Goal: Contribute content: Contribute content

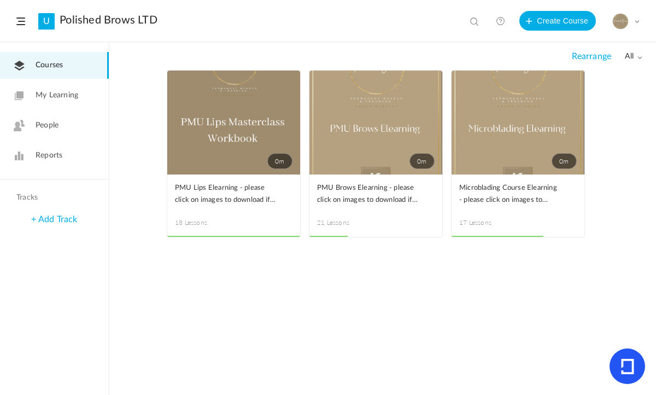
click at [0, 0] on span at bounding box center [0, 0] width 0 height 0
click at [0, 0] on link "Edit" at bounding box center [0, 0] width 0 height 0
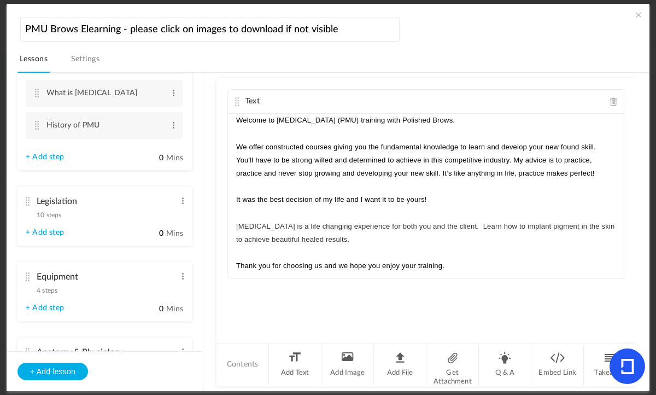
scroll to position [97, 0]
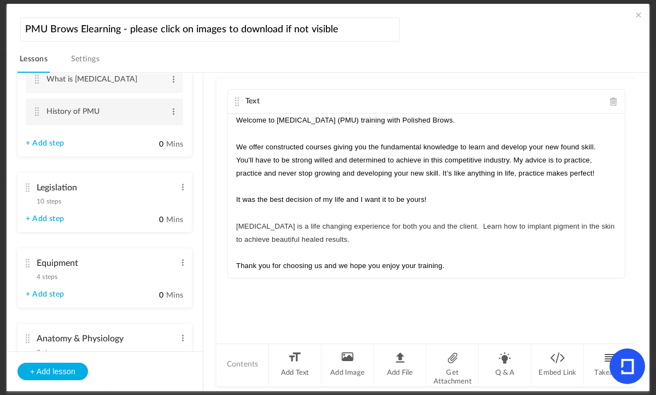
click at [32, 108] on li "History of PMU Edit Delete" at bounding box center [104, 111] width 157 height 27
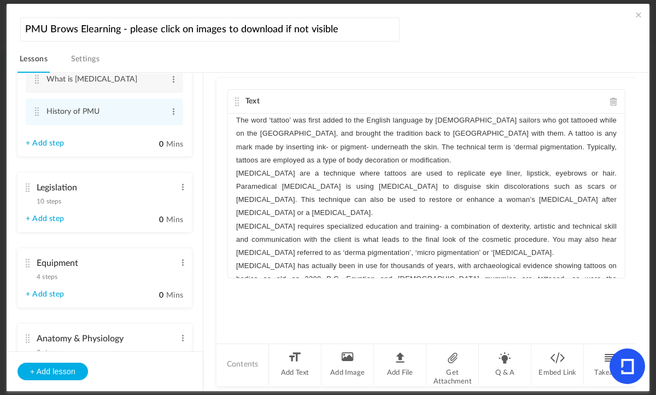
click at [30, 188] on cite at bounding box center [28, 187] width 8 height 9
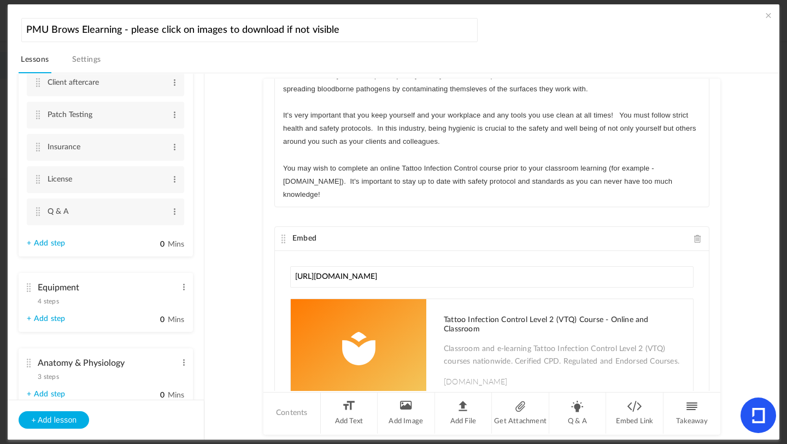
scroll to position [253, 0]
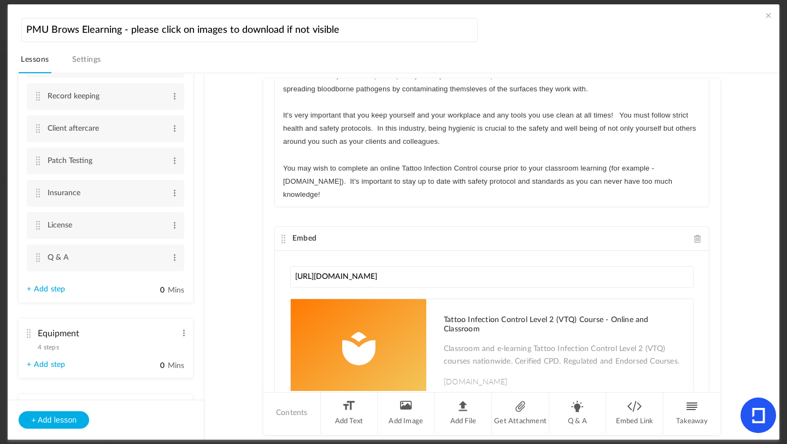
click at [37, 256] on cite at bounding box center [38, 257] width 8 height 9
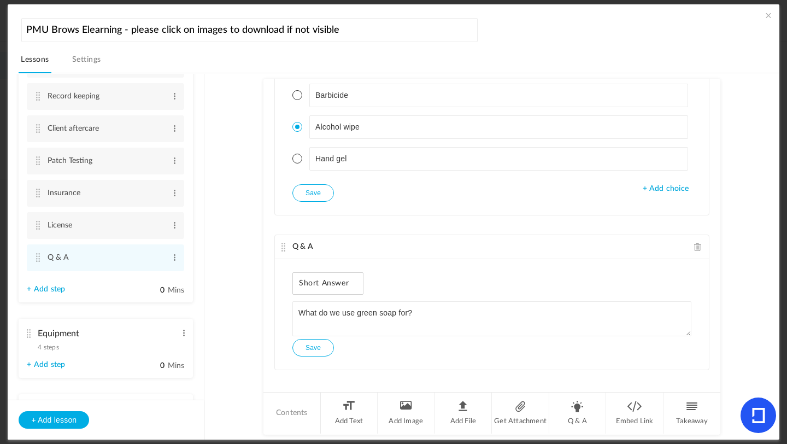
scroll to position [1407, 0]
click at [655, 244] on span at bounding box center [698, 245] width 8 height 8
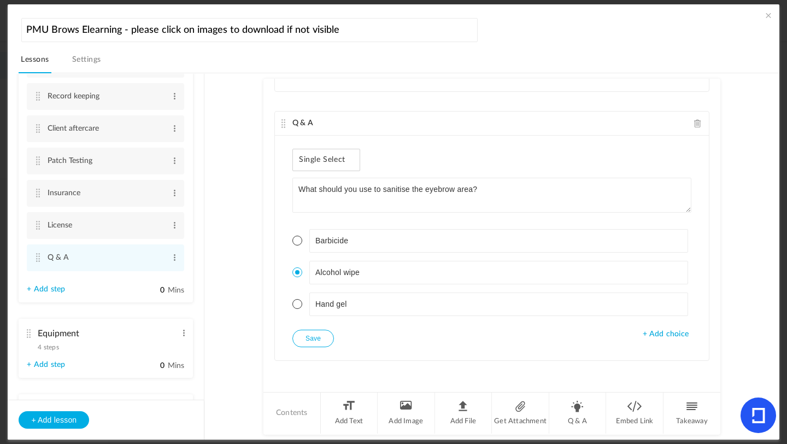
scroll to position [1260, 0]
drag, startPoint x: 203, startPoint y: 184, endPoint x: 580, endPoint y: 409, distance: 439.1
click at [580, 394] on li "Q & A" at bounding box center [577, 412] width 57 height 41
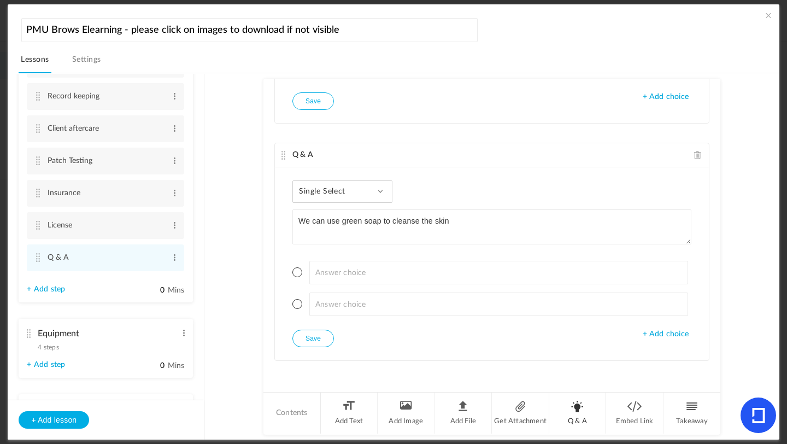
type textarea "We can use green soap to cleanse the skin"
drag, startPoint x: 580, startPoint y: 409, endPoint x: 342, endPoint y: 192, distance: 322.3
click at [342, 192] on span "Single Select" at bounding box center [326, 191] width 55 height 9
click at [321, 270] on link "True or False" at bounding box center [351, 261] width 103 height 20
click at [293, 274] on span at bounding box center [297, 272] width 10 height 10
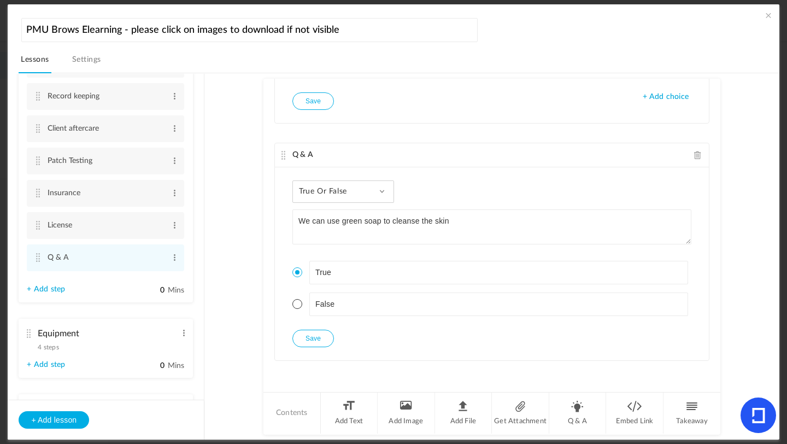
drag, startPoint x: 342, startPoint y: 192, endPoint x: 308, endPoint y: 336, distance: 147.7
click at [308, 336] on button "Save" at bounding box center [313, 338] width 42 height 17
drag, startPoint x: 308, startPoint y: 336, endPoint x: 204, endPoint y: 141, distance: 220.8
click at [204, 141] on aside "Introduction 3 steps Edit Delete Meet [PERSON_NAME] Edit Delete Edit Delete Edit" at bounding box center [106, 257] width 197 height 366
click at [578, 394] on li "Q & A" at bounding box center [577, 412] width 57 height 41
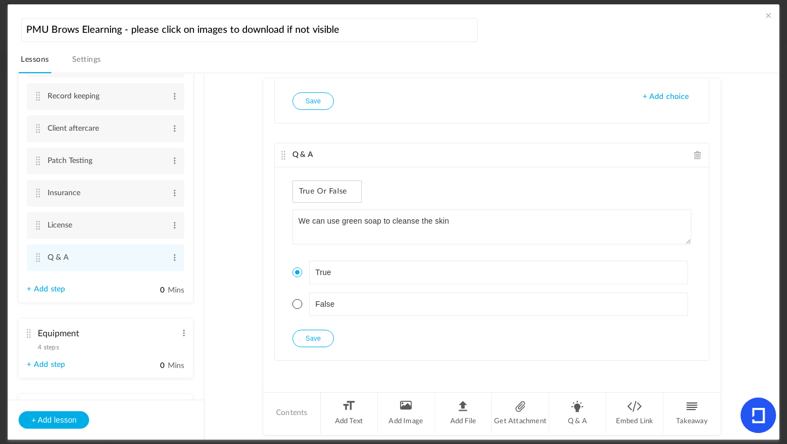
scroll to position [1734, 0]
drag, startPoint x: 204, startPoint y: 141, endPoint x: 384, endPoint y: 188, distance: 186.4
click at [384, 188] on div "Single Select Single Select Multi Select True or False Paragraph Answer" at bounding box center [342, 191] width 100 height 22
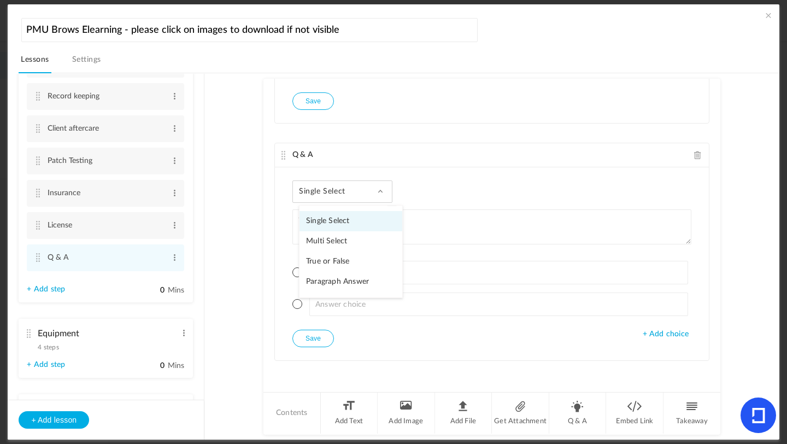
click at [342, 259] on link "True or False" at bounding box center [351, 261] width 103 height 20
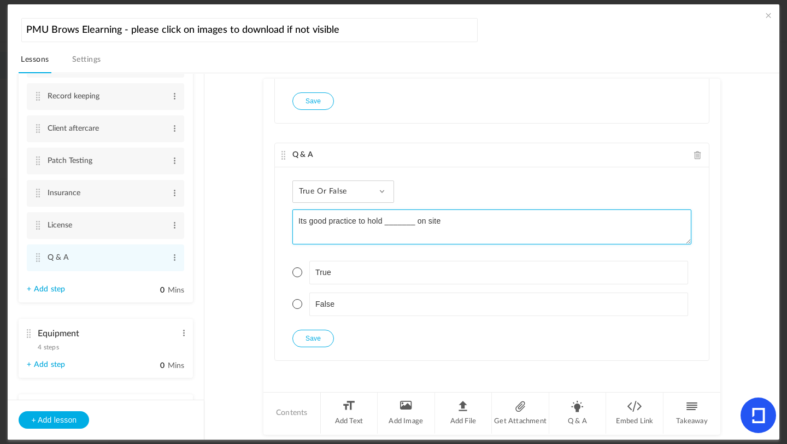
type textarea "Its good practice to hold _______ on site"
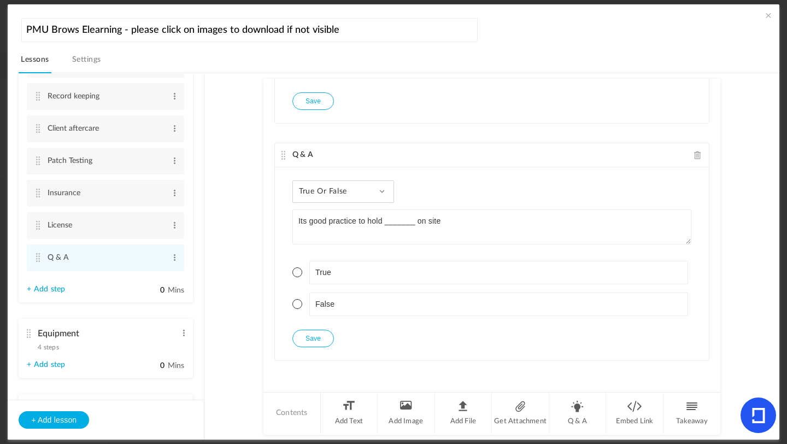
drag, startPoint x: 384, startPoint y: 188, endPoint x: 337, endPoint y: 182, distance: 47.4
click at [337, 182] on div "True or False Single Select Multi Select True or False Paragraph Answer" at bounding box center [343, 191] width 102 height 22
drag, startPoint x: 337, startPoint y: 182, endPoint x: 327, endPoint y: 218, distance: 37.0
click at [327, 218] on link "Single Select" at bounding box center [351, 221] width 103 height 20
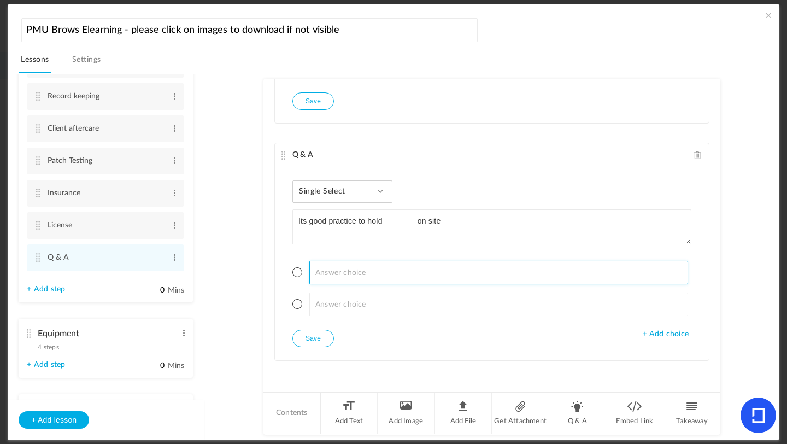
drag, startPoint x: 327, startPoint y: 218, endPoint x: 321, endPoint y: 273, distance: 55.5
click at [321, 273] on input at bounding box center [498, 273] width 379 height 24
type input "Bleach"
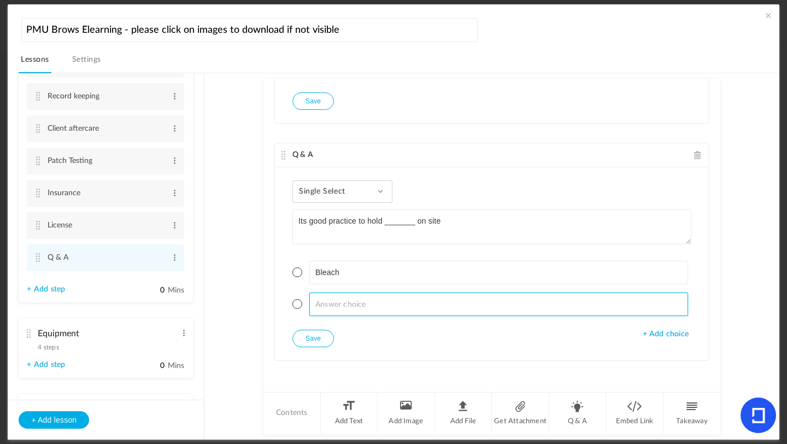
click at [323, 310] on input at bounding box center [498, 304] width 379 height 24
type input "First aid kit"
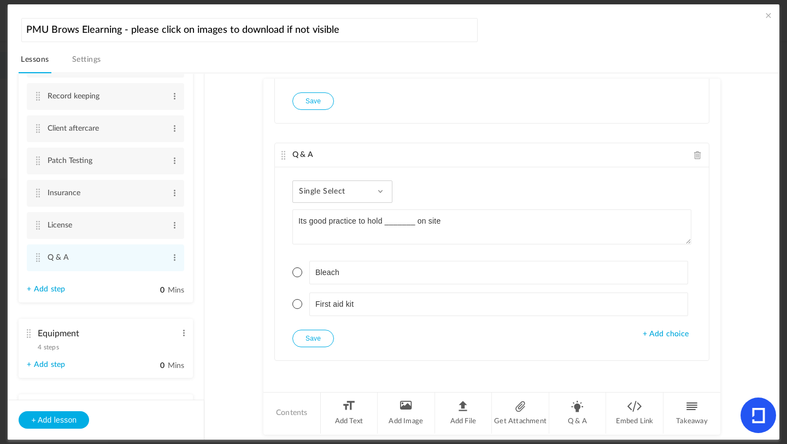
click at [297, 302] on span at bounding box center [297, 304] width 10 height 10
click at [309, 342] on button "Save" at bounding box center [313, 338] width 42 height 17
drag, startPoint x: 321, startPoint y: 273, endPoint x: 579, endPoint y: 405, distance: 289.4
click at [579, 394] on li "Q & A" at bounding box center [577, 412] width 57 height 41
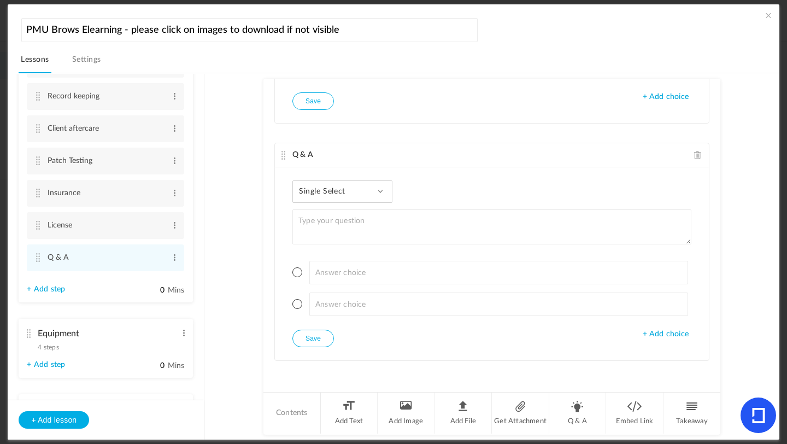
drag, startPoint x: 579, startPoint y: 405, endPoint x: 379, endPoint y: 193, distance: 290.8
click at [379, 193] on span at bounding box center [380, 191] width 5 height 5
click at [357, 257] on link "True or False" at bounding box center [351, 261] width 103 height 20
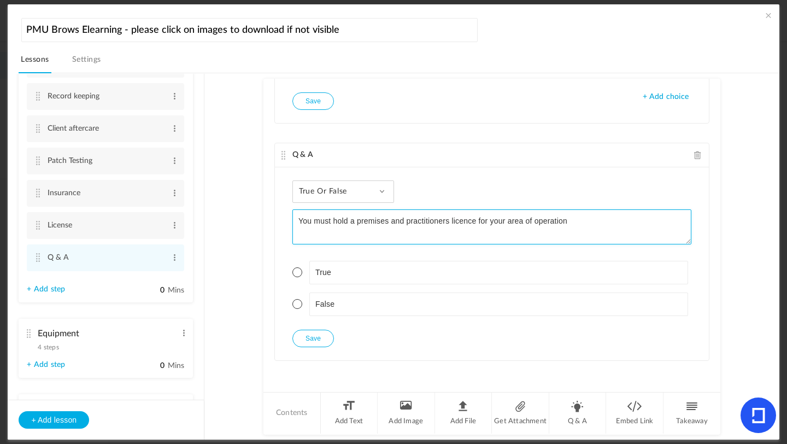
type textarea "You must hold a premises and practitioners licence for your area of operation"
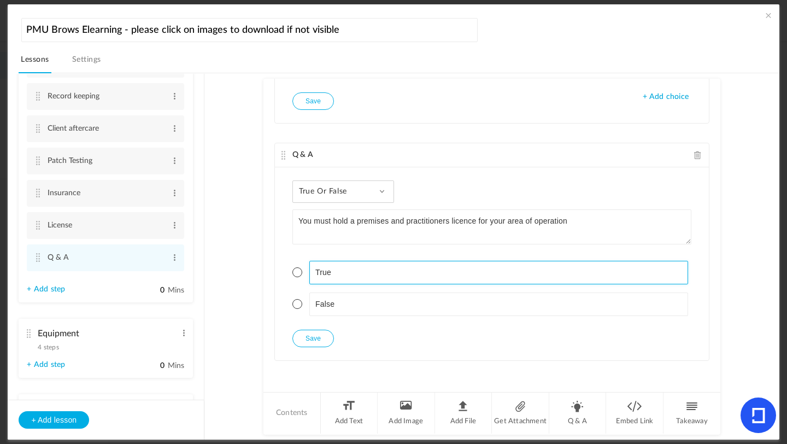
click at [292, 277] on li "True" at bounding box center [491, 273] width 399 height 24
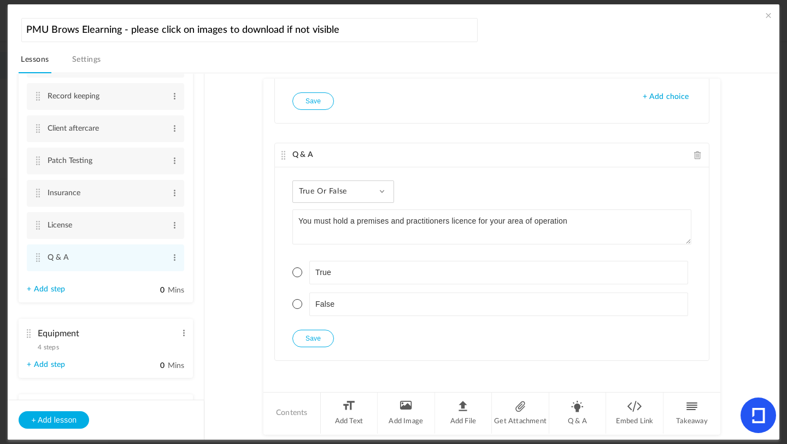
drag, startPoint x: 379, startPoint y: 193, endPoint x: 296, endPoint y: 273, distance: 115.2
click at [296, 273] on span at bounding box center [297, 272] width 10 height 10
click at [313, 335] on button "Save" at bounding box center [313, 338] width 42 height 17
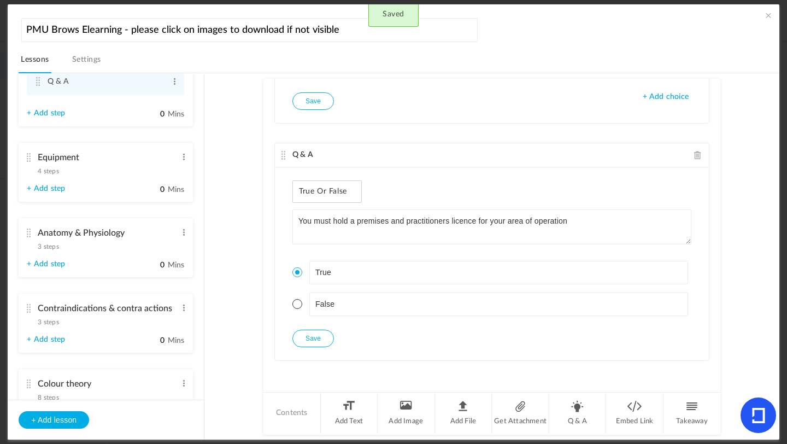
scroll to position [433, 0]
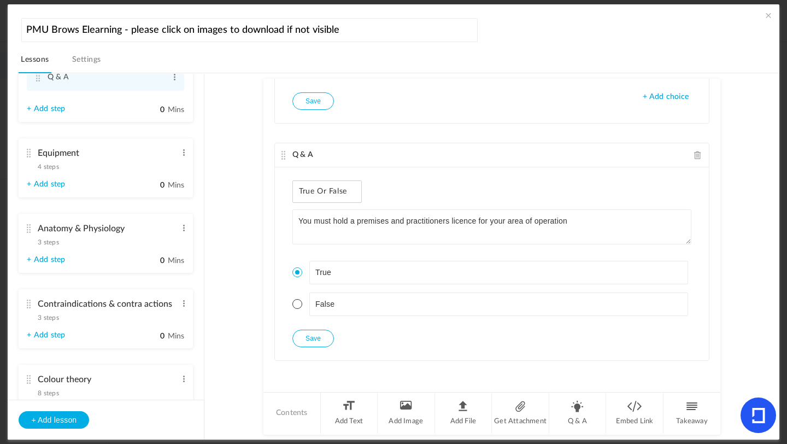
click at [27, 154] on cite at bounding box center [29, 153] width 8 height 9
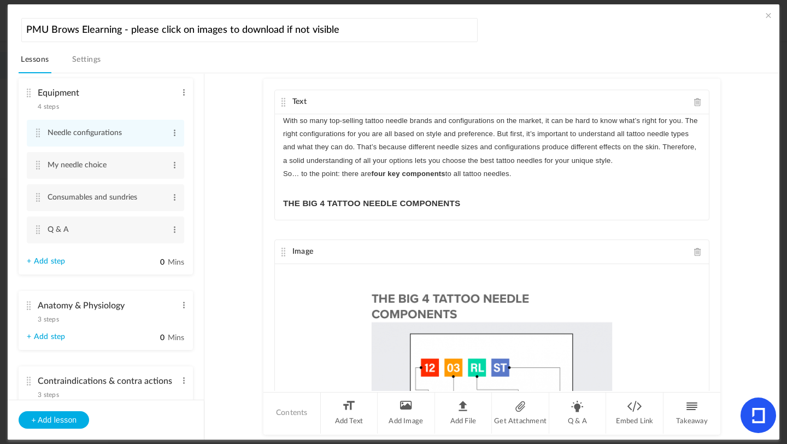
scroll to position [169, 0]
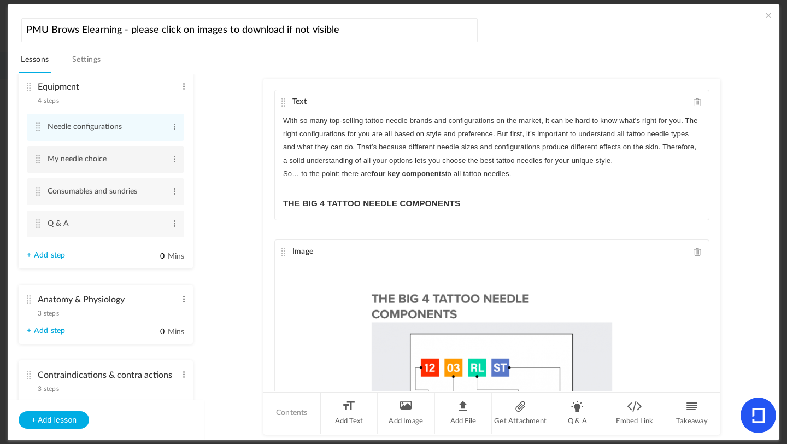
drag, startPoint x: 90, startPoint y: 162, endPoint x: 38, endPoint y: 158, distance: 52.6
click at [38, 158] on cite at bounding box center [38, 159] width 8 height 9
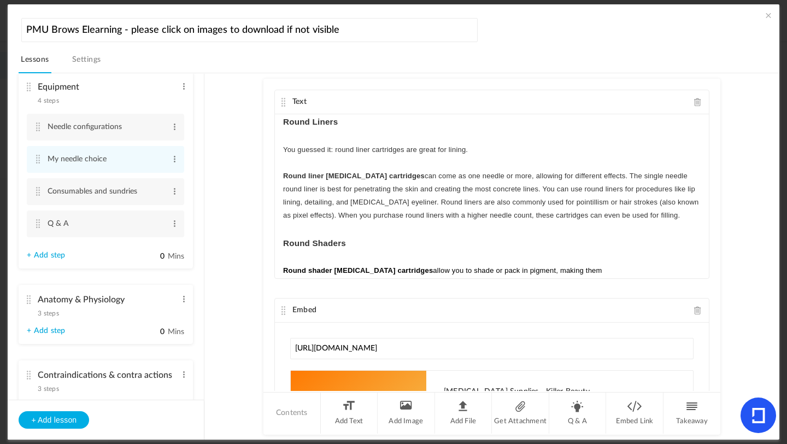
drag, startPoint x: 38, startPoint y: 158, endPoint x: 703, endPoint y: 166, distance: 665.8
click at [655, 166] on div "Text Round Liners You guessed it: round liner cartridges are great for lining. …" at bounding box center [491, 184] width 435 height 189
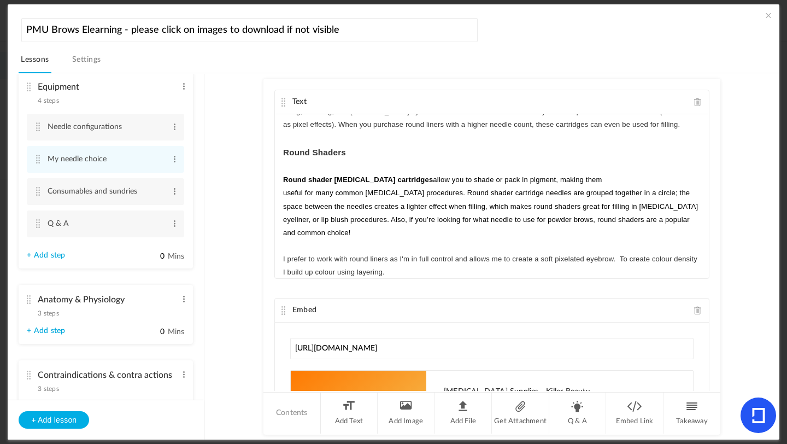
scroll to position [0, 0]
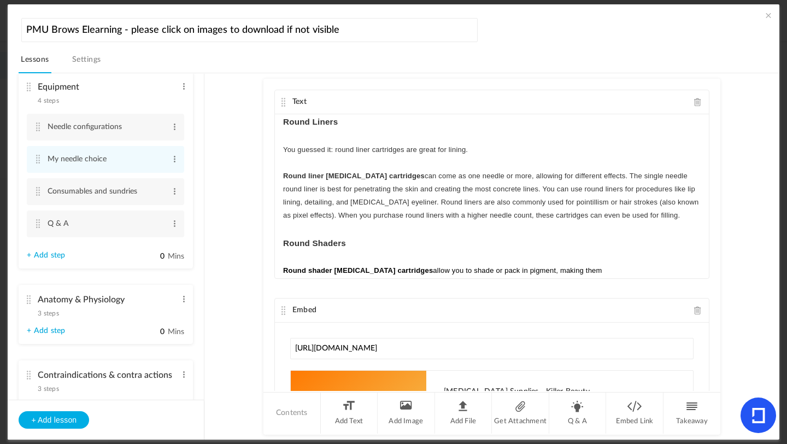
drag, startPoint x: 703, startPoint y: 166, endPoint x: 718, endPoint y: 149, distance: 22.9
click at [655, 149] on au-course-substep "Text Round Liners You guessed it: round liner cartridges are great for lining. …" at bounding box center [492, 256] width 548 height 367
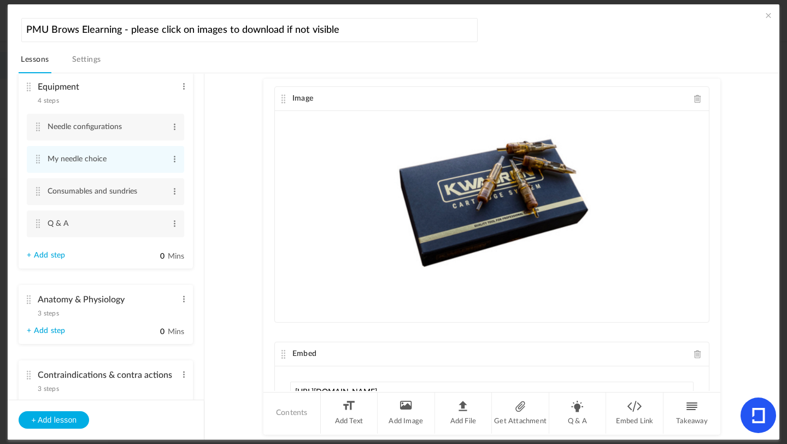
scroll to position [884, 0]
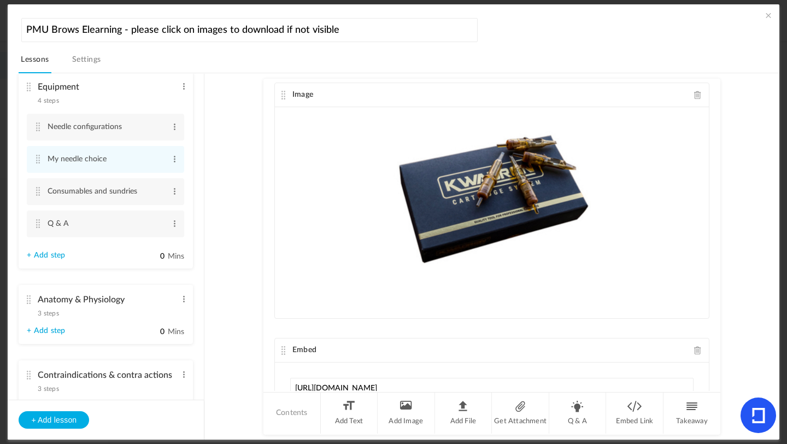
drag, startPoint x: 718, startPoint y: 149, endPoint x: 718, endPoint y: 366, distance: 217.0
click at [655, 366] on au-course-substep "Text Round Liners You guessed it: round liner cartridges are great for lining. …" at bounding box center [492, 256] width 548 height 367
click at [655, 365] on div "Text Round Liners You guessed it: round liner cartridges are great for lining. …" at bounding box center [491, 235] width 457 height 312
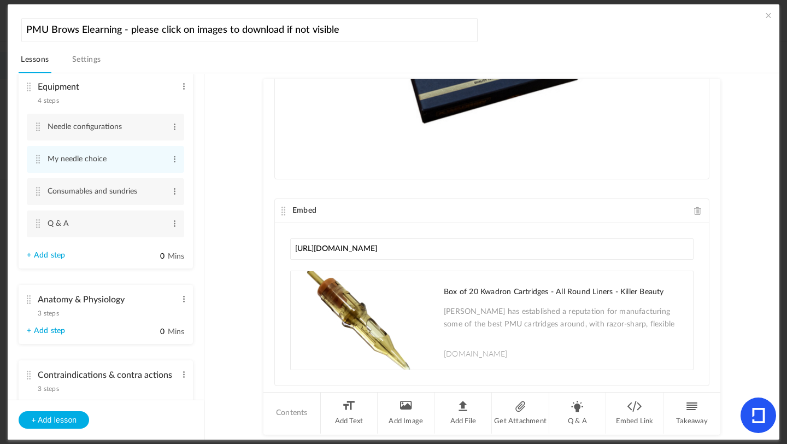
scroll to position [1048, 0]
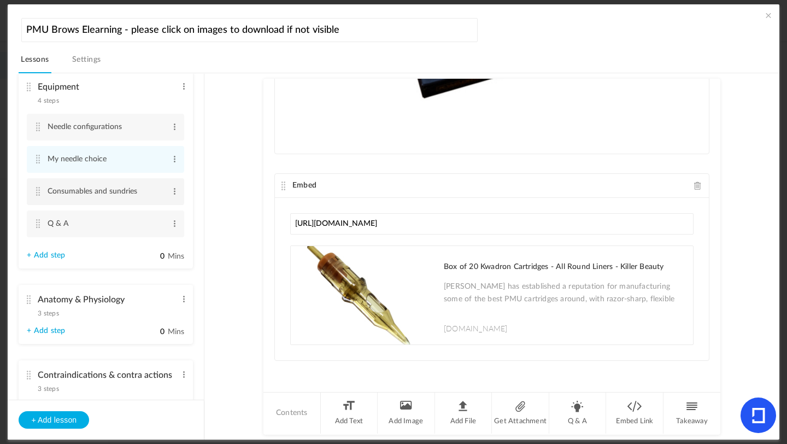
click at [38, 223] on cite at bounding box center [38, 223] width 8 height 9
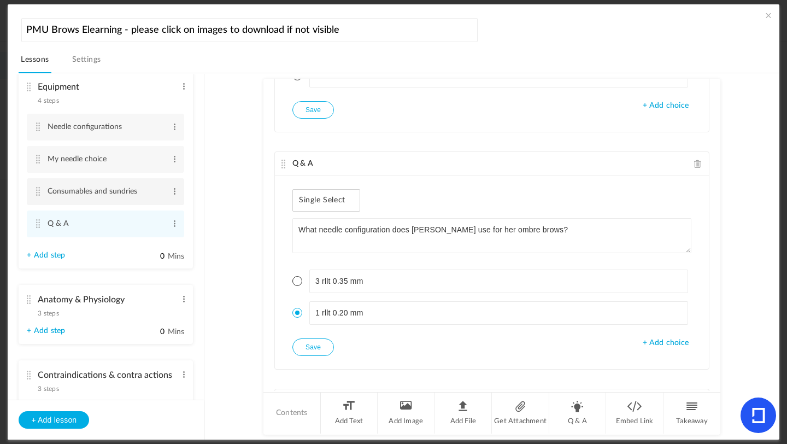
scroll to position [178, 0]
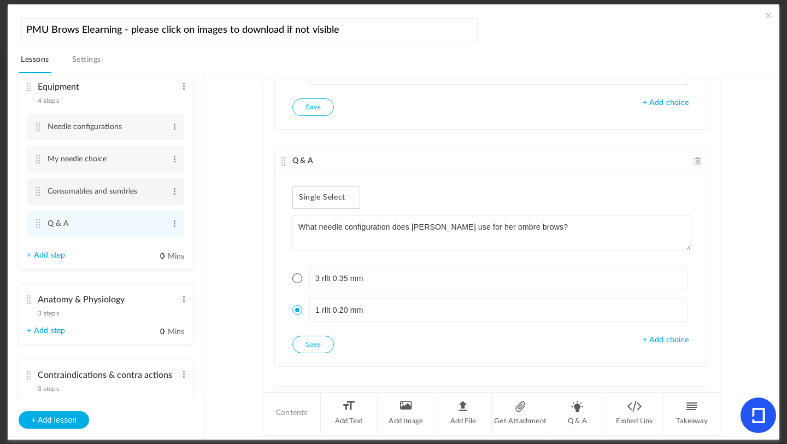
click at [655, 339] on span "+ Add choice" at bounding box center [666, 340] width 46 height 9
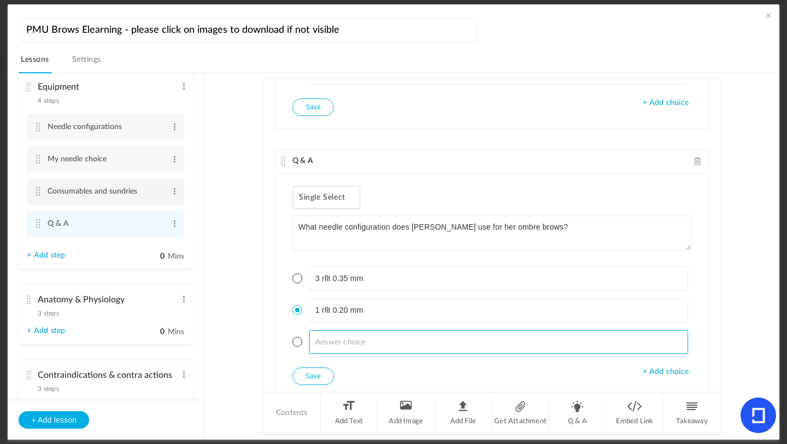
click at [380, 345] on input at bounding box center [498, 342] width 379 height 24
type input "1 rllt 0.35 mm"
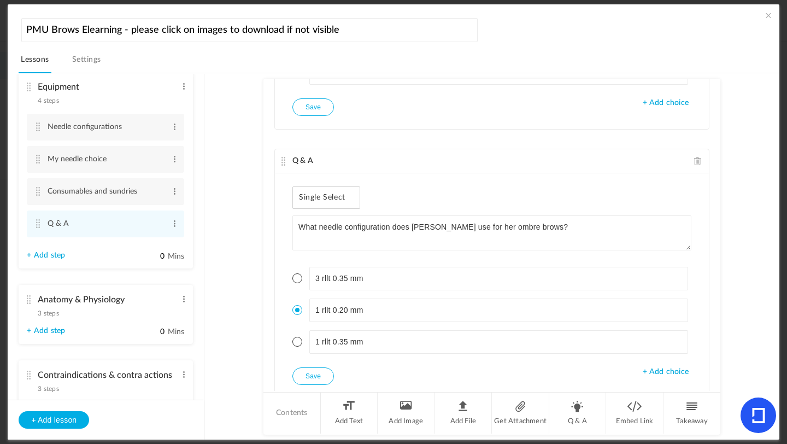
drag, startPoint x: 52, startPoint y: 191, endPoint x: 298, endPoint y: 347, distance: 291.6
click at [298, 347] on li "1 rllt 0.35 mm" at bounding box center [491, 342] width 399 height 24
click at [296, 345] on span at bounding box center [297, 342] width 10 height 10
click at [309, 375] on button "Save" at bounding box center [313, 375] width 42 height 17
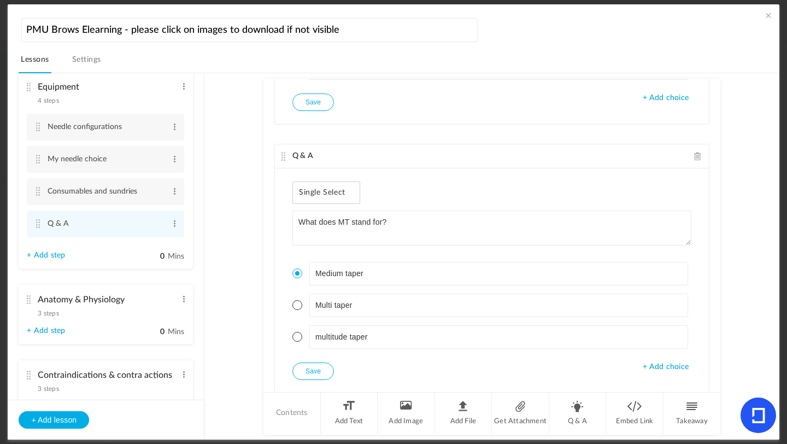
scroll to position [485, 0]
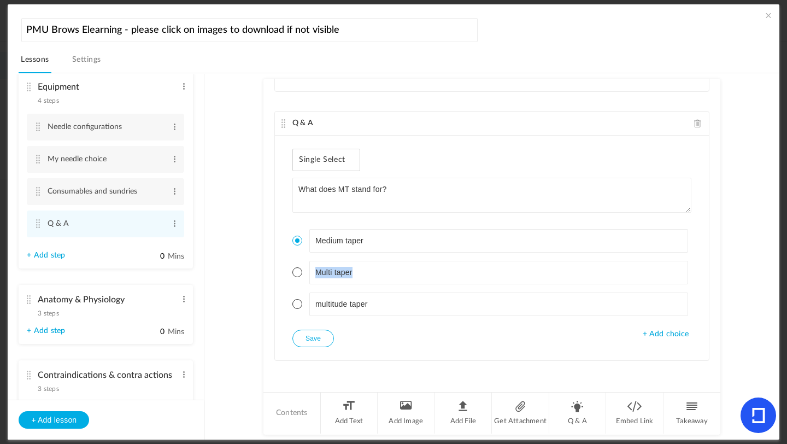
drag, startPoint x: 296, startPoint y: 345, endPoint x: 717, endPoint y: 269, distance: 427.6
click at [655, 269] on au-course-substep "Q & A Single Select What does RL stand for? Round liner Round linear + Add choi…" at bounding box center [492, 256] width 548 height 367
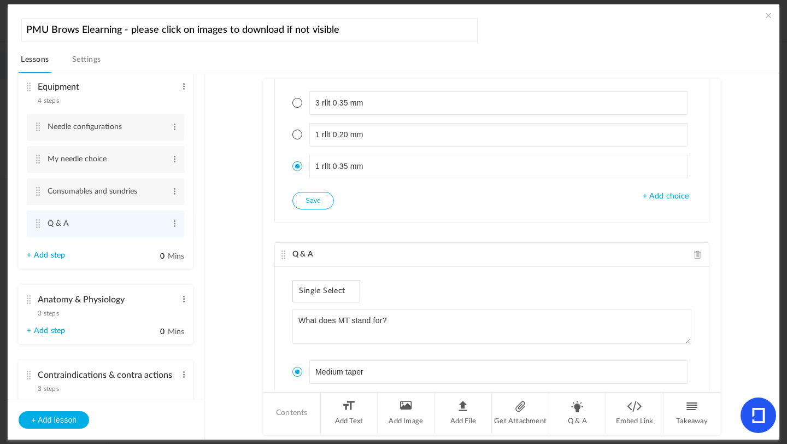
scroll to position [341, 0]
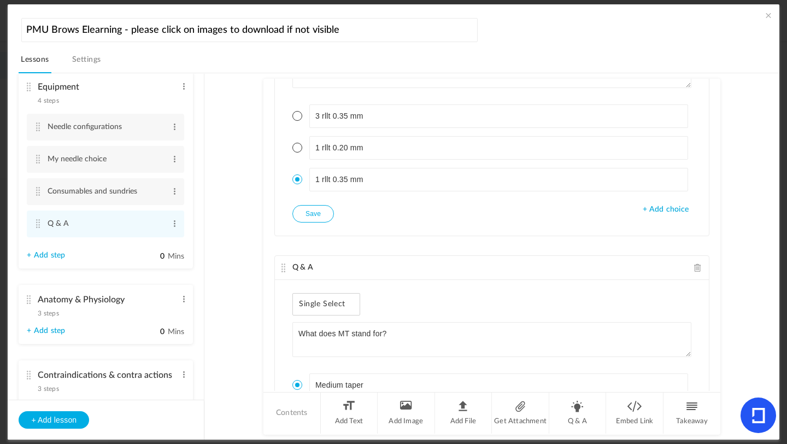
drag, startPoint x: 717, startPoint y: 269, endPoint x: 307, endPoint y: 217, distance: 413.3
click at [307, 217] on button "Save" at bounding box center [313, 213] width 42 height 17
drag, startPoint x: 307, startPoint y: 217, endPoint x: 581, endPoint y: 415, distance: 338.3
click at [581, 394] on li "Q & A" at bounding box center [577, 412] width 57 height 41
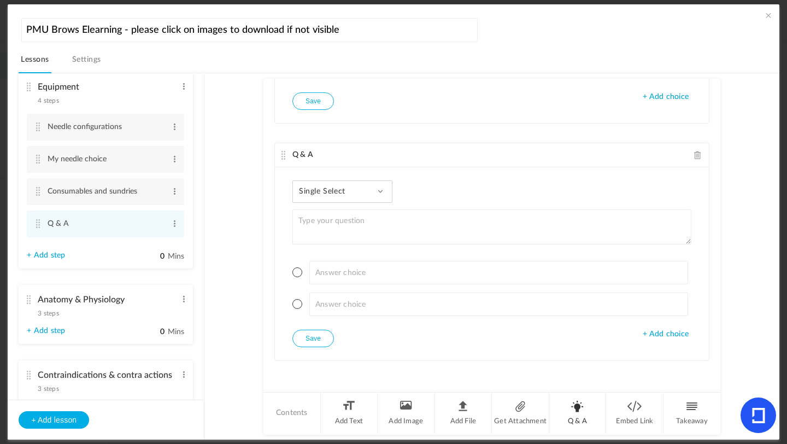
click at [354, 191] on div "Single Select Single Select Multi Select True or False Paragraph Answer" at bounding box center [342, 191] width 100 height 22
click at [330, 260] on link "True or False" at bounding box center [351, 261] width 103 height 20
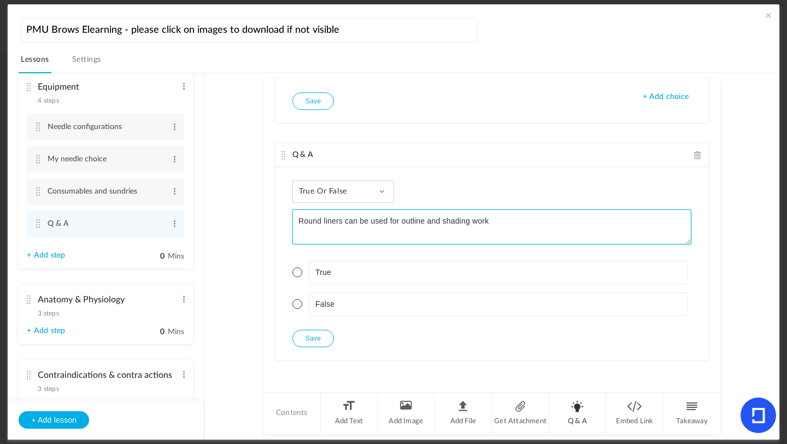
type textarea "Round liners can be used for outline and shading work"
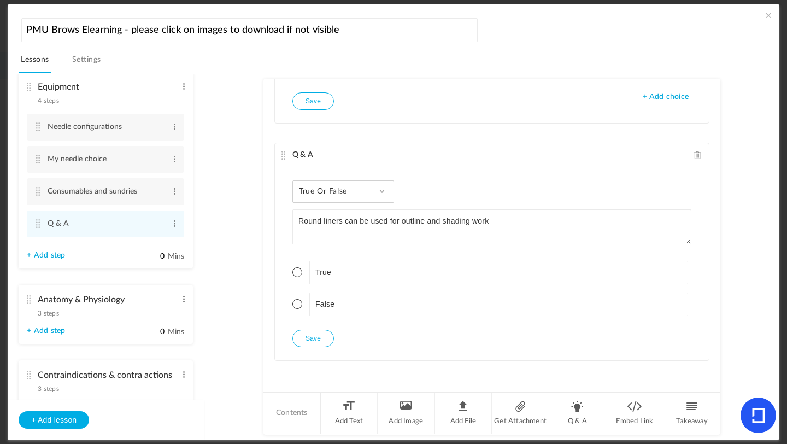
drag, startPoint x: 581, startPoint y: 415, endPoint x: 295, endPoint y: 272, distance: 319.7
click at [295, 272] on span at bounding box center [297, 272] width 10 height 10
drag, startPoint x: 295, startPoint y: 272, endPoint x: 312, endPoint y: 343, distance: 72.9
click at [312, 343] on button "Save" at bounding box center [313, 338] width 42 height 17
drag, startPoint x: 312, startPoint y: 343, endPoint x: 567, endPoint y: 413, distance: 264.7
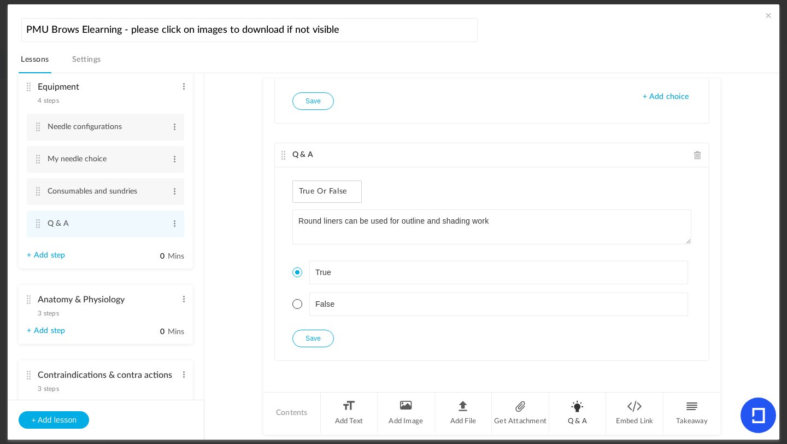
click at [567, 394] on li "Q & A" at bounding box center [577, 412] width 57 height 41
drag, startPoint x: 567, startPoint y: 413, endPoint x: 443, endPoint y: 221, distance: 228.0
click at [443, 221] on textarea "What does 0.35 stand for in the universal number system" at bounding box center [491, 226] width 399 height 35
type textarea "What does 0.35 stand for in the universal needle number system"
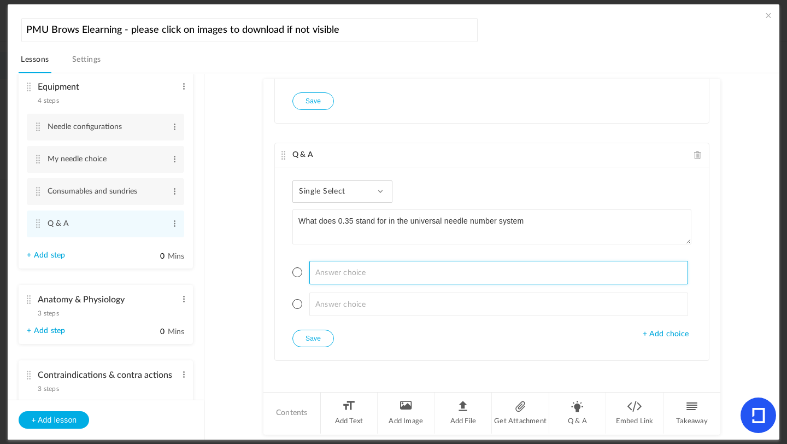
click at [347, 271] on input at bounding box center [498, 273] width 379 height 24
type input "T"
type input "The diameter of the round liner"
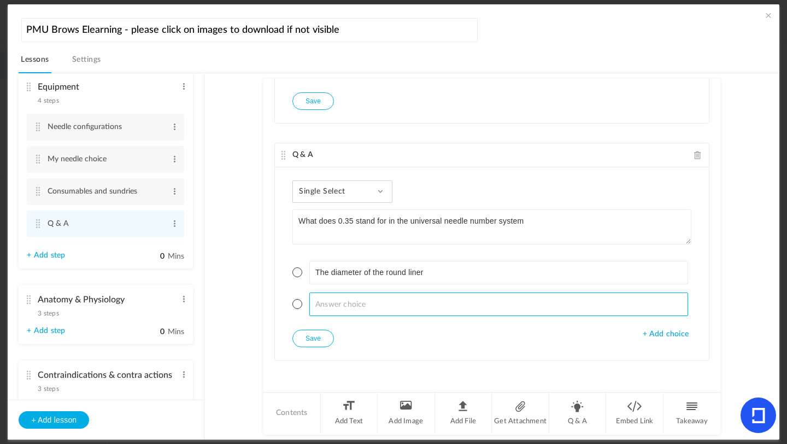
drag, startPoint x: 443, startPoint y: 221, endPoint x: 331, endPoint y: 306, distance: 139.7
click at [331, 306] on input at bounding box center [498, 304] width 379 height 24
type input "T"
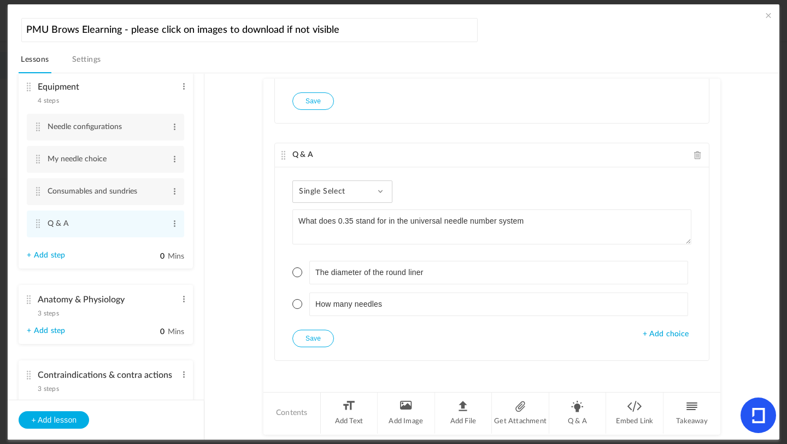
click at [655, 338] on span "+ Add choice" at bounding box center [666, 334] width 46 height 9
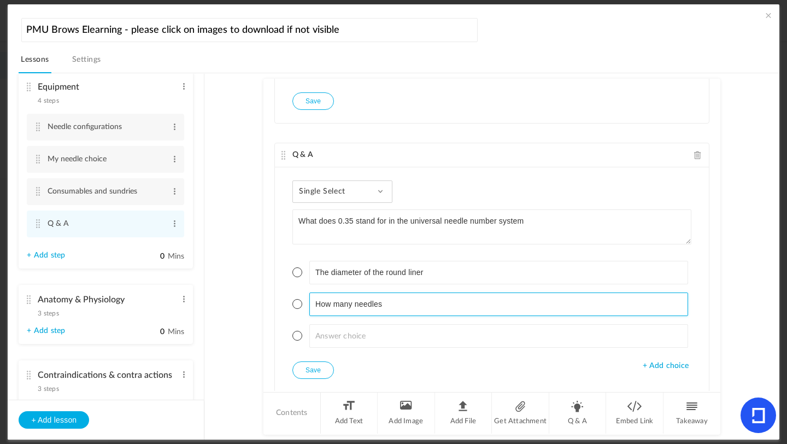
click at [403, 308] on input "How many needles" at bounding box center [498, 304] width 379 height 24
type input "How many needles are in the cartridge"
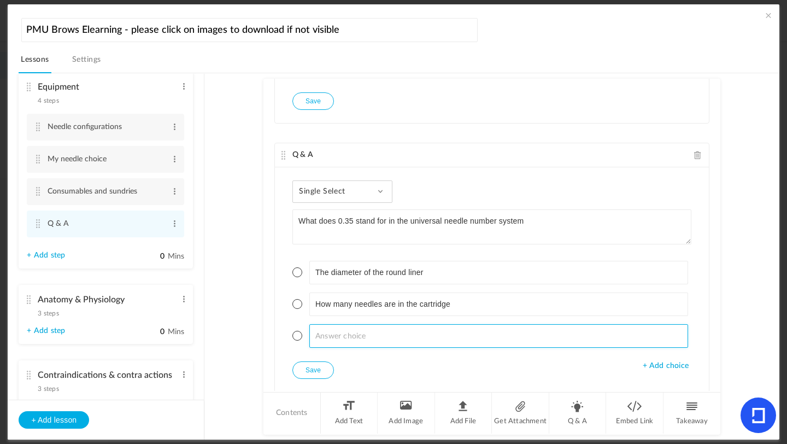
drag, startPoint x: 331, startPoint y: 306, endPoint x: 330, endPoint y: 336, distance: 30.7
click at [330, 336] on input at bounding box center [498, 336] width 379 height 24
type input "The diameter of the needle"
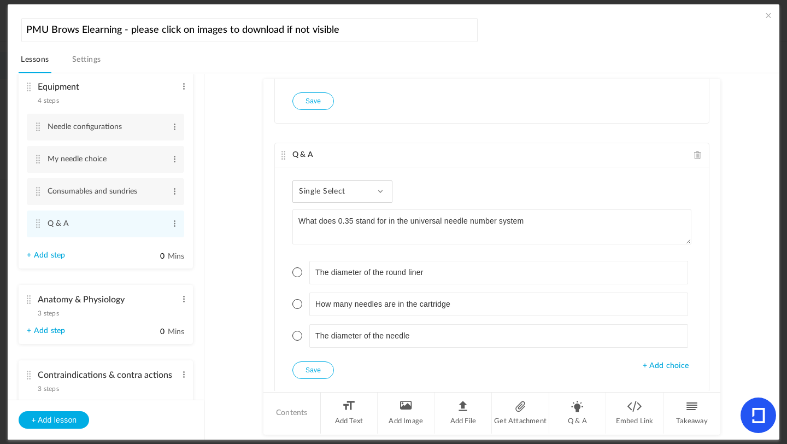
click at [296, 337] on span at bounding box center [297, 336] width 10 height 10
click at [316, 370] on button "Save" at bounding box center [313, 369] width 42 height 17
drag, startPoint x: 330, startPoint y: 336, endPoint x: 572, endPoint y: 408, distance: 253.0
click at [572, 394] on li "Q & A" at bounding box center [577, 412] width 57 height 41
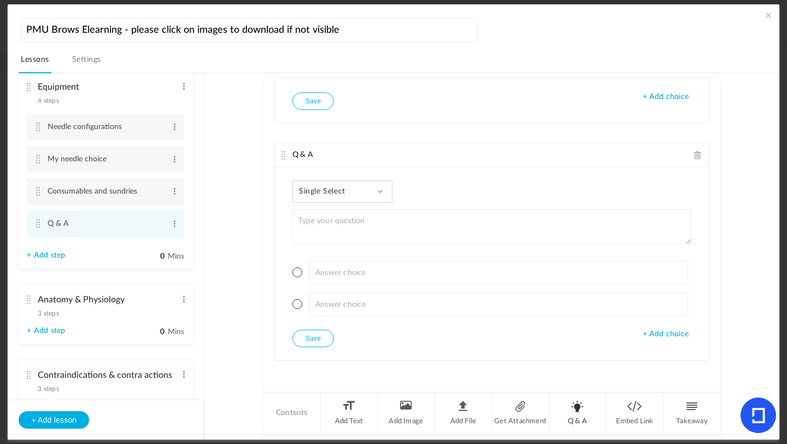
drag, startPoint x: 572, startPoint y: 408, endPoint x: 578, endPoint y: 419, distance: 12.2
click at [578, 394] on li "Q & A" at bounding box center [577, 412] width 57 height 41
type textarea "What needle configurations to we predominately use in PMU"
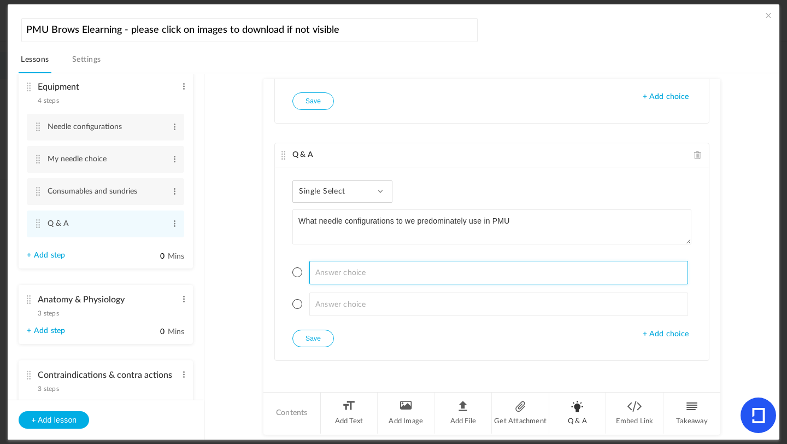
click at [326, 277] on input at bounding box center [498, 273] width 379 height 24
type input "Round liners"
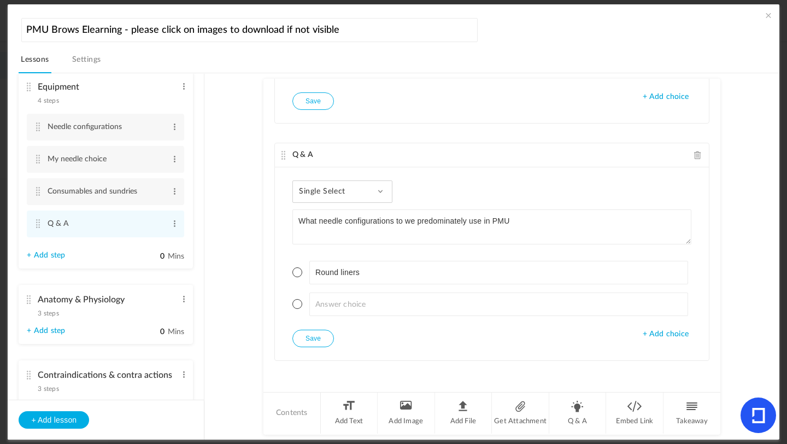
drag, startPoint x: 578, startPoint y: 419, endPoint x: 380, endPoint y: 193, distance: 299.4
click at [380, 193] on span at bounding box center [380, 191] width 5 height 5
click at [353, 238] on link "Multi Select" at bounding box center [351, 241] width 103 height 20
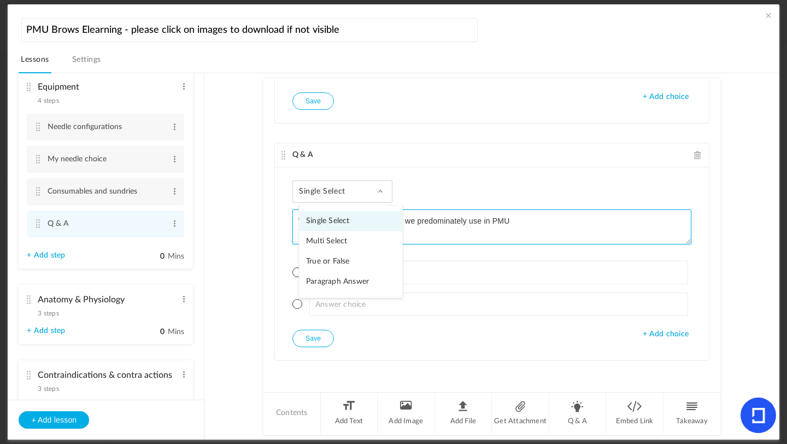
scroll to position [1434, 0]
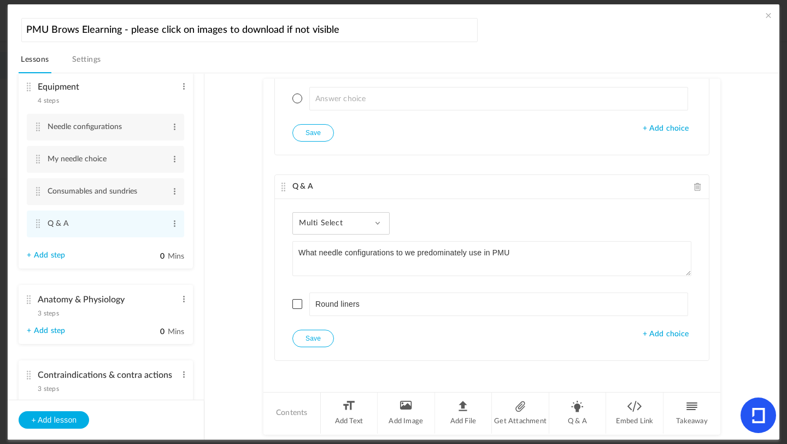
drag, startPoint x: 380, startPoint y: 193, endPoint x: 650, endPoint y: 330, distance: 302.6
click at [650, 330] on span "+ Add choice" at bounding box center [666, 334] width 46 height 9
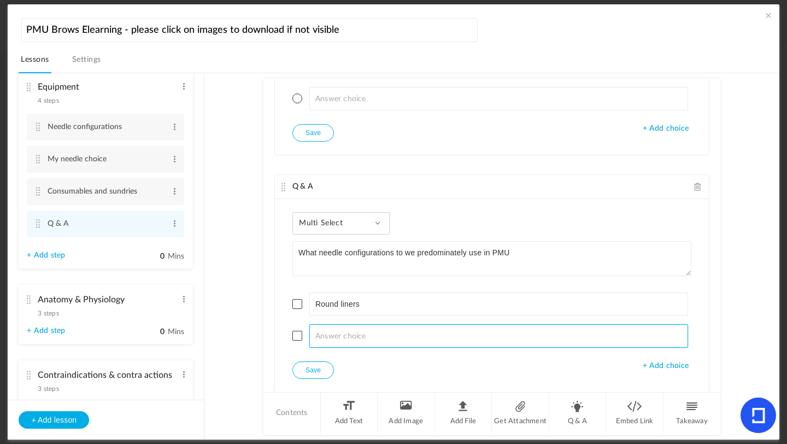
click at [331, 335] on input at bounding box center [498, 336] width 379 height 24
type input "Magnums"
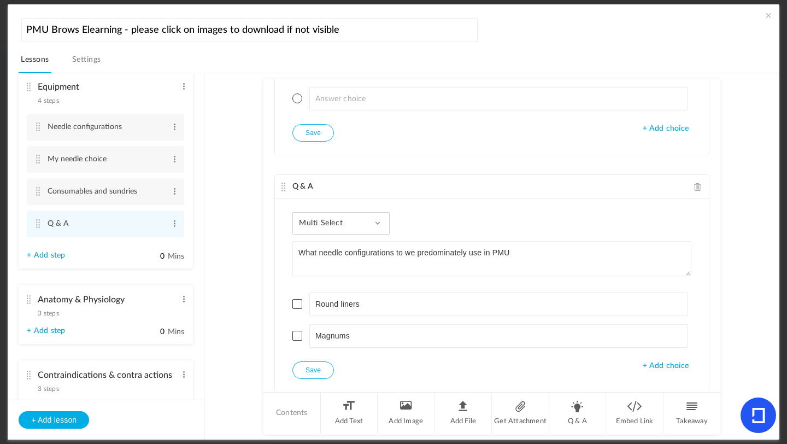
click at [655, 366] on span "+ Add choice" at bounding box center [666, 365] width 46 height 9
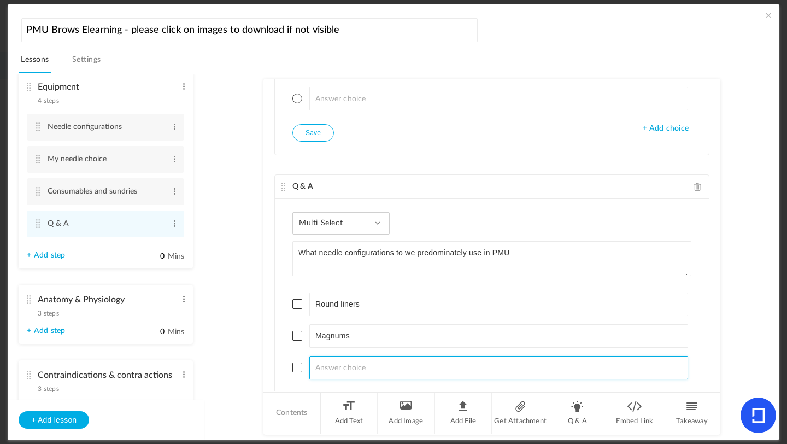
drag, startPoint x: 650, startPoint y: 330, endPoint x: 353, endPoint y: 361, distance: 299.5
click at [353, 361] on input at bounding box center [498, 368] width 379 height 24
type input "D"
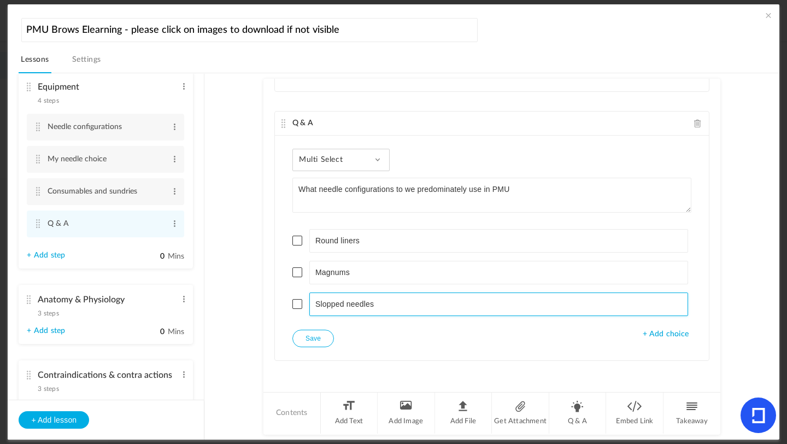
type input "Slopped needles"
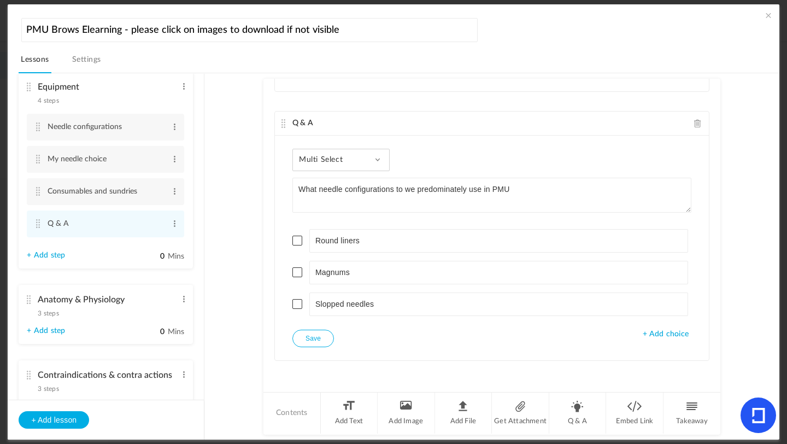
click at [650, 330] on span "+ Add choice" at bounding box center [666, 334] width 46 height 9
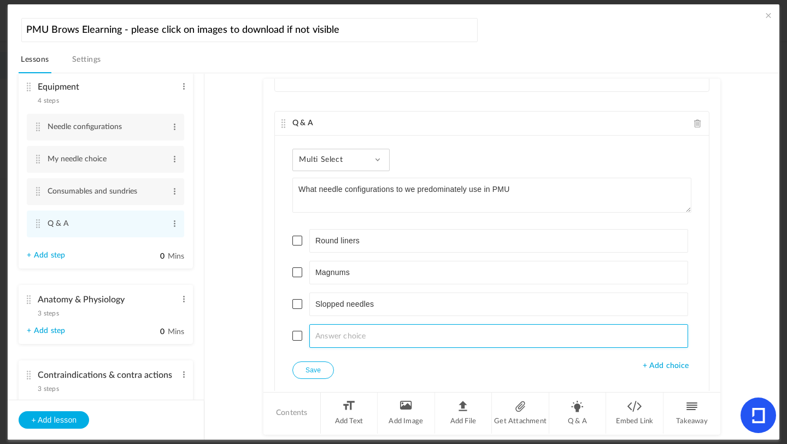
click at [350, 333] on input at bounding box center [498, 336] width 379 height 24
type input "Round shaders"
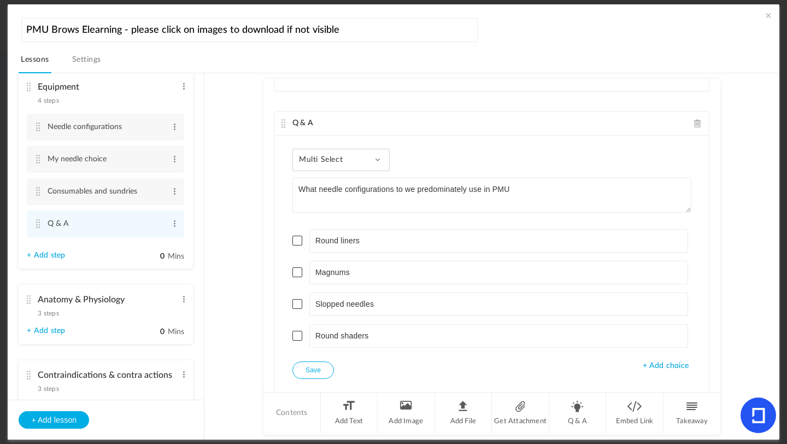
click at [297, 239] on span at bounding box center [297, 241] width 10 height 10
drag, startPoint x: 353, startPoint y: 361, endPoint x: 298, endPoint y: 332, distance: 61.9
click at [298, 332] on span at bounding box center [297, 336] width 10 height 10
click at [310, 369] on button "Save" at bounding box center [313, 369] width 42 height 17
click at [327, 374] on button "Save" at bounding box center [313, 369] width 42 height 17
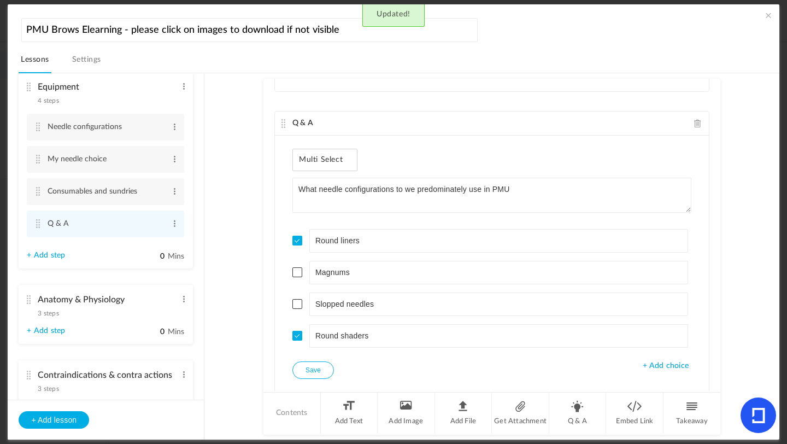
click at [655, 368] on span "+ Add choice" at bounding box center [666, 365] width 46 height 9
click at [579, 394] on li "Q & A" at bounding box center [577, 412] width 57 height 41
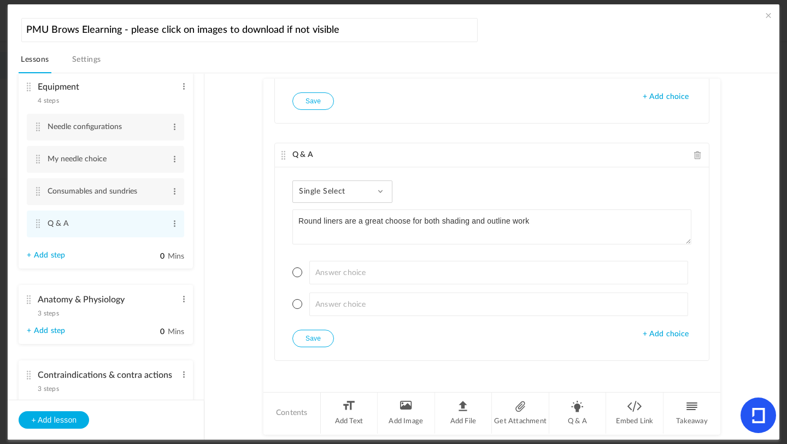
type textarea "Round liners are a great choose for both shading and outline work"
click at [354, 199] on div "Single Select Single Select Multi Select True or False Paragraph Answer" at bounding box center [342, 191] width 100 height 22
drag, startPoint x: 298, startPoint y: 332, endPoint x: 335, endPoint y: 255, distance: 85.6
click at [335, 255] on link "True or False" at bounding box center [351, 261] width 103 height 20
click at [299, 272] on span at bounding box center [297, 272] width 10 height 10
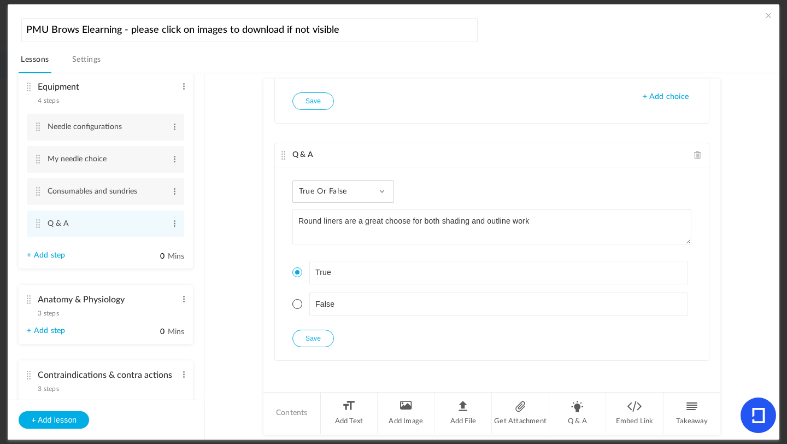
drag, startPoint x: 335, startPoint y: 255, endPoint x: 321, endPoint y: 334, distance: 80.4
click at [321, 334] on button "Save" at bounding box center [313, 338] width 42 height 17
click at [578, 394] on li "Q & A" at bounding box center [577, 412] width 57 height 41
type textarea "What needle taper will give us a larger pixel on the skin"
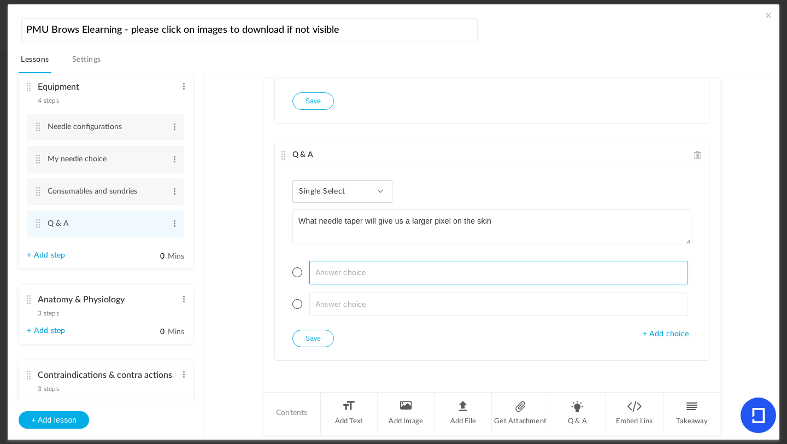
click at [342, 277] on input at bounding box center [498, 273] width 379 height 24
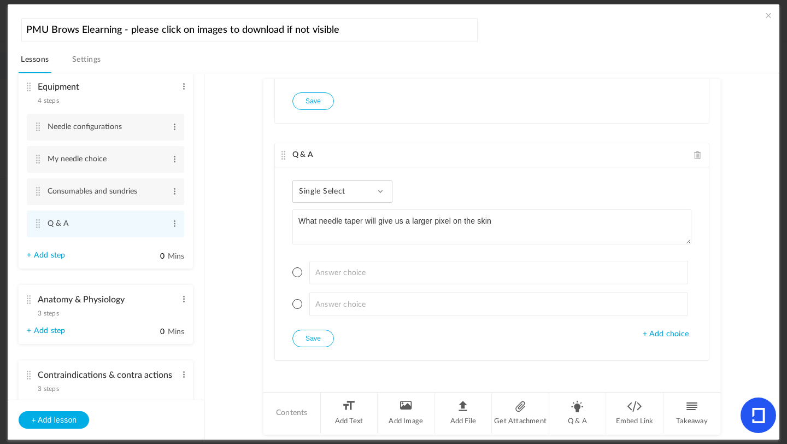
drag, startPoint x: 321, startPoint y: 334, endPoint x: 370, endPoint y: 195, distance: 147.6
click at [370, 195] on div "Single Select Single Select Multi Select True or False Paragraph Answer" at bounding box center [342, 191] width 100 height 22
click at [352, 214] on link "Single Select" at bounding box center [351, 221] width 103 height 20
drag, startPoint x: 370, startPoint y: 195, endPoint x: 656, endPoint y: 338, distance: 320.5
click at [655, 338] on span "+ Add choice" at bounding box center [666, 334] width 46 height 9
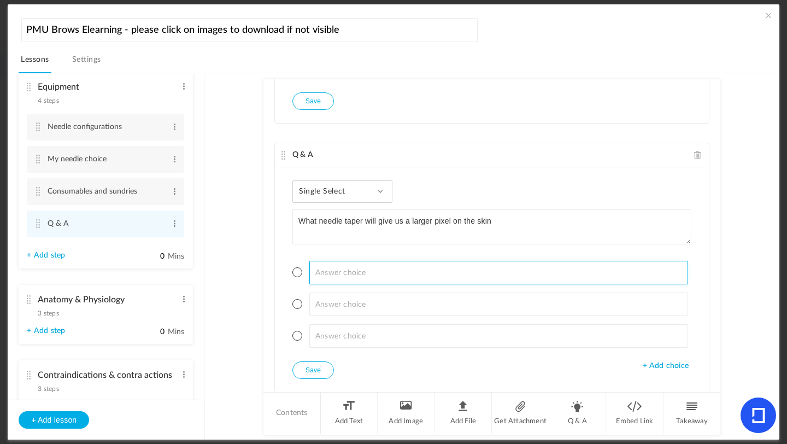
drag, startPoint x: 656, startPoint y: 338, endPoint x: 376, endPoint y: 280, distance: 286.4
click at [376, 280] on input at bounding box center [498, 273] width 379 height 24
type input "MT"
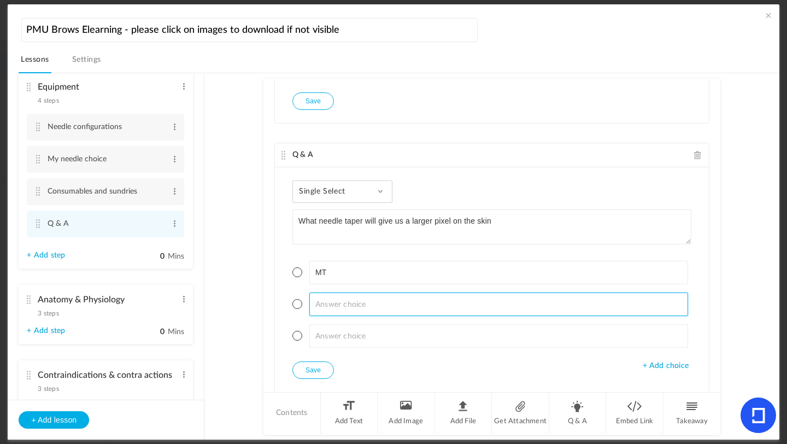
click at [342, 300] on input at bounding box center [498, 304] width 379 height 24
type input "ST"
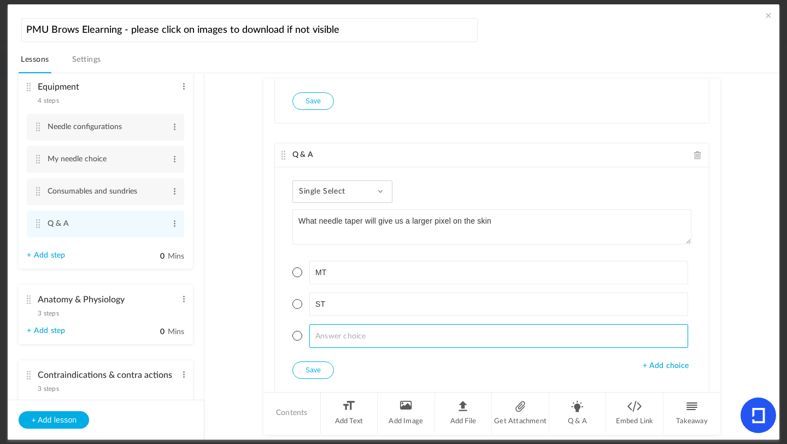
click at [322, 331] on input at bounding box center [498, 336] width 379 height 24
type input "LT"
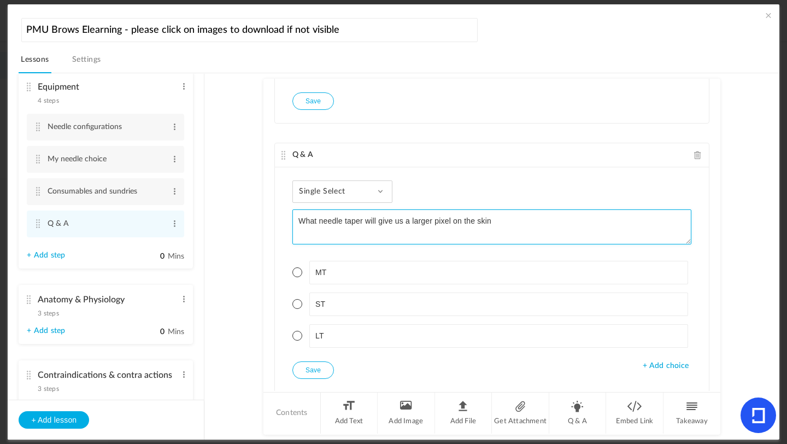
drag, startPoint x: 376, startPoint y: 280, endPoint x: 497, endPoint y: 220, distance: 134.9
click at [497, 220] on textarea "What needle taper will give us a larger pixel on the skin" at bounding box center [491, 226] width 399 height 35
type textarea "What needle taper will give us a larger pixel on the skin?"
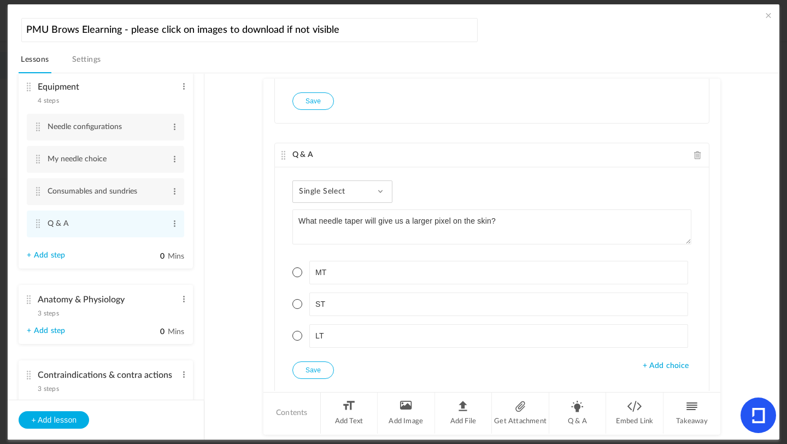
drag, startPoint x: 497, startPoint y: 220, endPoint x: 296, endPoint y: 298, distance: 215.8
click at [296, 298] on li "ST" at bounding box center [491, 304] width 399 height 24
click at [296, 307] on span at bounding box center [297, 304] width 10 height 10
click at [312, 371] on button "Save" at bounding box center [313, 369] width 42 height 17
click at [579, 394] on li "Q & A" at bounding box center [577, 412] width 57 height 41
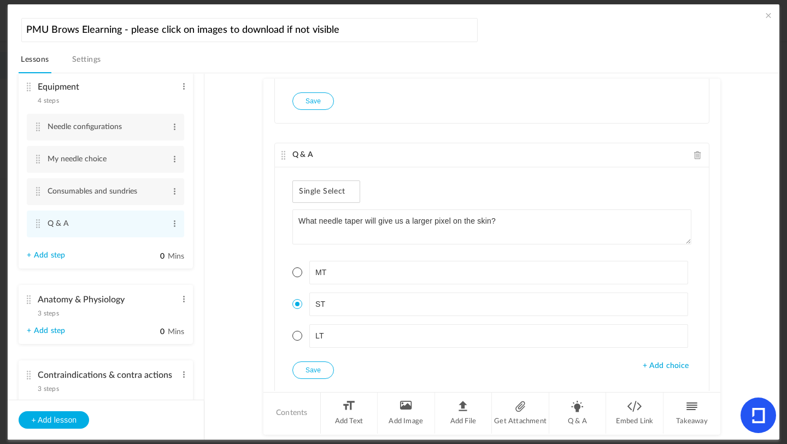
scroll to position [2272, 0]
type textarea "When we refer to needle hang what does this mean?"
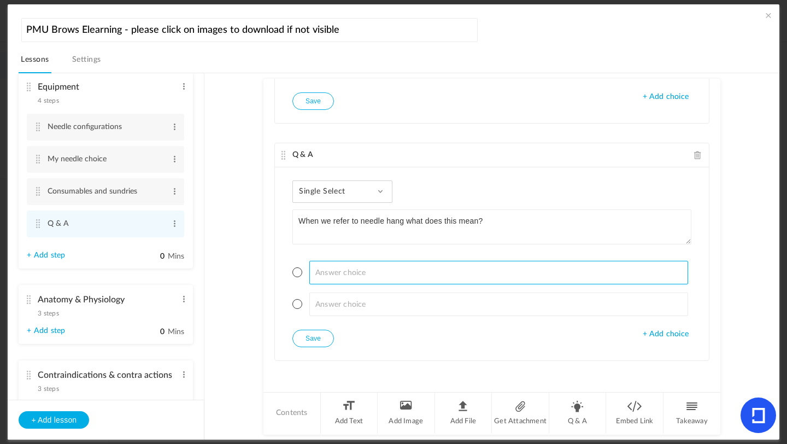
click at [369, 269] on input at bounding box center [498, 273] width 379 height 24
type input "How fast the pigment flows from the needle cartridge chamber"
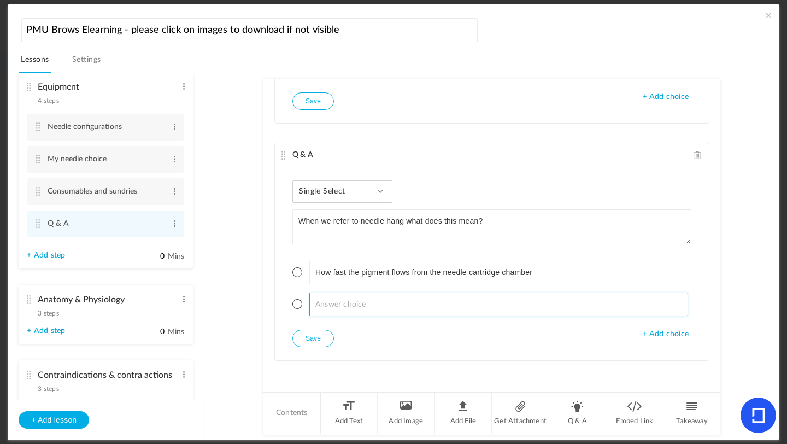
drag, startPoint x: 296, startPoint y: 298, endPoint x: 321, endPoint y: 309, distance: 27.4
click at [321, 309] on input at bounding box center [498, 304] width 379 height 24
drag, startPoint x: 321, startPoint y: 309, endPoint x: 476, endPoint y: 307, distance: 154.7
click at [476, 307] on input "How much of the needle is exposed out of the needle cartridge" at bounding box center [498, 304] width 379 height 24
type input "How much of the needle is exposed from the needle cartridge"
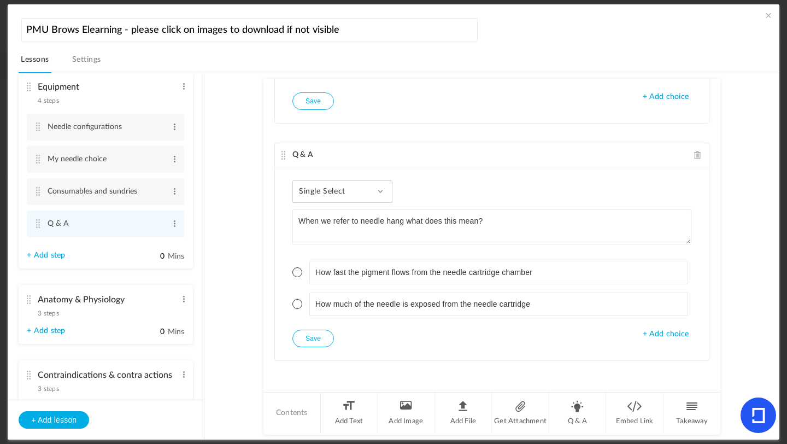
click at [297, 305] on span at bounding box center [297, 304] width 10 height 10
drag, startPoint x: 476, startPoint y: 307, endPoint x: 302, endPoint y: 338, distance: 175.9
click at [302, 338] on button "Save" at bounding box center [313, 338] width 42 height 17
drag, startPoint x: 302, startPoint y: 338, endPoint x: 587, endPoint y: 416, distance: 295.3
click at [587, 394] on li "Q & A" at bounding box center [577, 412] width 57 height 41
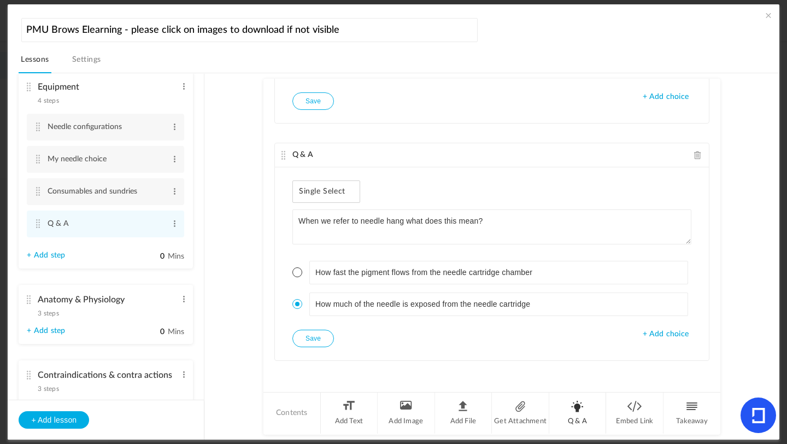
scroll to position [2509, 0]
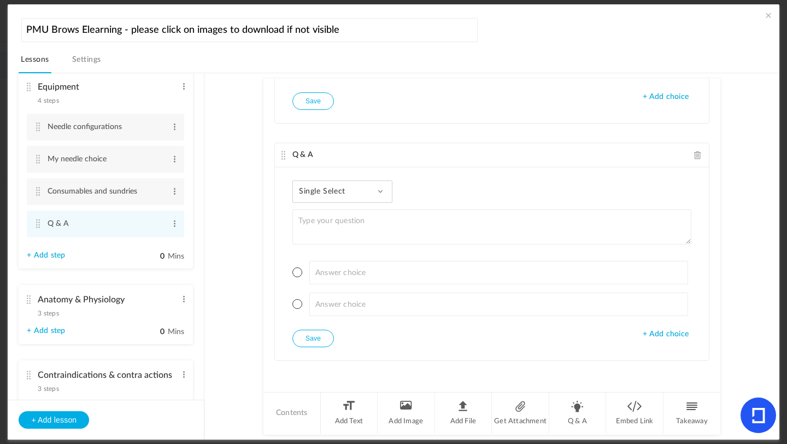
drag, startPoint x: 587, startPoint y: 416, endPoint x: 367, endPoint y: 191, distance: 314.6
click at [367, 191] on div "Single Select Single Select Multi Select True or False Paragraph Answer" at bounding box center [342, 191] width 100 height 22
drag, startPoint x: 367, startPoint y: 191, endPoint x: 327, endPoint y: 260, distance: 79.6
click at [327, 260] on link "True or False" at bounding box center [351, 261] width 103 height 20
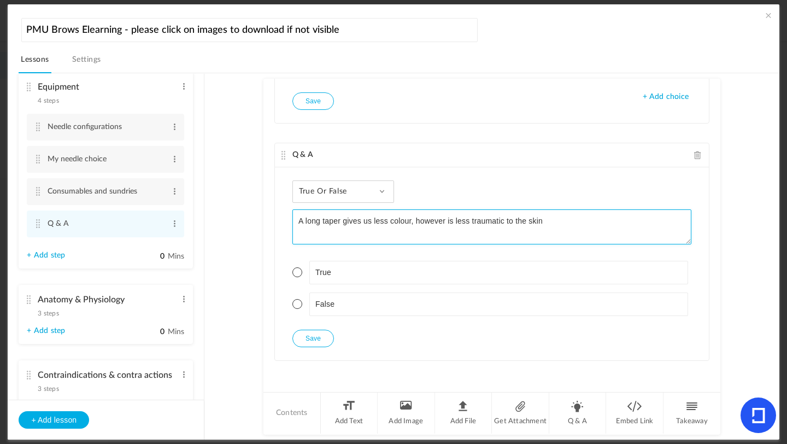
type textarea "A long taper gives us less colour, however is less traumatic to the skin"
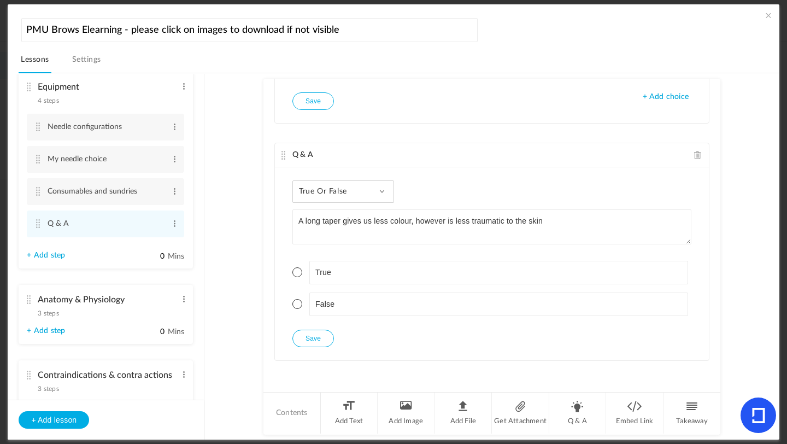
click at [296, 271] on span at bounding box center [297, 272] width 10 height 10
click at [303, 330] on button "Save" at bounding box center [313, 338] width 42 height 17
drag, startPoint x: 327, startPoint y: 260, endPoint x: 576, endPoint y: 414, distance: 292.6
click at [576, 394] on li "Q & A" at bounding box center [577, 412] width 57 height 41
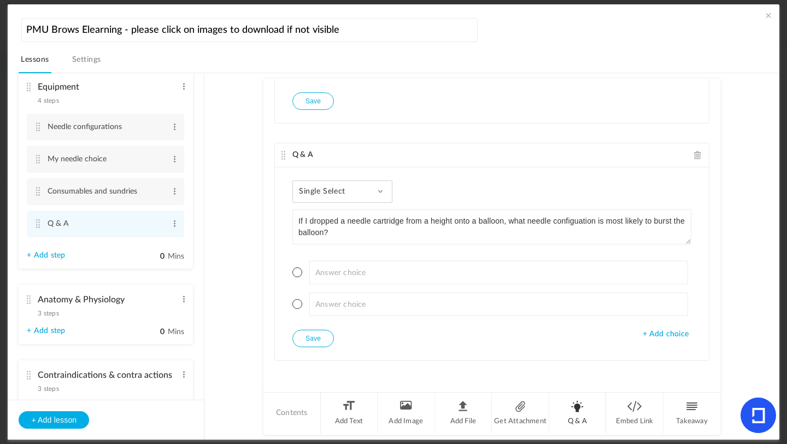
type textarea "If I dropped a needle cartridge from a height onto a balloon, what needle confi…"
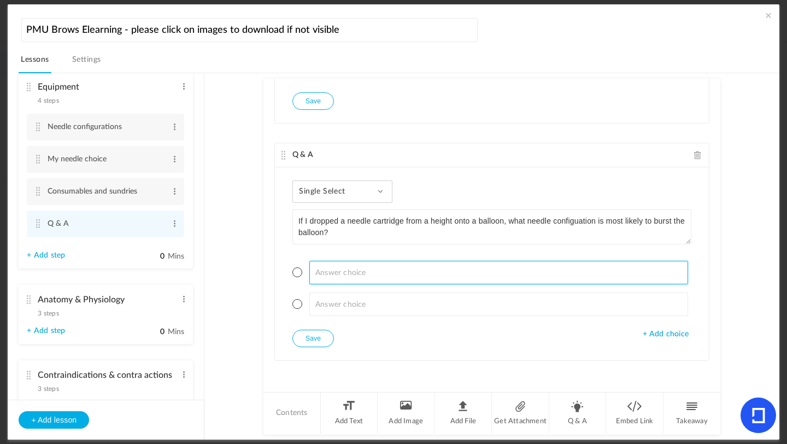
drag, startPoint x: 576, startPoint y: 414, endPoint x: 321, endPoint y: 272, distance: 291.7
click at [321, 272] on input at bounding box center [498, 273] width 379 height 24
type input "1 rl"
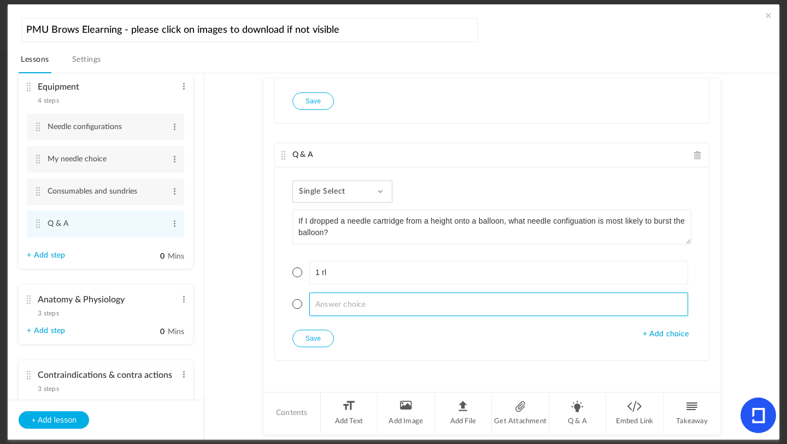
click at [324, 300] on input at bounding box center [498, 304] width 379 height 24
type input "3 rl"
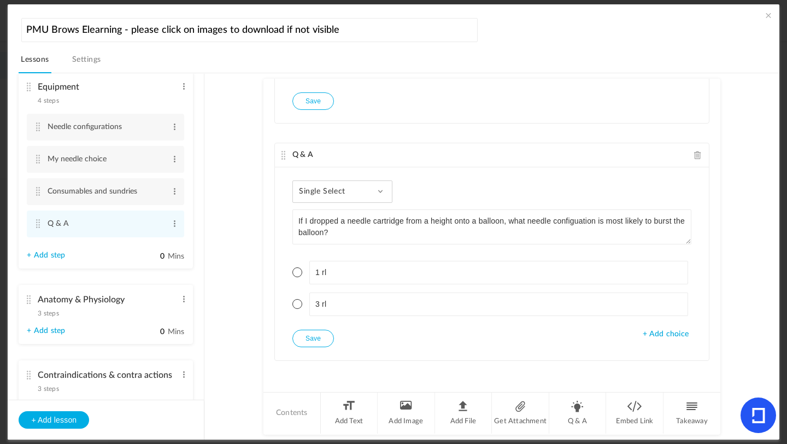
drag, startPoint x: 321, startPoint y: 272, endPoint x: 295, endPoint y: 272, distance: 26.2
click at [295, 272] on span at bounding box center [297, 272] width 10 height 10
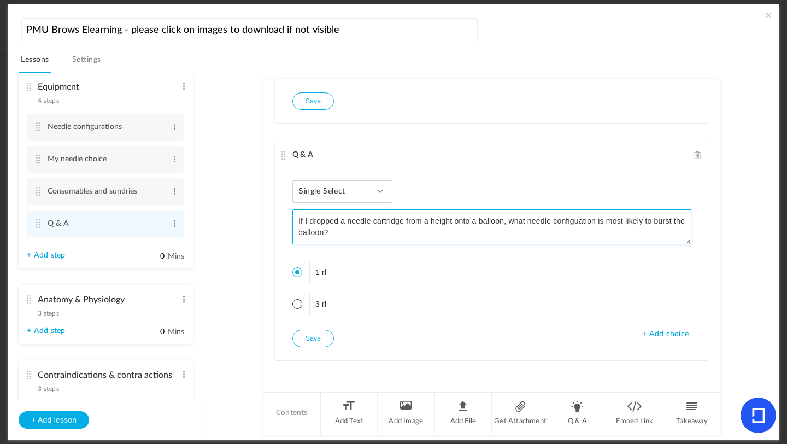
click at [578, 217] on textarea "If I dropped a needle cartridge from a height onto a balloon, what needle confi…" at bounding box center [491, 226] width 399 height 35
drag, startPoint x: 295, startPoint y: 272, endPoint x: 565, endPoint y: 220, distance: 274.4
click at [565, 220] on textarea "If I dropped a needle cartridge from a height onto a balloon, what needle confi…" at bounding box center [491, 226] width 399 height 35
click at [577, 220] on textarea "If I dropped a needle cartridge from a height onto a balloon, what needle confi…" at bounding box center [491, 226] width 399 height 35
type textarea "If I dropped a needle cartridge from a height onto a balloon, what needle confi…"
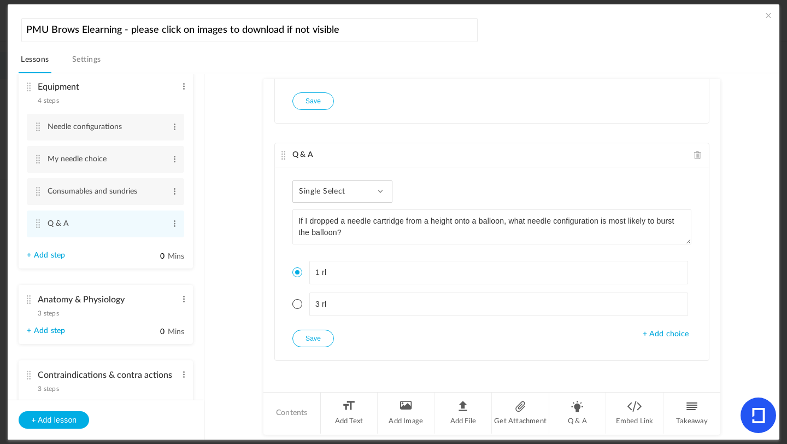
click at [310, 339] on button "Save" at bounding box center [313, 338] width 42 height 17
click at [314, 337] on button "Save" at bounding box center [313, 338] width 42 height 17
click at [578, 394] on li "Q & A" at bounding box center [577, 412] width 57 height 41
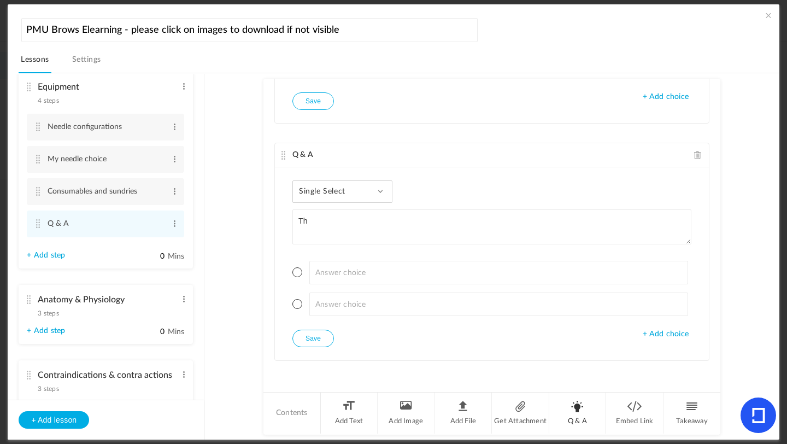
type textarea "T"
type textarea "For outline work we set the needle hang to ________"
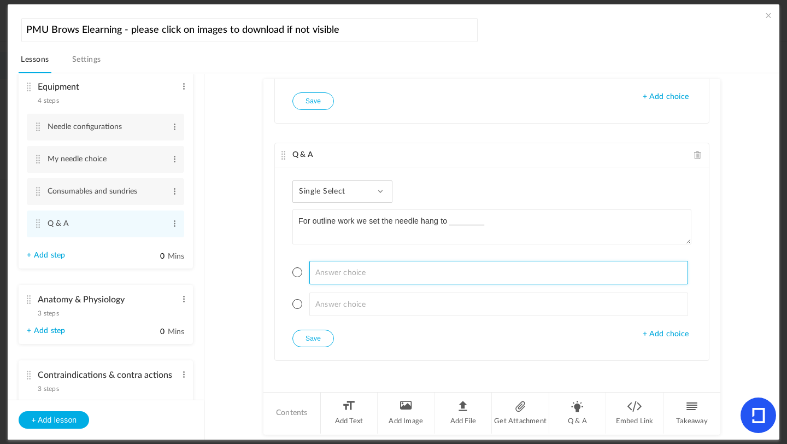
click at [323, 279] on input at bounding box center [498, 273] width 379 height 24
type input "1-1.5 mm"
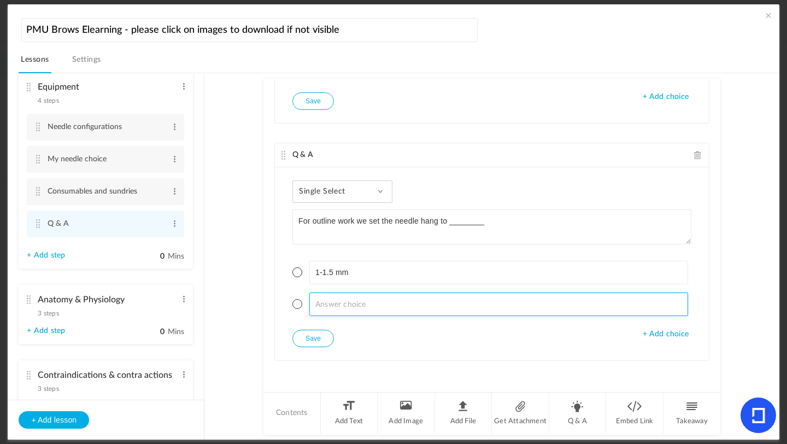
click at [330, 309] on input at bounding box center [498, 304] width 379 height 24
type input "1.5-2 mm"
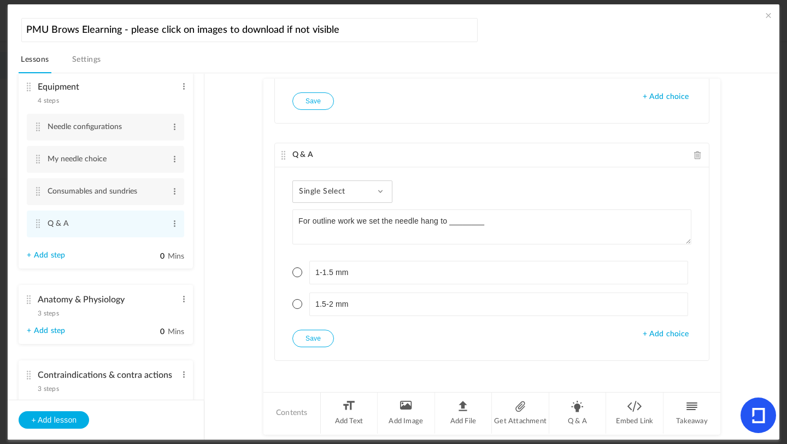
click at [296, 305] on span at bounding box center [297, 304] width 10 height 10
click at [308, 336] on button "Save" at bounding box center [313, 338] width 42 height 17
click at [577, 394] on li "Q & A" at bounding box center [577, 412] width 57 height 41
type textarea "For shading work we set the needle hang to _______"
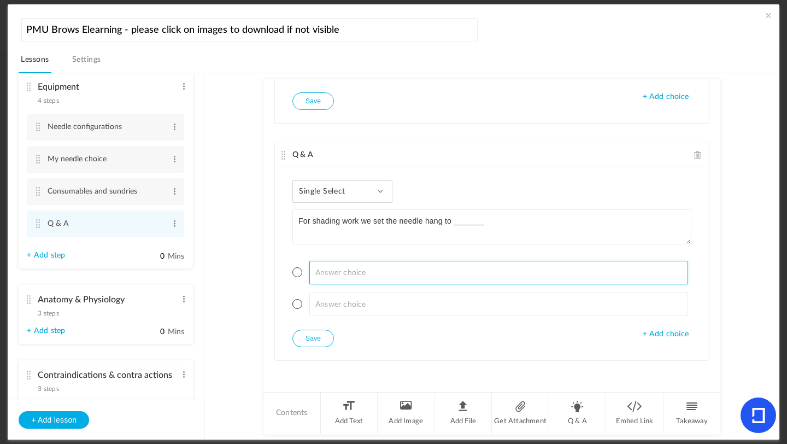
click at [362, 279] on input at bounding box center [498, 273] width 379 height 24
type input "1-1.5 mm"
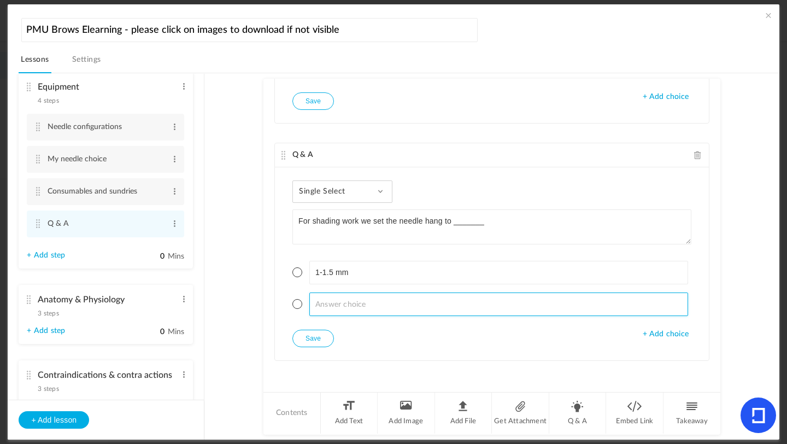
click at [328, 305] on input at bounding box center [498, 304] width 379 height 24
type input "1.5 - 2 mm"
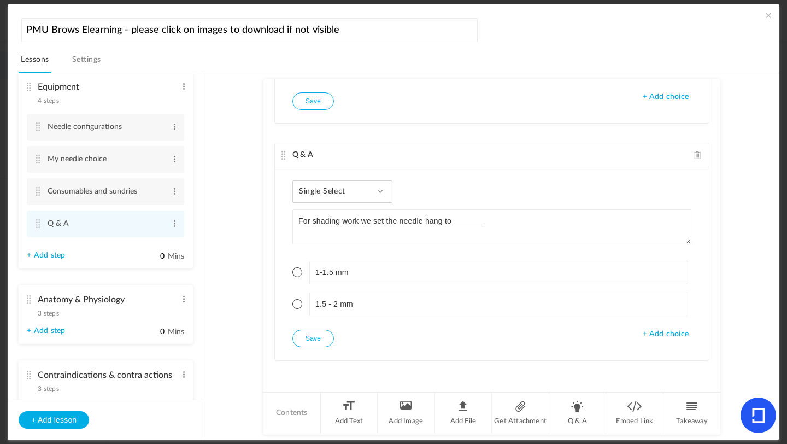
click at [297, 272] on span at bounding box center [297, 272] width 10 height 10
click at [306, 339] on button "Save" at bounding box center [313, 338] width 42 height 17
click at [579, 394] on li "Q & A" at bounding box center [577, 412] width 57 height 41
type textarea "The longer the needle hang, the less change of pigment pooling - pigment poolin…"
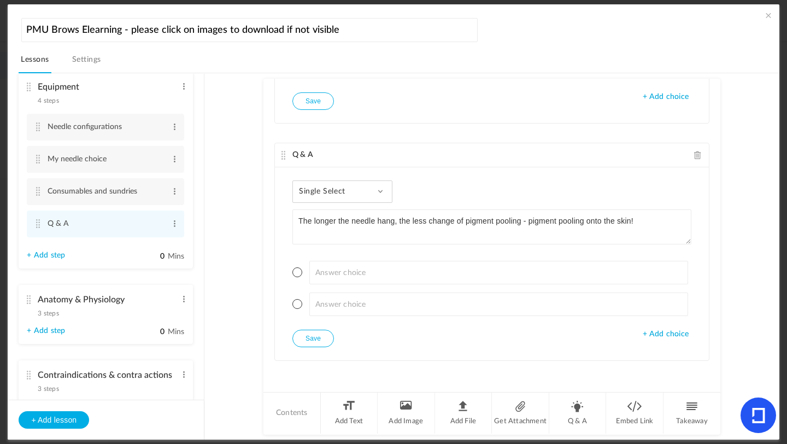
click at [381, 196] on div "Single Select Single Select Multi Select True or False Paragraph Answer" at bounding box center [342, 191] width 100 height 22
click at [344, 253] on link "True or False" at bounding box center [351, 261] width 103 height 20
click at [300, 275] on li "True" at bounding box center [491, 273] width 399 height 24
click at [294, 275] on span at bounding box center [297, 272] width 10 height 10
click at [306, 337] on button "Save" at bounding box center [313, 338] width 42 height 17
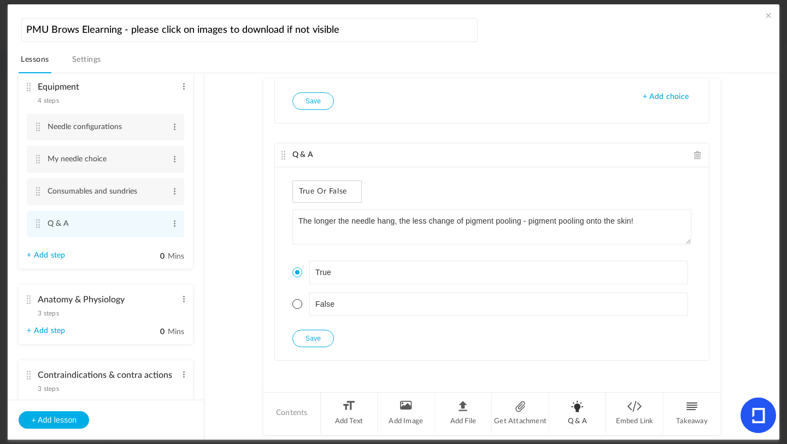
click at [574, 394] on li "Q & A" at bounding box center [577, 412] width 57 height 41
type textarea "If the needle hang is too long, no pigment will be deposited and you'll just ge…"
click at [332, 201] on div "Single Select Single Select Multi Select True or False Paragraph Answer" at bounding box center [342, 191] width 100 height 22
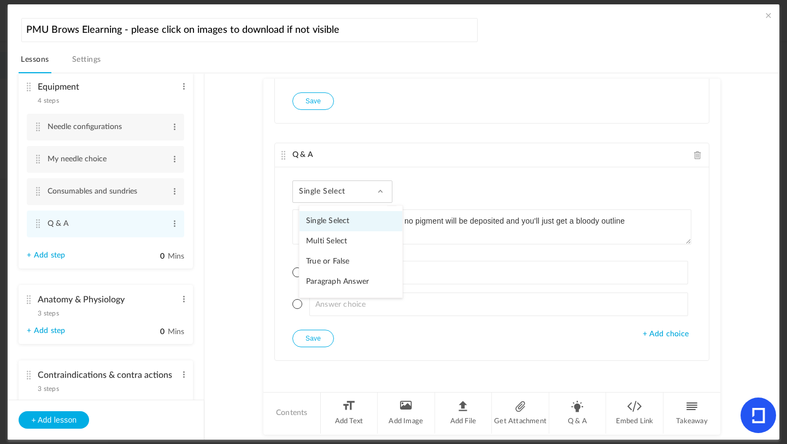
click at [331, 254] on link "True or False" at bounding box center [351, 261] width 103 height 20
click at [298, 273] on span at bounding box center [297, 272] width 10 height 10
click at [308, 333] on button "Save" at bounding box center [313, 338] width 42 height 17
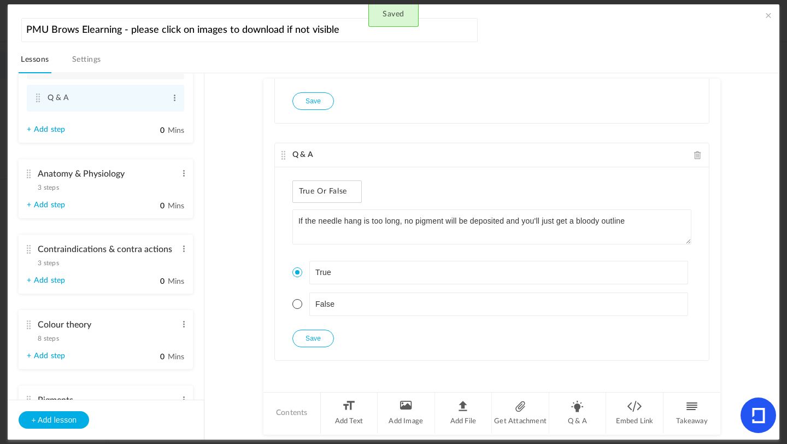
scroll to position [302, 0]
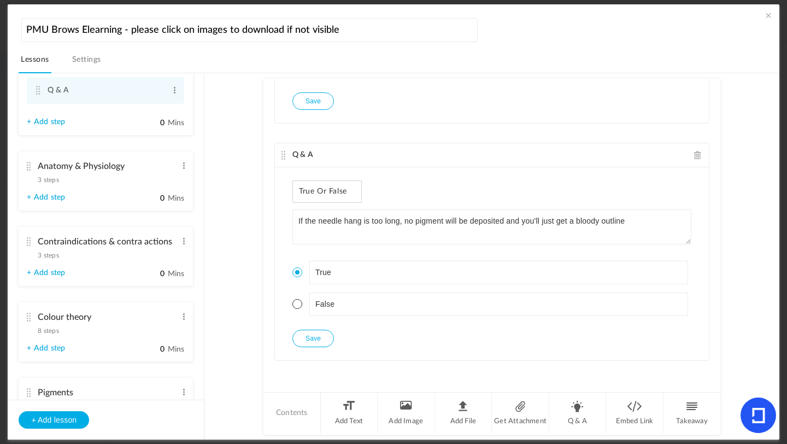
click at [49, 182] on span "3 steps" at bounding box center [48, 180] width 21 height 7
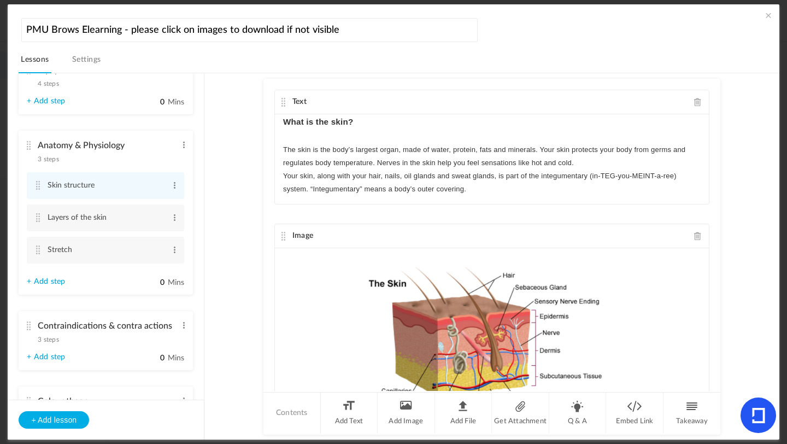
scroll to position [192, 0]
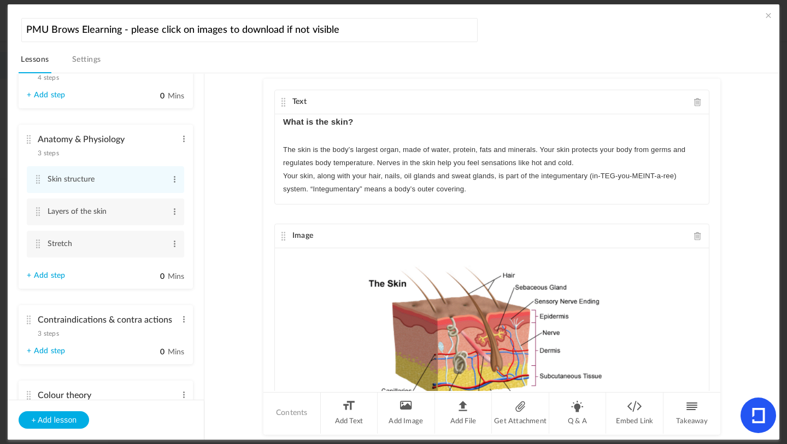
click at [54, 275] on link "+ Add step" at bounding box center [46, 275] width 38 height 9
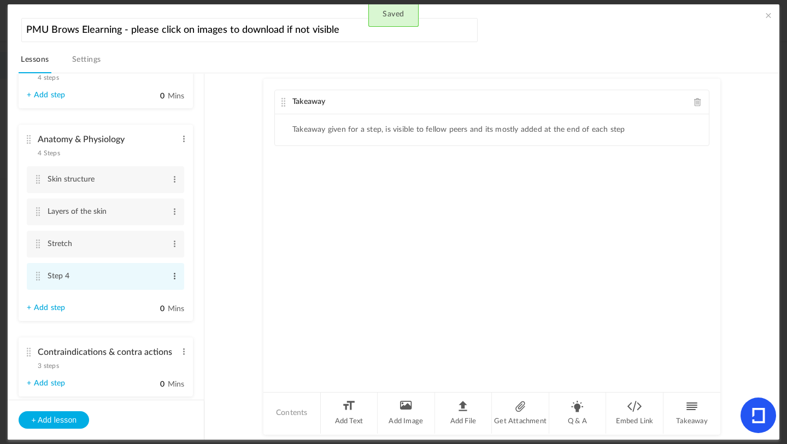
click at [174, 278] on span at bounding box center [175, 276] width 8 height 11
click at [151, 294] on link "Edit" at bounding box center [157, 293] width 43 height 13
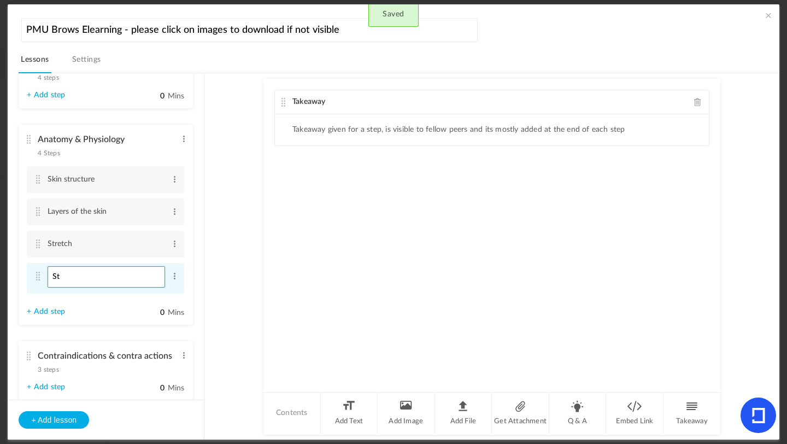
type input "S"
type input "Q&A"
click at [655, 102] on span at bounding box center [698, 102] width 8 height 8
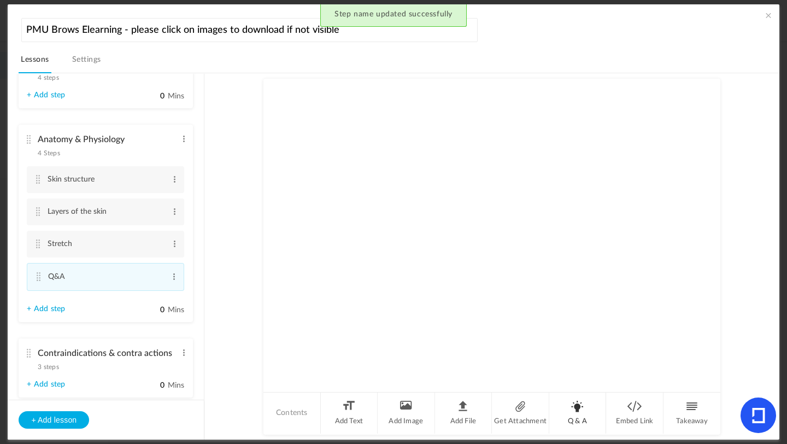
click at [567, 394] on li "Q & A" at bounding box center [577, 412] width 57 height 41
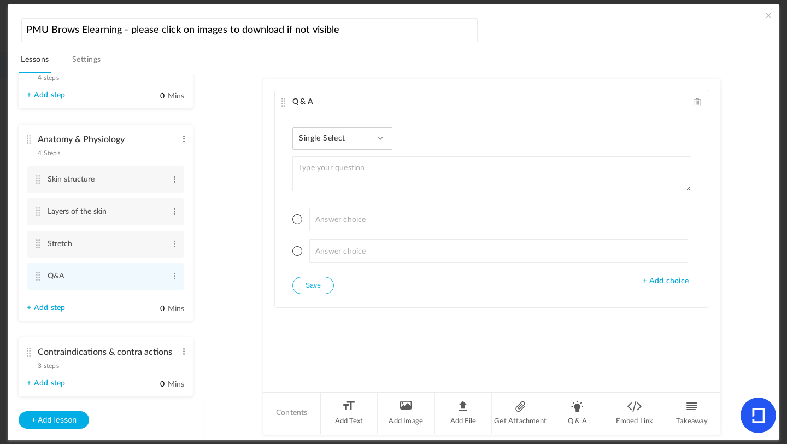
click at [378, 137] on span at bounding box center [380, 138] width 5 height 5
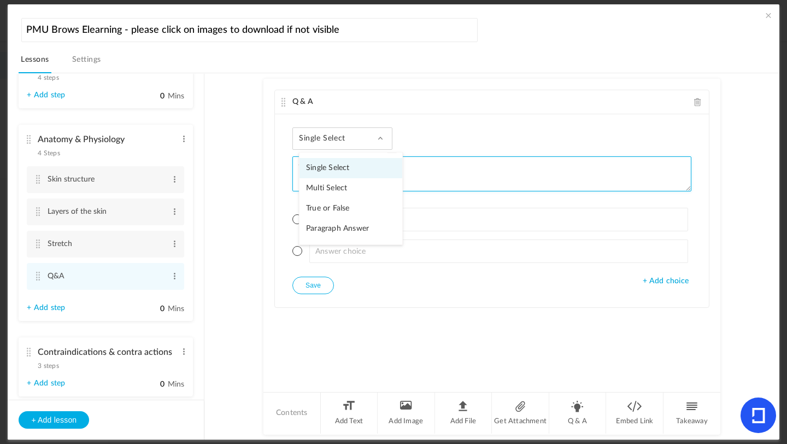
click at [427, 169] on textarea at bounding box center [491, 173] width 399 height 35
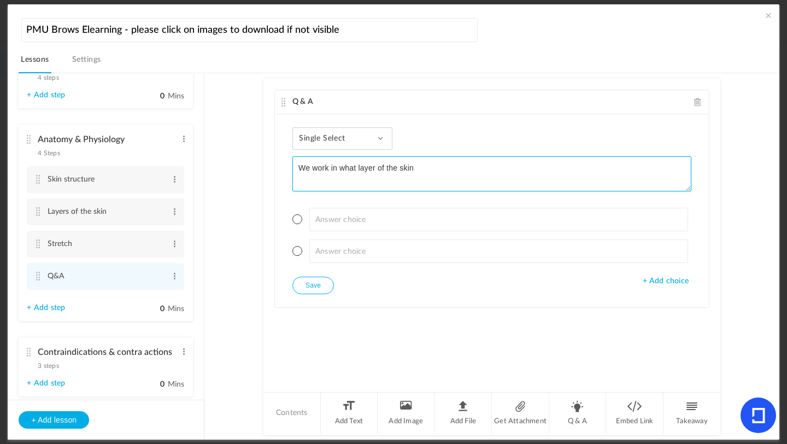
type textarea "We work in what layer of the skin"
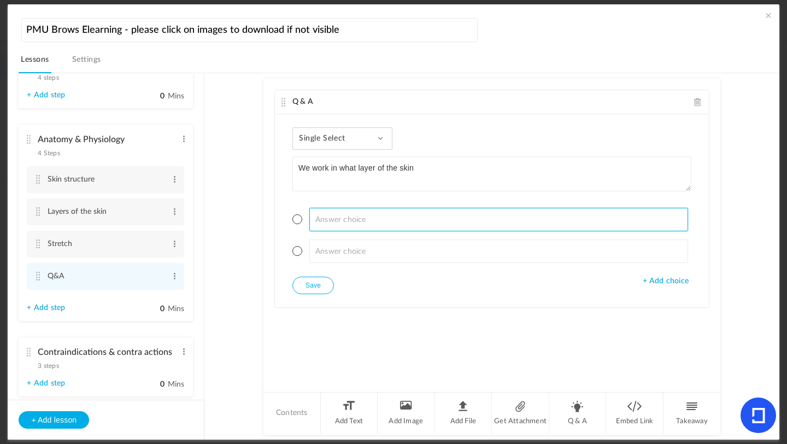
click at [354, 228] on input at bounding box center [498, 220] width 379 height 24
type input "[MEDICAL_DATA]"
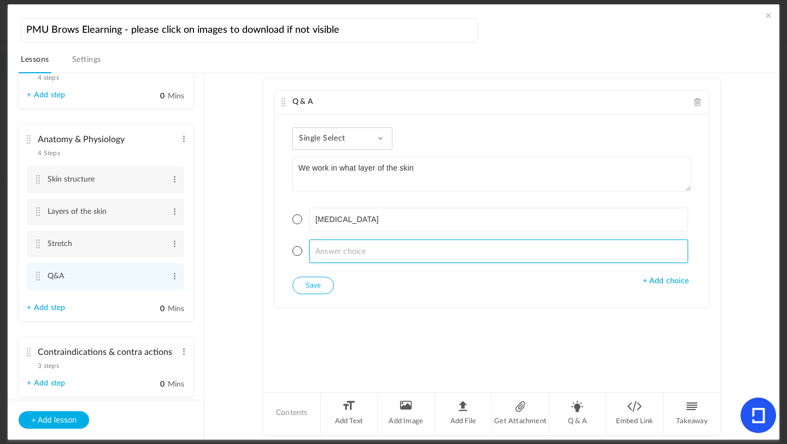
click at [330, 253] on input at bounding box center [498, 251] width 379 height 24
type input "Dermal"
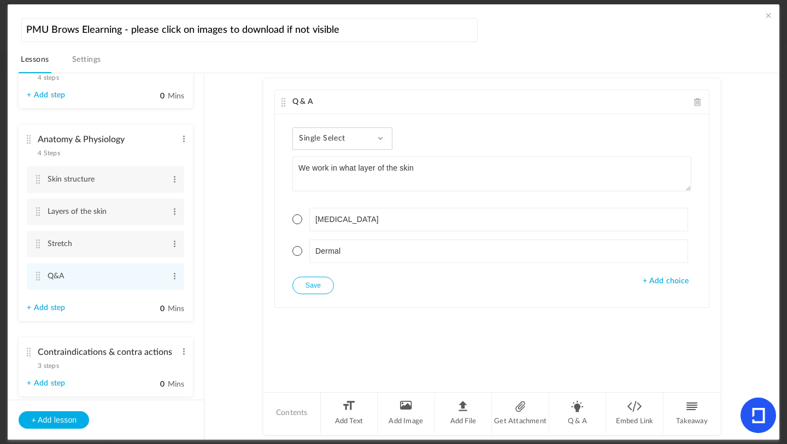
click at [655, 280] on span "+ Add choice" at bounding box center [666, 281] width 46 height 9
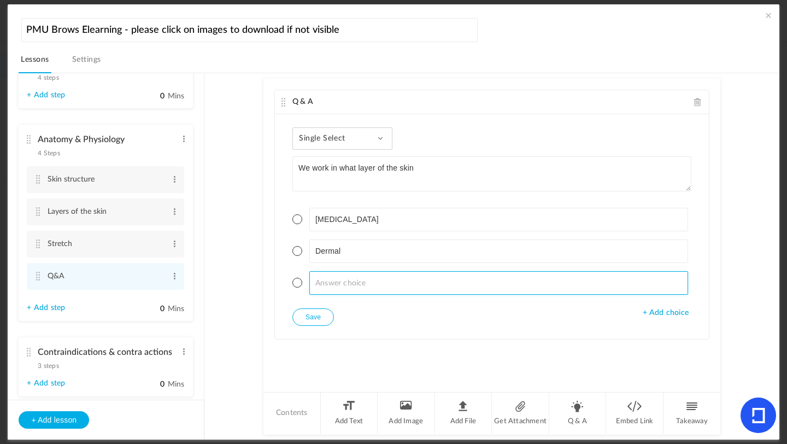
click at [349, 280] on input at bounding box center [498, 283] width 379 height 24
type input "Upper [MEDICAL_DATA]"
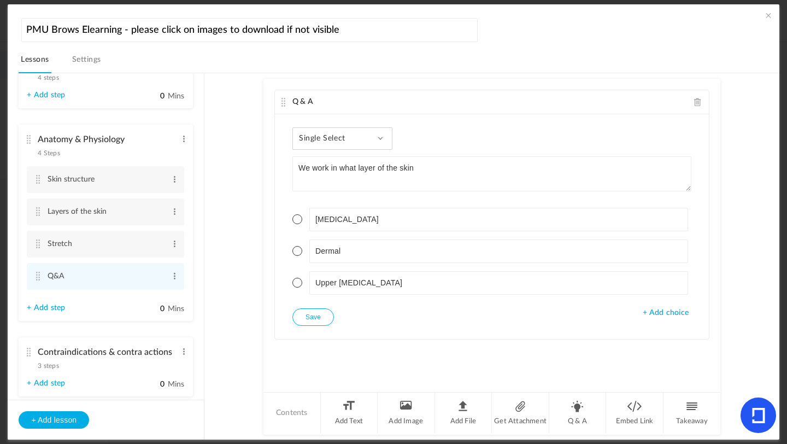
click at [295, 285] on span at bounding box center [297, 283] width 10 height 10
click at [306, 326] on div "Single Select Single Select Multi Select True or False Paragraph Answer We work…" at bounding box center [492, 226] width 434 height 225
click at [309, 319] on button "Save" at bounding box center [313, 316] width 42 height 17
click at [581, 394] on li "Q & A" at bounding box center [577, 412] width 57 height 41
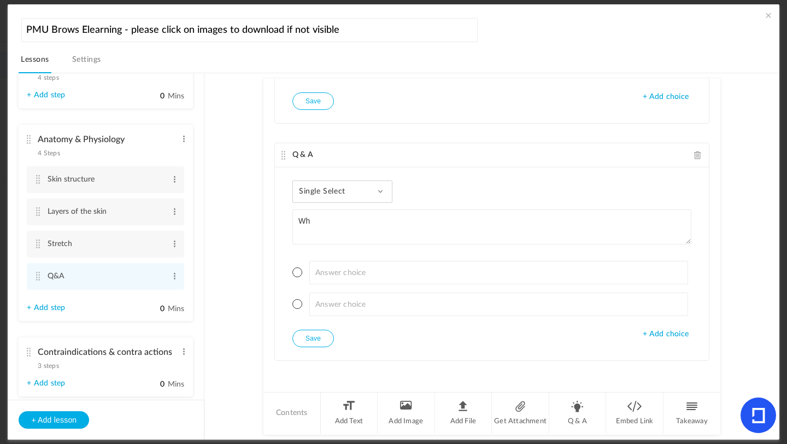
type textarea "W"
type textarea "By how much should we overlap an area, before moving onto the next section"
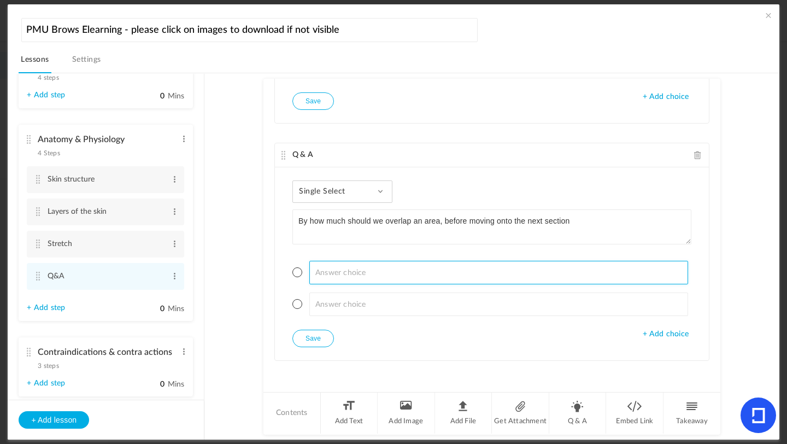
click at [338, 272] on input at bounding box center [498, 273] width 379 height 24
type input "40%"
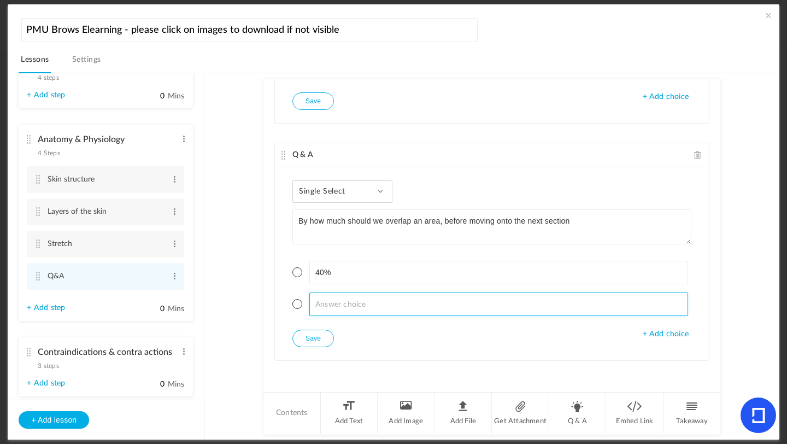
click at [325, 303] on input at bounding box center [498, 304] width 379 height 24
type input "50%"
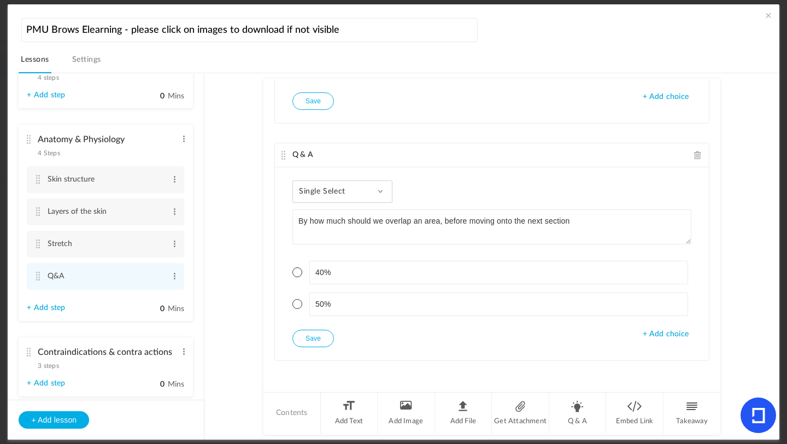
click at [652, 335] on span "+ Add choice" at bounding box center [666, 334] width 46 height 9
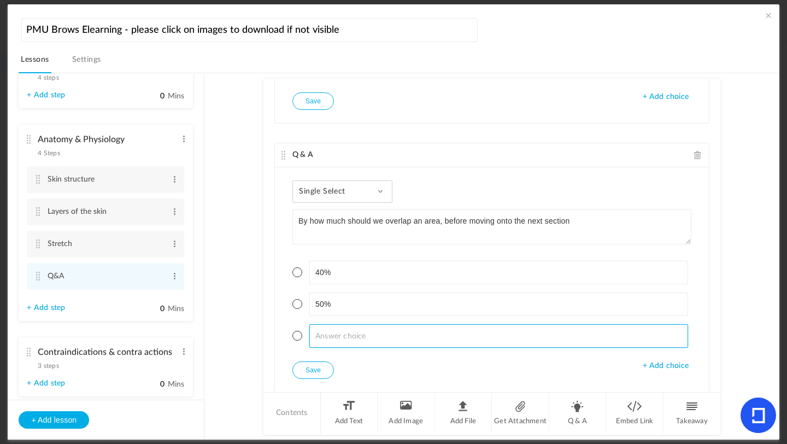
click at [319, 337] on input at bounding box center [498, 336] width 379 height 24
type input "60%"
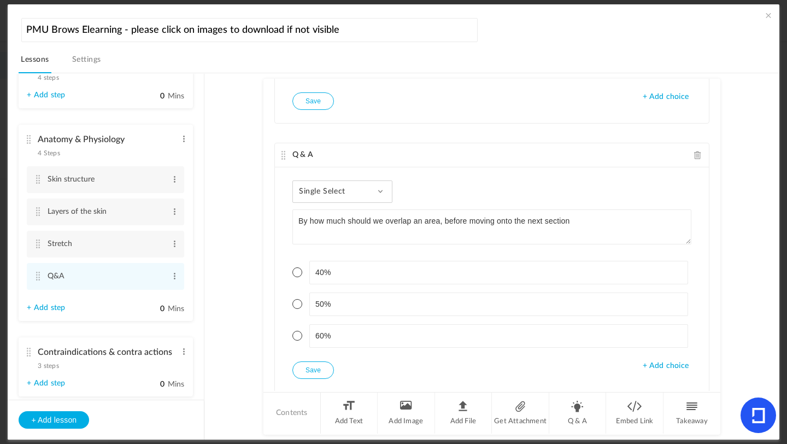
click at [297, 336] on span at bounding box center [297, 336] width 10 height 10
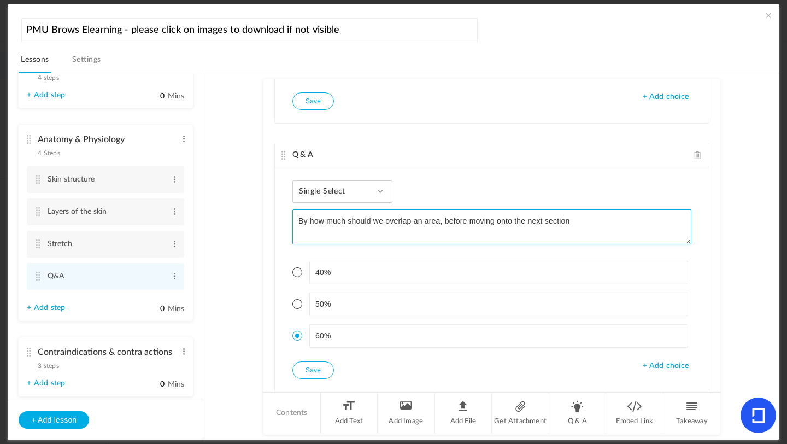
click at [584, 222] on textarea "By how much should we overlap an area, before moving onto the next section" at bounding box center [491, 226] width 399 height 35
type textarea "By how much should we overlap an area, before moving onto the next section?"
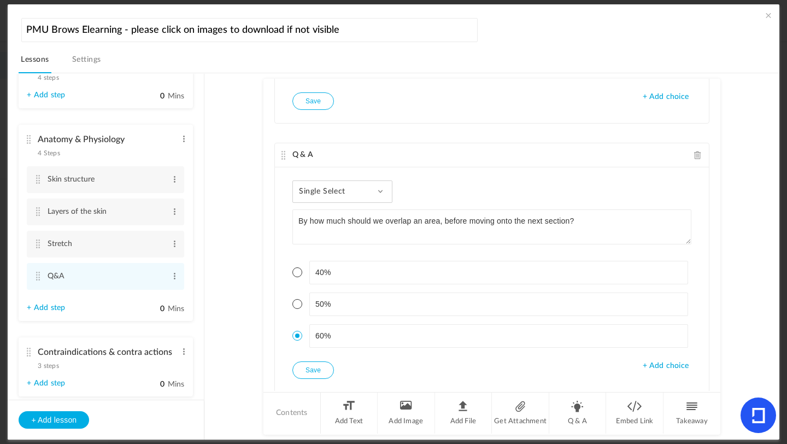
click at [320, 369] on button "Save" at bounding box center [313, 369] width 42 height 17
click at [312, 378] on button "Save" at bounding box center [313, 369] width 42 height 17
click at [570, 394] on li "Q & A" at bounding box center [577, 412] width 57 height 41
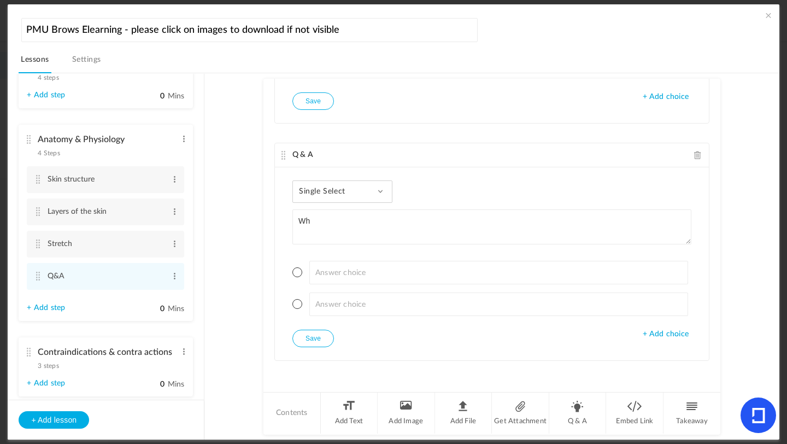
type textarea "W"
type textarea "If we only hit the [MEDICAL_DATA] layer of the skin, the pigment will just flak…"
click at [325, 187] on span "Single Select" at bounding box center [326, 191] width 55 height 9
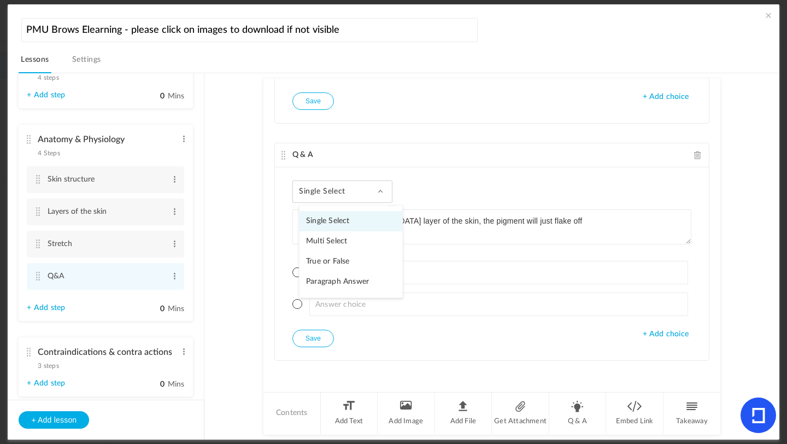
click at [318, 246] on link "Multi Select" at bounding box center [351, 241] width 103 height 20
click at [342, 192] on span "Multi Select" at bounding box center [325, 191] width 52 height 9
click at [330, 256] on link "True or False" at bounding box center [351, 261] width 103 height 20
click at [298, 270] on span at bounding box center [297, 272] width 10 height 10
click at [308, 336] on button "Save" at bounding box center [313, 338] width 42 height 17
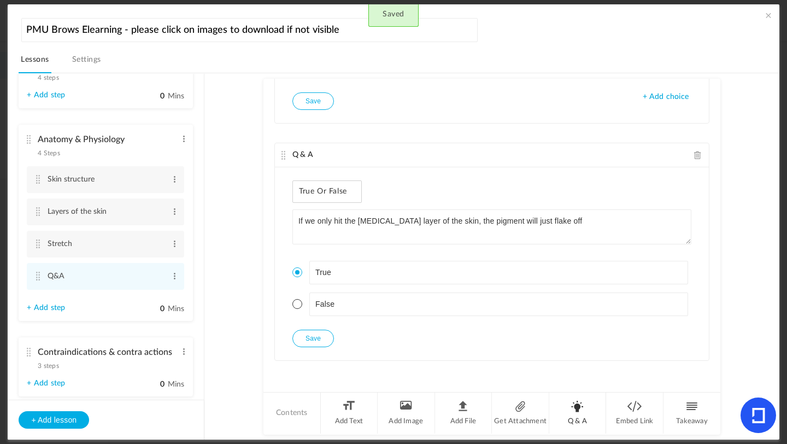
click at [580, 394] on li "Q & A" at bounding box center [577, 412] width 57 height 41
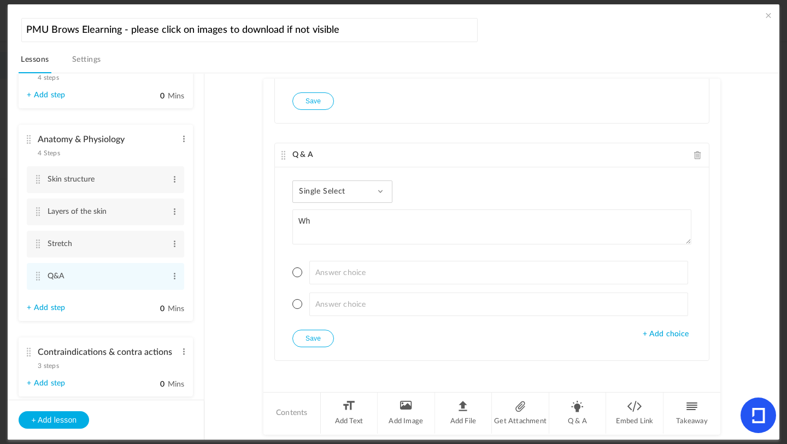
type textarea "W"
type textarea "You may see what when tattooing the skin"
click at [362, 184] on div "Single Select Single Select Multi Select True or False Paragraph Answer" at bounding box center [342, 191] width 100 height 22
click at [333, 243] on link "Multi Select" at bounding box center [351, 241] width 103 height 20
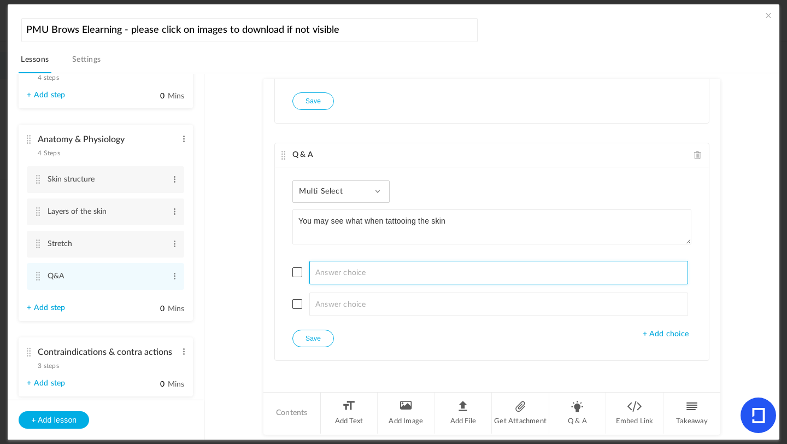
click at [323, 270] on input at bounding box center [498, 273] width 379 height 24
type input "Blood"
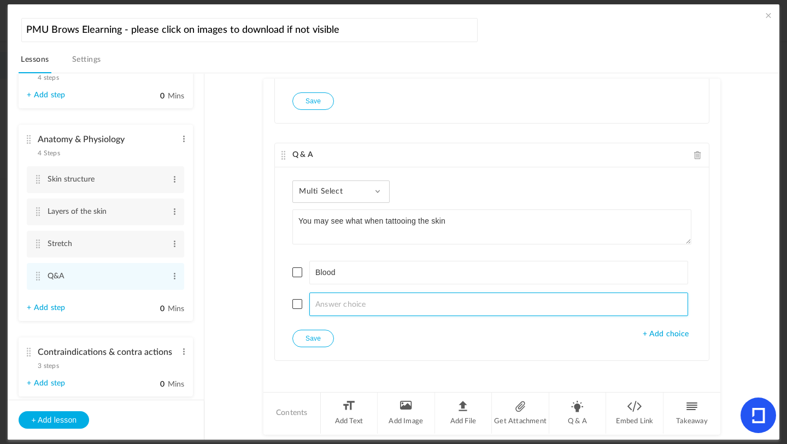
click at [321, 303] on input at bounding box center [498, 304] width 379 height 24
type input "Lymphatic fluid"
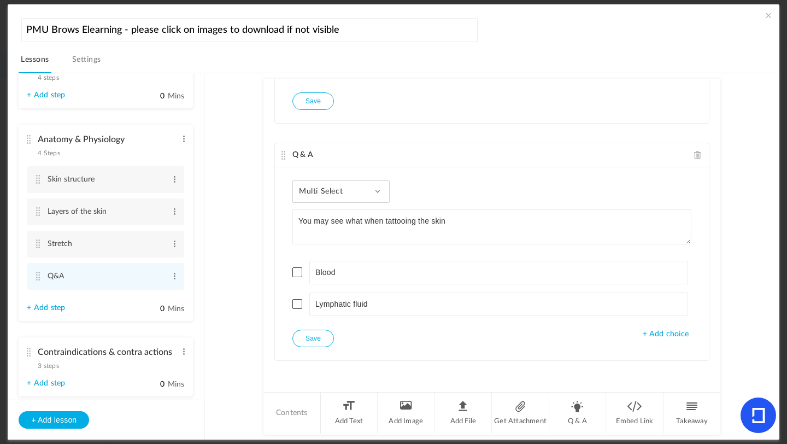
click at [649, 335] on span "+ Add choice" at bounding box center [666, 334] width 46 height 9
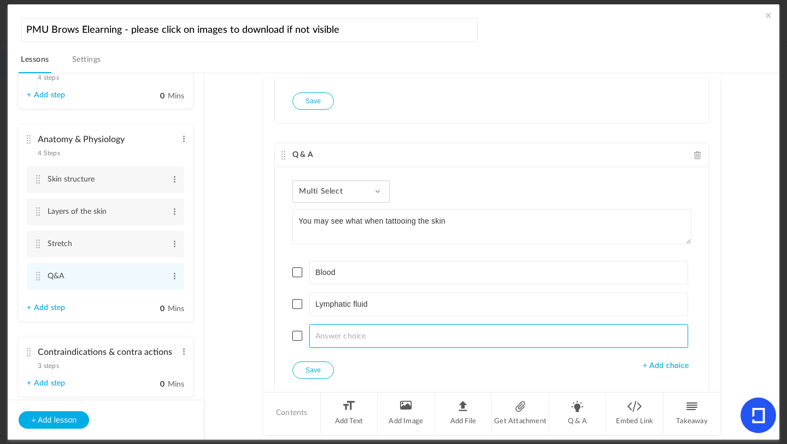
click at [370, 332] on input at bounding box center [498, 336] width 379 height 24
type input "Veins"
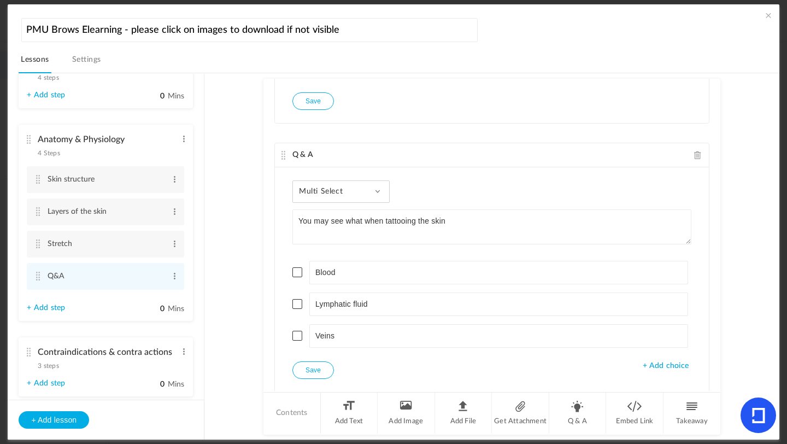
click at [292, 270] on span at bounding box center [297, 272] width 10 height 10
click at [292, 306] on span at bounding box center [297, 304] width 10 height 10
click at [325, 372] on button "Save" at bounding box center [313, 369] width 42 height 17
click at [572, 394] on li "Q & A" at bounding box center [577, 412] width 57 height 41
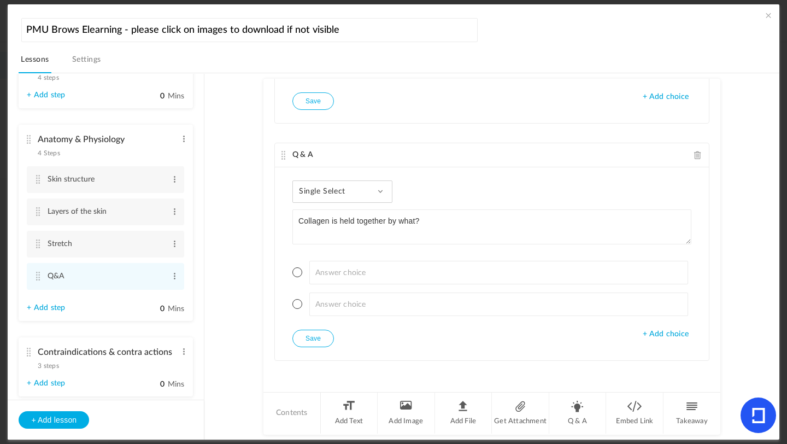
type textarea "Collagen is held together by what?"
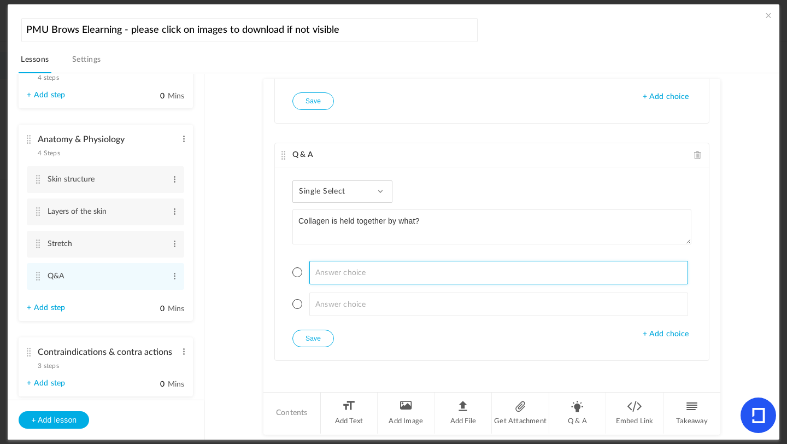
click at [345, 275] on input at bounding box center [498, 273] width 379 height 24
type input "B"
type input "Fibroblasts"
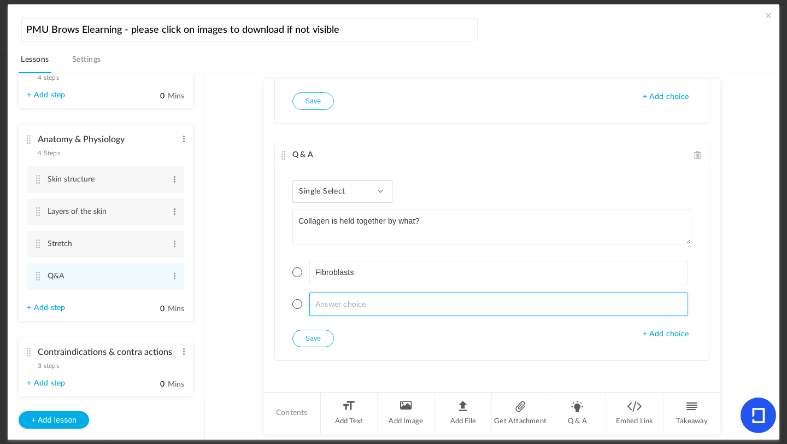
click at [348, 308] on input at bounding box center [498, 304] width 379 height 24
type input "R"
type input "Tendons"
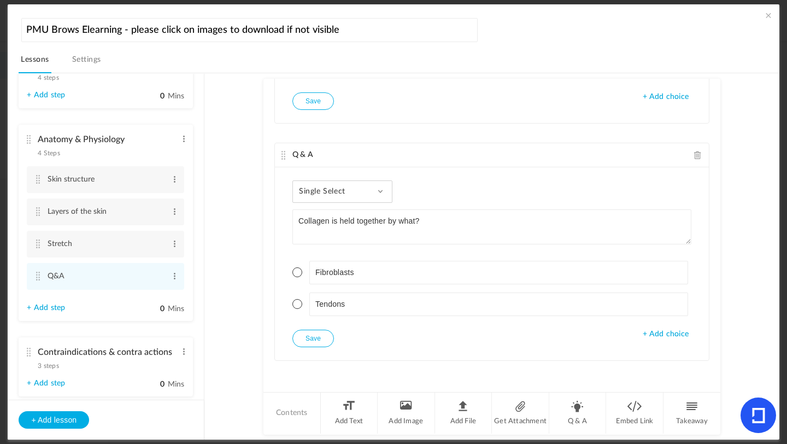
click at [298, 273] on span at bounding box center [297, 272] width 10 height 10
click at [655, 335] on span "+ Add choice" at bounding box center [666, 334] width 46 height 9
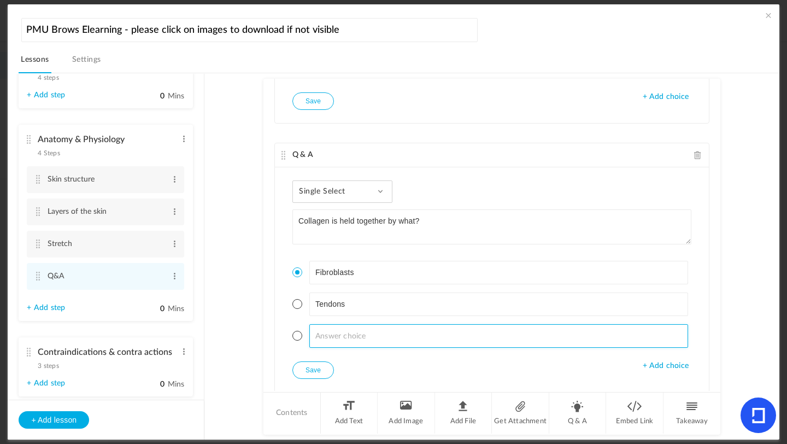
click at [326, 347] on input at bounding box center [498, 336] width 379 height 24
type input "Blood cells"
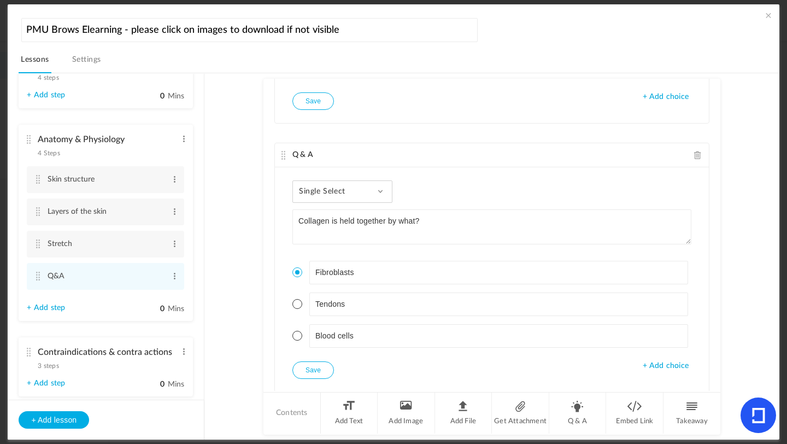
click at [314, 372] on button "Save" at bounding box center [313, 369] width 42 height 17
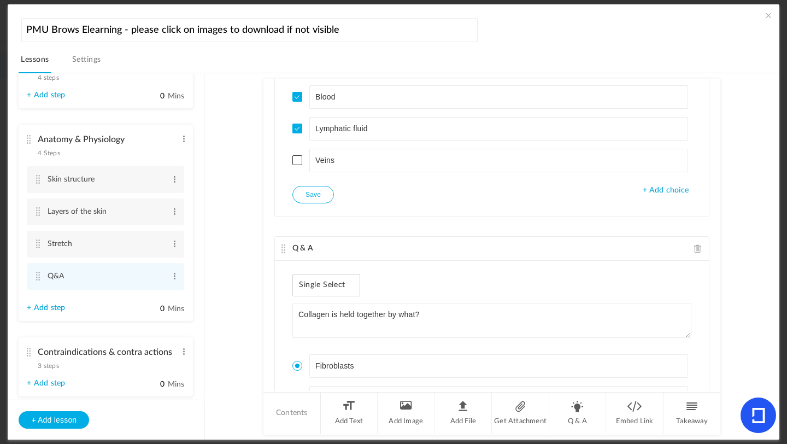
scroll to position [1023, 0]
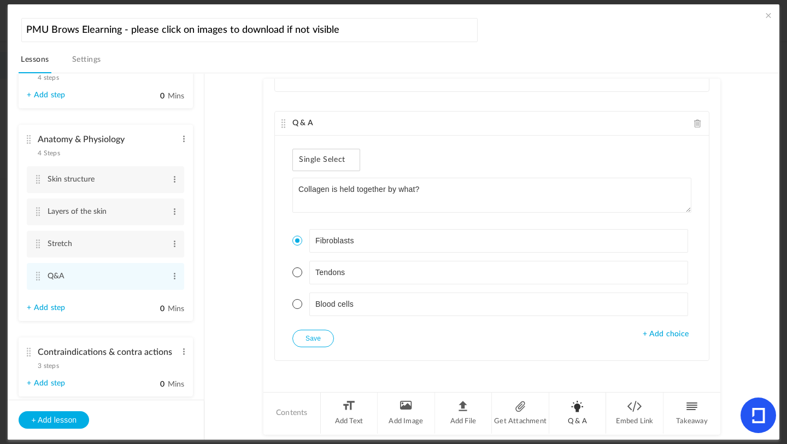
click at [595, 394] on li "Q & A" at bounding box center [577, 412] width 57 height 41
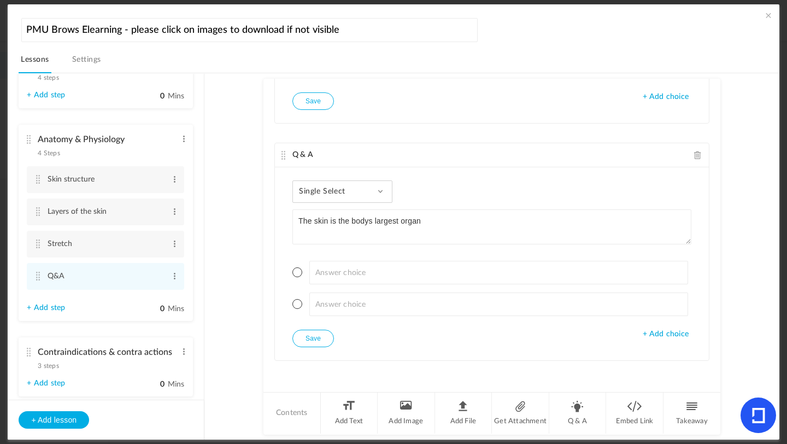
type textarea "The skin is the bodys largest organ"
click at [376, 197] on div "Single Select Single Select Multi Select True or False Paragraph Answer" at bounding box center [342, 191] width 100 height 22
click at [340, 257] on link "True or False" at bounding box center [351, 261] width 103 height 20
click at [300, 273] on span at bounding box center [297, 272] width 10 height 10
click at [324, 339] on button "Save" at bounding box center [313, 338] width 42 height 17
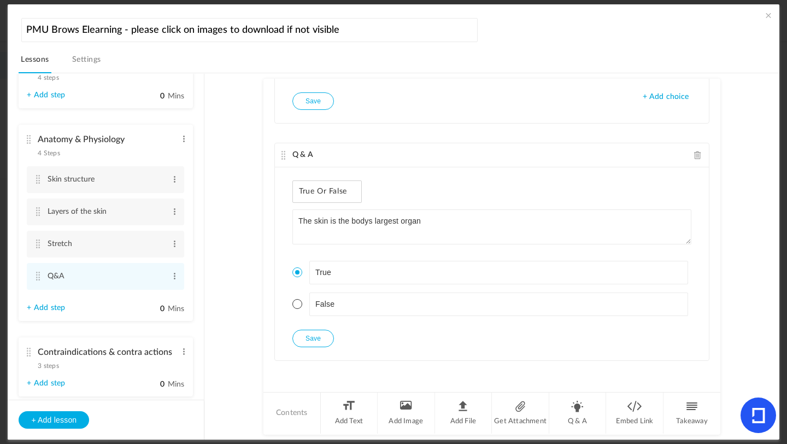
click at [308, 341] on button "Save" at bounding box center [313, 338] width 42 height 17
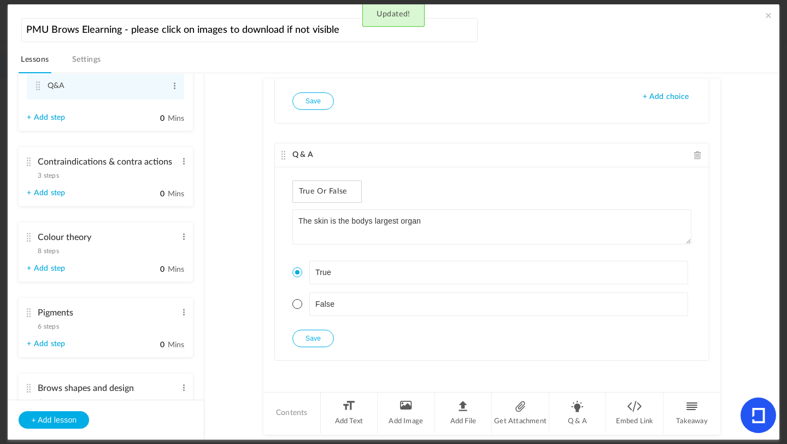
scroll to position [385, 0]
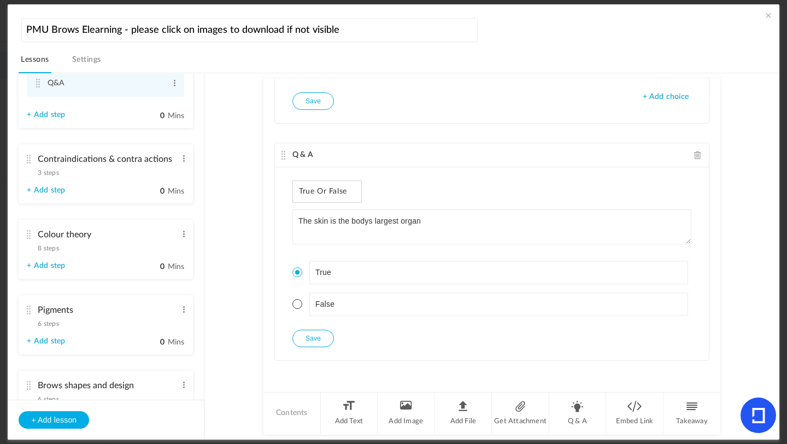
click at [45, 173] on span "3 steps" at bounding box center [48, 172] width 21 height 7
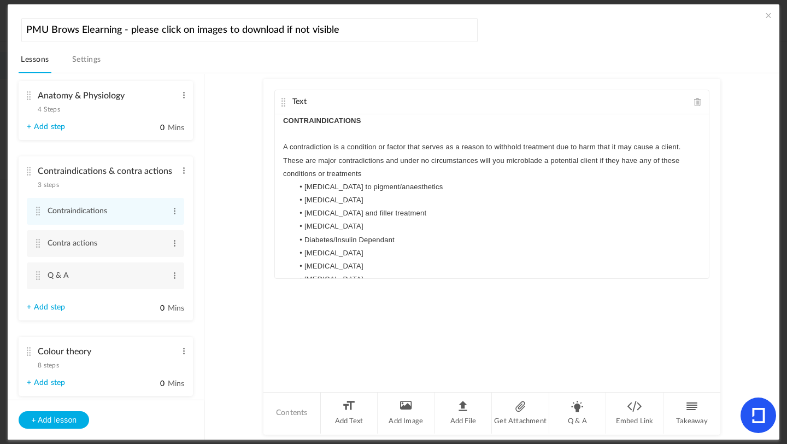
scroll to position [241, 0]
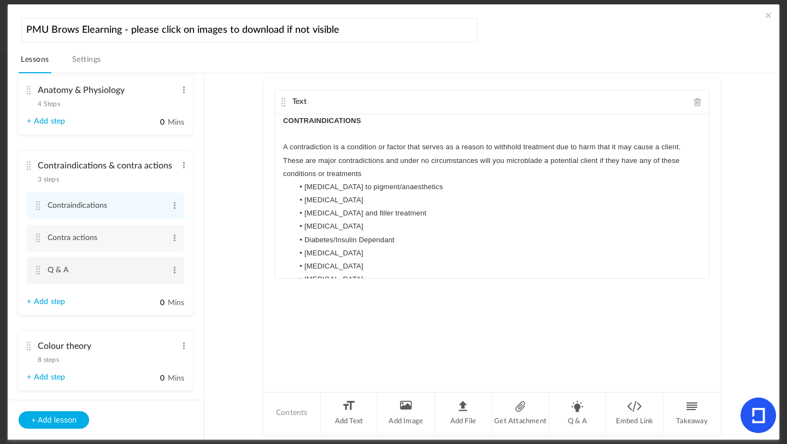
click at [40, 273] on cite at bounding box center [38, 270] width 8 height 9
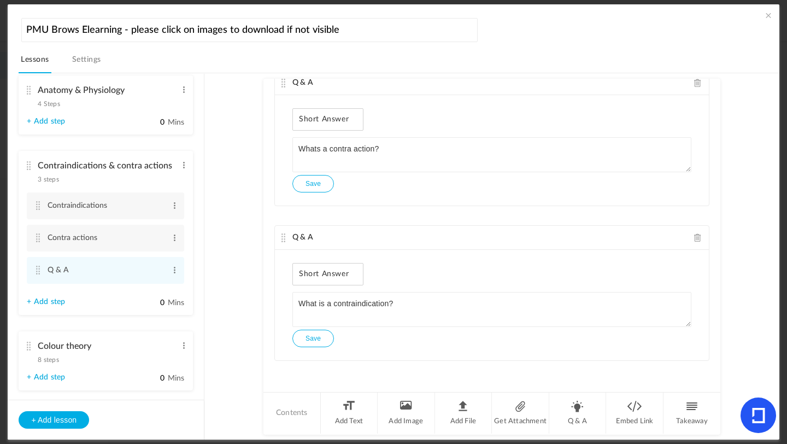
scroll to position [0, 0]
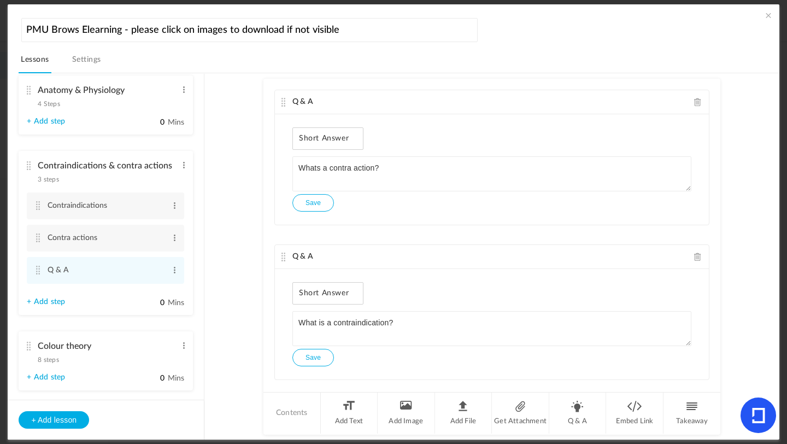
click at [655, 102] on span at bounding box center [698, 102] width 8 height 8
click at [655, 103] on span at bounding box center [698, 102] width 8 height 8
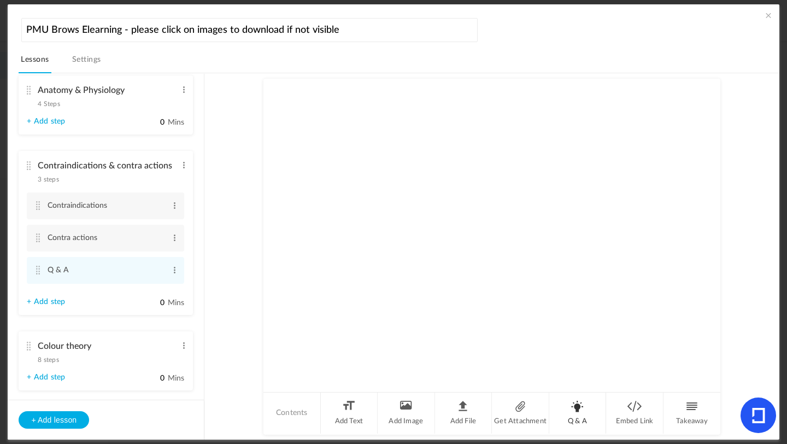
click at [568, 394] on li "Q & A" at bounding box center [577, 412] width 57 height 41
type textarea "R"
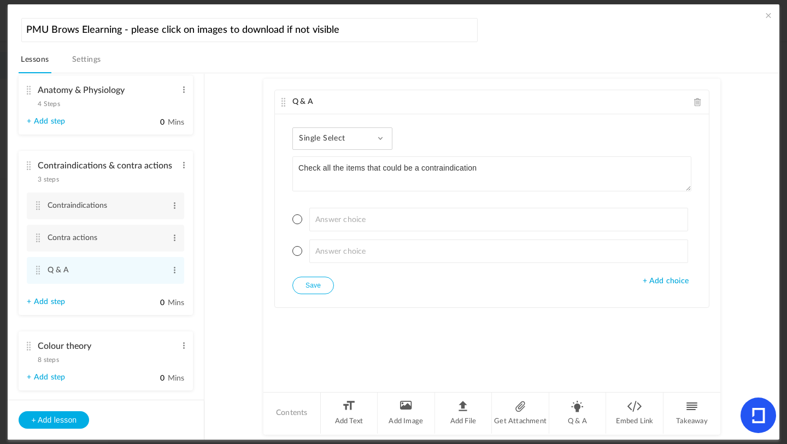
type textarea "Check all the items that could be a contraindication"
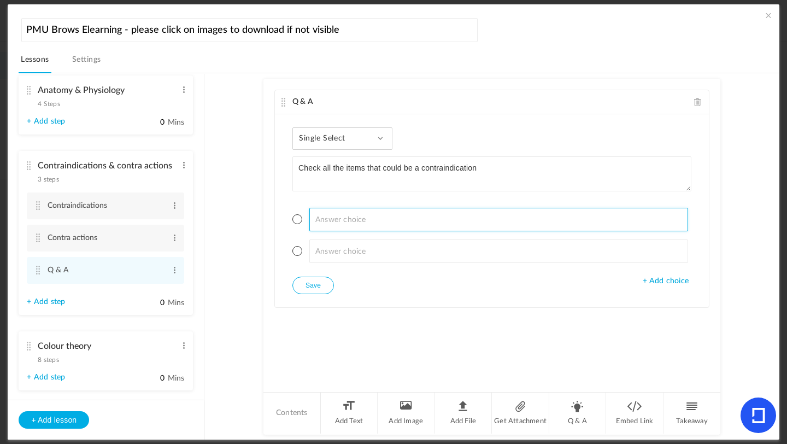
click at [350, 210] on input at bounding box center [498, 220] width 379 height 24
type input "[MEDICAL_DATA]"
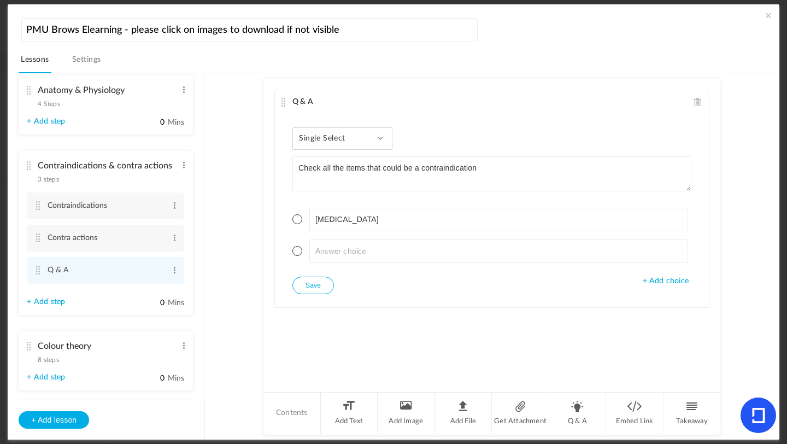
click at [655, 280] on span "+ Add choice" at bounding box center [666, 281] width 46 height 9
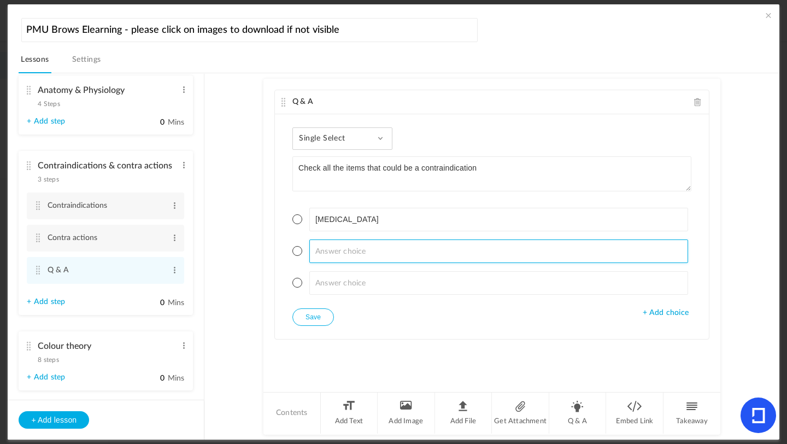
click at [328, 255] on input at bounding box center [498, 251] width 379 height 24
type input "[MEDICAL_DATA]"
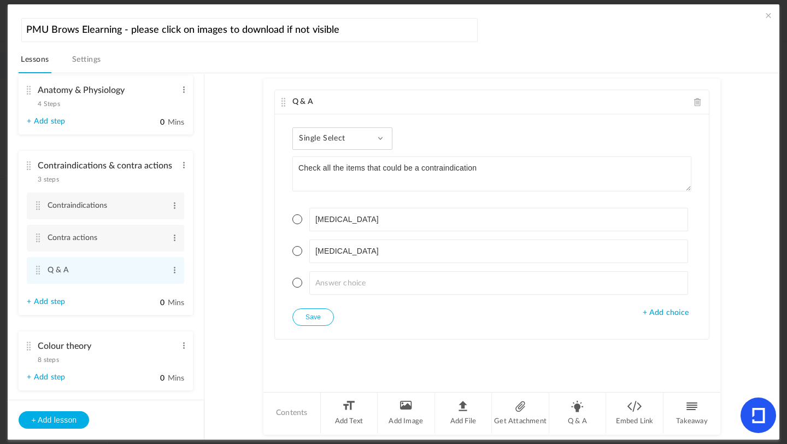
click at [655, 311] on span "+ Add choice" at bounding box center [666, 312] width 46 height 9
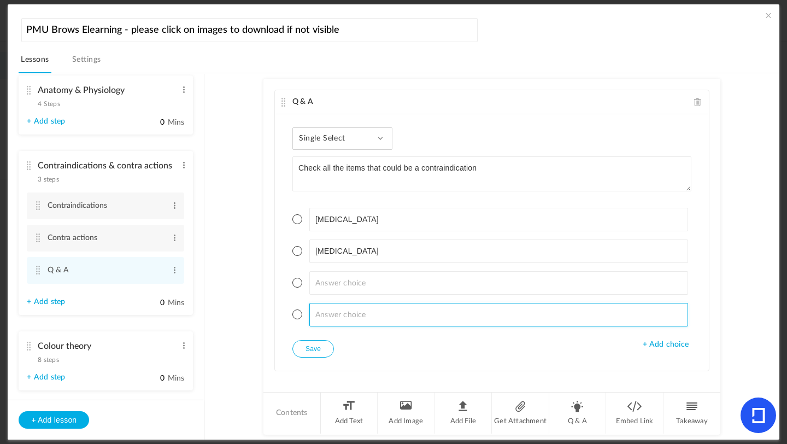
click at [333, 318] on input at bounding box center [498, 315] width 379 height 24
type input "S"
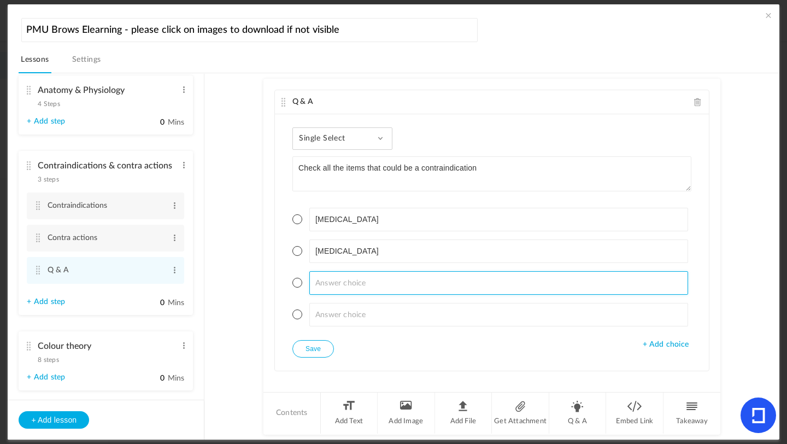
click at [355, 275] on input at bounding box center [498, 283] width 379 height 24
type input "[MEDICAL_DATA]"
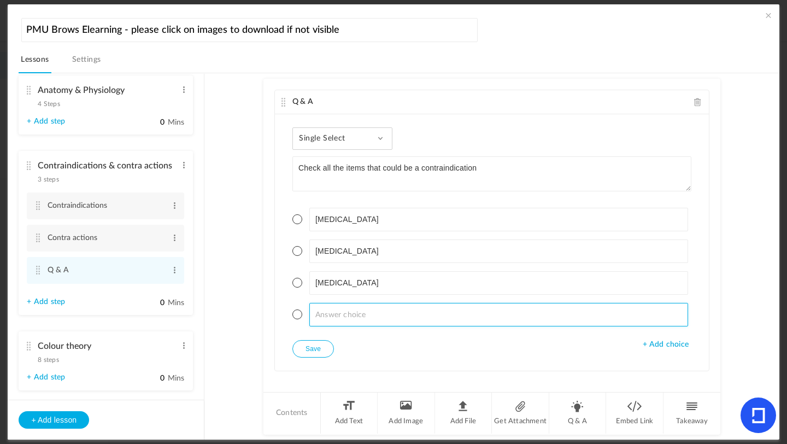
click at [338, 313] on input at bounding box center [498, 315] width 379 height 24
type input "Pregnant/breastfeeding"
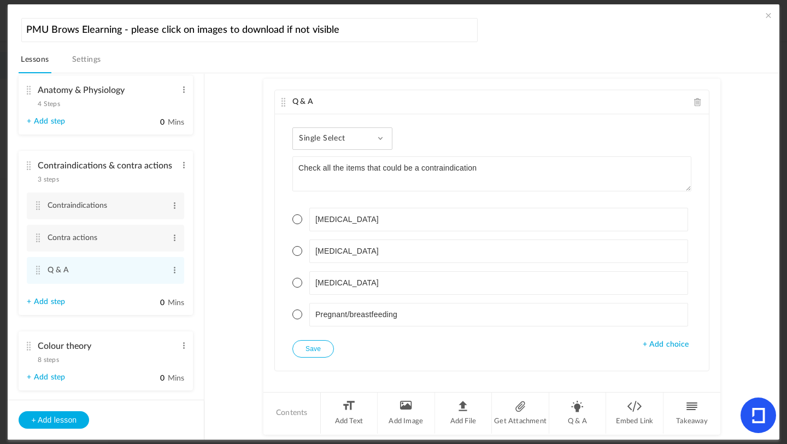
click at [295, 221] on span at bounding box center [297, 219] width 10 height 10
click at [295, 244] on li "[MEDICAL_DATA]" at bounding box center [491, 251] width 399 height 24
click at [296, 251] on span at bounding box center [297, 251] width 10 height 10
click at [367, 143] on div "Single Select Single Select Multi Select True or False Paragraph Answer" at bounding box center [342, 138] width 100 height 22
click at [345, 187] on link "Multi Select" at bounding box center [351, 188] width 103 height 20
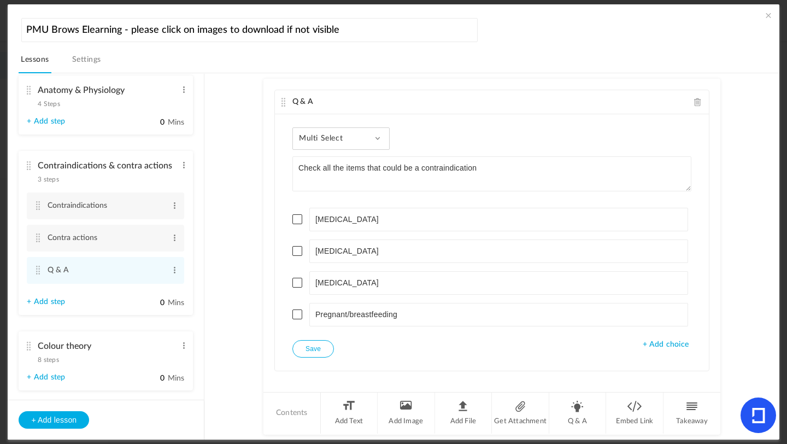
click at [300, 215] on span at bounding box center [297, 219] width 10 height 10
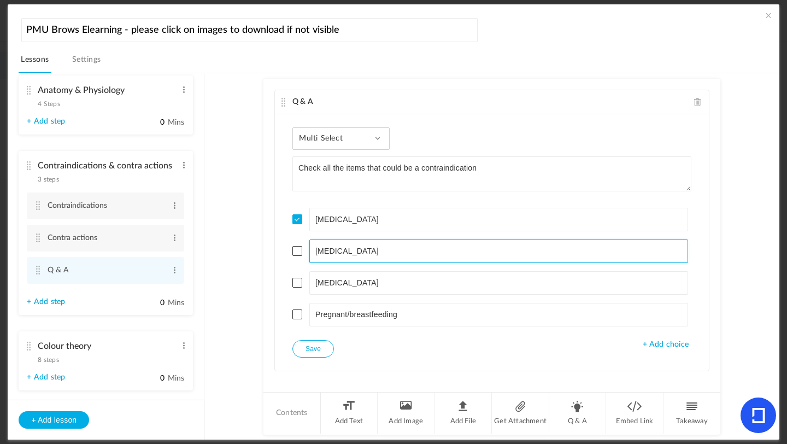
click at [296, 256] on li "[MEDICAL_DATA]" at bounding box center [491, 251] width 399 height 24
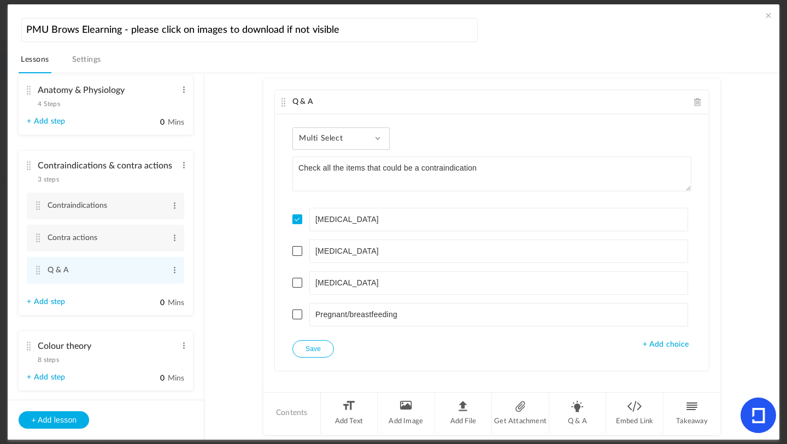
click at [297, 253] on span at bounding box center [297, 251] width 10 height 10
click at [297, 315] on span at bounding box center [297, 314] width 10 height 10
click at [306, 343] on button "Save" at bounding box center [313, 348] width 42 height 17
click at [580, 394] on li "Q & A" at bounding box center [577, 412] width 57 height 41
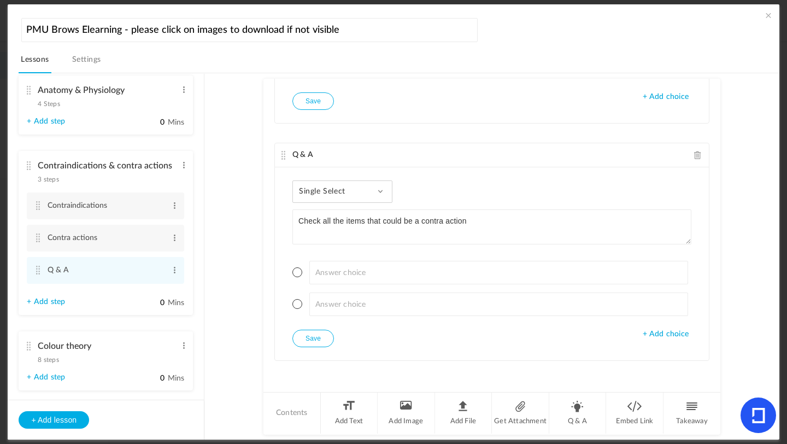
type textarea "Check all the items that could be a contra action"
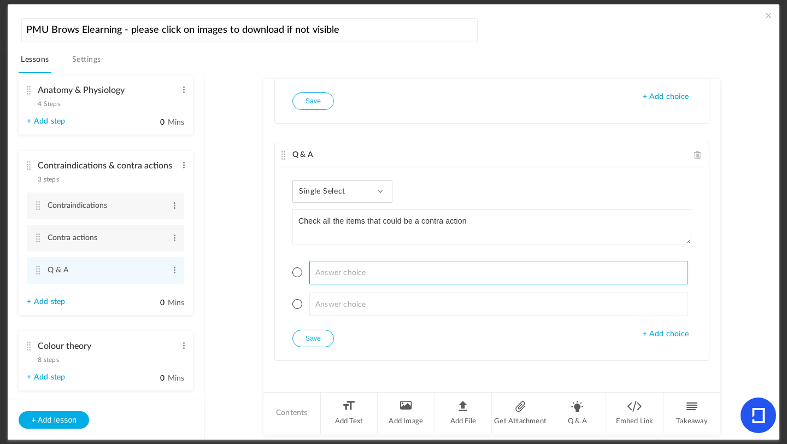
click at [348, 277] on input at bounding box center [498, 273] width 379 height 24
type input "Bruising"
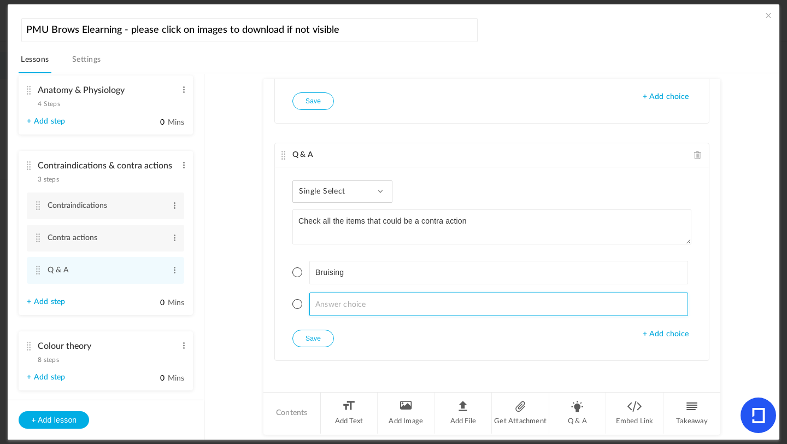
click at [339, 300] on input at bounding box center [498, 304] width 379 height 24
type input "V"
type input "Bleeding"
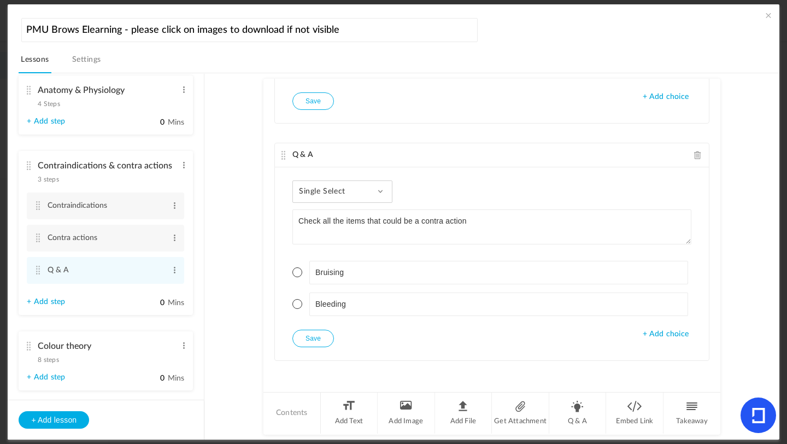
click at [655, 338] on span "+ Add choice" at bounding box center [666, 334] width 46 height 9
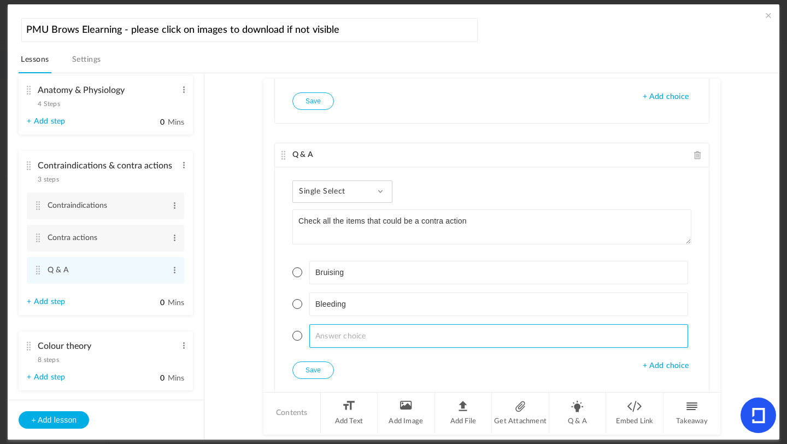
click at [345, 343] on input at bounding box center [498, 336] width 379 height 24
type input "Redness"
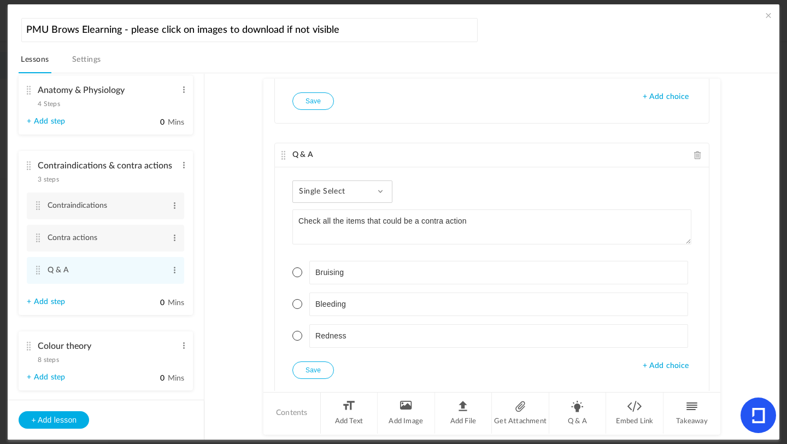
click at [653, 371] on span "+ Add choice" at bounding box center [666, 365] width 46 height 9
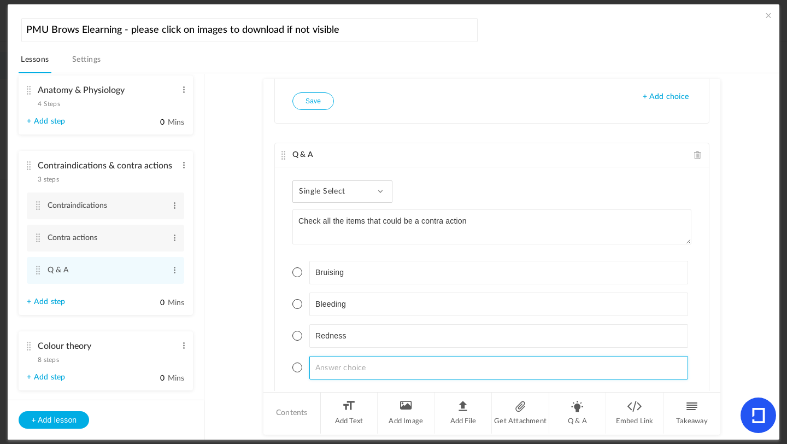
click at [328, 374] on input at bounding box center [498, 368] width 379 height 24
type input "[MEDICAL_DATA]"
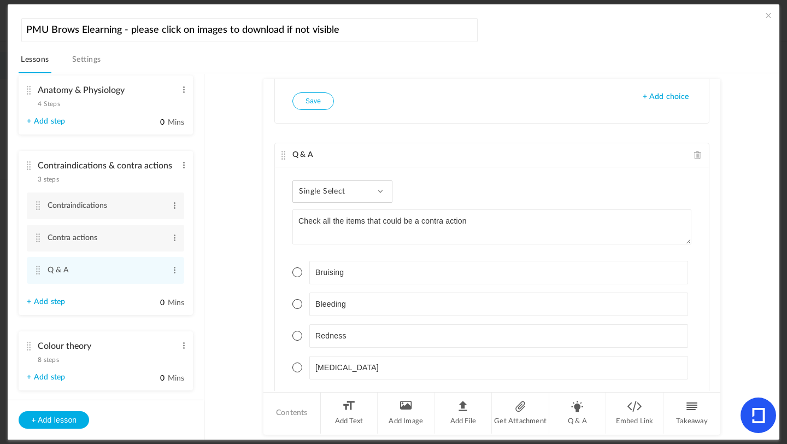
click at [296, 273] on span at bounding box center [297, 272] width 10 height 10
click at [296, 300] on span at bounding box center [297, 304] width 10 height 10
click at [296, 332] on span at bounding box center [297, 336] width 10 height 10
click at [314, 198] on div "Single Select Single Select Multi Select True or False Paragraph Answer" at bounding box center [342, 191] width 100 height 22
click at [309, 245] on link "Multi Select" at bounding box center [351, 241] width 103 height 20
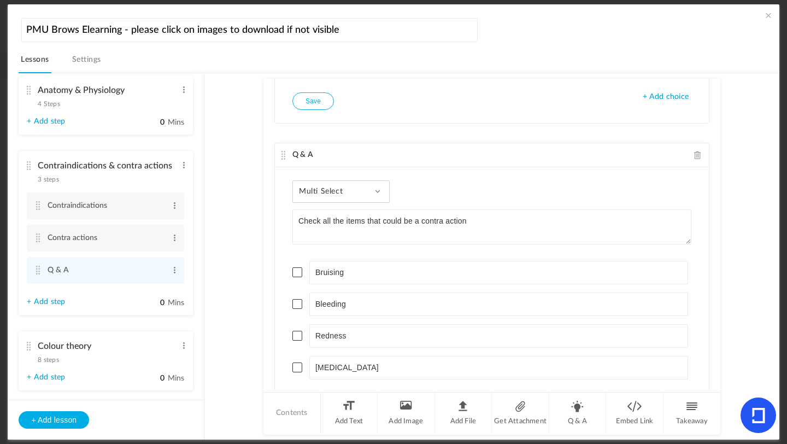
click at [297, 271] on span at bounding box center [297, 272] width 10 height 10
click at [297, 303] on span at bounding box center [297, 304] width 10 height 10
click at [296, 336] on span at bounding box center [297, 336] width 10 height 10
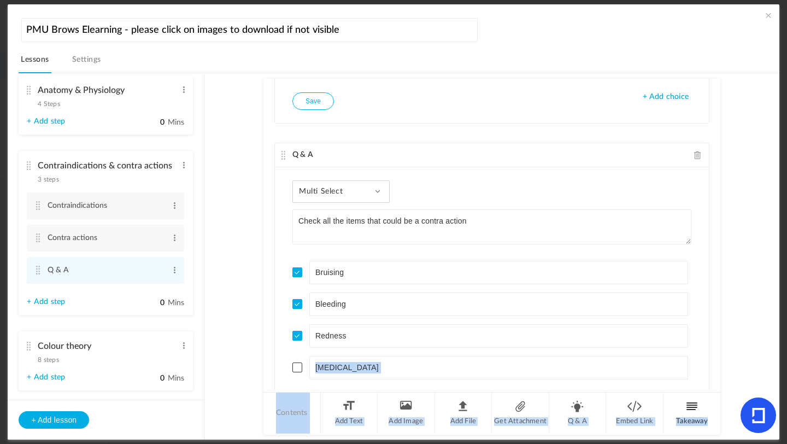
drag, startPoint x: 719, startPoint y: 355, endPoint x: 713, endPoint y: 418, distance: 63.1
click at [655, 394] on au-course-substep "Q & A Multi Select Single Select Multi Select True or False Paragraph Answer Ch…" at bounding box center [492, 256] width 548 height 367
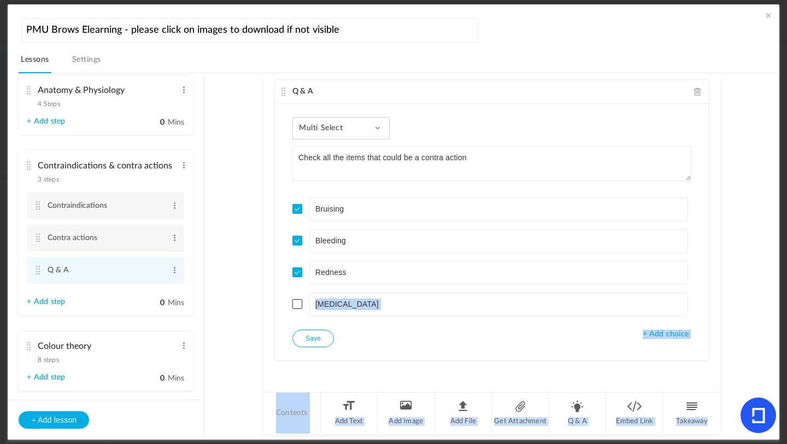
click at [311, 333] on button "Save" at bounding box center [313, 338] width 42 height 17
click at [579, 394] on li "Q & A" at bounding box center [577, 412] width 57 height 41
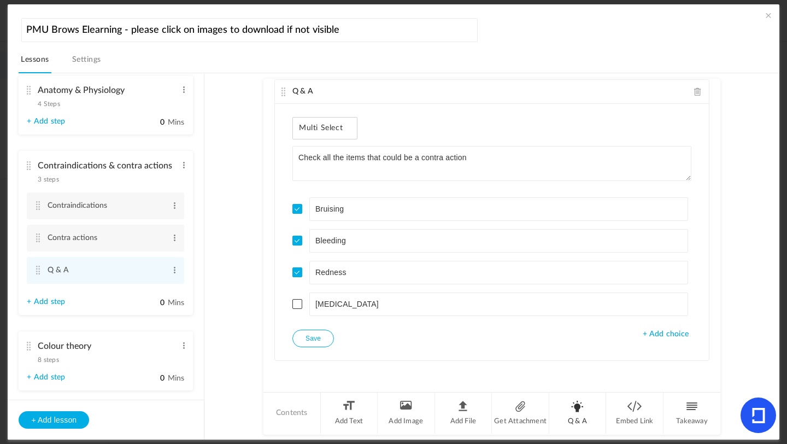
scroll to position [548, 0]
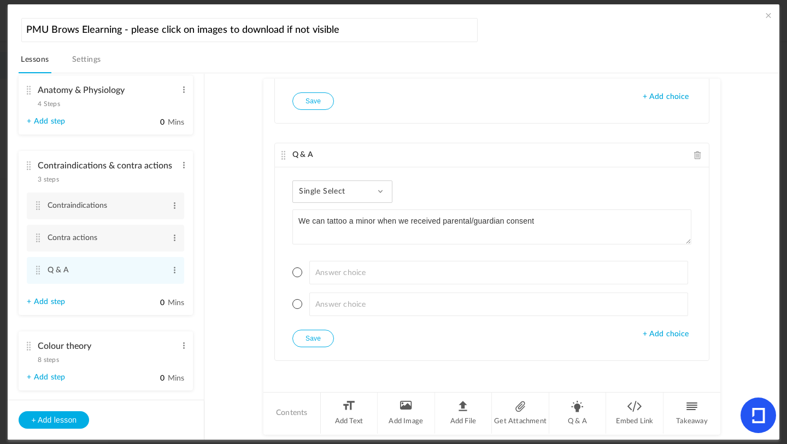
click at [370, 187] on div "Single Select Single Select Multi Select True or False Paragraph Answer" at bounding box center [342, 191] width 100 height 22
click at [351, 255] on link "True or False" at bounding box center [351, 261] width 103 height 20
click at [298, 305] on span at bounding box center [297, 304] width 10 height 10
click at [312, 350] on div "True or False Single Select Multi Select True or False Paragraph Answer We can …" at bounding box center [492, 263] width 434 height 193
click at [312, 338] on button "Save" at bounding box center [313, 338] width 42 height 17
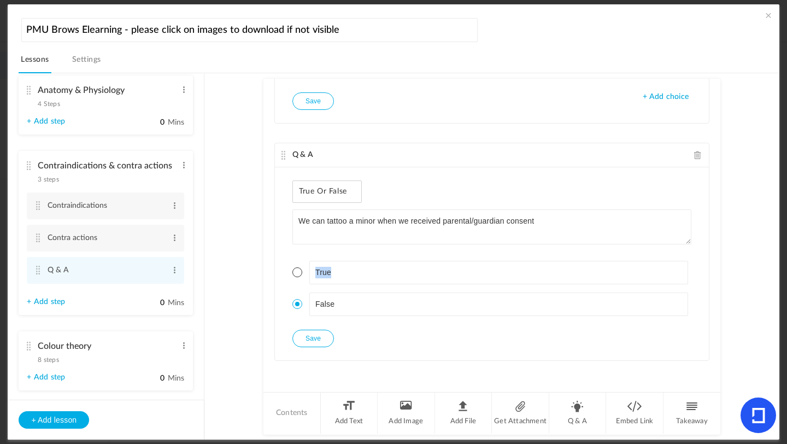
drag, startPoint x: 719, startPoint y: 303, endPoint x: 718, endPoint y: 276, distance: 26.8
click at [655, 276] on au-course-substep "Q & A Multi Select Single Select Multi Select True or False Paragraph Answer Ch…" at bounding box center [492, 256] width 548 height 367
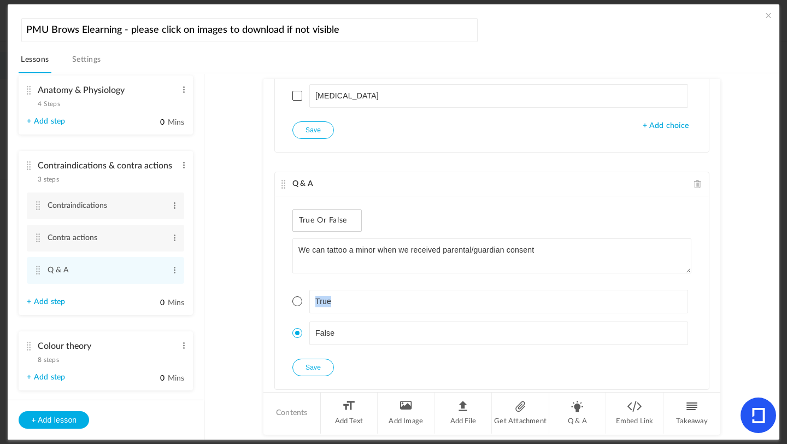
scroll to position [533, 0]
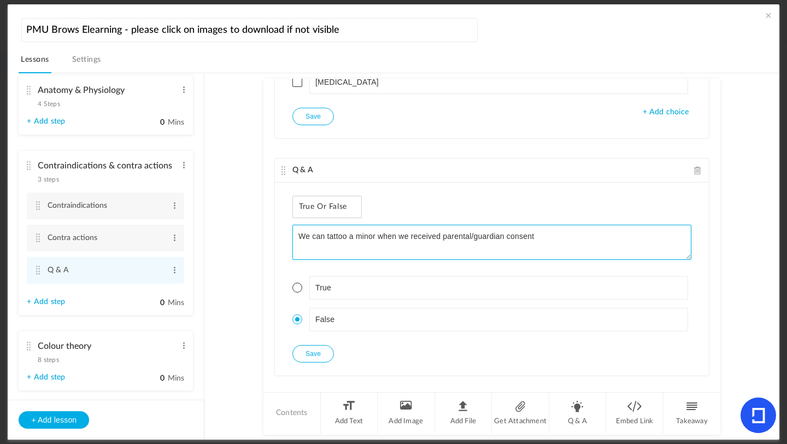
click at [406, 238] on textarea "We can tattoo a minor when we received parental/guardian consent" at bounding box center [491, 242] width 399 height 35
type textarea "We can tattoo a minor when we've received parental/guardian consent"
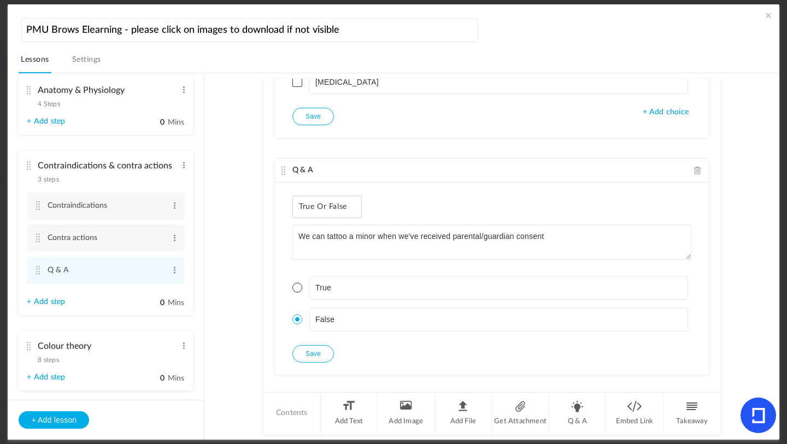
click at [312, 342] on ul "True False" at bounding box center [491, 303] width 399 height 83
click at [311, 357] on button "Save" at bounding box center [313, 353] width 42 height 17
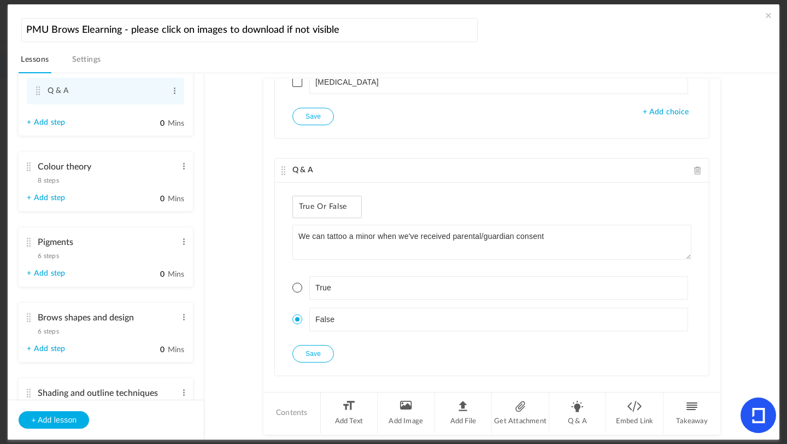
scroll to position [410, 0]
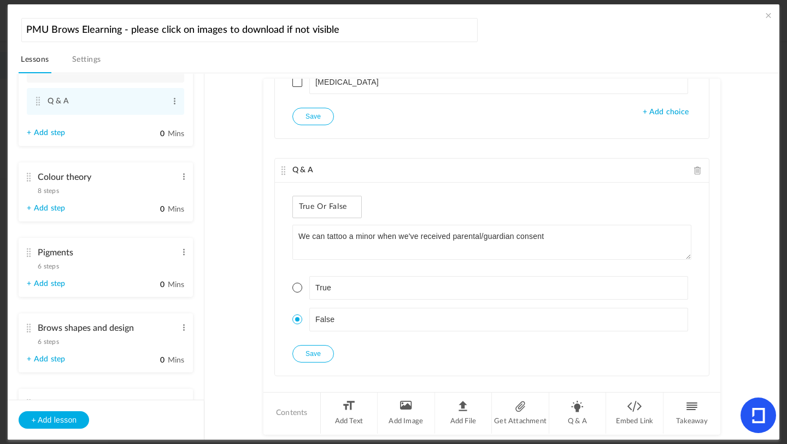
click at [52, 192] on span "8 steps" at bounding box center [48, 190] width 21 height 7
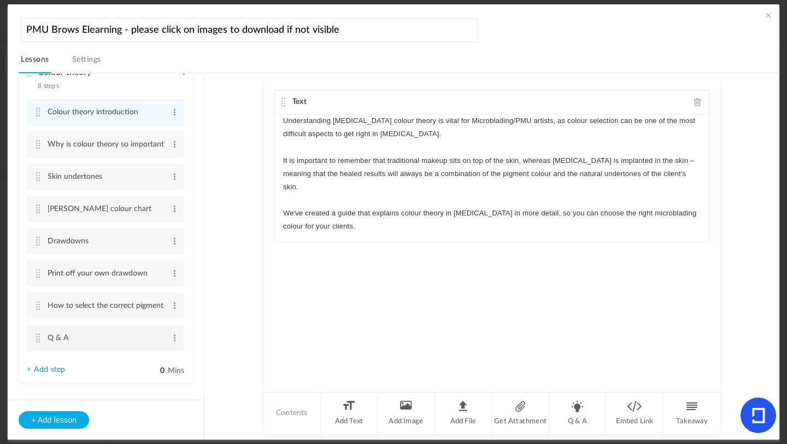
click at [39, 341] on cite at bounding box center [38, 337] width 8 height 9
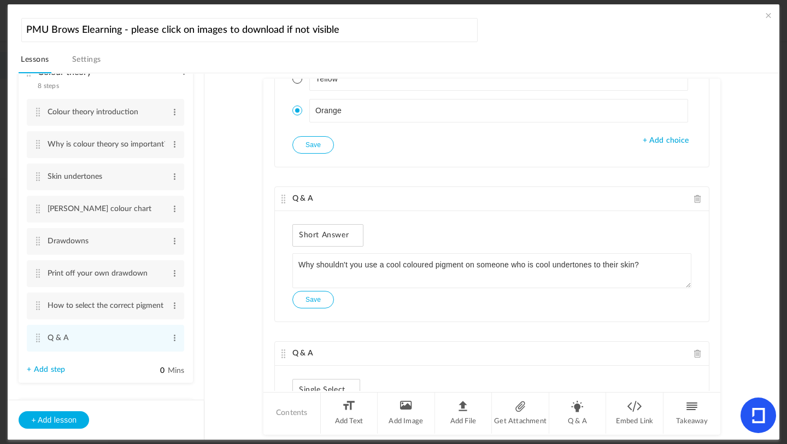
scroll to position [437, 0]
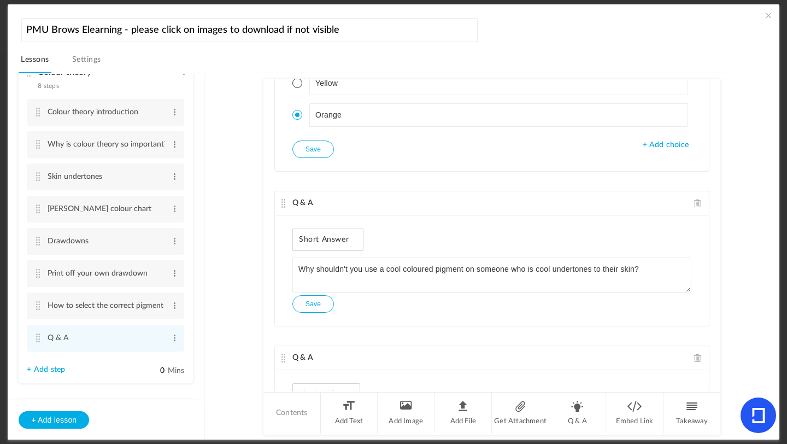
click at [655, 206] on span at bounding box center [698, 203] width 8 height 8
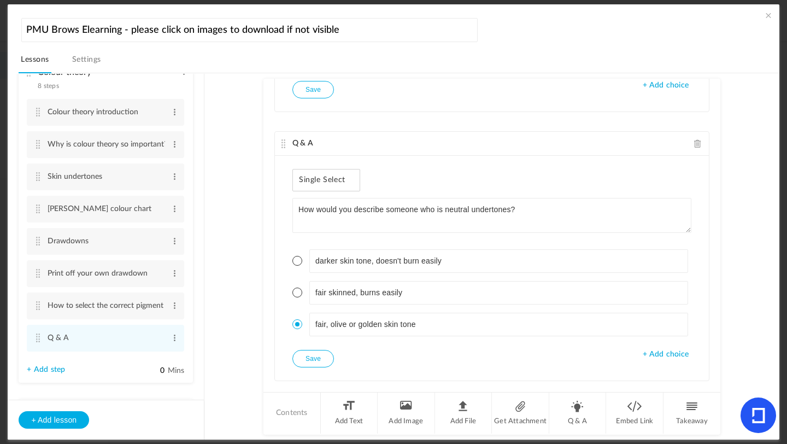
scroll to position [497, 0]
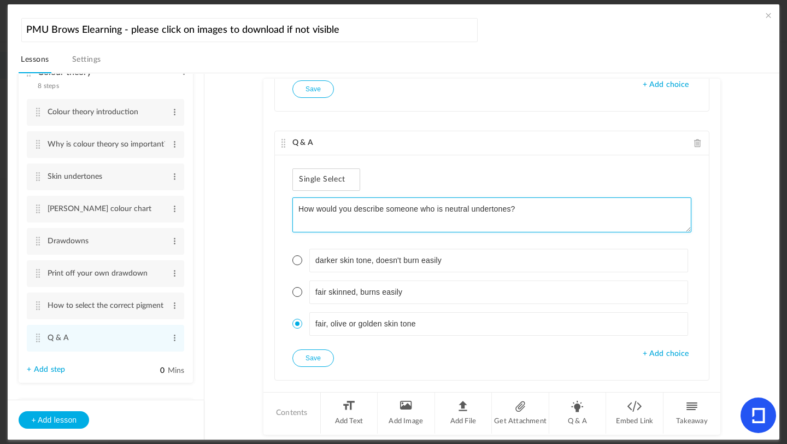
click at [441, 208] on textarea "How would you describe someone who is neutral undertones?" at bounding box center [491, 214] width 399 height 35
type textarea "How would you describe someone who has neutral undertones?"
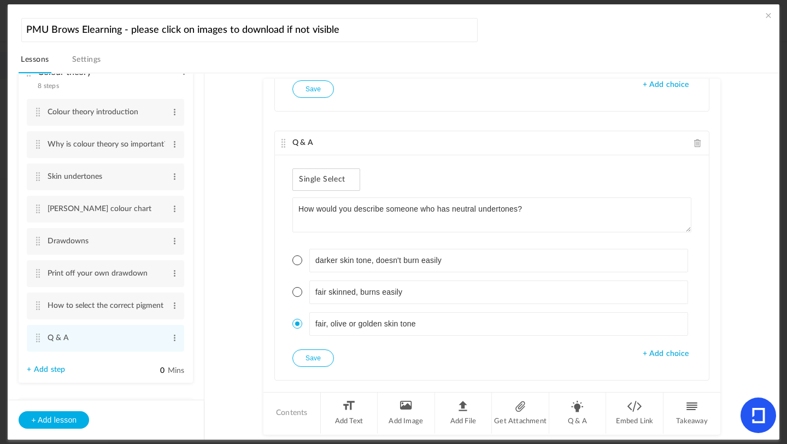
click at [314, 355] on button "Save" at bounding box center [313, 357] width 42 height 17
click at [655, 308] on div "Q & A Single Select What colour do you see directly out of a pigment bottle? Mi…" at bounding box center [491, 235] width 457 height 312
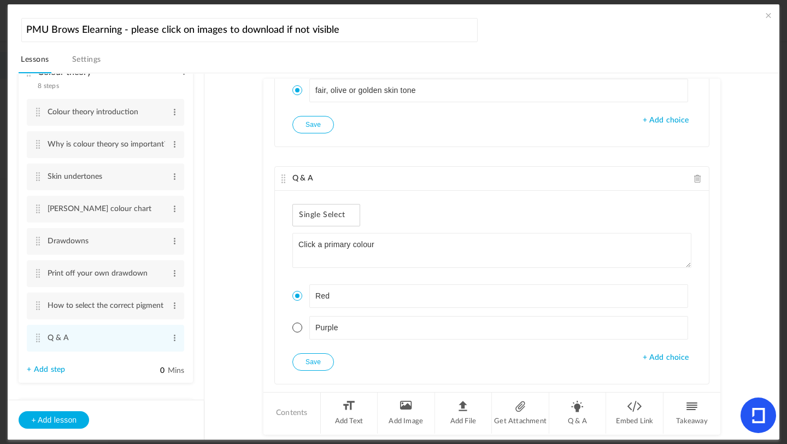
scroll to position [754, 0]
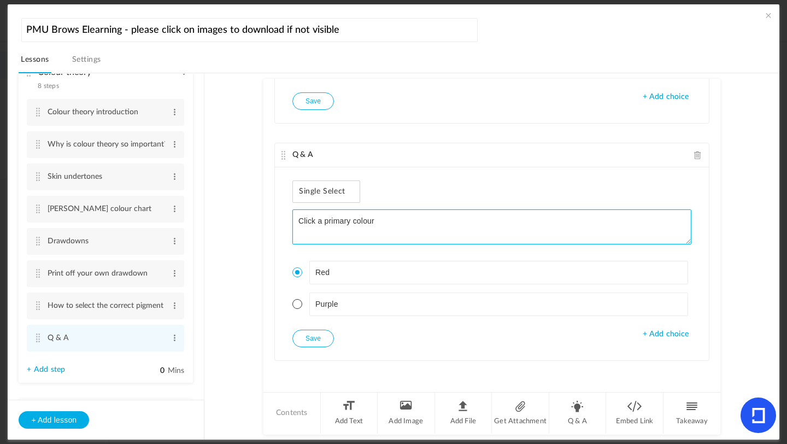
click at [310, 221] on textarea "Click a primary colour" at bounding box center [491, 226] width 399 height 35
click at [313, 223] on textarea "Click a primary colour" at bounding box center [491, 226] width 399 height 35
type textarea "Choose a primary colour"
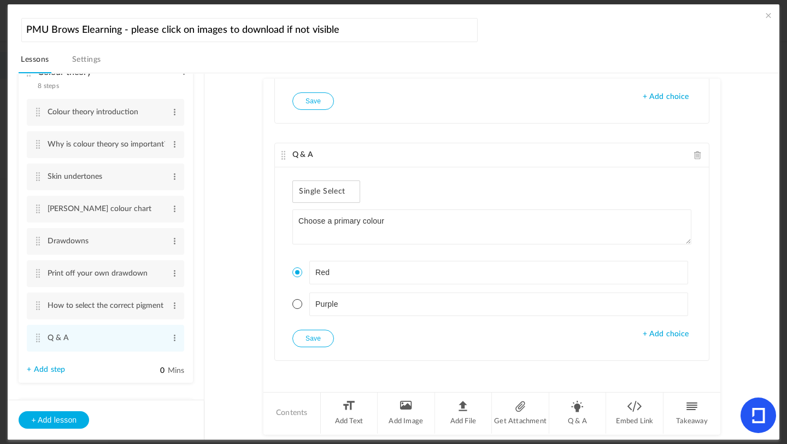
click at [315, 330] on button "Save" at bounding box center [313, 338] width 42 height 17
click at [582, 394] on li "Q & A" at bounding box center [577, 412] width 57 height 41
type textarea "What is a complimentary colour of yellow?"
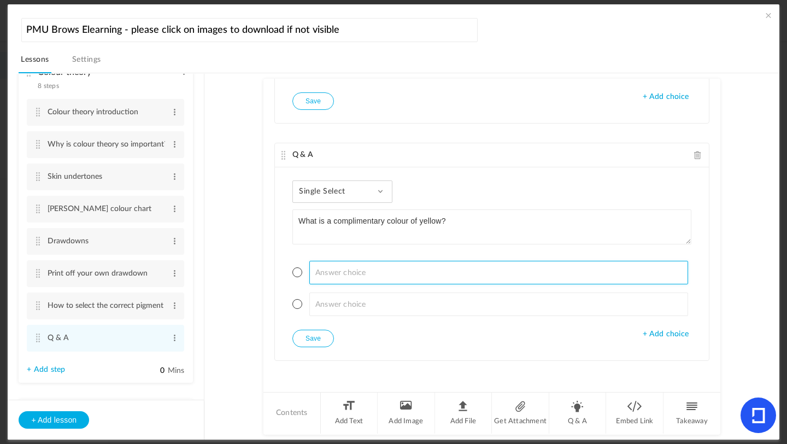
click at [373, 266] on input at bounding box center [498, 273] width 379 height 24
type input "r"
type input "Red"
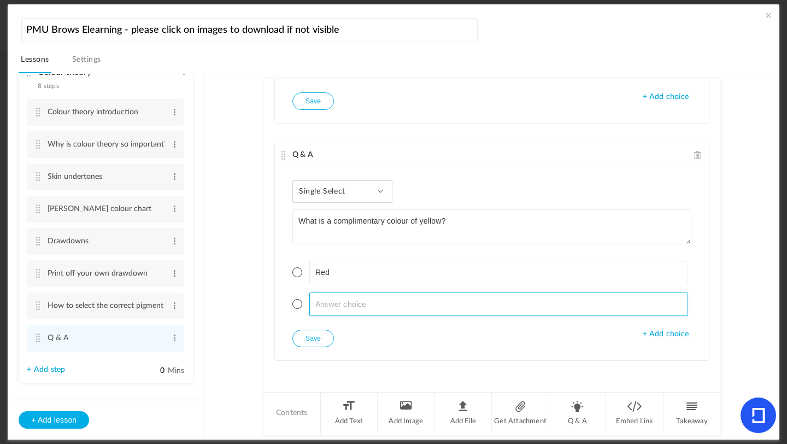
click at [354, 300] on input at bounding box center [498, 304] width 379 height 24
type input "Blue"
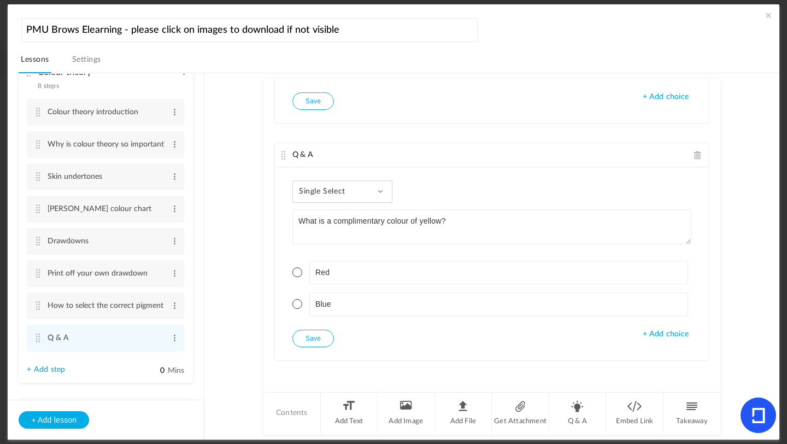
click at [655, 335] on span "+ Add choice" at bounding box center [666, 334] width 46 height 9
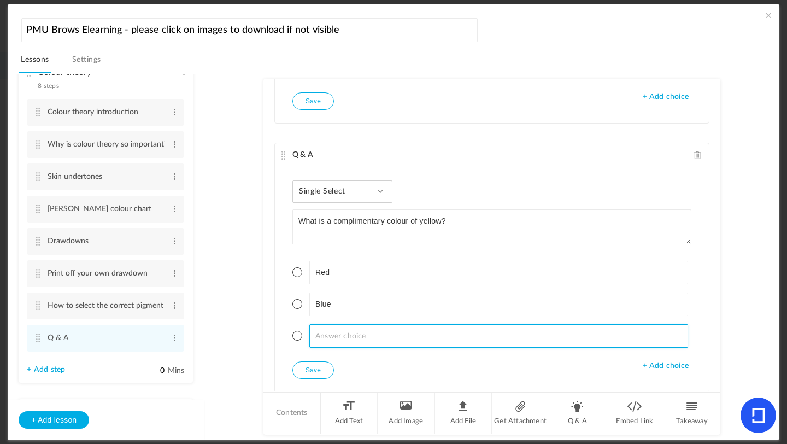
click at [350, 333] on input at bounding box center [498, 336] width 379 height 24
type input "Purple"
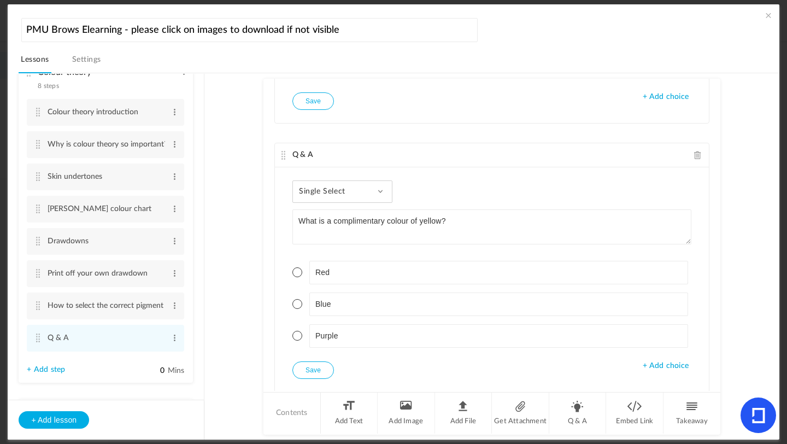
click at [300, 333] on li "Purple" at bounding box center [491, 336] width 399 height 24
click at [296, 336] on span at bounding box center [297, 336] width 10 height 10
click at [312, 372] on button "Save" at bounding box center [313, 369] width 42 height 17
click at [583, 394] on li "Q & A" at bounding box center [577, 412] width 57 height 41
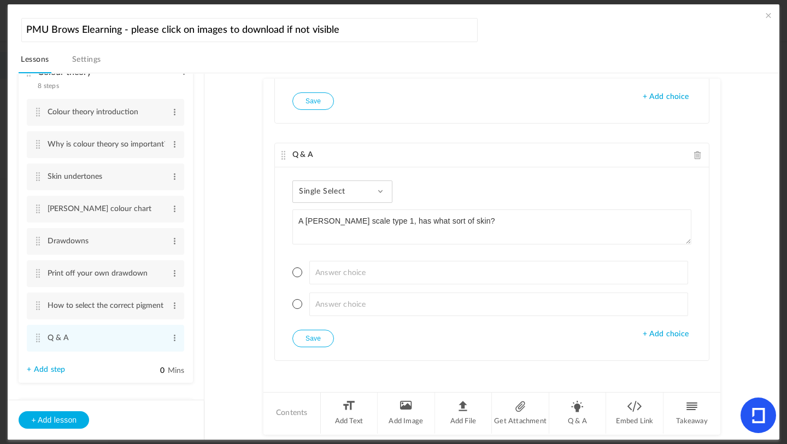
type textarea "A [PERSON_NAME] scale type 1, has what sort of skin?"
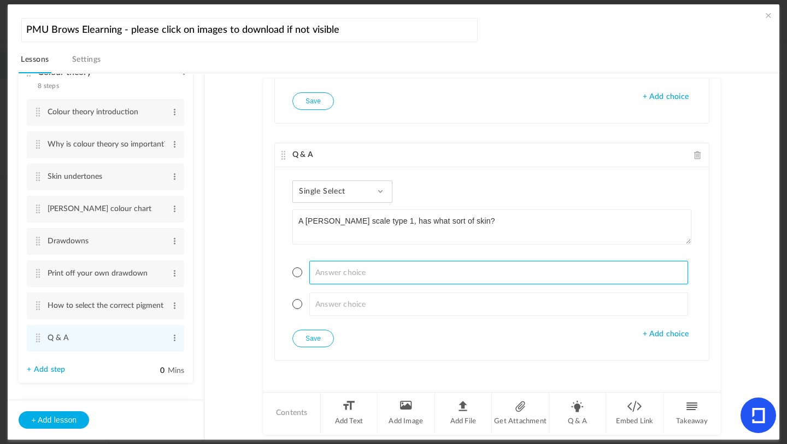
click at [330, 272] on input at bounding box center [498, 273] width 379 height 24
type input "A"
type input "l"
type input "white fair"
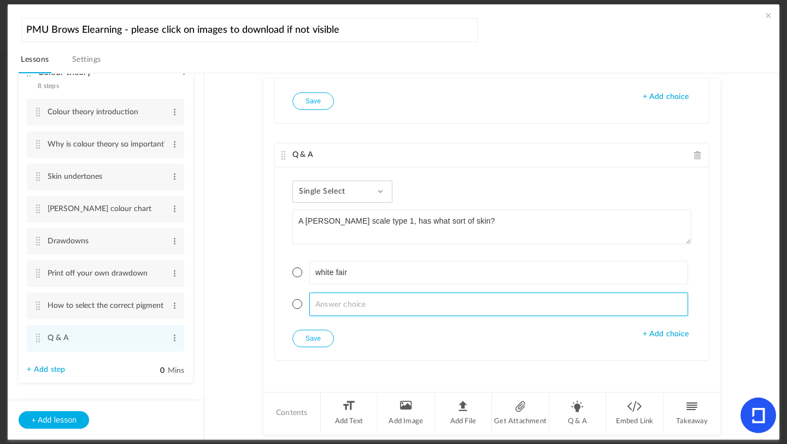
click at [316, 296] on input at bounding box center [498, 304] width 379 height 24
type input "light, pale white"
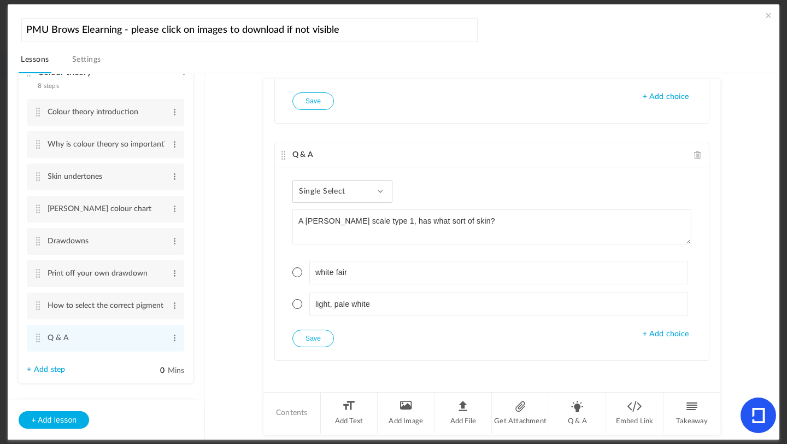
click at [297, 307] on span at bounding box center [297, 304] width 10 height 10
click at [655, 336] on span "+ Add choice" at bounding box center [666, 334] width 46 height 9
click at [407, 352] on ul "white fair light, pale white" at bounding box center [491, 304] width 399 height 114
click at [371, 350] on ul "white fair light, pale white" at bounding box center [491, 304] width 399 height 114
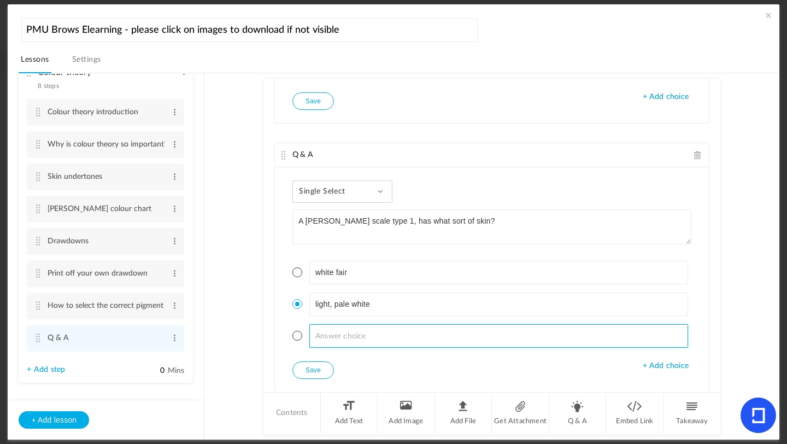
click at [353, 335] on input at bounding box center [498, 336] width 379 height 24
type input "olive, moderate brown"
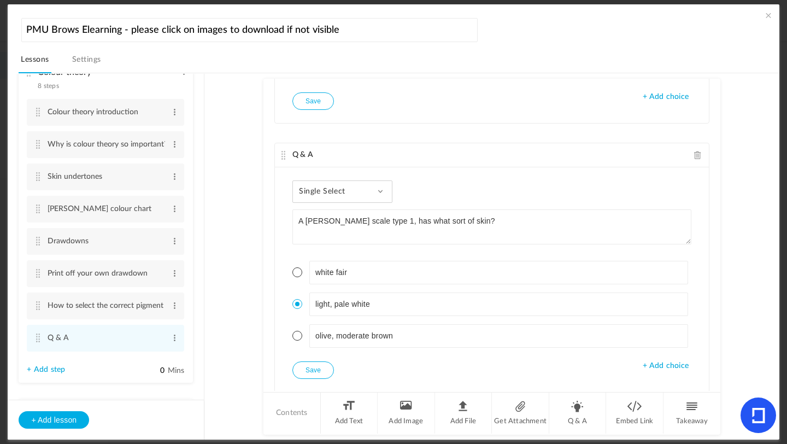
click at [313, 365] on button "Save" at bounding box center [313, 369] width 42 height 17
click at [583, 394] on li "Q & A" at bounding box center [577, 412] width 57 height 41
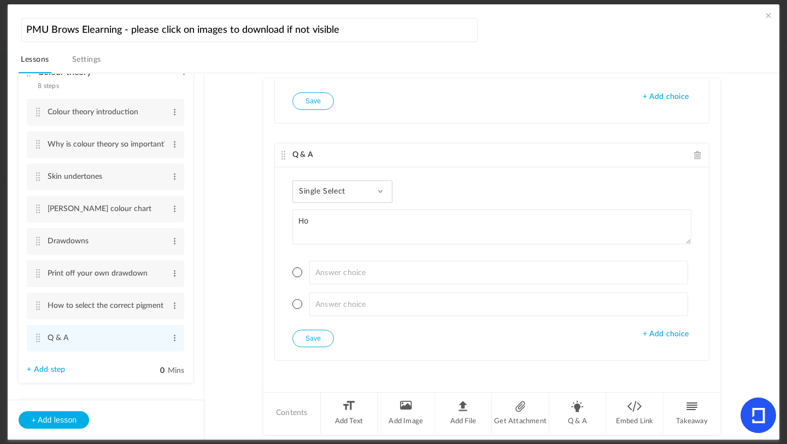
type textarea "H"
type textarea "What would be your first step in choosing a pigment shade for your client"
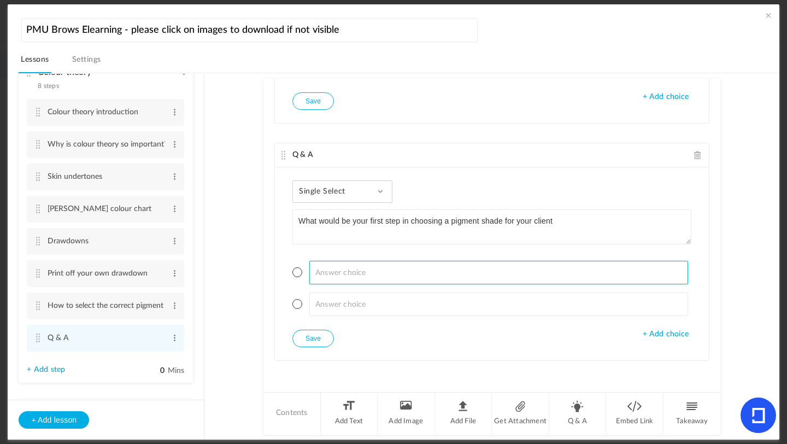
click at [319, 271] on input at bounding box center [498, 273] width 379 height 24
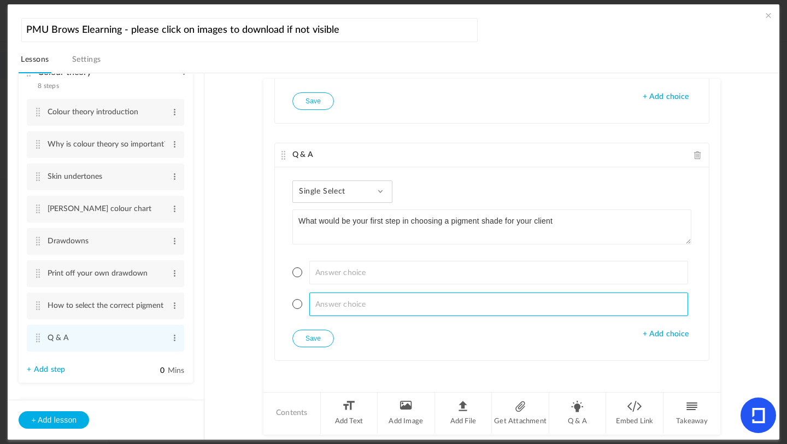
click at [322, 306] on input at bounding box center [498, 304] width 379 height 24
type input "Access skin tone"
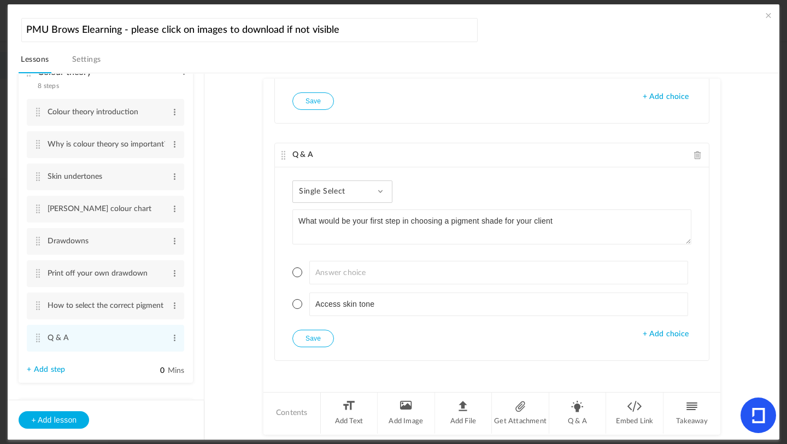
click at [655, 337] on span "+ Add choice" at bounding box center [666, 334] width 46 height 9
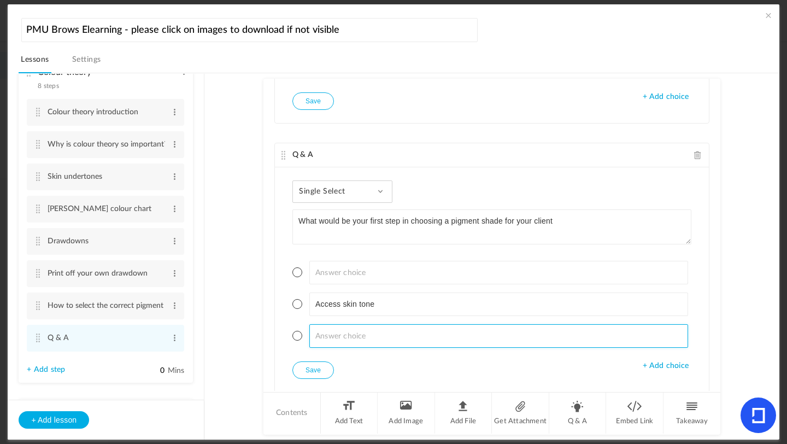
click at [403, 325] on input at bounding box center [498, 336] width 379 height 24
type input "A"
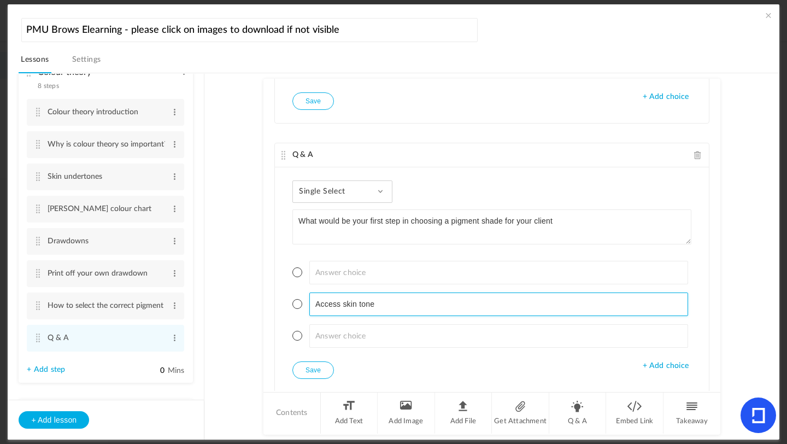
click at [322, 305] on input "Access skin tone" at bounding box center [498, 304] width 379 height 24
type input "Assess skin tone"
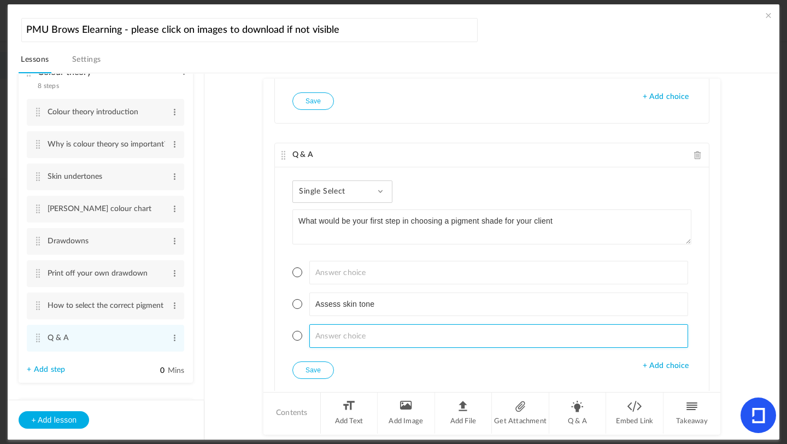
click at [335, 331] on input at bounding box center [498, 336] width 379 height 24
type input "Assess skin type"
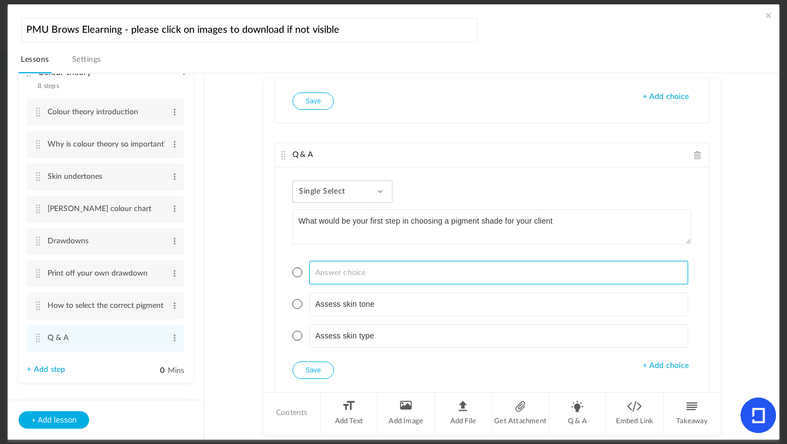
click at [333, 284] on input at bounding box center [498, 273] width 379 height 24
type input "Assess eyebrow hair colour"
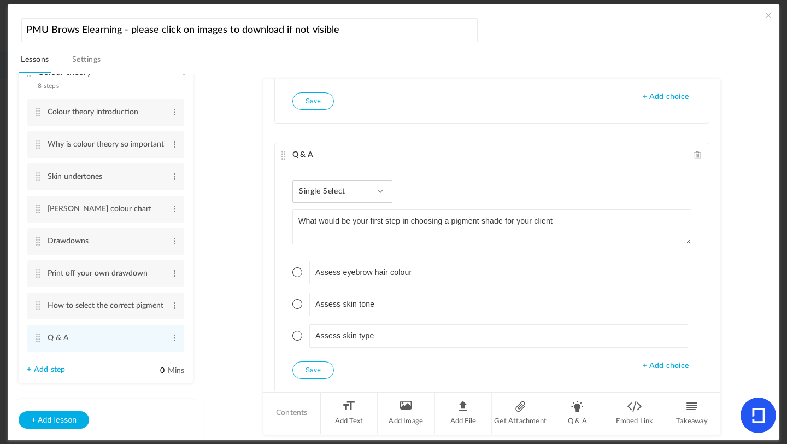
click at [295, 274] on span at bounding box center [297, 272] width 10 height 10
click at [318, 365] on button "Save" at bounding box center [313, 369] width 42 height 17
click at [297, 304] on span at bounding box center [297, 304] width 10 height 10
click at [307, 372] on button "Save" at bounding box center [313, 369] width 42 height 17
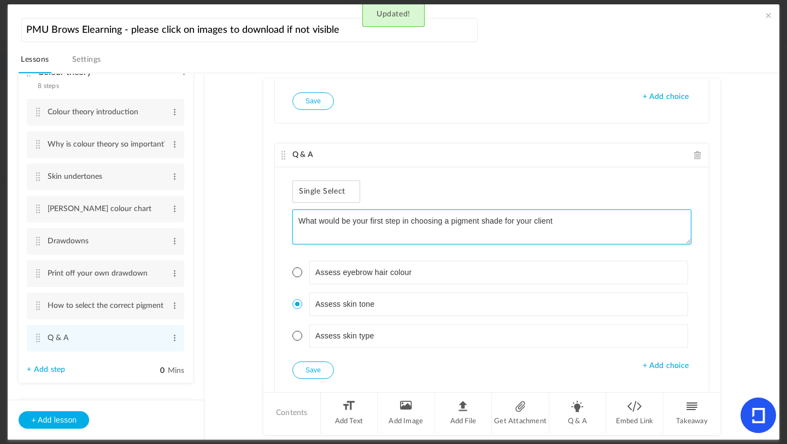
click at [584, 225] on textarea "What would be your first step in choosing a pigment shade for your client" at bounding box center [491, 226] width 399 height 35
type textarea "What would be your first step in choosing a pigment shade for your client?"
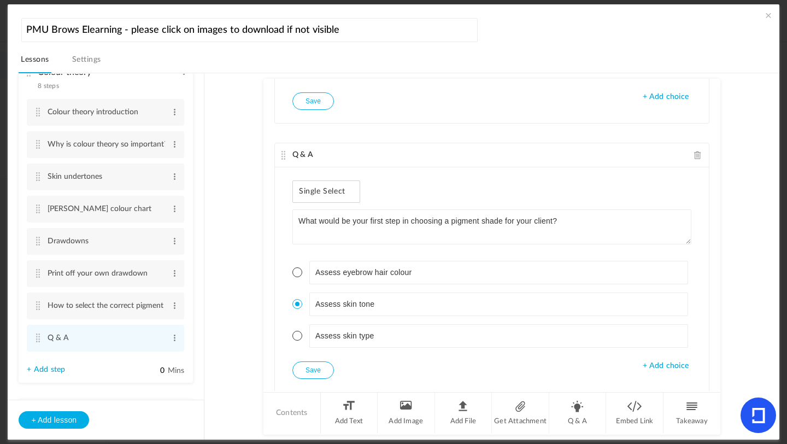
click at [324, 366] on button "Save" at bounding box center [313, 369] width 42 height 17
click at [582, 394] on li "Q & A" at bounding box center [577, 412] width 57 height 41
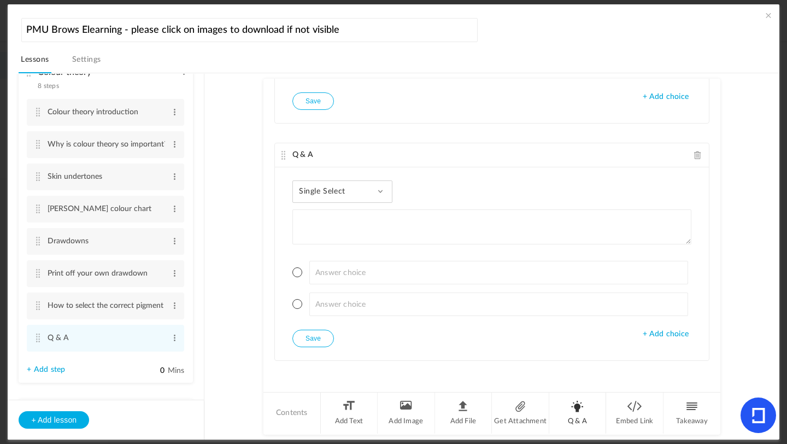
scroll to position [0, 0]
type textarea "Which undertone is most common in olive skin types?"
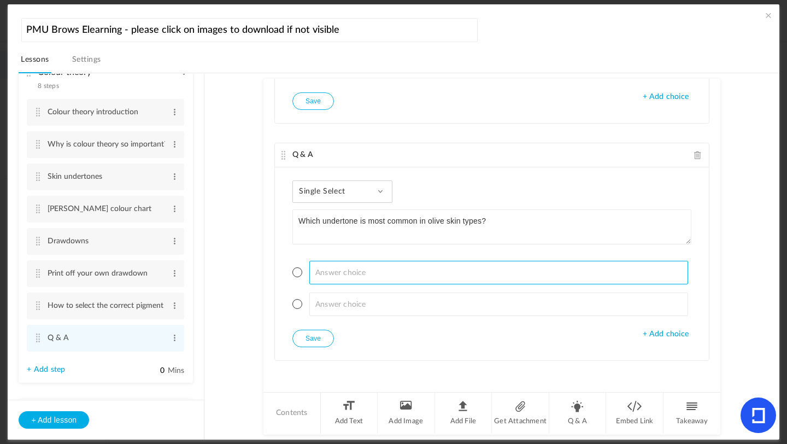
click at [367, 267] on input at bounding box center [498, 273] width 379 height 24
type input "Warm/red"
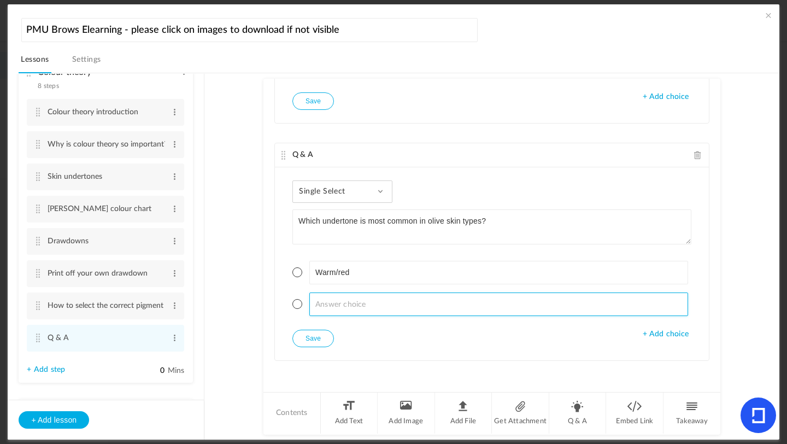
click at [338, 301] on input at bounding box center [498, 304] width 379 height 24
type input "Neutral"
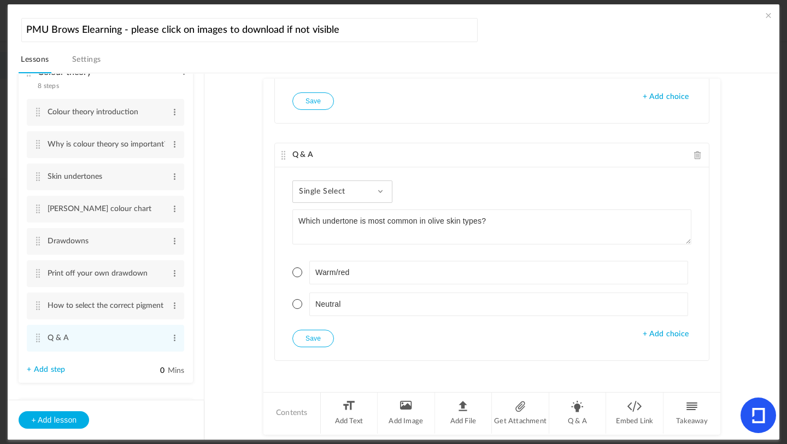
click at [653, 343] on div "Single Select Single Select Multi Select True or False Paragraph Answer Which u…" at bounding box center [492, 263] width 434 height 193
click at [655, 331] on span "+ Add choice" at bounding box center [666, 334] width 46 height 9
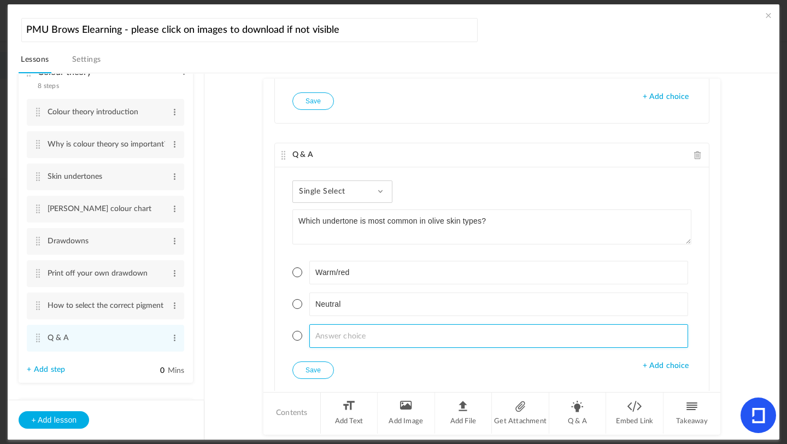
click at [342, 343] on input at bounding box center [498, 336] width 379 height 24
type input "Cool/green"
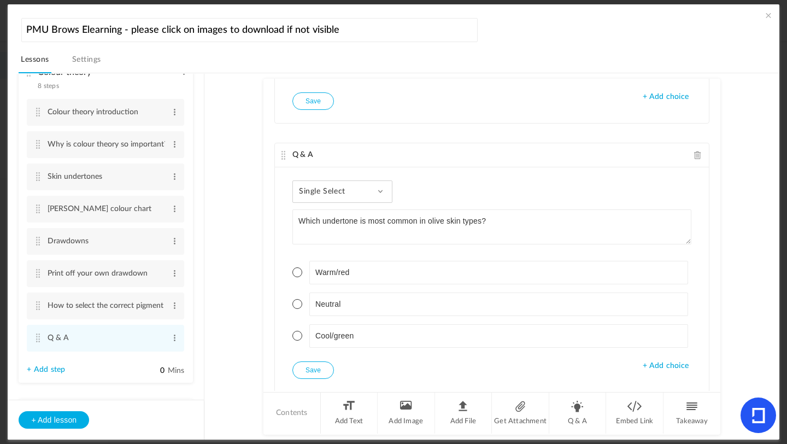
click at [653, 370] on span "+ Add choice" at bounding box center [666, 365] width 46 height 9
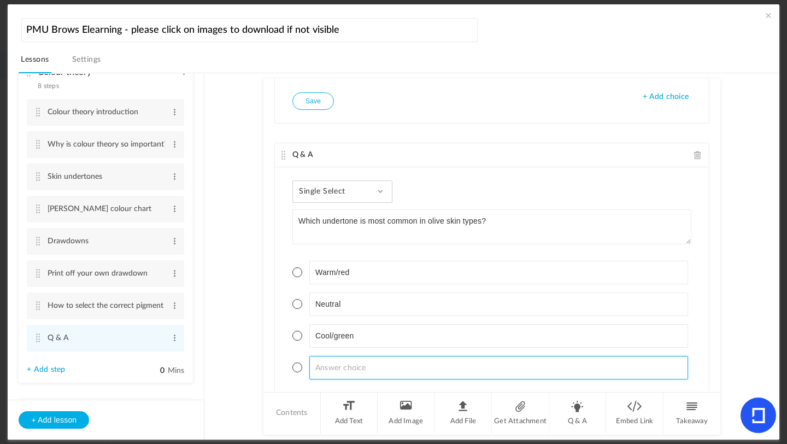
click at [368, 372] on input at bounding box center [498, 368] width 379 height 24
type input "Yellow/golden"
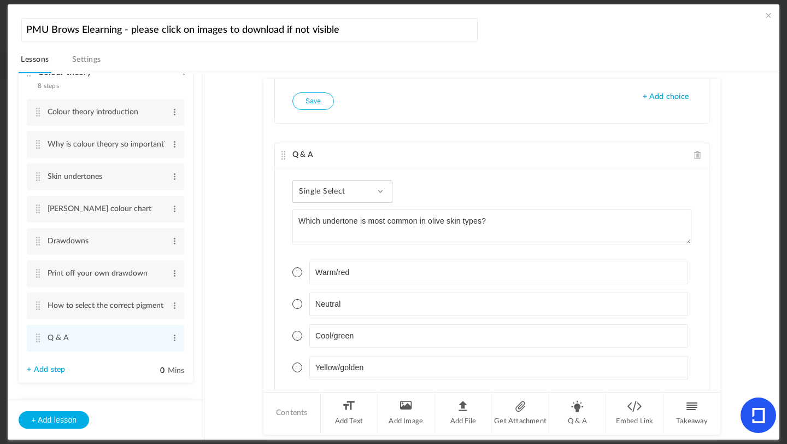
click at [296, 335] on span at bounding box center [297, 336] width 10 height 10
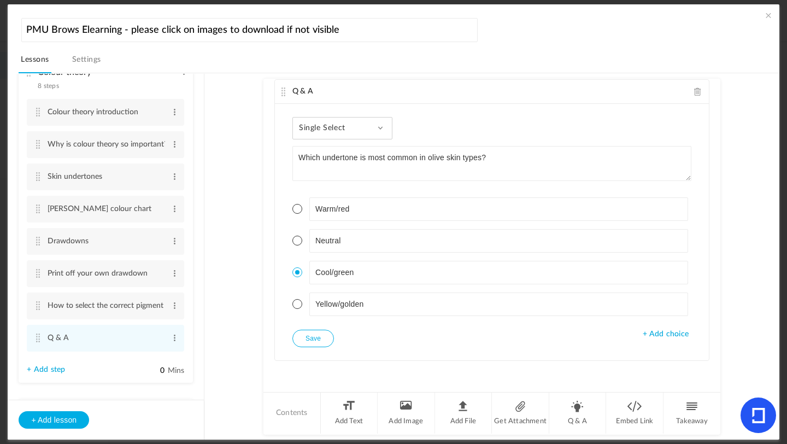
click at [300, 336] on button "Save" at bounding box center [313, 338] width 42 height 17
click at [576, 394] on li "Q & A" at bounding box center [577, 412] width 57 height 41
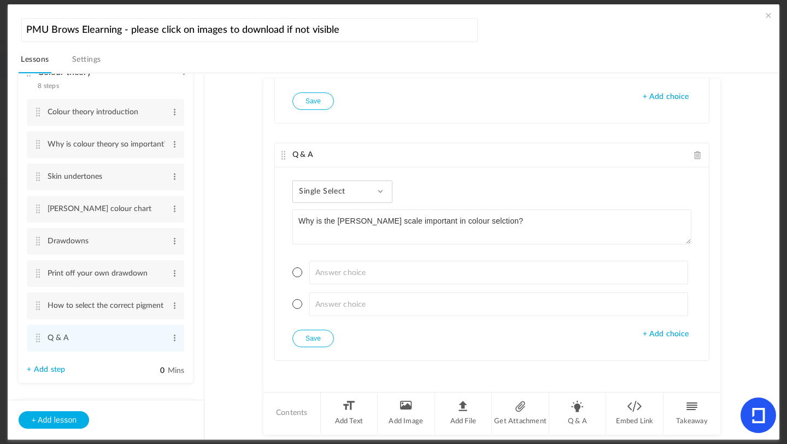
type textarea "Why is the [PERSON_NAME] scale important in colour selction?"
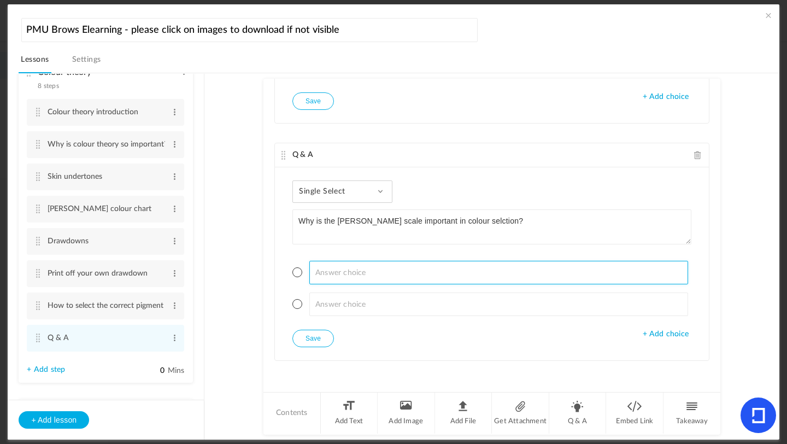
click at [333, 273] on input at bounding box center [498, 273] width 379 height 24
type input "It determines the hair colour"
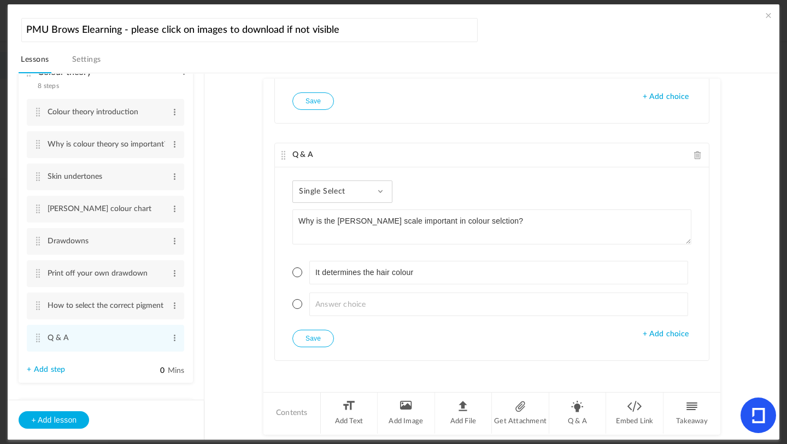
click at [319, 319] on ul "It determines the hair colour" at bounding box center [491, 288] width 399 height 83
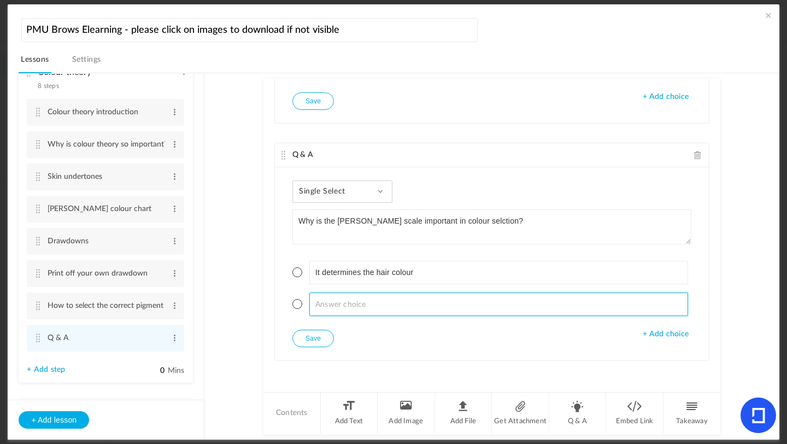
click at [325, 309] on input at bounding box center [498, 304] width 379 height 24
type input "It predicts how pigment may heal in the different skin tones"
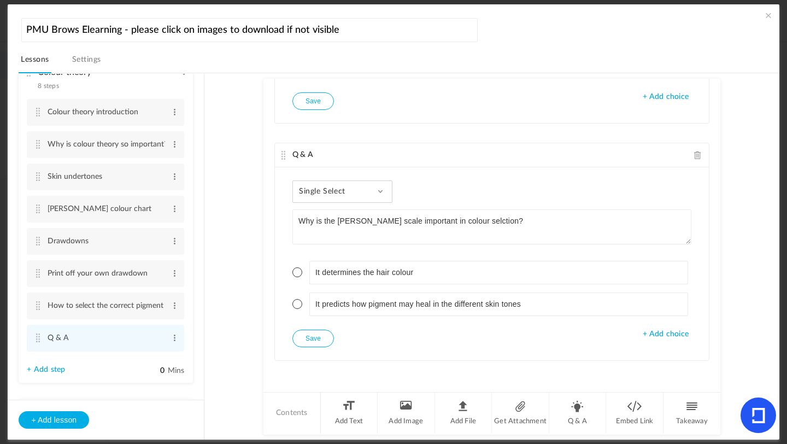
click at [655, 332] on span "+ Add choice" at bounding box center [666, 334] width 46 height 9
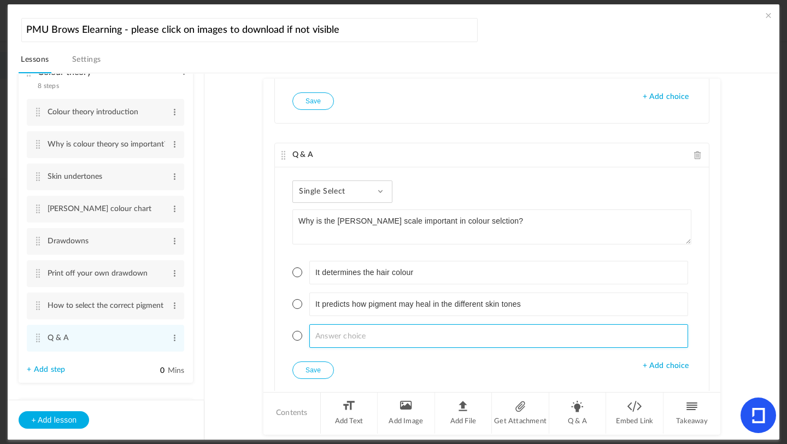
click at [396, 337] on input at bounding box center [498, 336] width 379 height 24
type input "It tells you which modifier to use direcly"
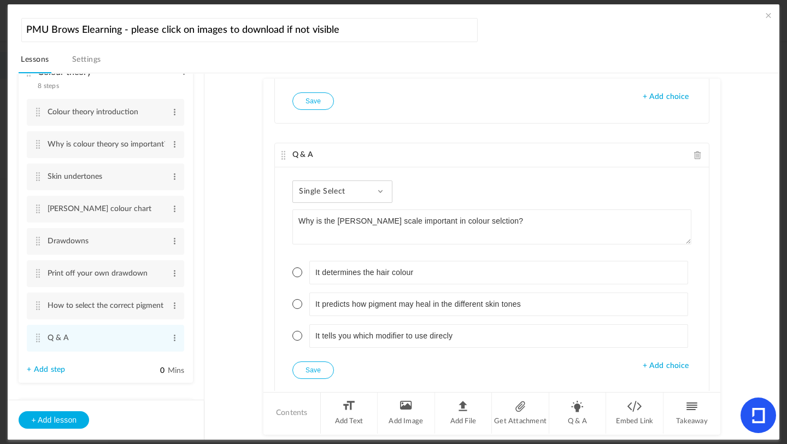
click at [655, 368] on span "+ Add choice" at bounding box center [666, 365] width 46 height 9
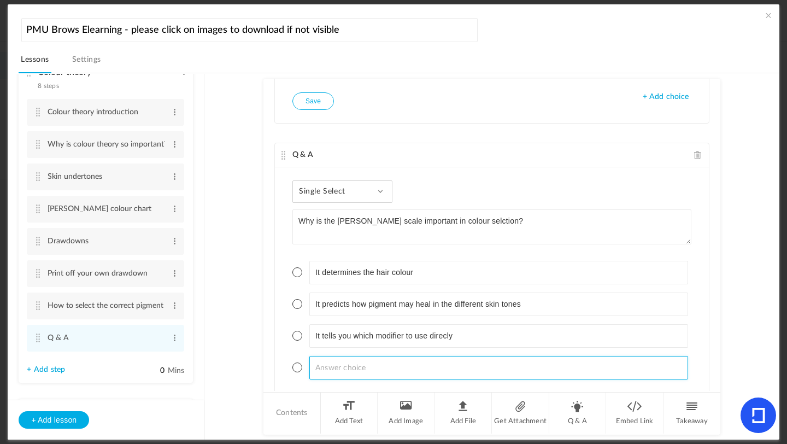
click at [420, 364] on input at bounding box center [498, 368] width 379 height 24
type input "It only matters for lips, not brows"
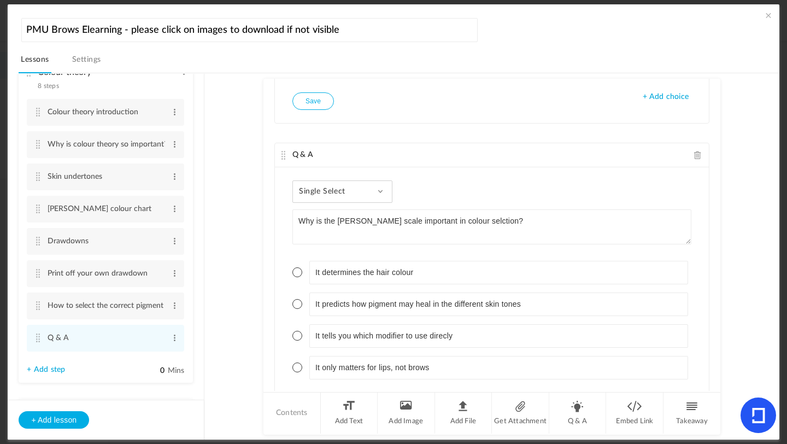
click at [292, 302] on span at bounding box center [297, 304] width 10 height 10
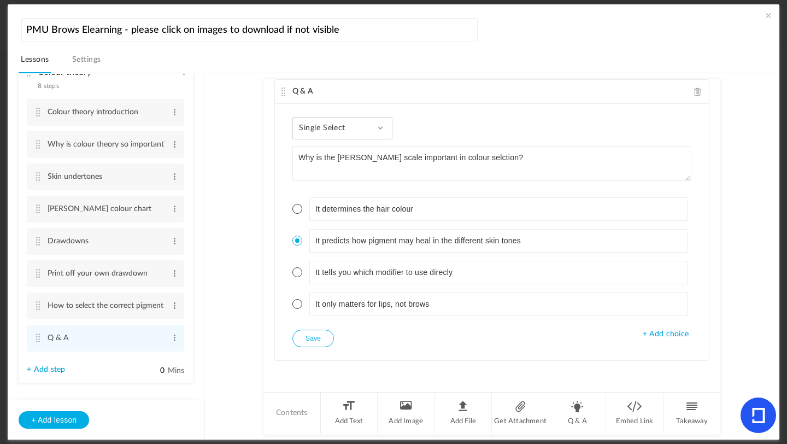
click at [316, 335] on button "Save" at bounding box center [313, 338] width 42 height 17
click at [572, 394] on li "Q & A" at bounding box center [577, 412] width 57 height 41
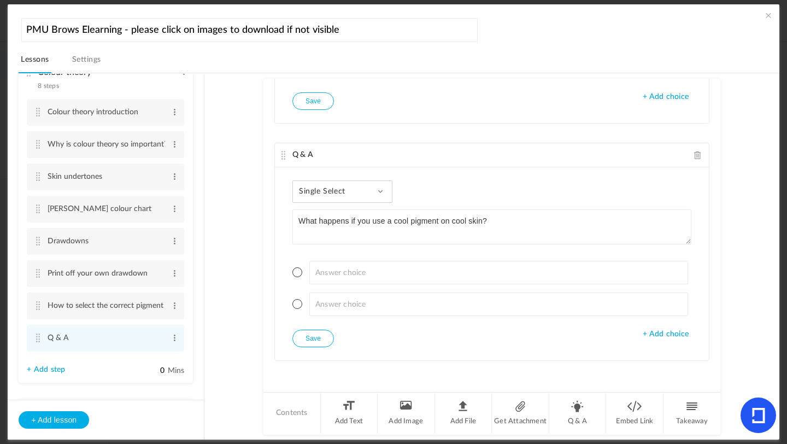
type textarea "What happens if you use a cool pigment on cool skin?"
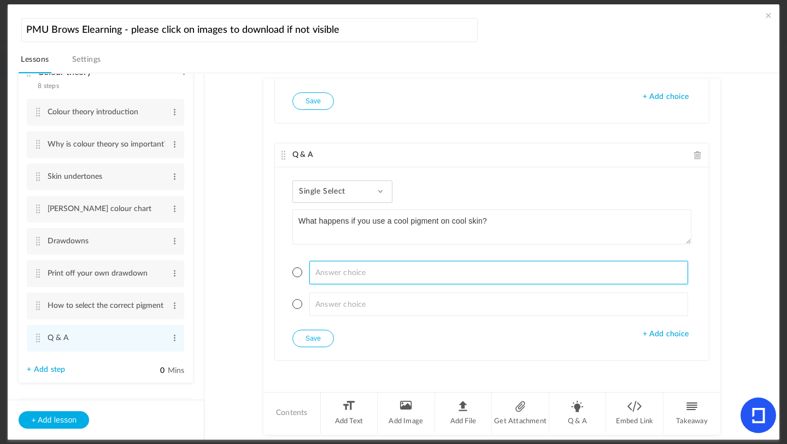
click at [392, 280] on input at bounding box center [498, 273] width 379 height 24
type input "The pigment heals warmer"
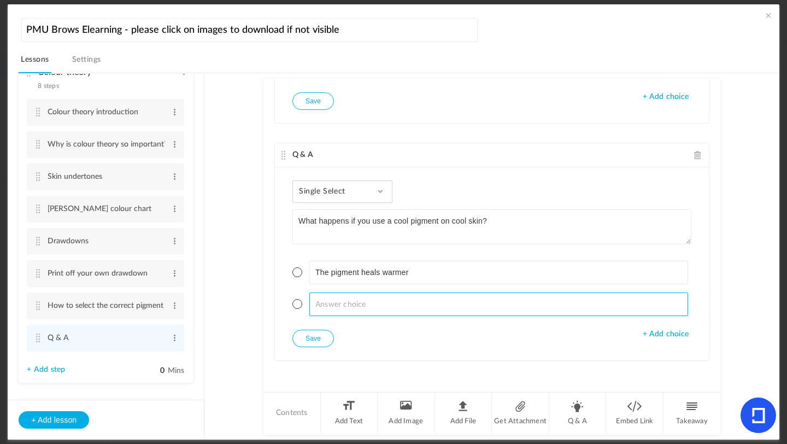
click at [354, 306] on input at bounding box center [498, 304] width 379 height 24
type input "The pigment may heal ashy or flat"
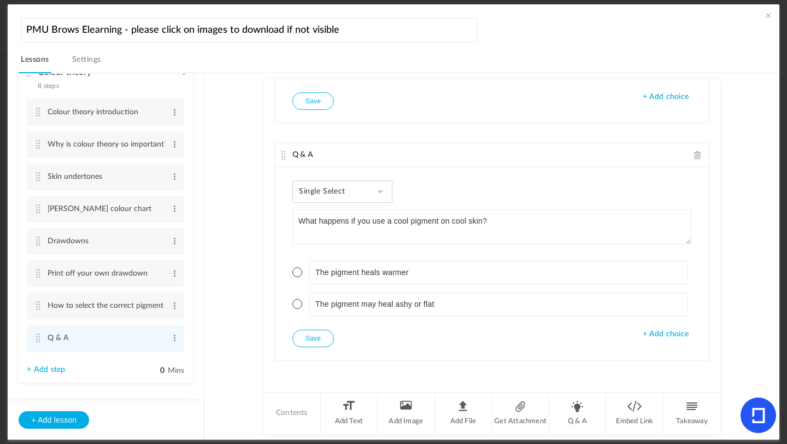
click at [655, 333] on span "+ Add choice" at bounding box center [666, 334] width 46 height 9
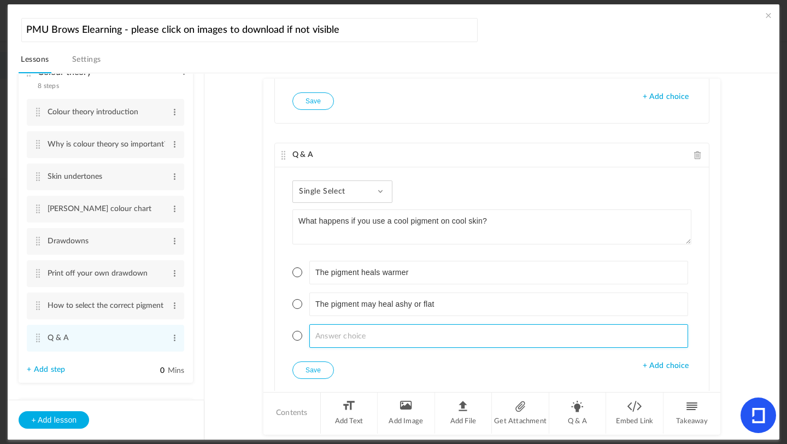
click at [424, 328] on input at bounding box center [498, 336] width 379 height 24
type input "The pigment fades very quickly"
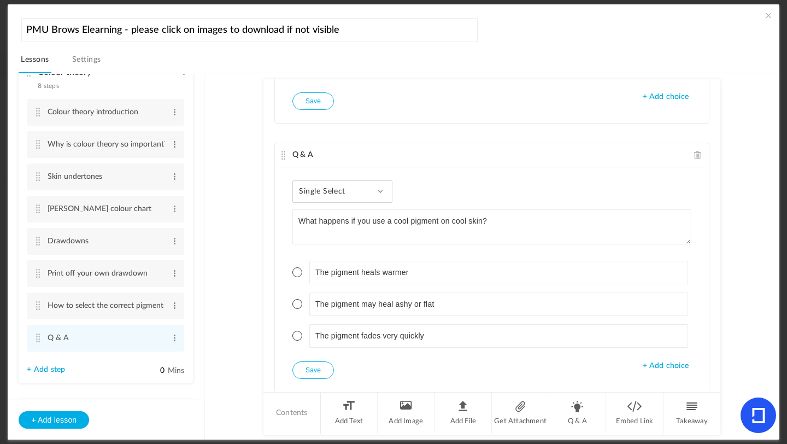
click at [655, 364] on span "+ Add choice" at bounding box center [666, 365] width 46 height 9
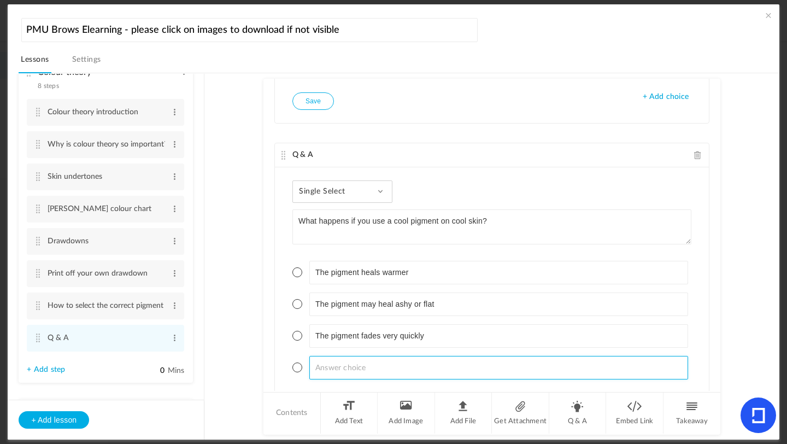
click at [337, 375] on input at bounding box center [498, 368] width 379 height 24
type input "The pigment always look neutral"
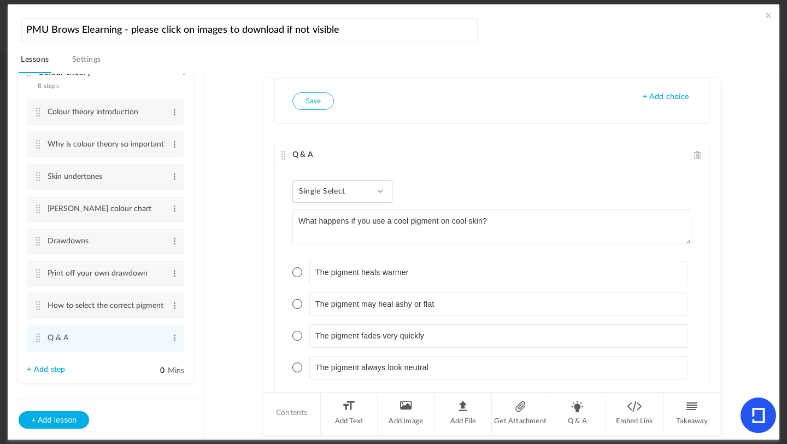
click at [298, 300] on span at bounding box center [297, 304] width 10 height 10
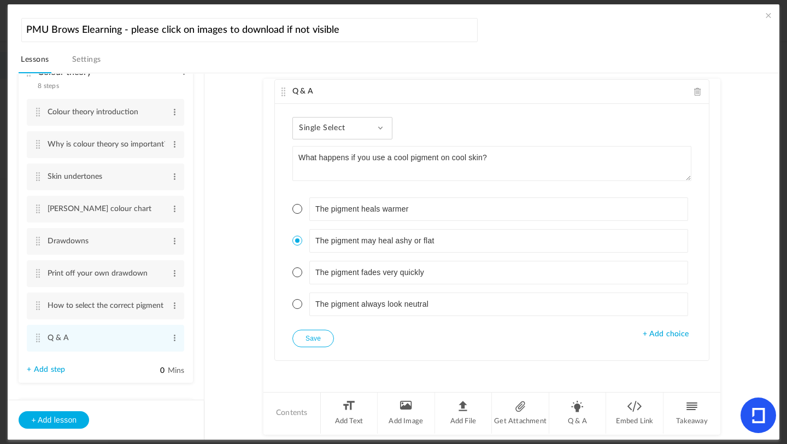
click at [317, 338] on button "Save" at bounding box center [313, 338] width 42 height 17
click at [330, 341] on button "Save" at bounding box center [313, 338] width 42 height 17
drag, startPoint x: 204, startPoint y: 187, endPoint x: 204, endPoint y: 218, distance: 30.6
click at [204, 218] on aside "Introduction 3 steps Edit Delete Meet [PERSON_NAME] Edit Delete Edit Delete Edit" at bounding box center [106, 257] width 197 height 366
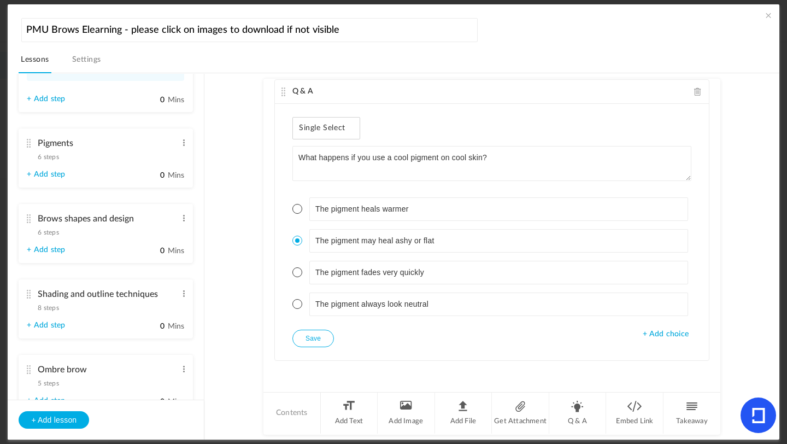
scroll to position [678, 0]
click at [52, 162] on span "6 steps" at bounding box center [48, 159] width 21 height 7
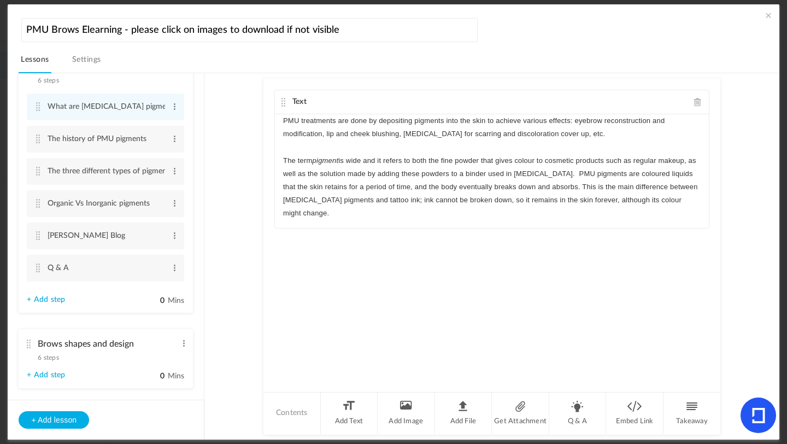
scroll to position [492, 0]
click at [38, 268] on cite at bounding box center [38, 266] width 8 height 9
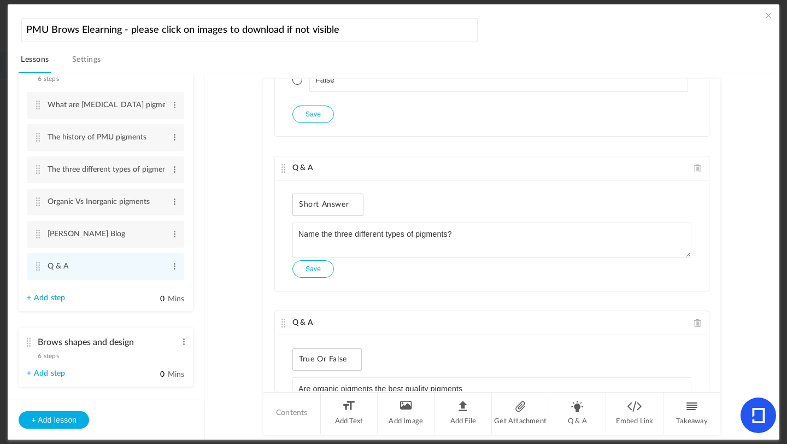
scroll to position [166, 0]
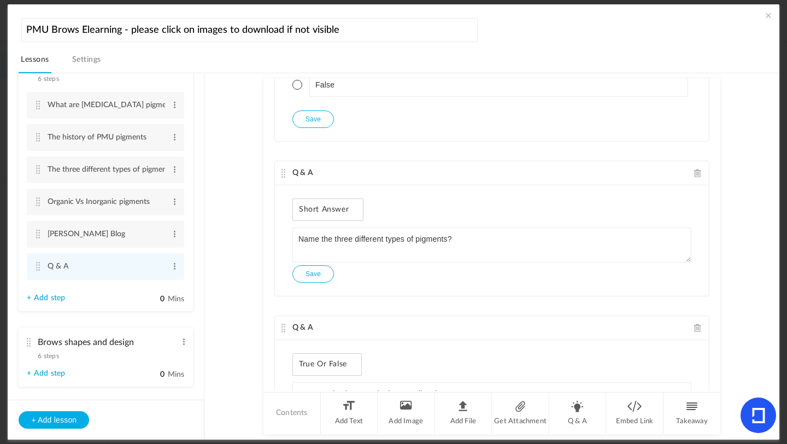
click at [655, 176] on span at bounding box center [698, 173] width 8 height 8
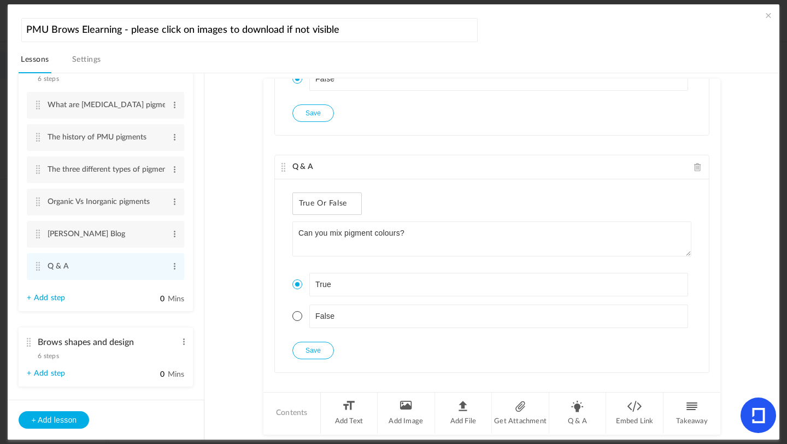
scroll to position [421, 0]
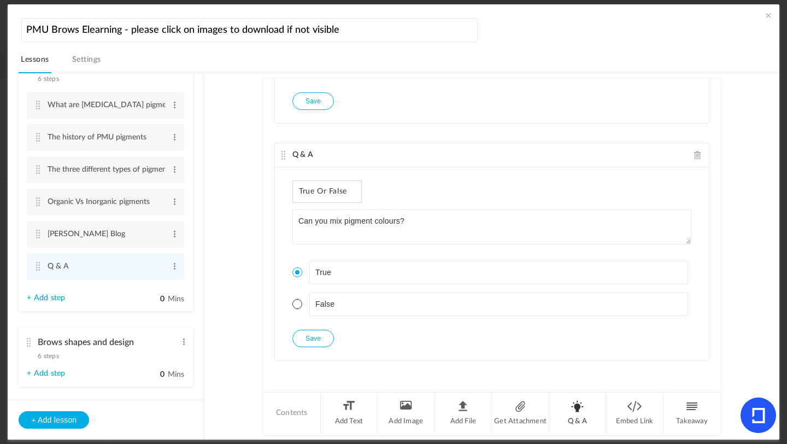
click at [583, 394] on li "Q & A" at bounding box center [577, 412] width 57 height 41
type textarea "What does "organic pigment" usually mean in PMU?"
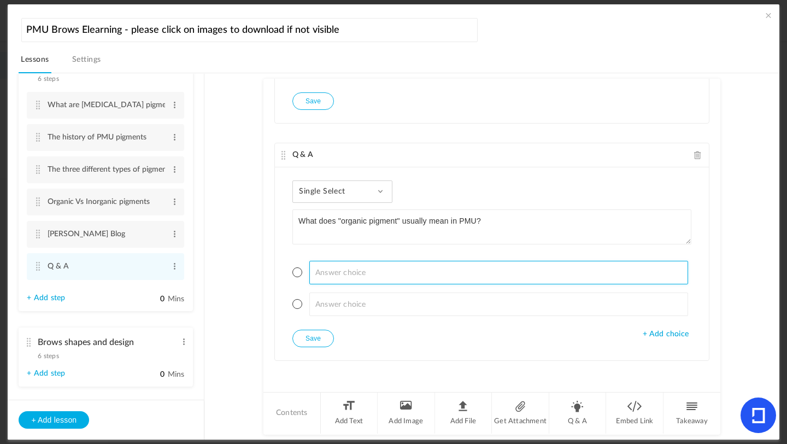
click at [378, 283] on input at bounding box center [498, 273] width 379 height 24
type input "Plant based only"
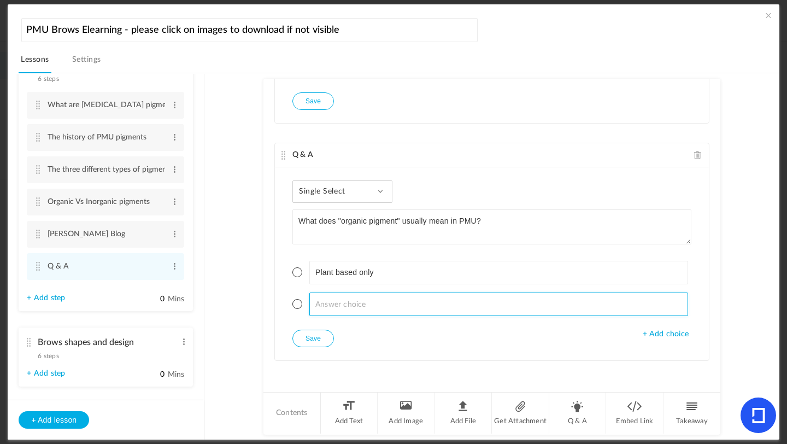
click at [343, 297] on input at bounding box center [498, 304] width 379 height 24
type input "Made from carbon-based molecules"
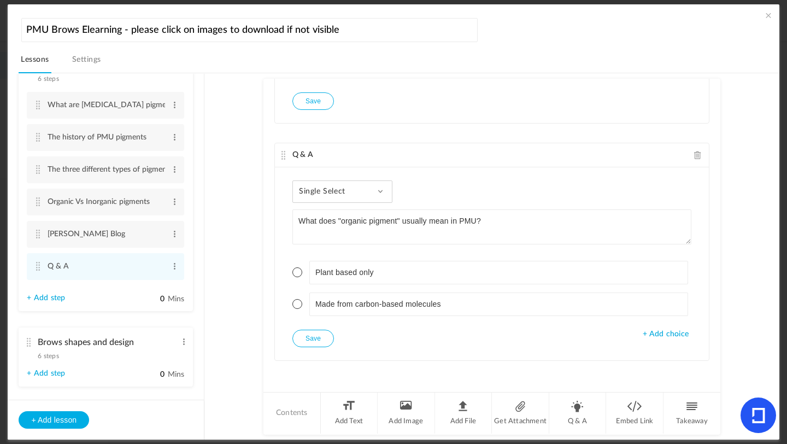
click at [655, 332] on span "+ Add choice" at bounding box center [666, 334] width 46 height 9
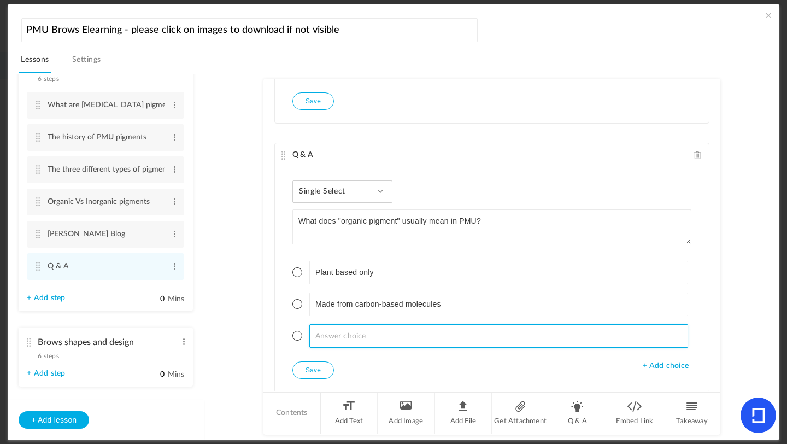
click at [457, 330] on input at bounding box center [498, 336] width 379 height 24
type input "Always green"
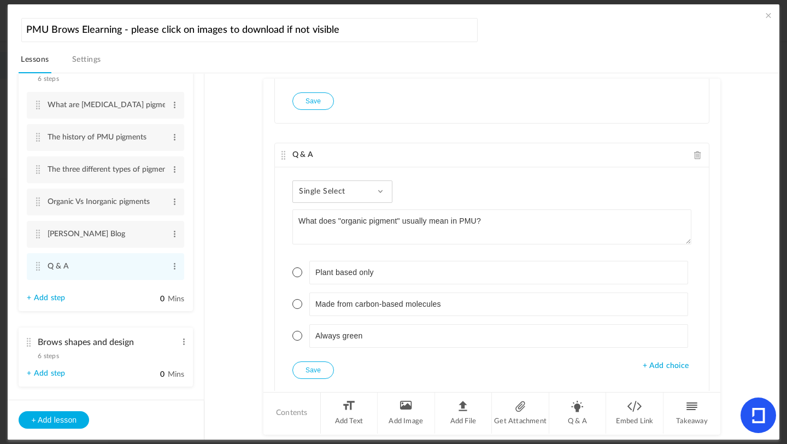
click at [646, 366] on span "+ Add choice" at bounding box center [666, 365] width 46 height 9
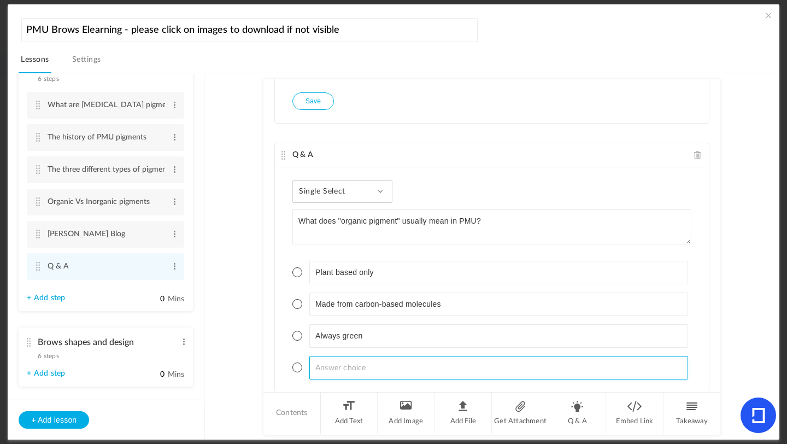
click at [537, 356] on input at bounding box center [498, 368] width 379 height 24
type input "Always warm in tone"
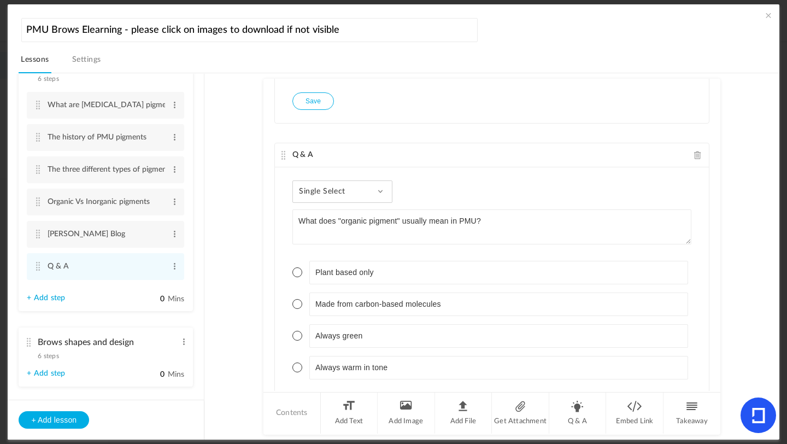
click at [292, 301] on span at bounding box center [297, 304] width 10 height 10
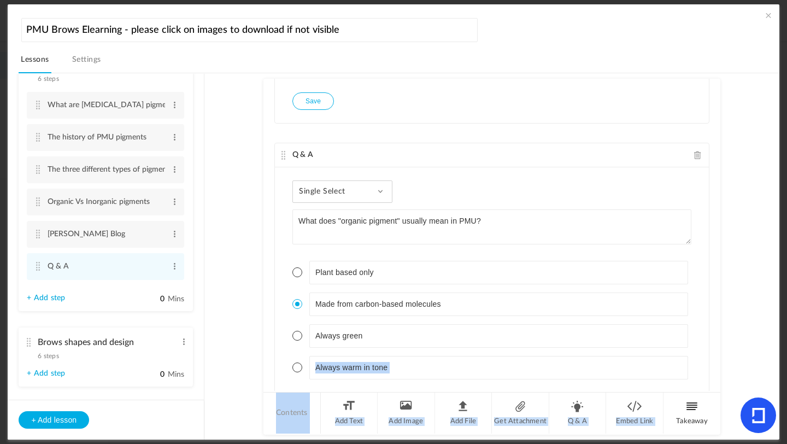
drag, startPoint x: 715, startPoint y: 355, endPoint x: 715, endPoint y: 394, distance: 39.4
click at [655, 394] on div "Q & A True or False Can you use iron oxide pigments? True False + Add choice Sa…" at bounding box center [491, 257] width 457 height 356
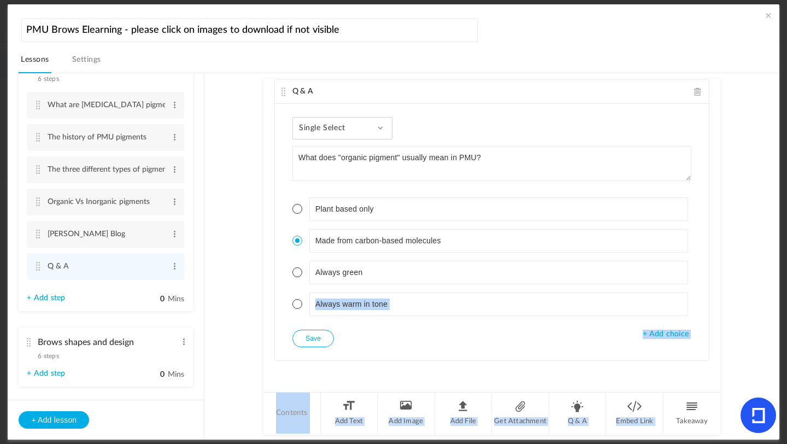
click at [319, 332] on button "Save" at bounding box center [313, 338] width 42 height 17
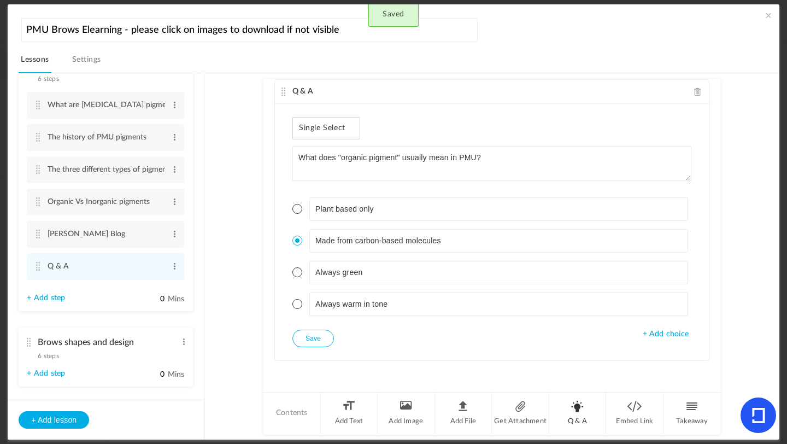
click at [585, 394] on li "Q & A" at bounding box center [577, 412] width 57 height 41
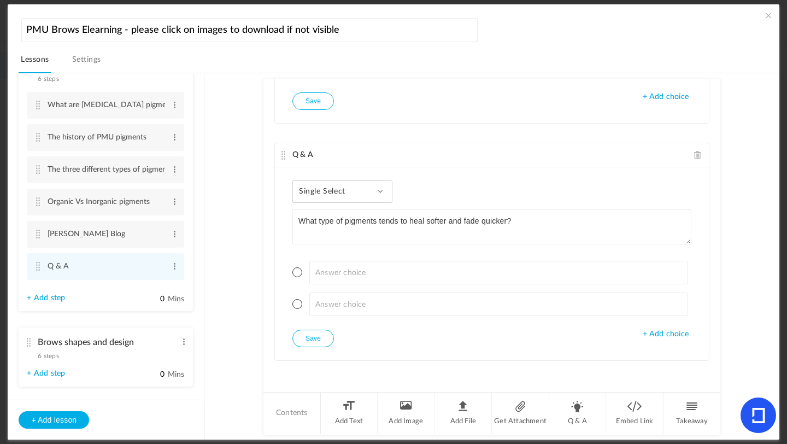
type textarea "What type of pigments tends to heal softer and fade quicker?"
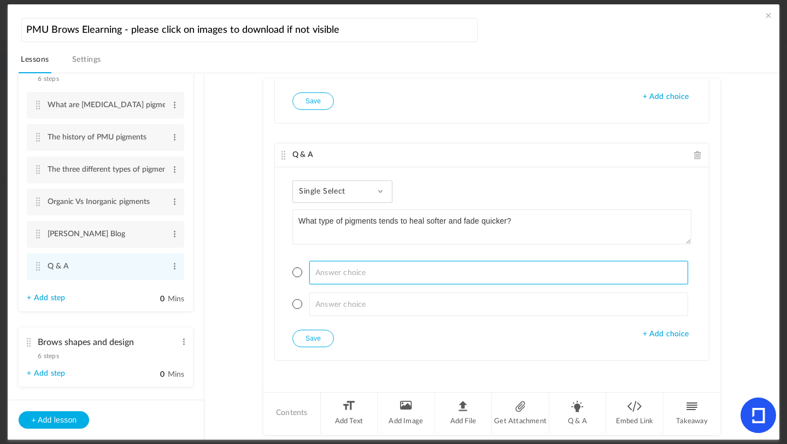
click at [324, 279] on input at bounding box center [498, 273] width 379 height 24
type input "Inorganic"
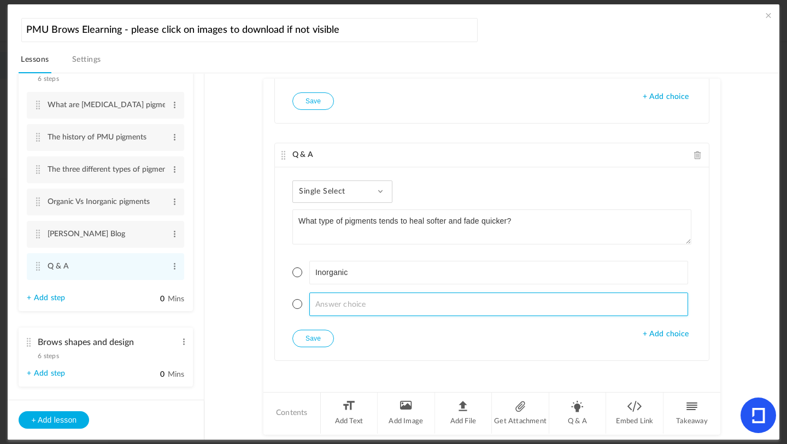
click at [331, 304] on input at bounding box center [498, 304] width 379 height 24
type input "Organic"
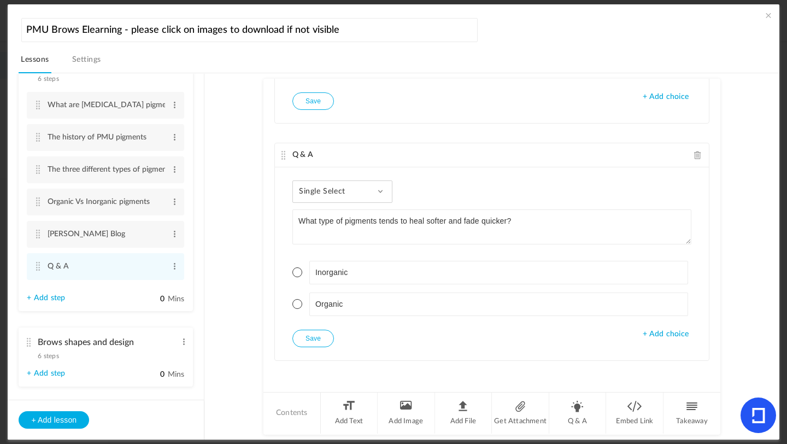
click at [655, 336] on span "+ Add choice" at bounding box center [666, 334] width 46 height 9
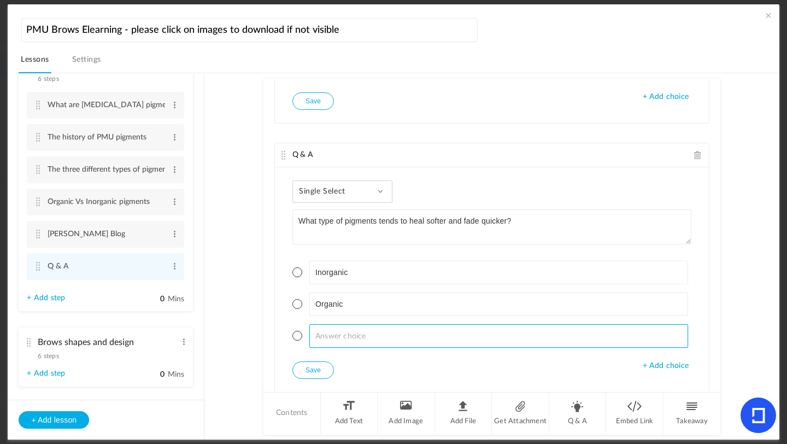
click at [342, 328] on input at bounding box center [498, 336] width 379 height 24
type input "Modifier"
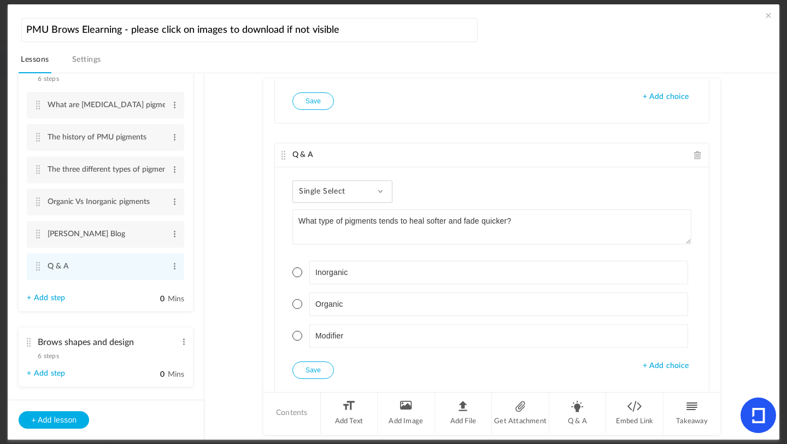
click at [650, 369] on span "+ Add choice" at bounding box center [666, 365] width 46 height 9
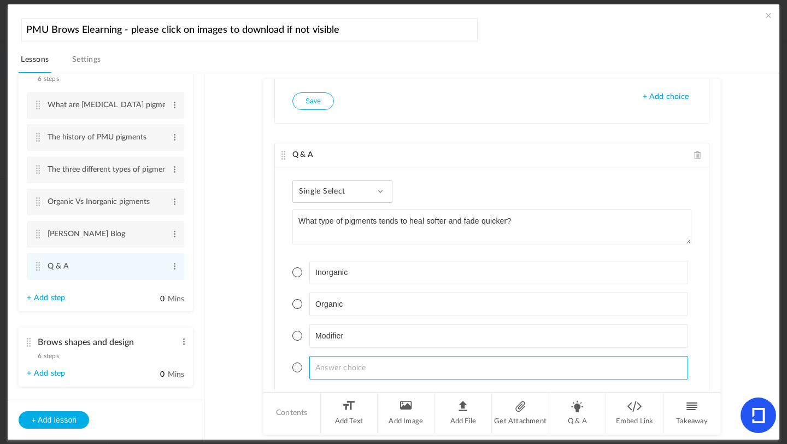
click at [324, 369] on input at bounding box center [498, 368] width 379 height 24
type input "Corrector"
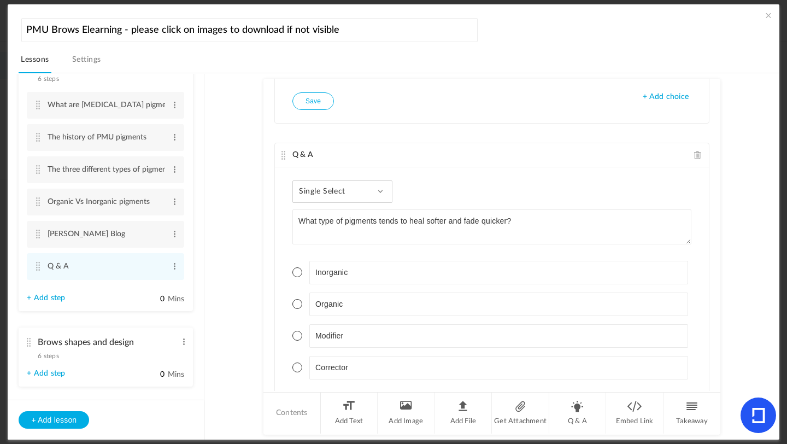
click at [295, 274] on span at bounding box center [297, 272] width 10 height 10
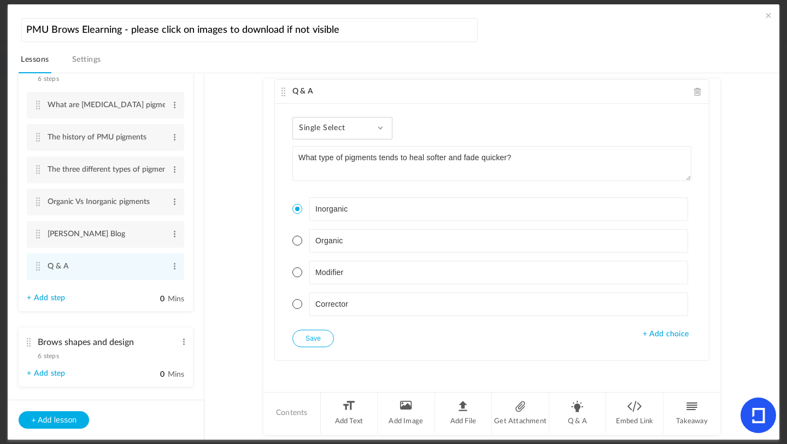
click at [303, 337] on button "Save" at bounding box center [313, 338] width 42 height 17
click at [310, 338] on button "Save" at bounding box center [313, 338] width 42 height 17
click at [584, 394] on li "Q & A" at bounding box center [577, 412] width 57 height 41
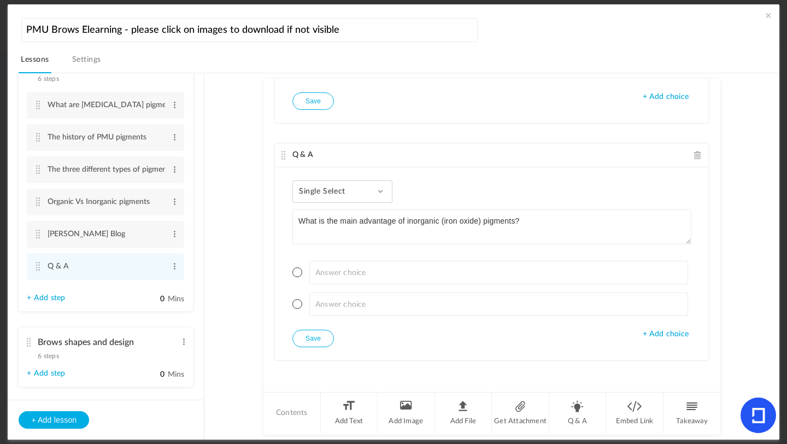
type textarea "What is the main advantage of inorganic (iron oxide) pigments?"
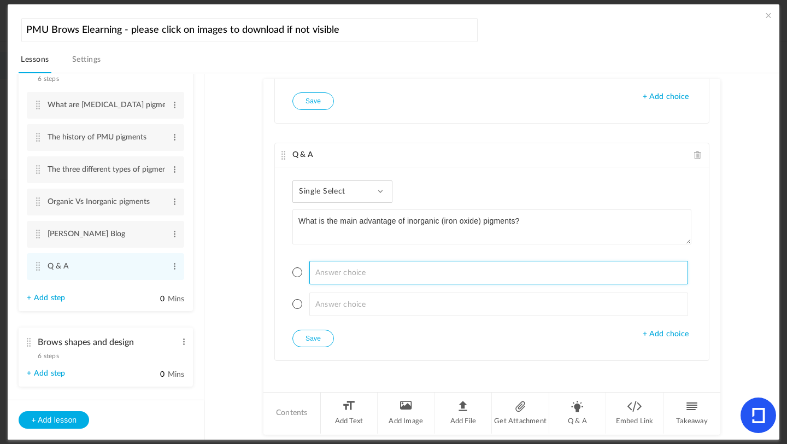
click at [351, 268] on input at bounding box center [498, 273] width 379 height 24
type input "They are always very bright"
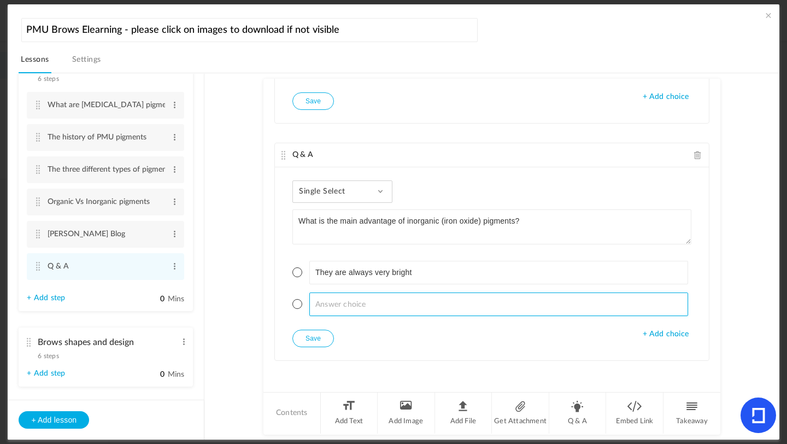
click at [325, 307] on input at bounding box center [498, 304] width 379 height 24
type input "The are softer, more stable ad fade gradually"
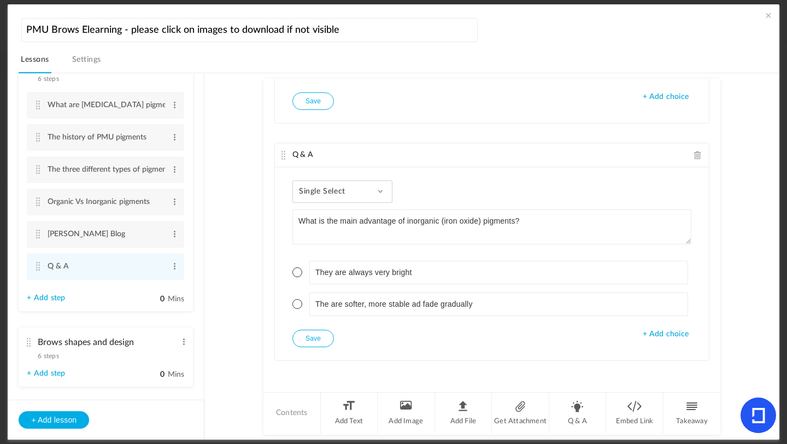
click at [655, 332] on span "+ Add choice" at bounding box center [666, 334] width 46 height 9
click at [655, 365] on span "+ Add choice" at bounding box center [666, 365] width 46 height 9
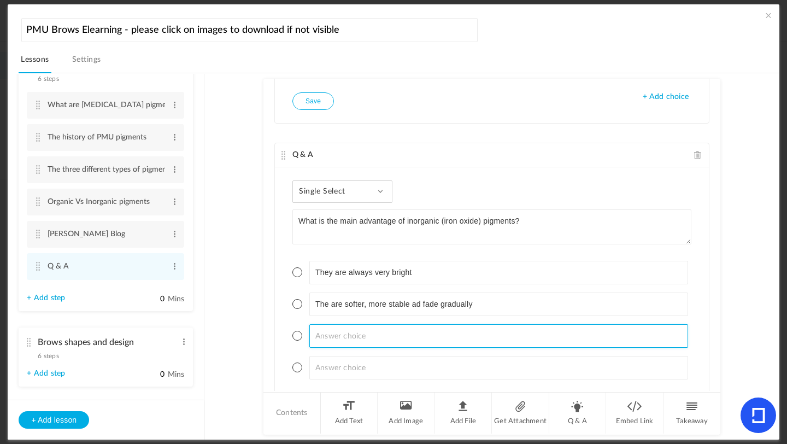
click at [420, 326] on input at bounding box center [498, 336] width 379 height 24
type input "They never fade"
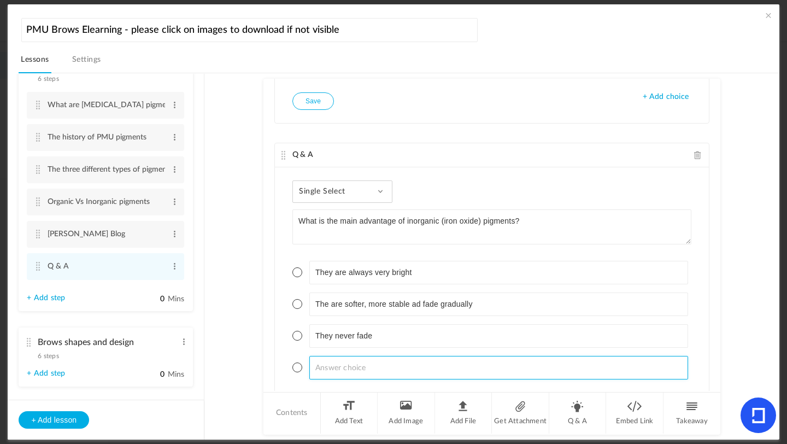
click at [391, 368] on input at bounding box center [498, 368] width 379 height 24
type input "They are only suitable for lips"
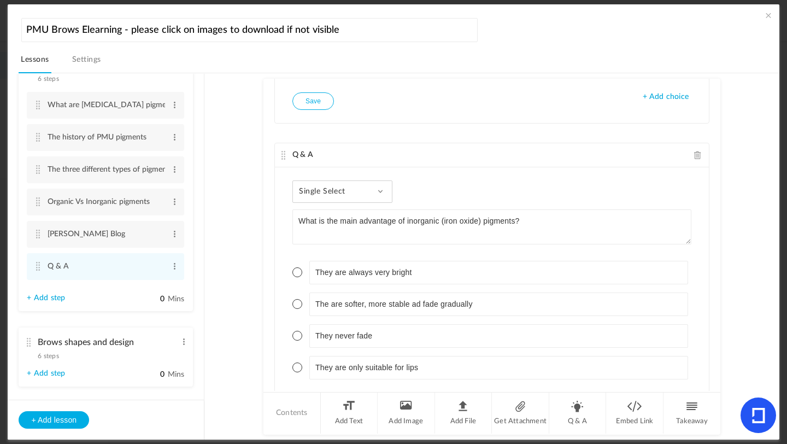
click at [300, 306] on li "The are softer, more stable ad fade gradually" at bounding box center [491, 304] width 399 height 24
click at [300, 304] on span at bounding box center [297, 304] width 10 height 10
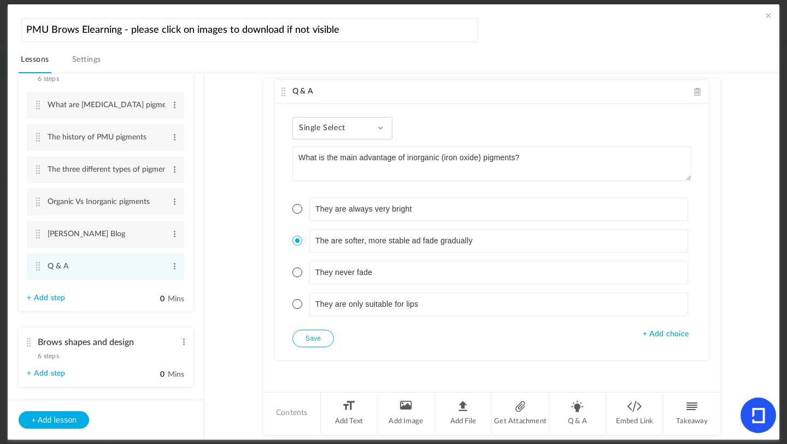
click at [317, 338] on button "Save" at bounding box center [313, 338] width 42 height 17
click at [574, 394] on li "Q & A" at bounding box center [577, 412] width 57 height 41
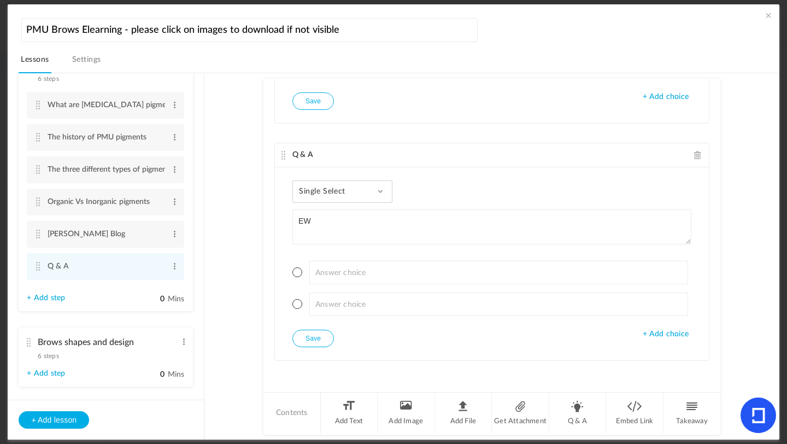
type textarea "E"
type textarea "Which is true about modifiers in PMU pigments?"
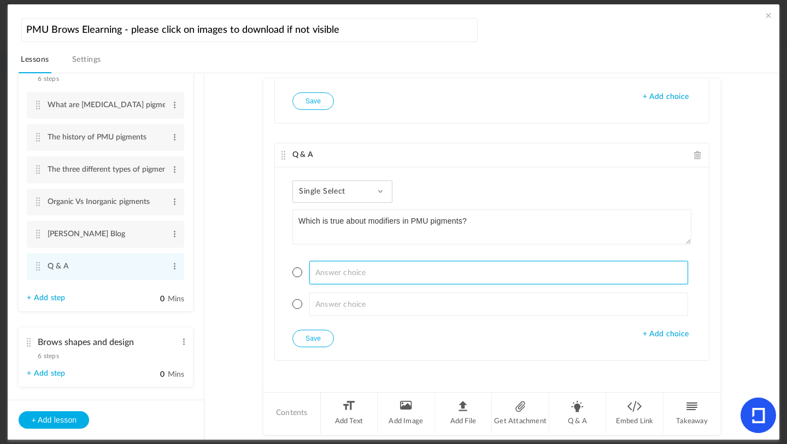
click at [335, 279] on input at bounding box center [498, 273] width 379 height 24
type input "The lighten the pigment only"
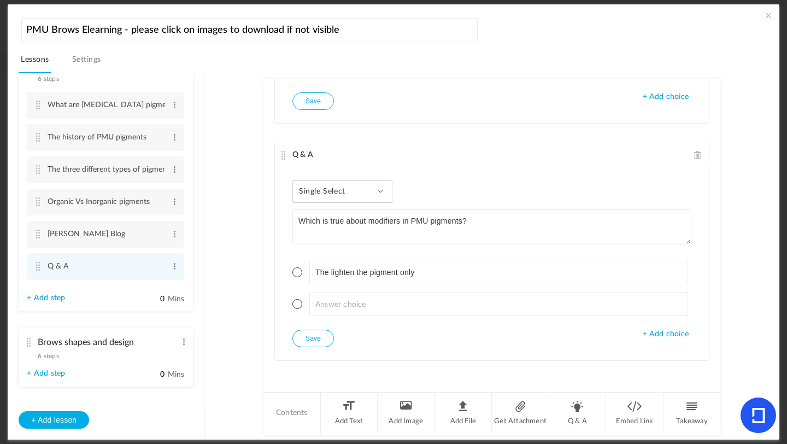
click at [655, 330] on span "+ Add choice" at bounding box center [666, 334] width 46 height 9
click at [654, 363] on span "+ Add choice" at bounding box center [666, 365] width 46 height 9
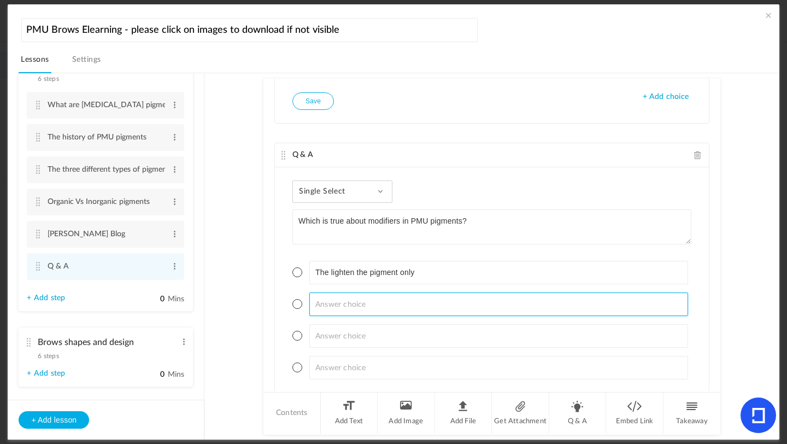
click at [355, 297] on input at bounding box center [498, 304] width 379 height 24
type input "They are used to balance undertones and correct colour shifts"
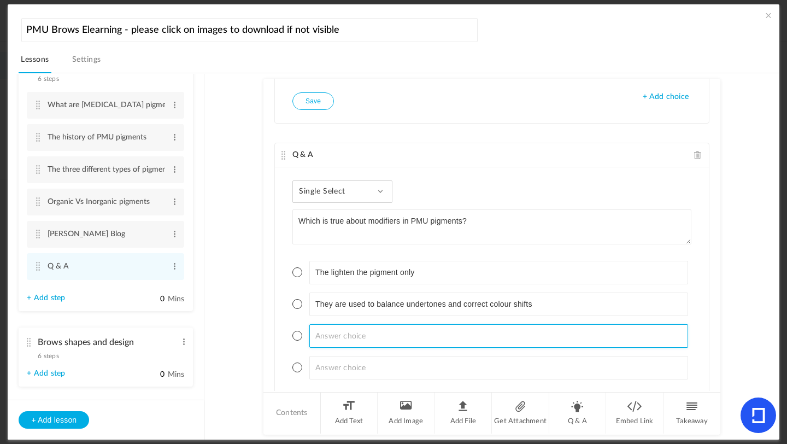
click at [357, 333] on input at bounding box center [498, 336] width 379 height 24
type input "They make pigments waterproof"
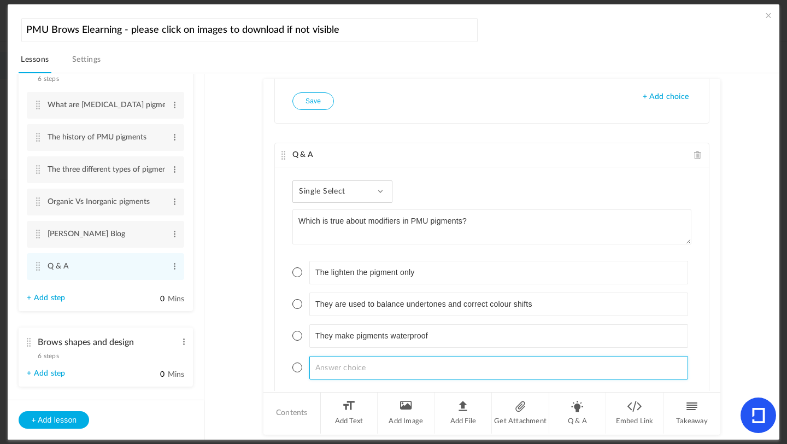
click at [323, 371] on input at bounding box center [498, 368] width 379 height 24
type input "They are not safe for skin use"
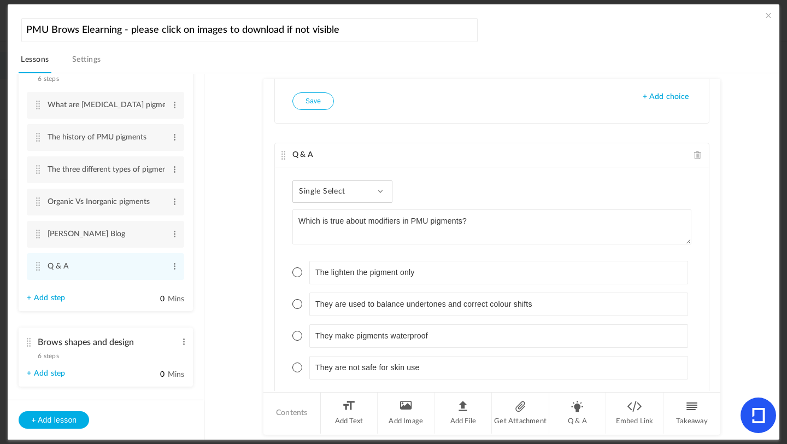
click at [302, 309] on li "They are used to balance undertones and correct colour shifts" at bounding box center [491, 304] width 399 height 24
click at [298, 304] on span at bounding box center [297, 304] width 10 height 10
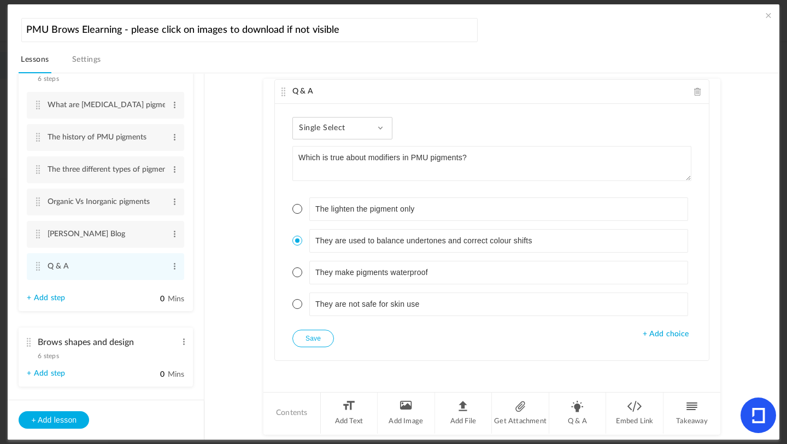
click at [319, 336] on button "Save" at bounding box center [313, 338] width 42 height 17
click at [319, 343] on button "Save" at bounding box center [313, 338] width 42 height 17
click at [580, 394] on li "Q & A" at bounding box center [577, 412] width 57 height 41
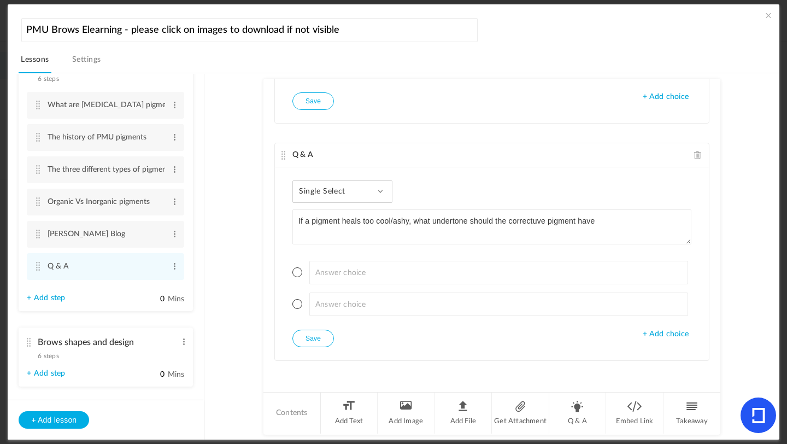
click at [537, 221] on textarea "If a pigment heals too cool/ashy, what undertone should the correctuve pigment …" at bounding box center [491, 226] width 399 height 35
click at [606, 222] on textarea "If a pigment heals too cool/ashy, what undertone should the corrective pigment …" at bounding box center [491, 226] width 399 height 35
type textarea "If a pigment heals too cool/ashy, what undertone should the corrective pigment …"
click at [655, 332] on span "+ Add choice" at bounding box center [666, 334] width 46 height 9
click at [655, 363] on span "+ Add choice" at bounding box center [666, 365] width 46 height 9
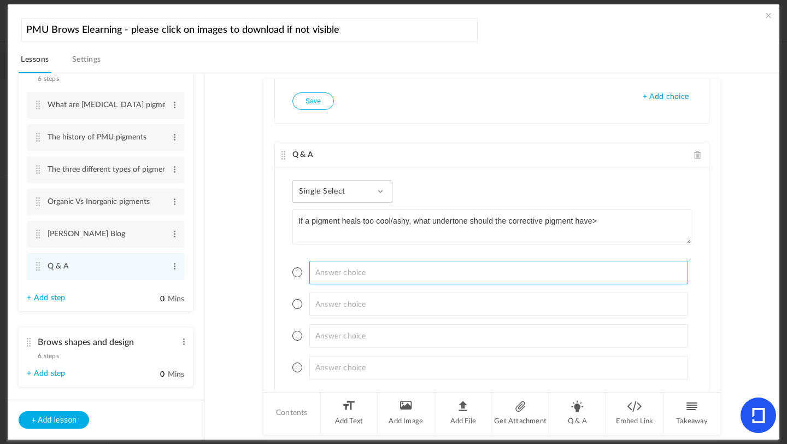
click at [373, 277] on input at bounding box center [498, 273] width 379 height 24
type input "Blue"
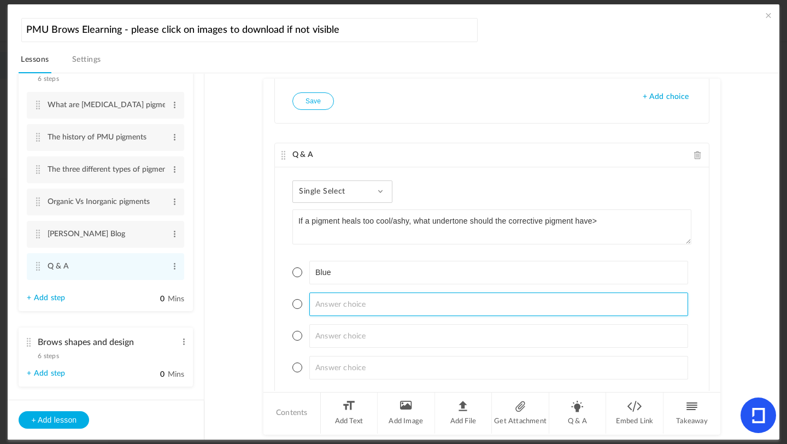
click at [354, 295] on input at bounding box center [498, 304] width 379 height 24
type input "Green"
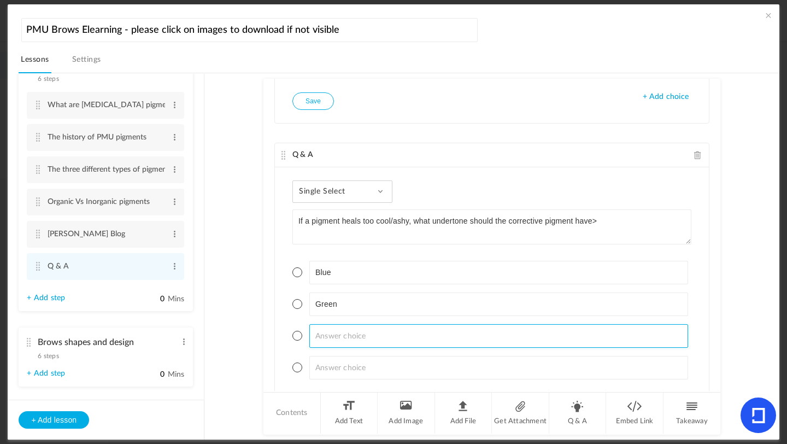
click at [353, 328] on input at bounding box center [498, 336] width 379 height 24
type input "Orange/red"
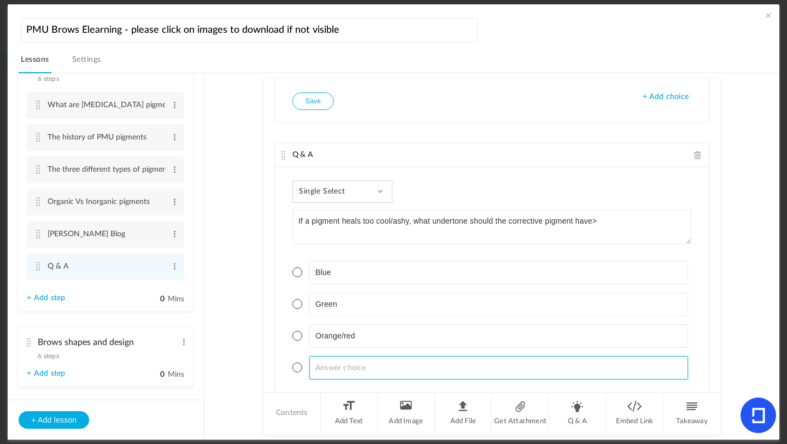
click at [338, 361] on input at bounding box center [498, 368] width 379 height 24
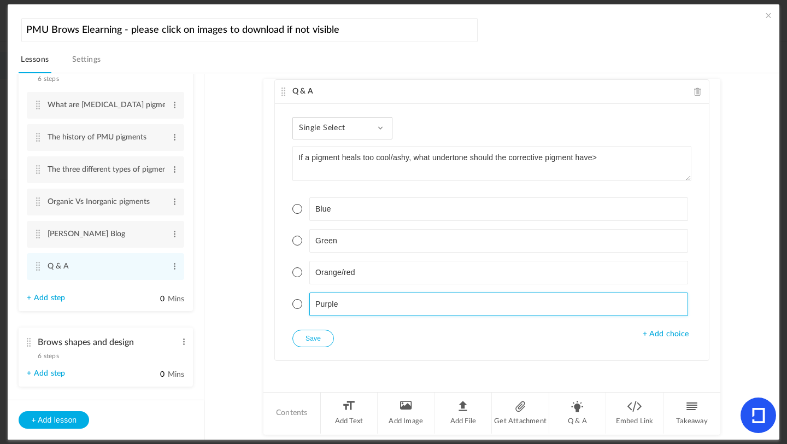
type input "Purple"
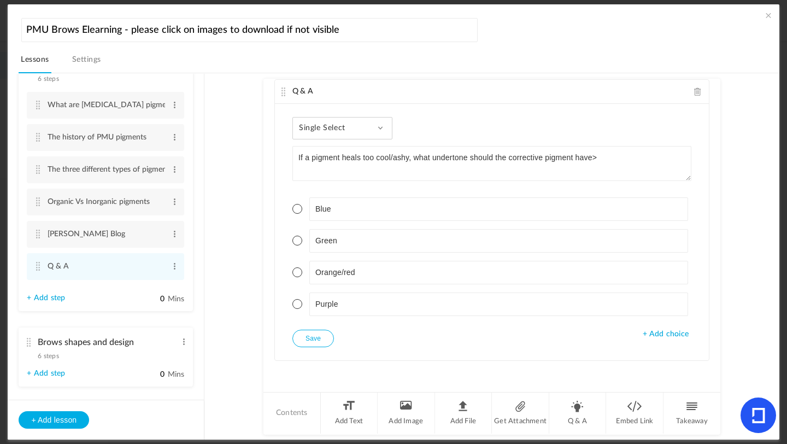
click at [296, 337] on button "Save" at bounding box center [313, 338] width 42 height 17
click at [576, 394] on li "Q & A" at bounding box center [577, 412] width 57 height 41
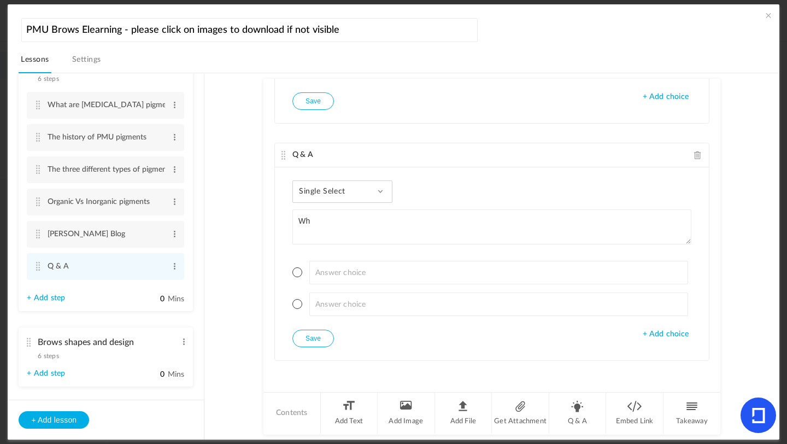
type textarea "W"
click at [382, 189] on div "Single Select Single Select Multi Select True or False Paragraph Answer" at bounding box center [342, 191] width 100 height 22
click at [348, 247] on link "Multi Select" at bounding box center [351, 241] width 103 height 20
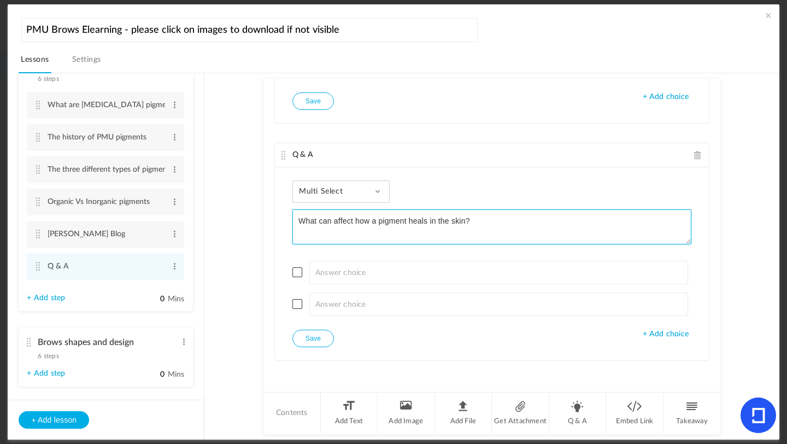
type textarea "What can affect how a pigment heals in the skin?"
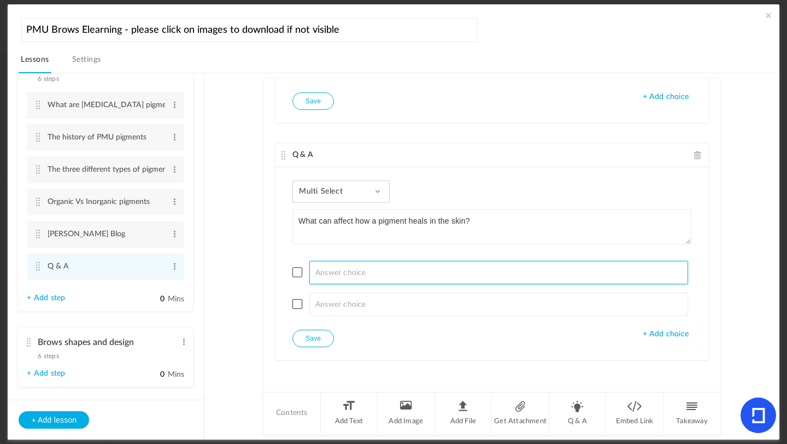
click at [339, 277] on input at bounding box center [498, 273] width 379 height 24
type input "Clients skin undertone"
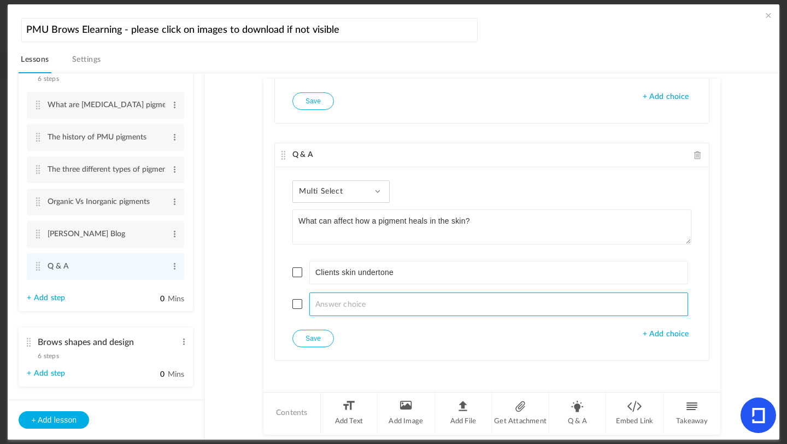
click at [329, 305] on input at bounding box center [498, 304] width 379 height 24
type input "Depth of implantation"
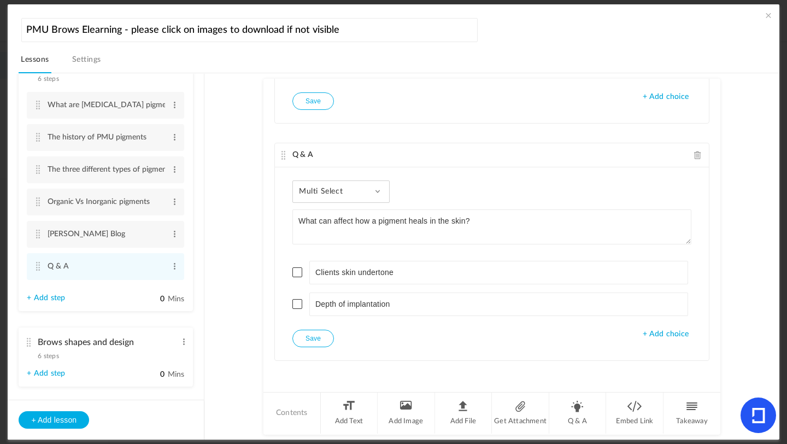
click at [645, 337] on span "+ Add choice" at bounding box center [666, 334] width 46 height 9
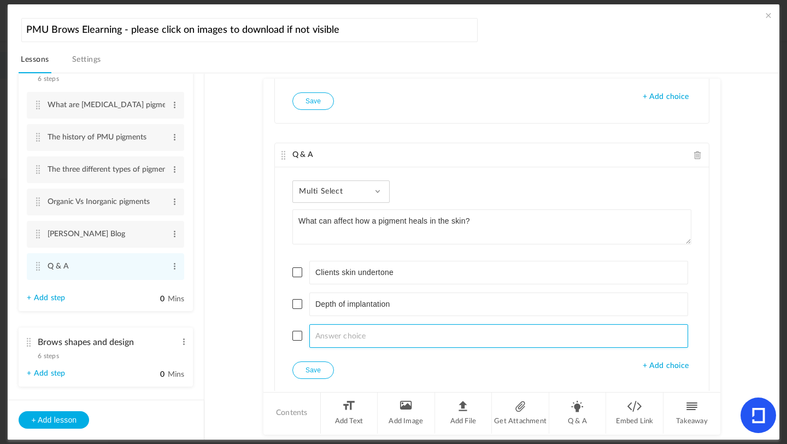
click at [409, 344] on input at bounding box center [498, 336] width 379 height 24
type input "Aftercare"
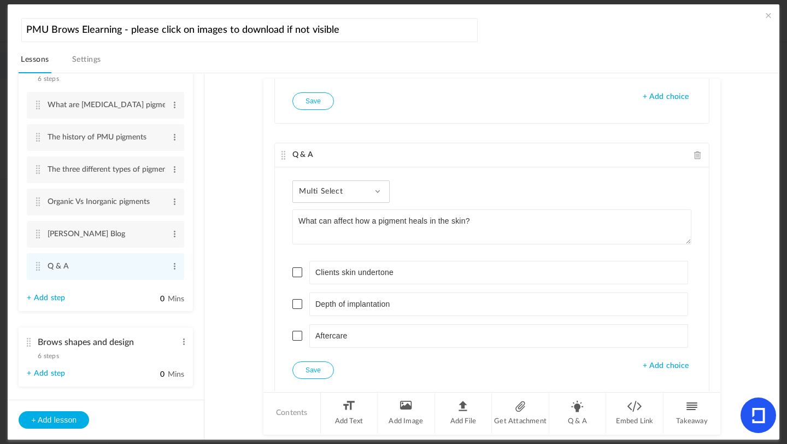
click at [655, 365] on span "+ Add choice" at bounding box center [666, 365] width 46 height 9
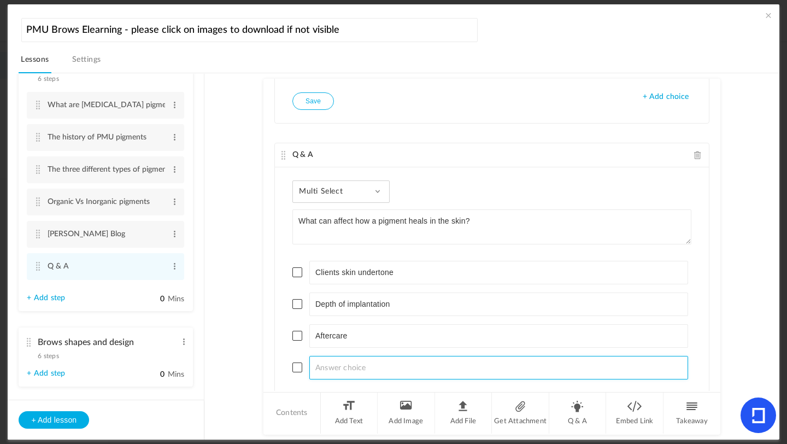
click at [395, 366] on input at bounding box center [498, 368] width 379 height 24
type input "All of the above"
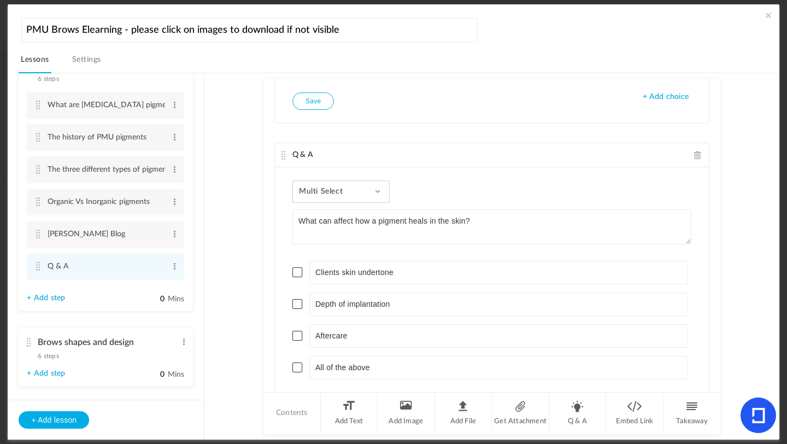
click at [295, 368] on span at bounding box center [297, 367] width 10 height 10
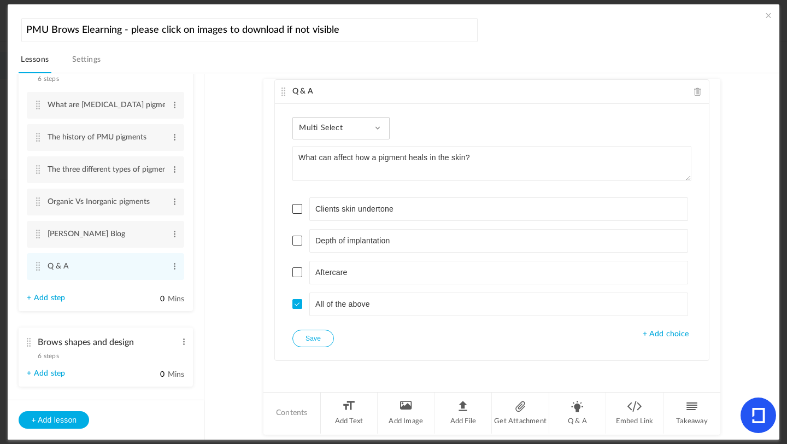
click at [373, 128] on div "Multi Select Single Select Multi Select True or False Paragraph Answer" at bounding box center [340, 128] width 97 height 22
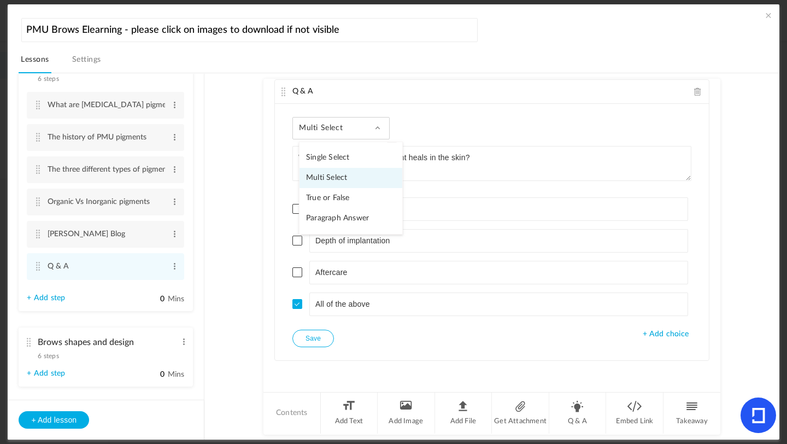
click at [344, 149] on link "Single Select" at bounding box center [351, 158] width 103 height 20
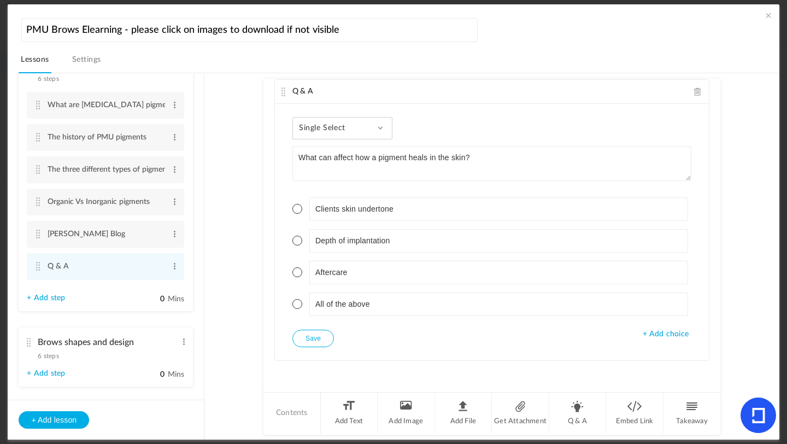
click at [296, 305] on span at bounding box center [297, 304] width 10 height 10
click at [310, 333] on button "Save" at bounding box center [313, 338] width 42 height 17
click at [574, 394] on li "Q & A" at bounding box center [577, 412] width 57 height 41
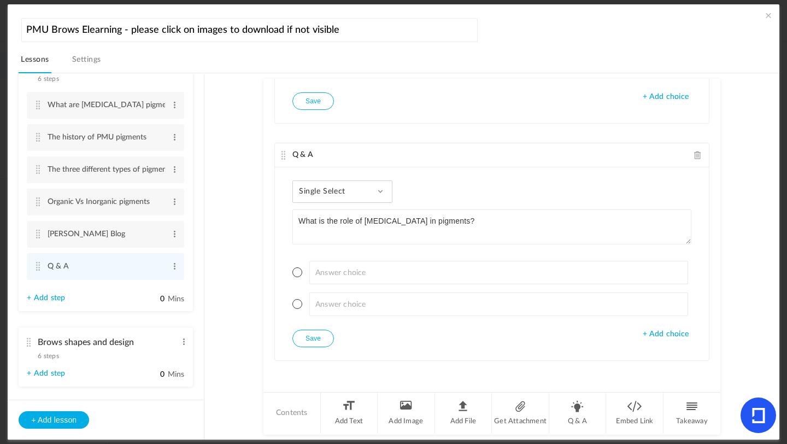
type textarea "What is the role of [MEDICAL_DATA] in pigments?"
click at [655, 330] on span "+ Add choice" at bounding box center [666, 334] width 46 height 9
click at [655, 362] on span "+ Add choice" at bounding box center [666, 365] width 46 height 9
click at [384, 253] on ul at bounding box center [491, 320] width 399 height 146
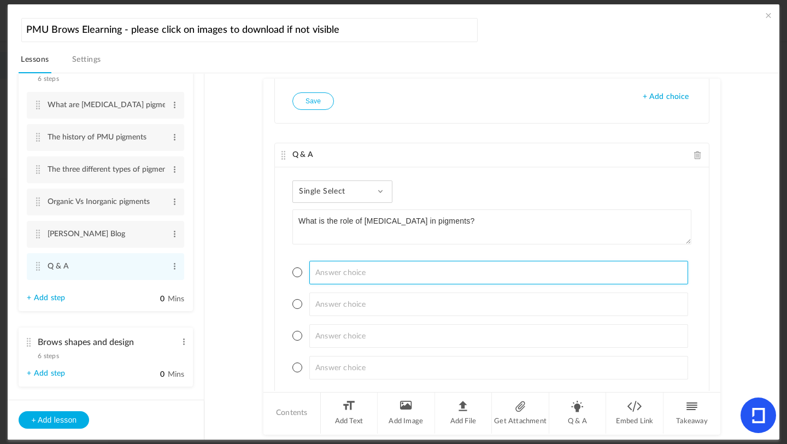
click at [365, 278] on input at bounding box center [498, 273] width 379 height 24
type input "To darken the pigment"
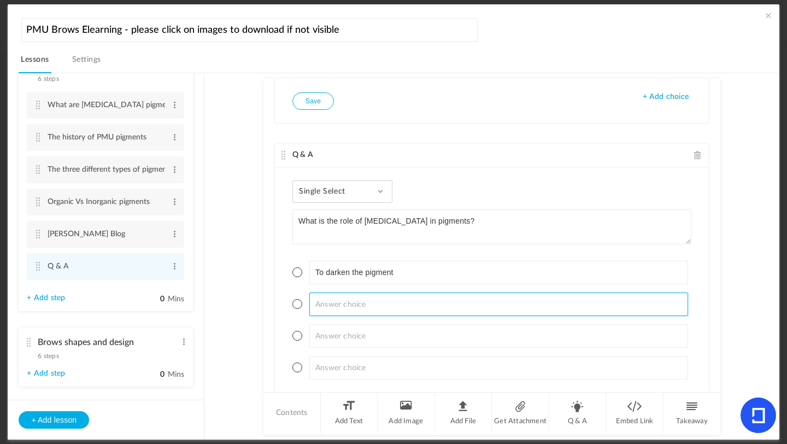
click at [336, 310] on input at bounding box center [498, 304] width 379 height 24
type input "To thicken the pigment"
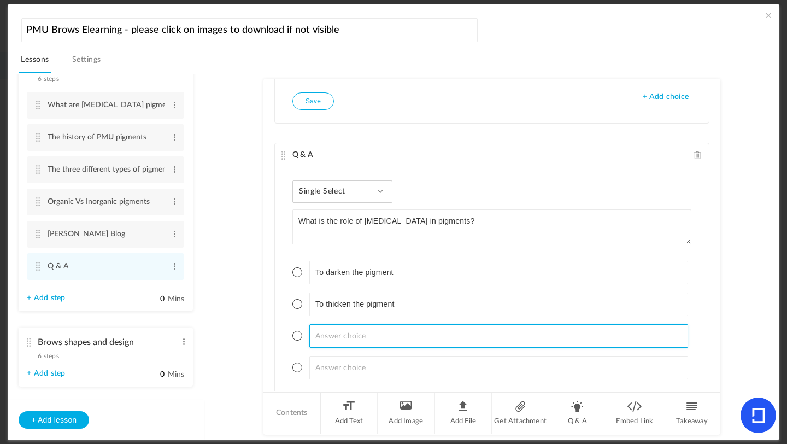
click at [324, 332] on input at bounding box center [498, 336] width 379 height 24
type input "To lighten pigment and give opacity"
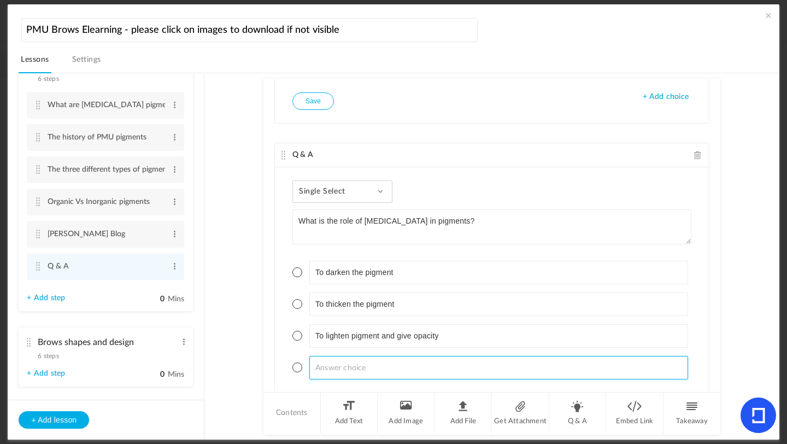
click at [317, 369] on input at bounding box center [498, 368] width 379 height 24
type input "R"
type input "To warm pigment tones"
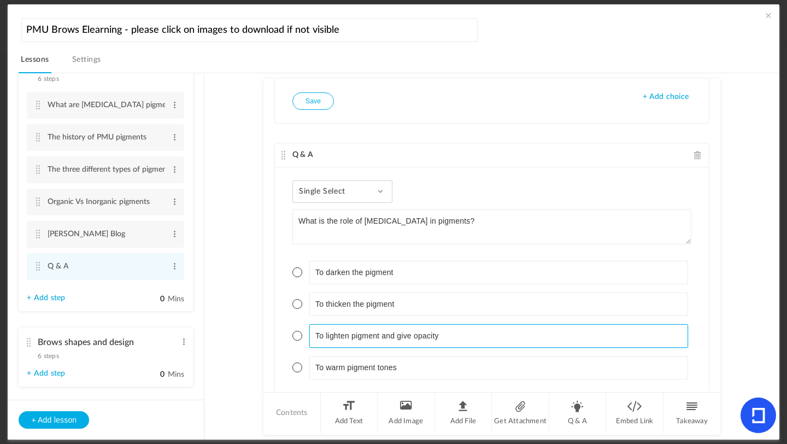
click at [299, 341] on li "To lighten pigment and give opacity" at bounding box center [491, 336] width 399 height 24
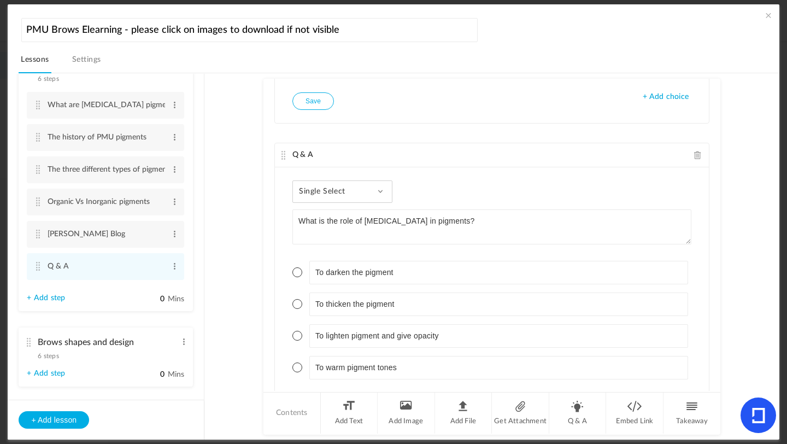
click at [293, 338] on span at bounding box center [297, 336] width 10 height 10
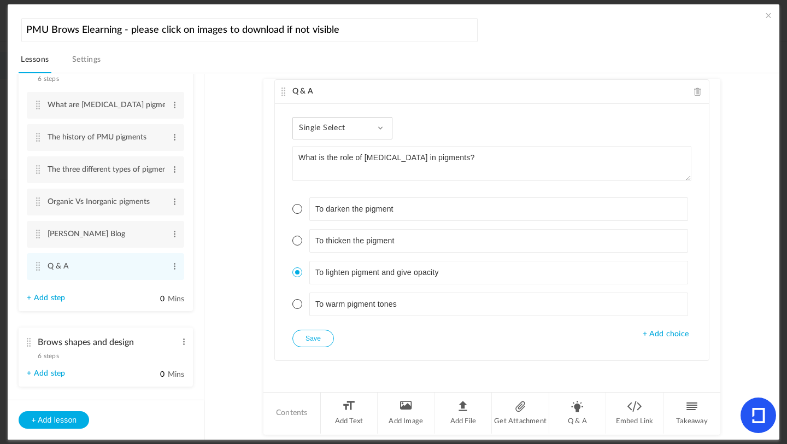
click at [324, 338] on button "Save" at bounding box center [313, 338] width 42 height 17
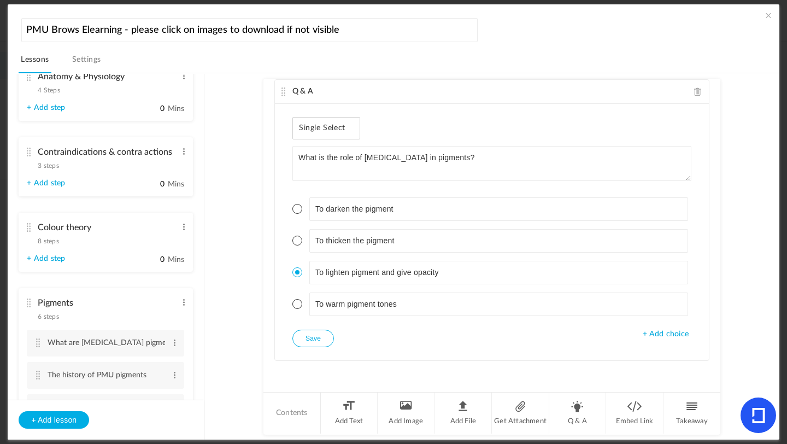
scroll to position [255, 0]
drag, startPoint x: 204, startPoint y: 167, endPoint x: 206, endPoint y: 141, distance: 26.3
click at [206, 140] on section "Introduction 3 steps Edit Delete Meet [PERSON_NAME] Edit Delete Edit Edit" at bounding box center [399, 256] width 734 height 367
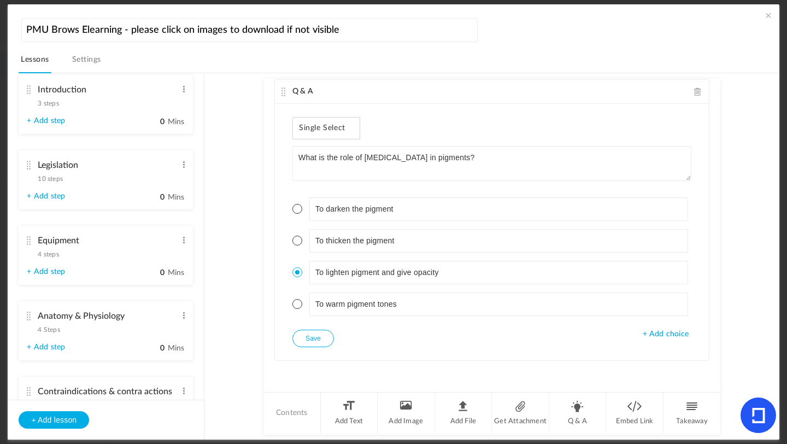
scroll to position [12, 0]
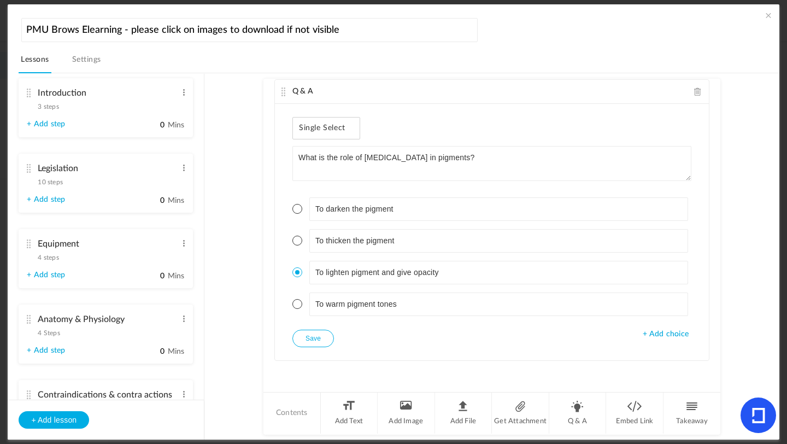
drag, startPoint x: 203, startPoint y: 146, endPoint x: 200, endPoint y: 119, distance: 28.0
click at [200, 119] on ul "Introduction 3 steps Edit Delete Meet [PERSON_NAME] Edit Delete What is [MEDICA…" at bounding box center [106, 237] width 196 height 326
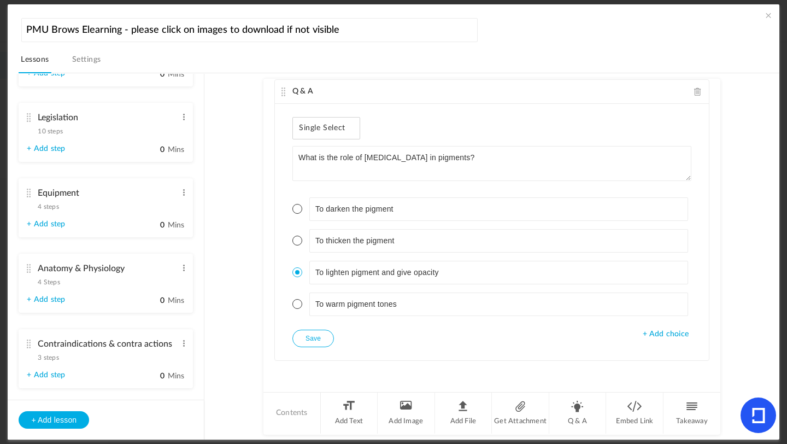
scroll to position [63, 0]
click at [47, 207] on span "4 steps" at bounding box center [48, 206] width 21 height 7
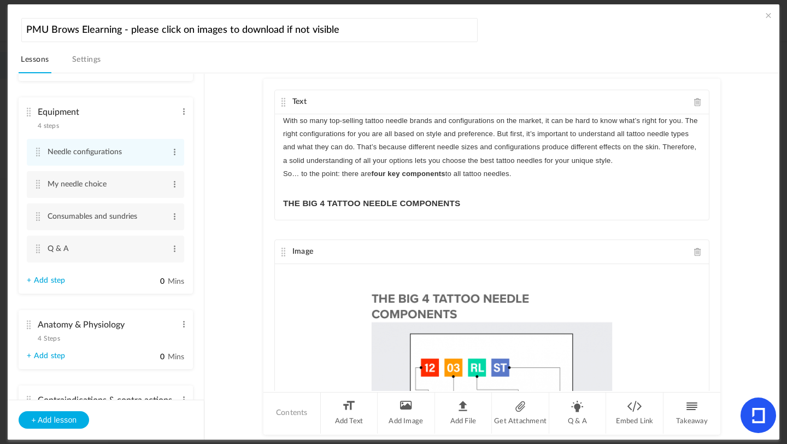
scroll to position [146, 0]
click at [49, 282] on link "+ Add step" at bounding box center [46, 277] width 38 height 9
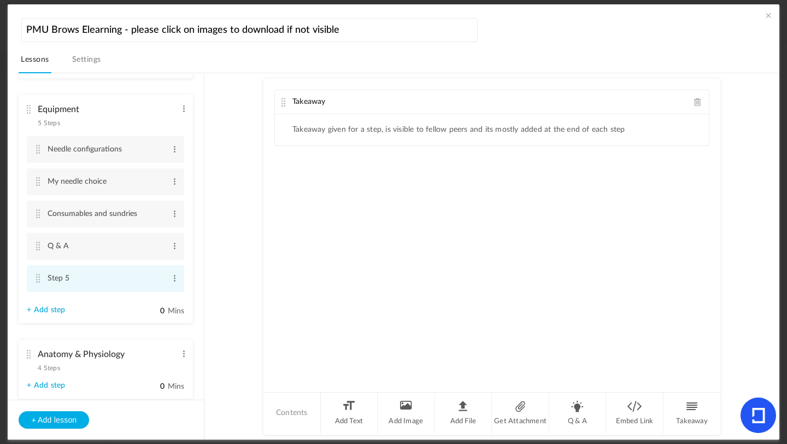
click at [180, 278] on li "Step 5 Edit Delete" at bounding box center [105, 278] width 157 height 27
click at [172, 279] on span at bounding box center [175, 278] width 8 height 11
click at [147, 294] on link "Edit" at bounding box center [157, 296] width 43 height 13
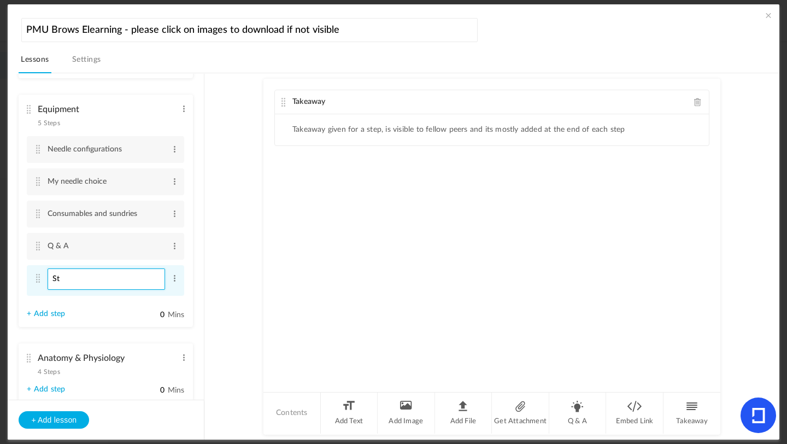
type input "S"
type input "Working on mature skin"
click at [36, 280] on cite at bounding box center [38, 278] width 8 height 9
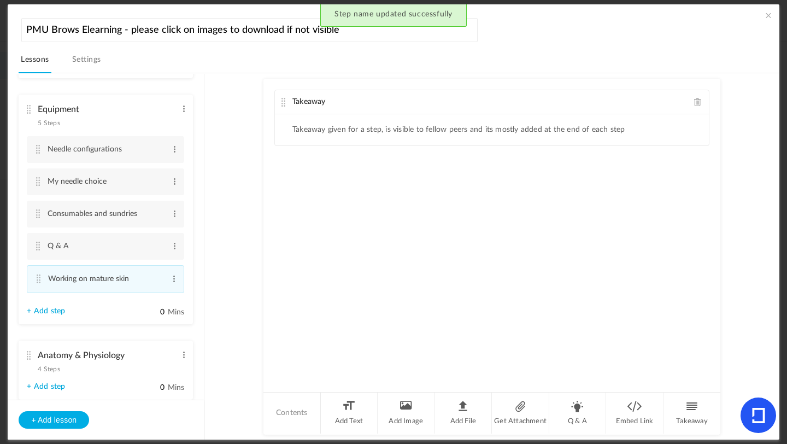
click at [655, 101] on div "Takeaway" at bounding box center [492, 102] width 434 height 24
click at [655, 102] on span at bounding box center [698, 102] width 8 height 8
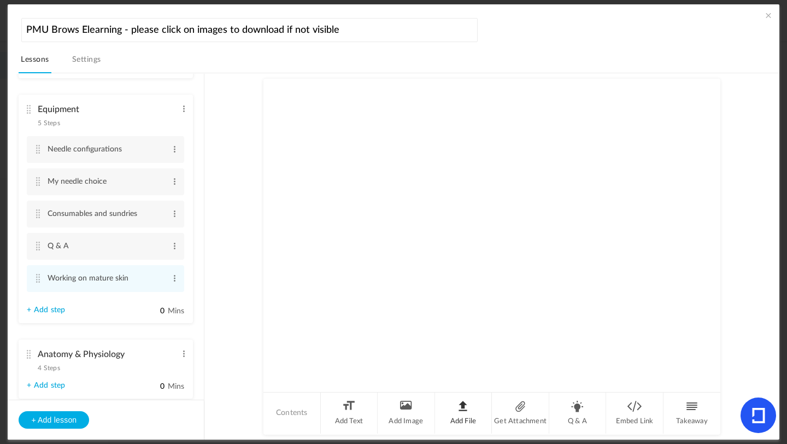
click at [472, 394] on li "Add File" at bounding box center [463, 412] width 57 height 41
click at [523, 394] on li "Get Attachment" at bounding box center [520, 412] width 57 height 41
click at [326, 176] on li "Get Any file" at bounding box center [320, 174] width 57 height 10
click at [297, 173] on span at bounding box center [296, 175] width 8 height 8
click at [333, 175] on li "Get Any file" at bounding box center [320, 174] width 57 height 10
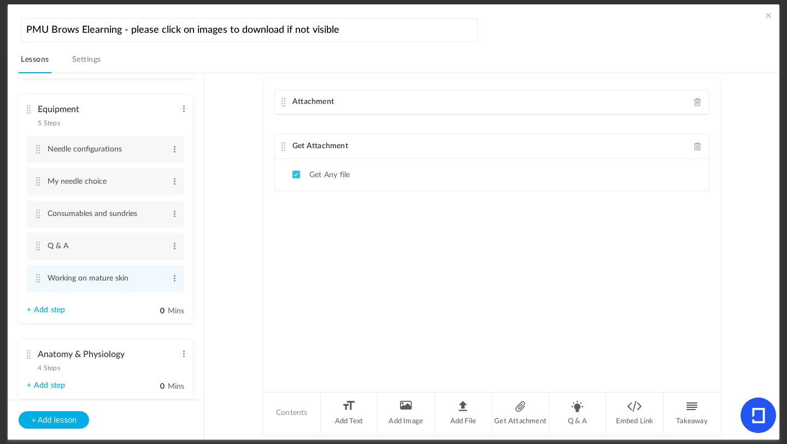
click at [655, 100] on span at bounding box center [698, 102] width 8 height 8
click at [295, 131] on span at bounding box center [296, 130] width 8 height 8
click at [339, 127] on li "Get Any file" at bounding box center [320, 130] width 57 height 10
click at [655, 103] on span at bounding box center [698, 102] width 8 height 8
click at [510, 394] on li "Get Attachment" at bounding box center [520, 412] width 57 height 41
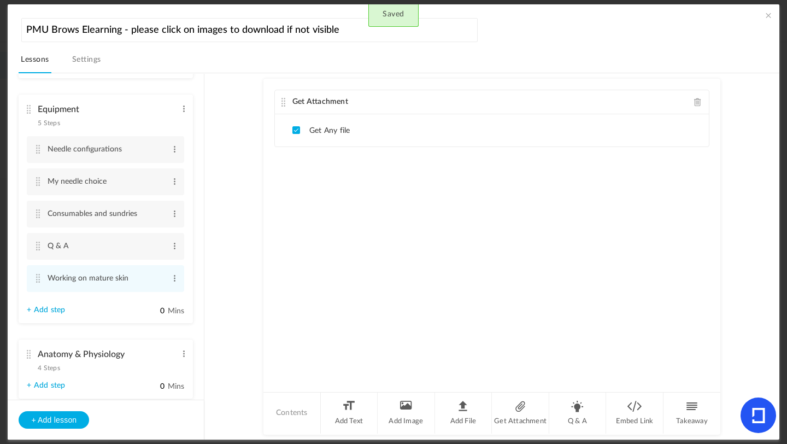
click at [326, 127] on li "Get Any file" at bounding box center [320, 130] width 57 height 10
click at [297, 128] on cite at bounding box center [296, 129] width 4 height 4
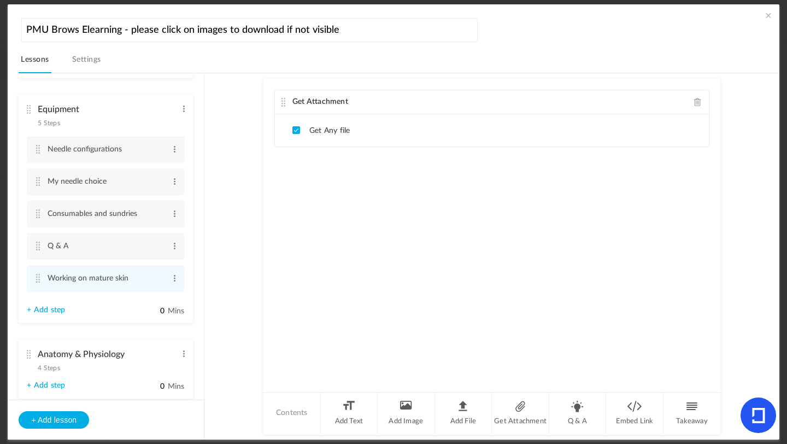
click at [297, 128] on cite at bounding box center [296, 129] width 4 height 4
click at [331, 134] on ul "Get Any file" at bounding box center [492, 130] width 434 height 32
click at [297, 394] on li "Contents" at bounding box center [291, 412] width 57 height 41
click at [347, 394] on li "Add Text" at bounding box center [349, 412] width 57 height 41
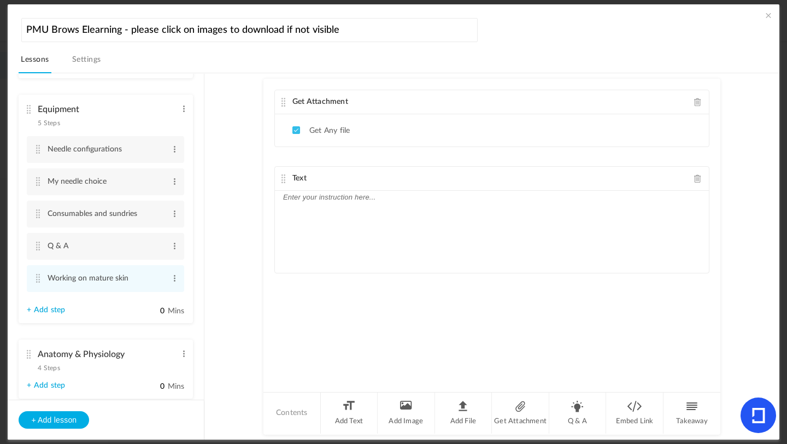
click at [655, 179] on span at bounding box center [698, 178] width 8 height 8
click at [458, 394] on li "Add File" at bounding box center [463, 412] width 57 height 41
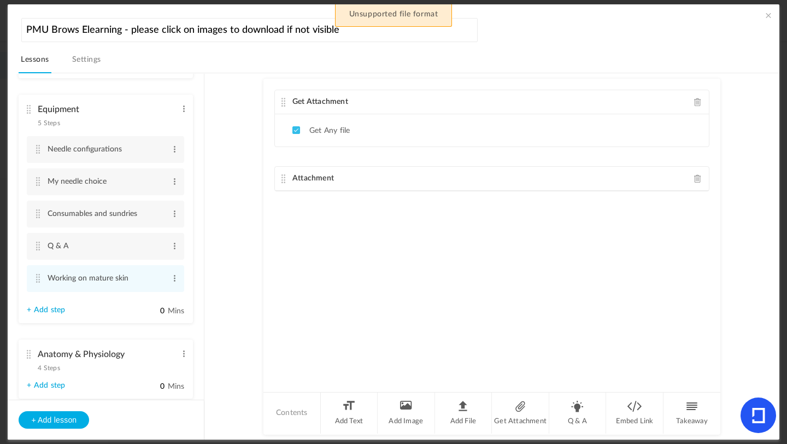
click at [655, 179] on span at bounding box center [698, 178] width 8 height 8
click at [530, 394] on li "Get Attachment" at bounding box center [520, 412] width 57 height 41
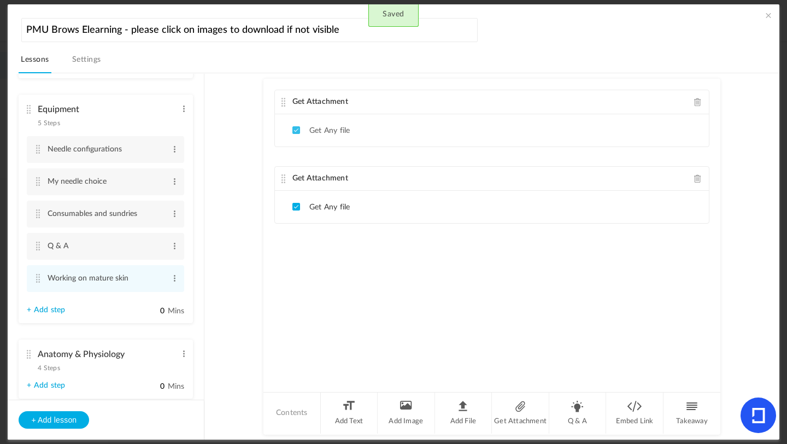
click at [330, 204] on li "Get Any file" at bounding box center [320, 207] width 57 height 10
click at [281, 175] on cite at bounding box center [284, 178] width 8 height 9
click at [655, 104] on span at bounding box center [698, 102] width 8 height 8
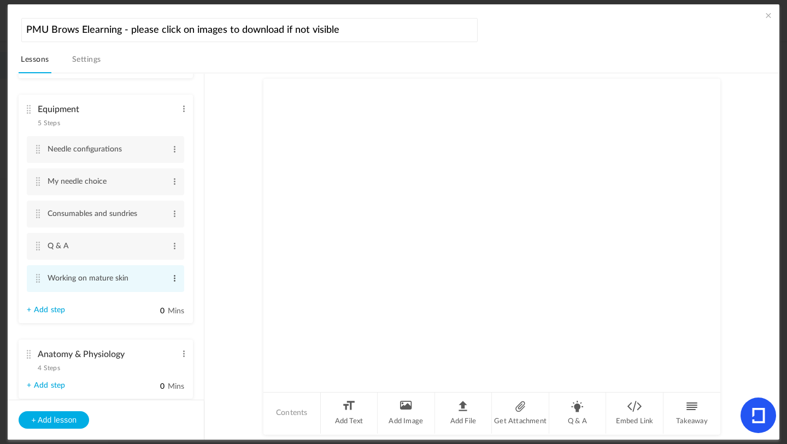
click at [173, 283] on span at bounding box center [175, 278] width 8 height 11
click at [163, 312] on link "Delete" at bounding box center [157, 309] width 43 height 13
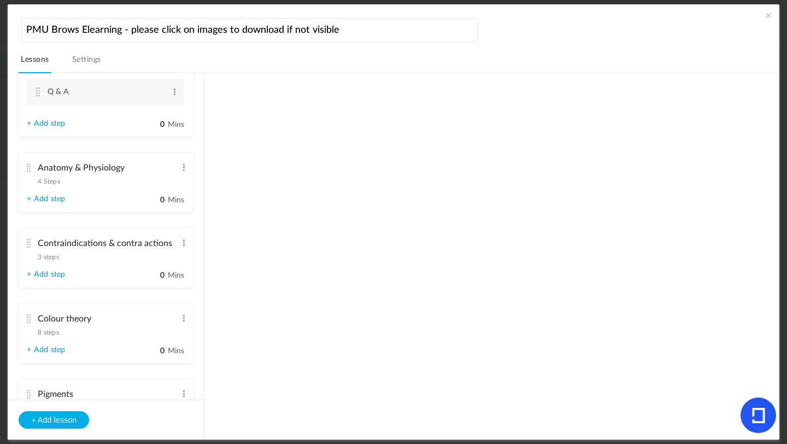
scroll to position [299, 0]
click at [59, 184] on span "4 Steps" at bounding box center [49, 183] width 22 height 7
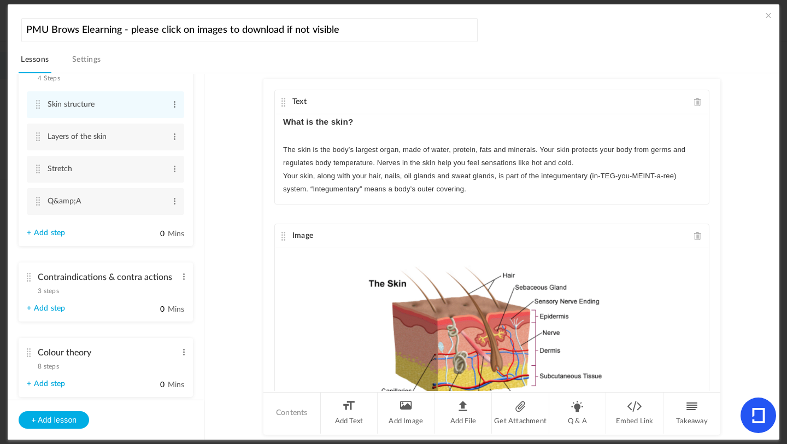
scroll to position [230, 0]
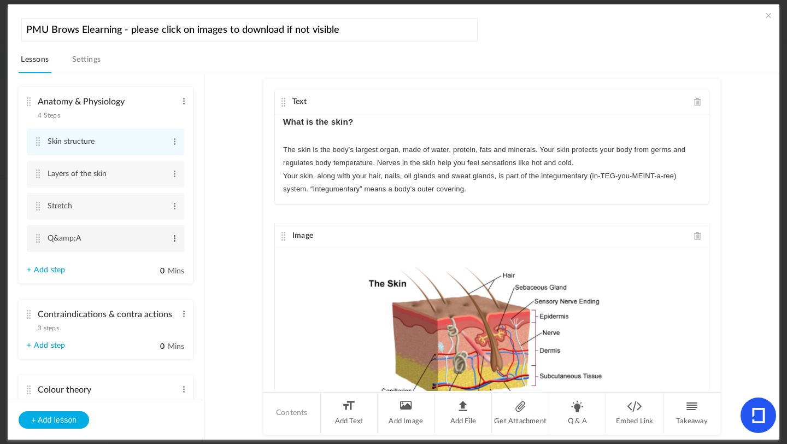
click at [172, 238] on span at bounding box center [175, 238] width 8 height 11
click at [155, 257] on link "Edit" at bounding box center [157, 256] width 43 height 13
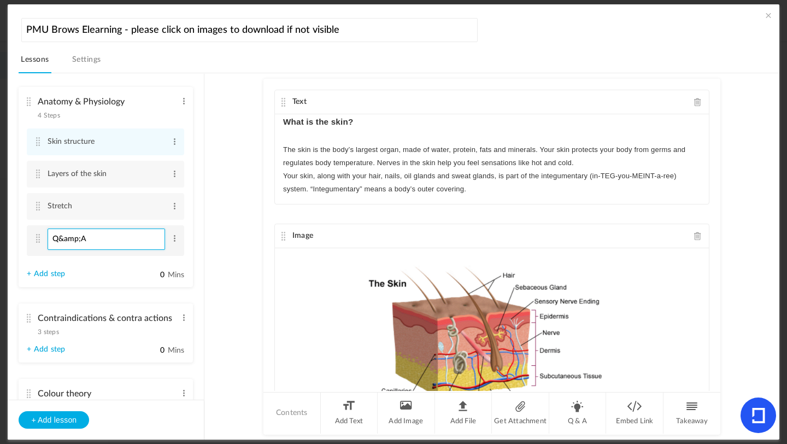
click at [81, 243] on input "Q&amp;A" at bounding box center [107, 238] width 118 height 21
type input "Q&A"
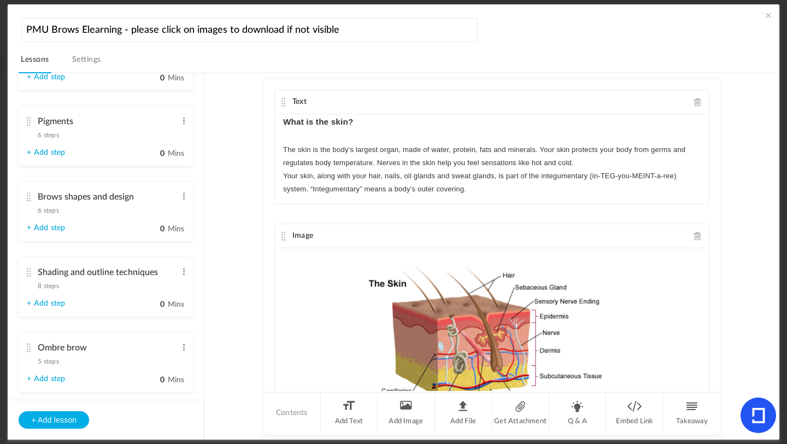
scroll to position [567, 0]
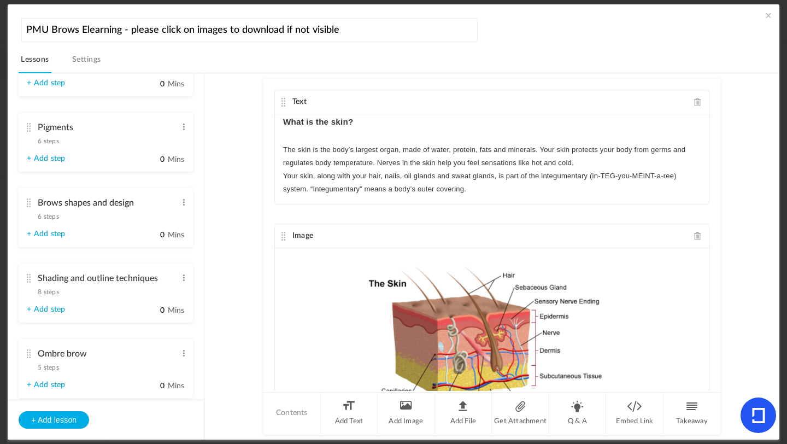
click at [55, 220] on span "6 steps" at bounding box center [48, 216] width 21 height 7
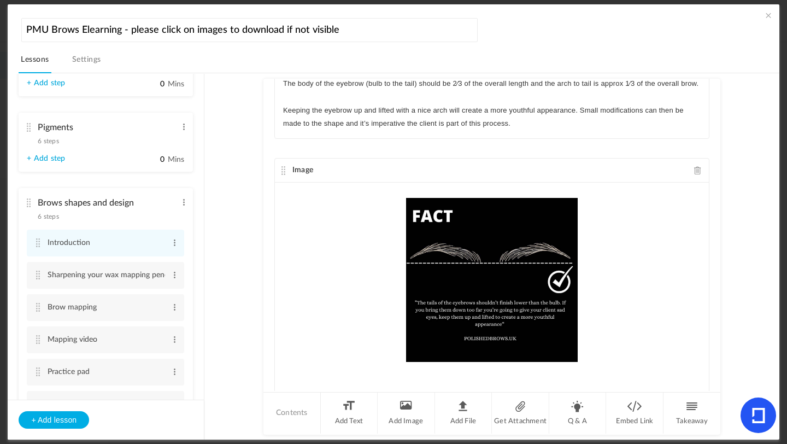
scroll to position [173, 0]
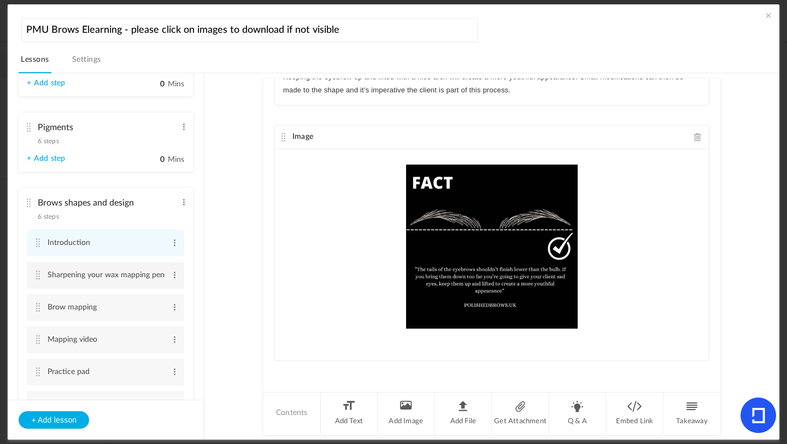
click at [46, 277] on li "Sharpening your wax mapping pencil Edit Delete" at bounding box center [105, 275] width 157 height 27
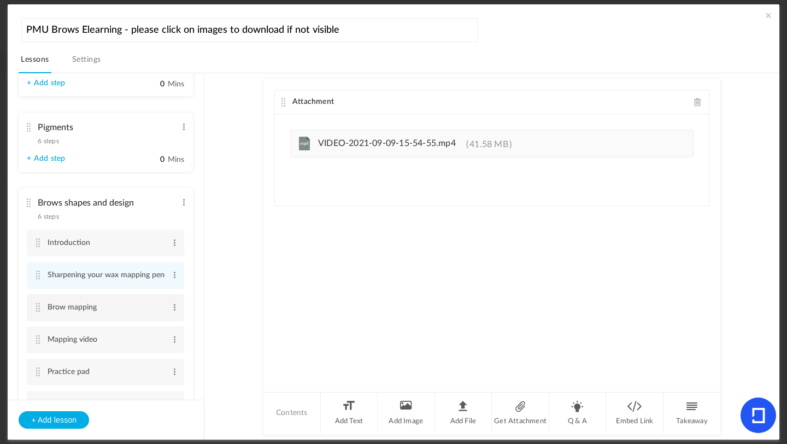
click at [40, 312] on cite at bounding box center [38, 307] width 8 height 9
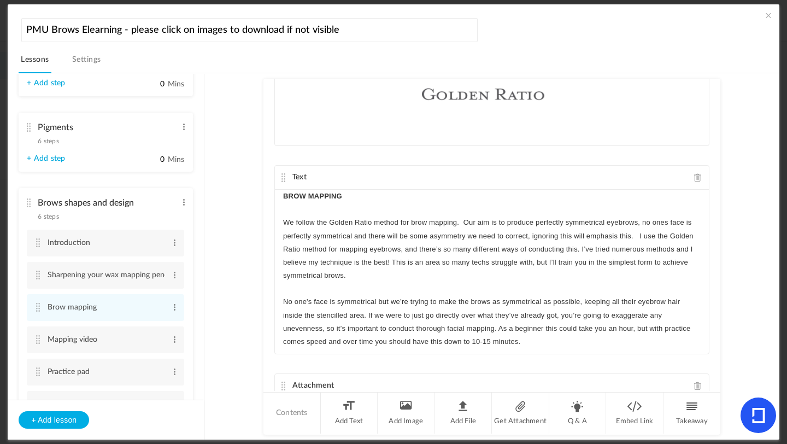
scroll to position [170, 0]
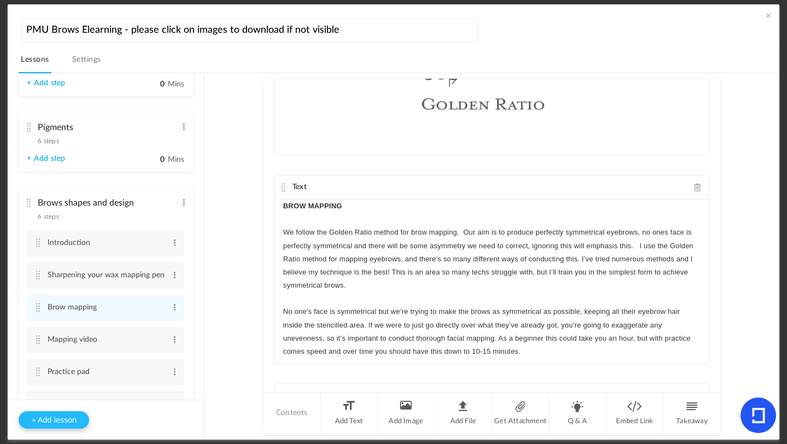
click at [69, 394] on button "+ Add lesson" at bounding box center [54, 419] width 71 height 17
type input "Lesson 22"
type input "0"
type input "Step 1"
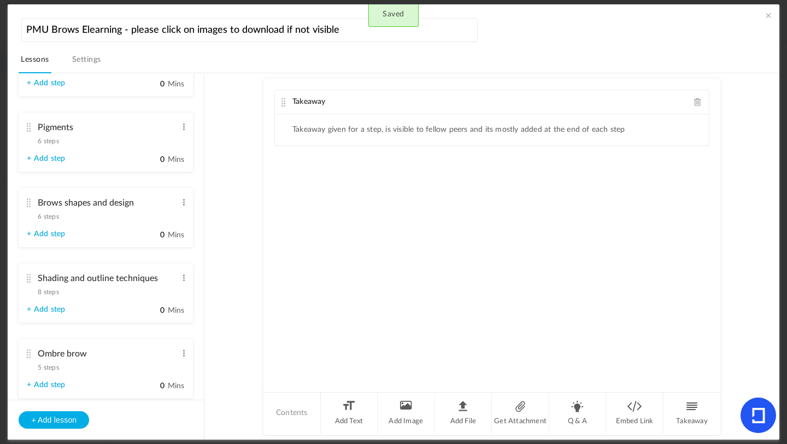
click at [655, 103] on span at bounding box center [698, 102] width 8 height 8
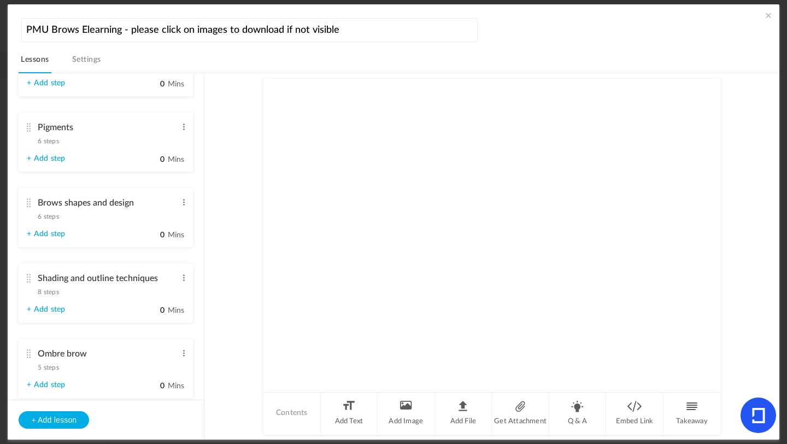
click at [53, 220] on span "6 steps" at bounding box center [48, 216] width 21 height 7
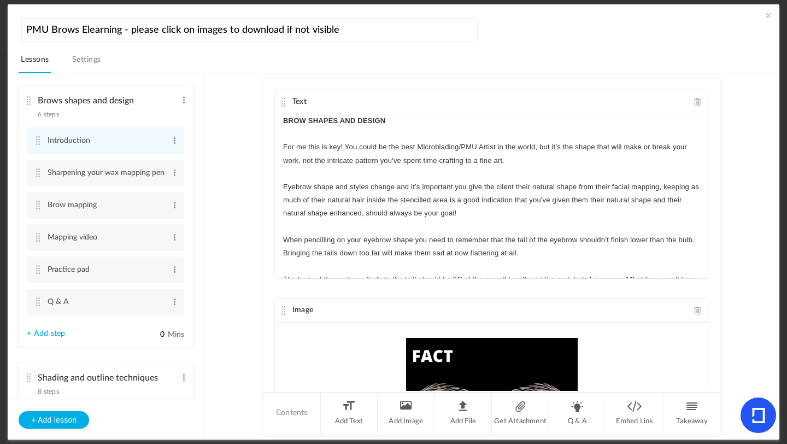
scroll to position [577, 0]
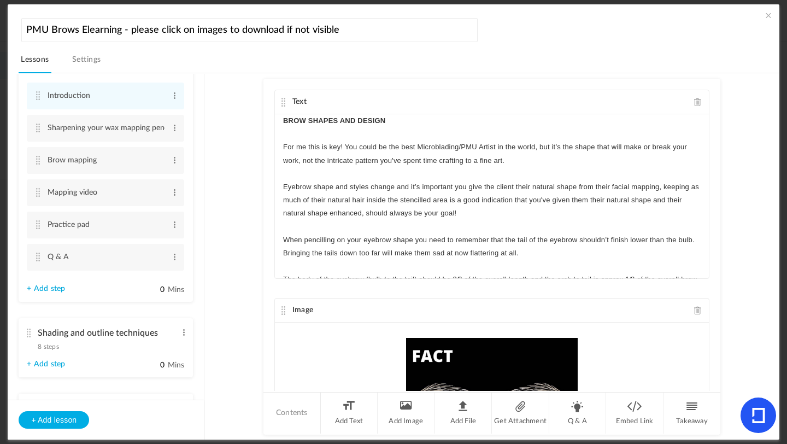
click at [70, 290] on li "Brows shapes and design 6 steps Edit Delete Introduction Edit Delete Edit Delet…" at bounding box center [106, 171] width 174 height 261
click at [50, 292] on link "+ Add step" at bounding box center [46, 288] width 38 height 9
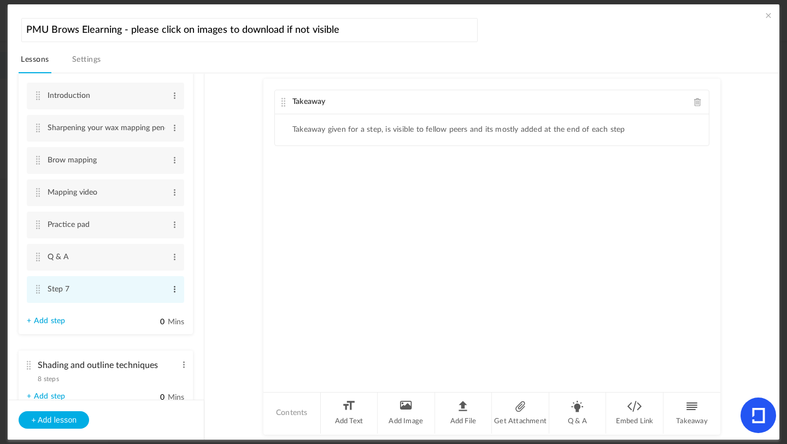
click at [175, 295] on span at bounding box center [175, 289] width 8 height 11
click at [142, 313] on link "Edit" at bounding box center [157, 307] width 43 height 13
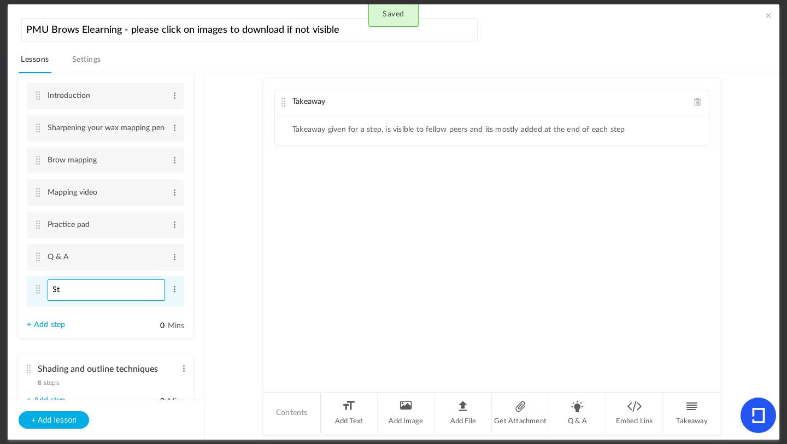
type input "S"
type input "Shape & Design"
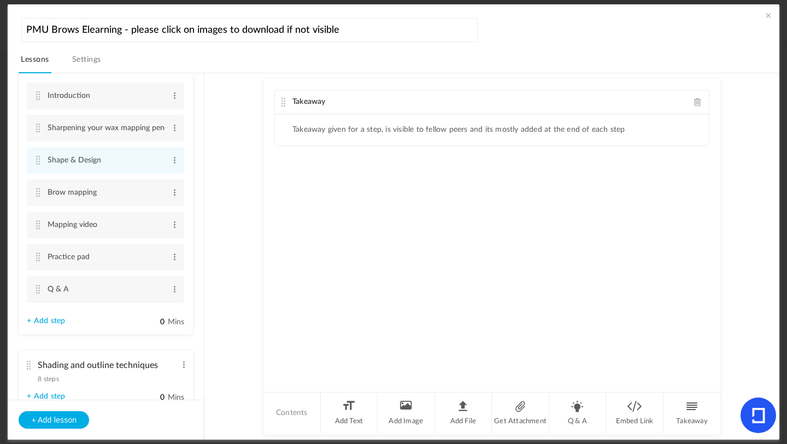
click at [655, 101] on span at bounding box center [698, 102] width 8 height 8
click at [40, 163] on cite at bounding box center [38, 160] width 8 height 9
click at [655, 101] on span at bounding box center [698, 102] width 8 height 8
click at [412, 394] on li "Add Image" at bounding box center [406, 412] width 57 height 41
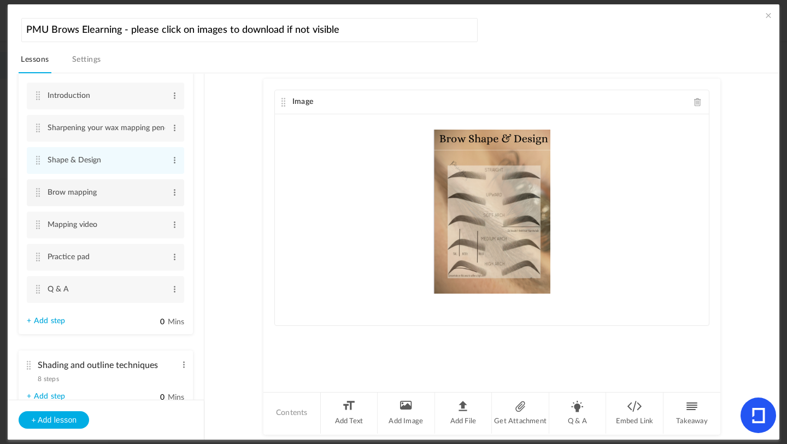
click at [40, 197] on cite at bounding box center [38, 192] width 8 height 9
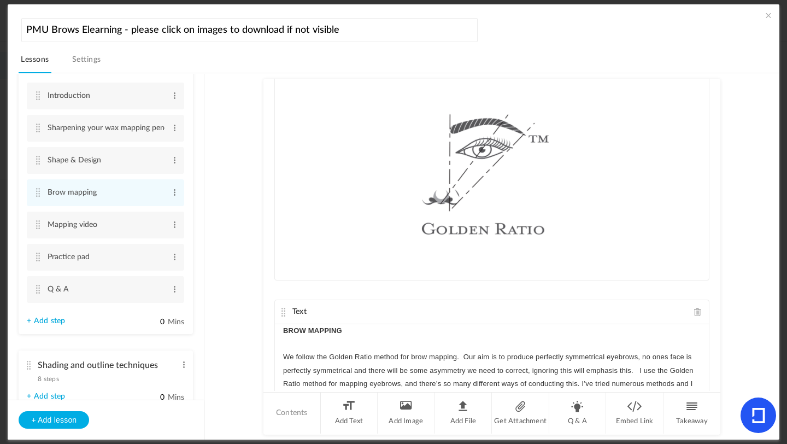
scroll to position [0, 0]
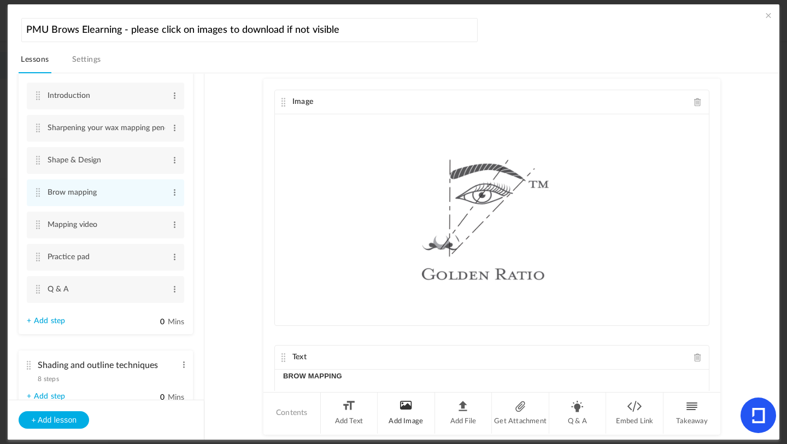
click at [402, 394] on li "Add Image" at bounding box center [406, 412] width 57 height 41
click at [400, 394] on li "Add Image" at bounding box center [406, 412] width 57 height 41
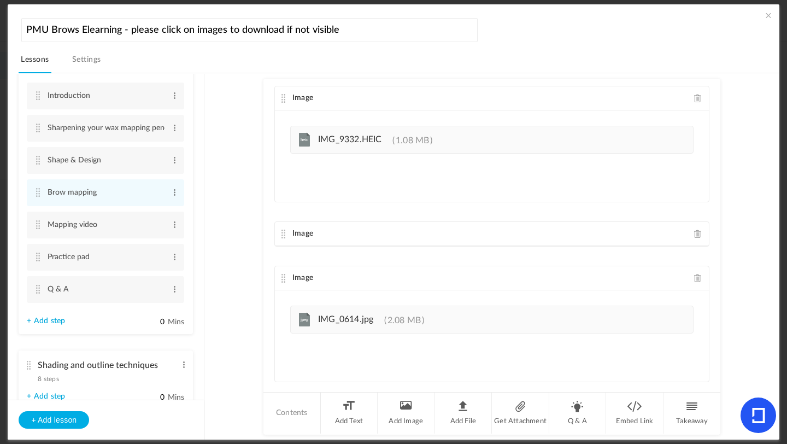
scroll to position [624, 0]
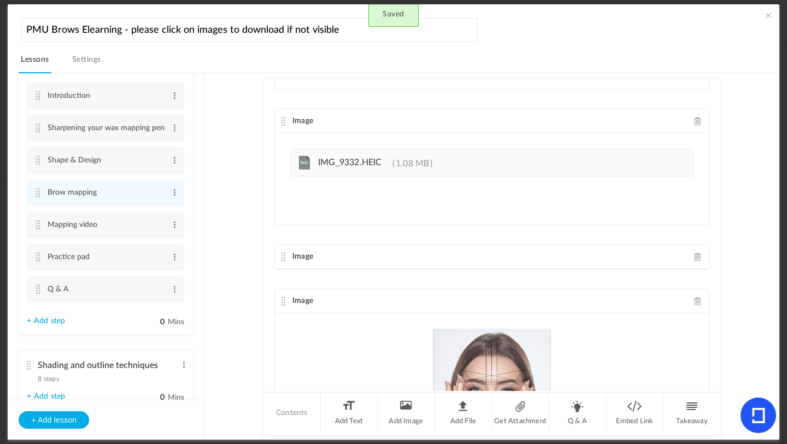
click at [655, 220] on div "Image heic IMG_9332.HEIC 1.08 MB" at bounding box center [491, 167] width 435 height 116
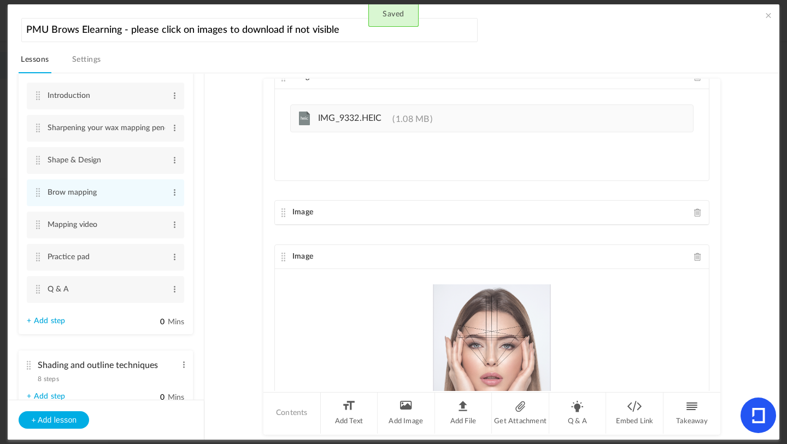
click at [655, 214] on span at bounding box center [698, 212] width 8 height 8
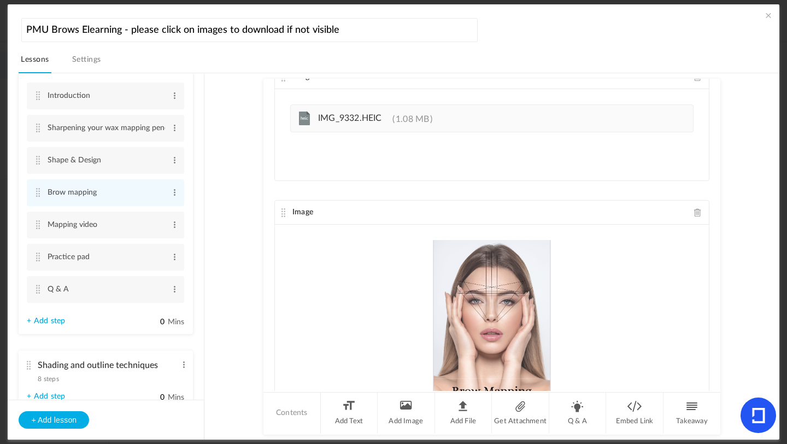
scroll to position [700, 0]
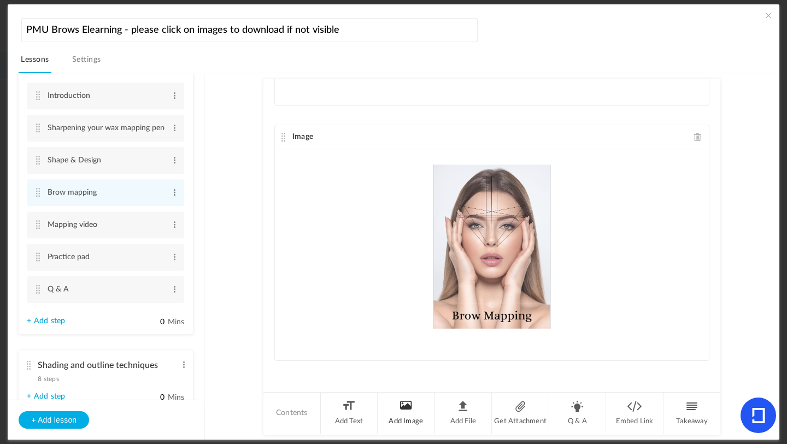
click at [410, 394] on li "Add Image" at bounding box center [406, 412] width 57 height 41
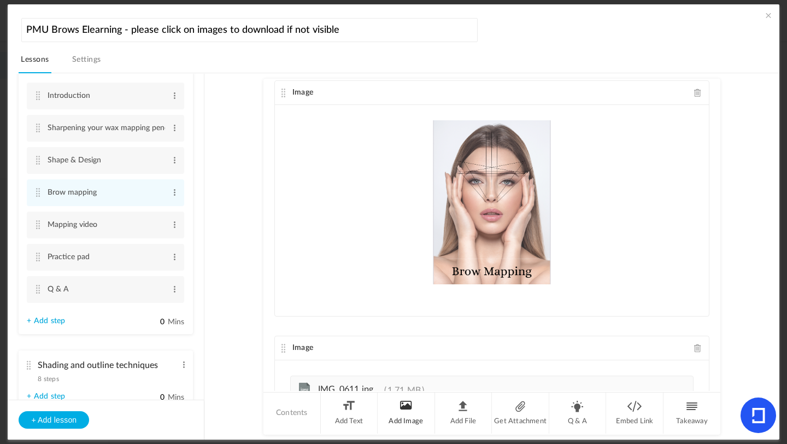
click at [387, 394] on li "Add Image" at bounding box center [406, 412] width 57 height 41
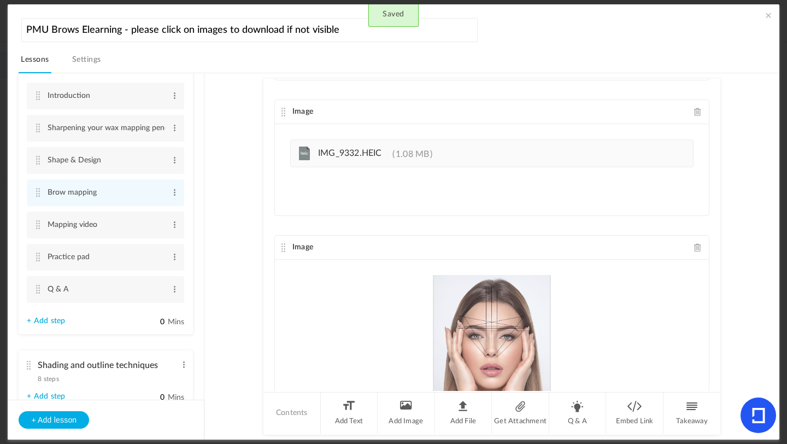
scroll to position [588, 0]
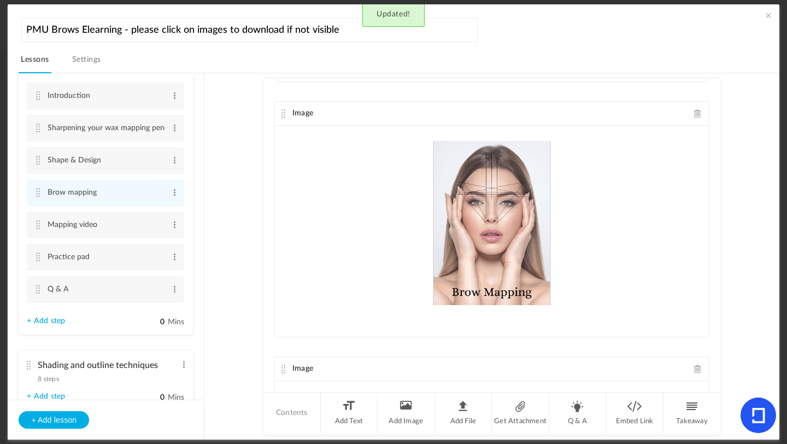
drag, startPoint x: 718, startPoint y: 234, endPoint x: 715, endPoint y: 192, distance: 42.2
click at [655, 192] on div "Image Text BROW MAPPING We follow the Golden Ratio method for brow mapping. Our…" at bounding box center [491, 235] width 457 height 312
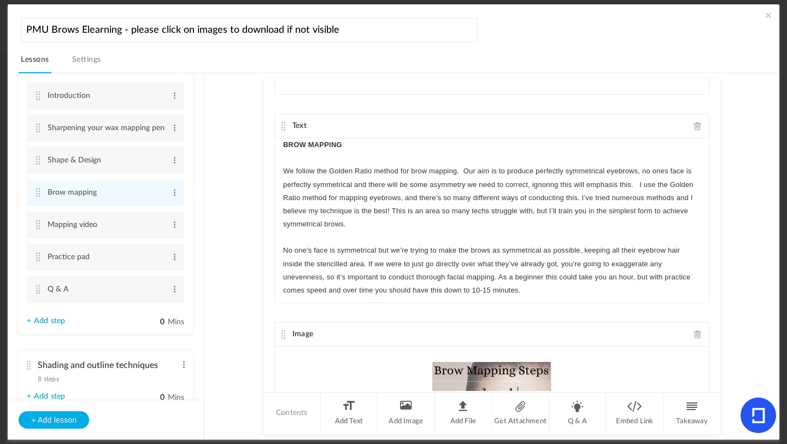
scroll to position [482, 0]
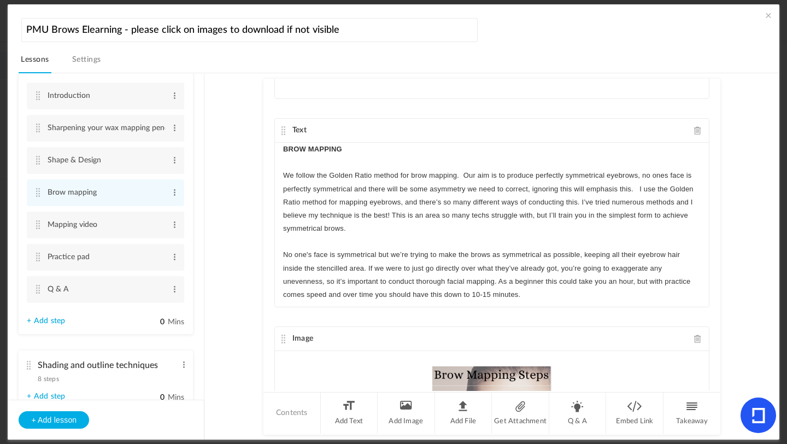
drag, startPoint x: 718, startPoint y: 222, endPoint x: 719, endPoint y: 196, distance: 26.3
click at [655, 196] on au-course-substep "Image Image Upload your file here Upload your file here Upload your file here U…" at bounding box center [492, 256] width 548 height 367
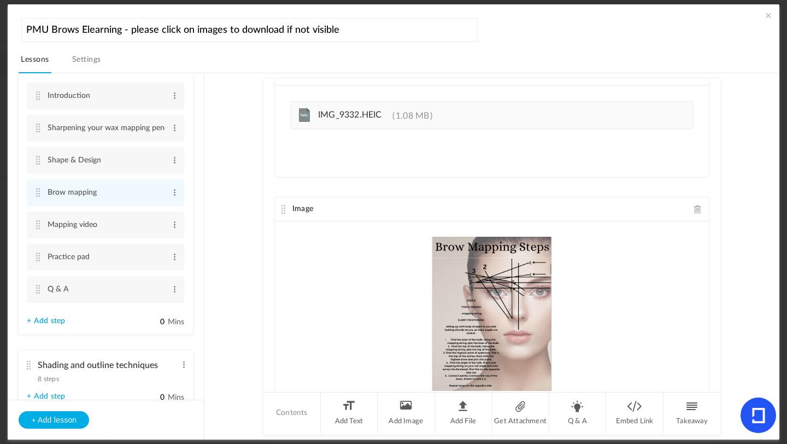
scroll to position [999, 0]
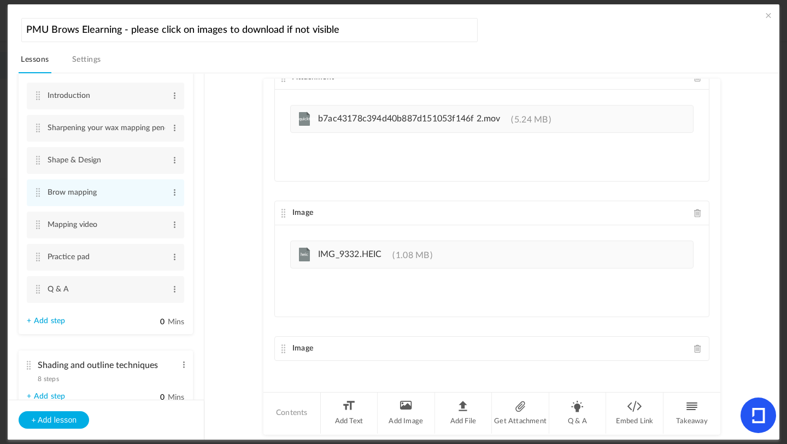
drag, startPoint x: 284, startPoint y: 211, endPoint x: 280, endPoint y: 80, distance: 130.7
click at [281, 80] on div "Image Image Upload your file here Upload your file here Upload your file here U…" at bounding box center [491, 235] width 457 height 312
drag, startPoint x: 714, startPoint y: 358, endPoint x: 715, endPoint y: 373, distance: 15.3
click at [655, 373] on div "Image Image Upload your file here Upload your file here Upload your file here U…" at bounding box center [491, 235] width 457 height 312
click at [655, 347] on span at bounding box center [698, 348] width 8 height 8
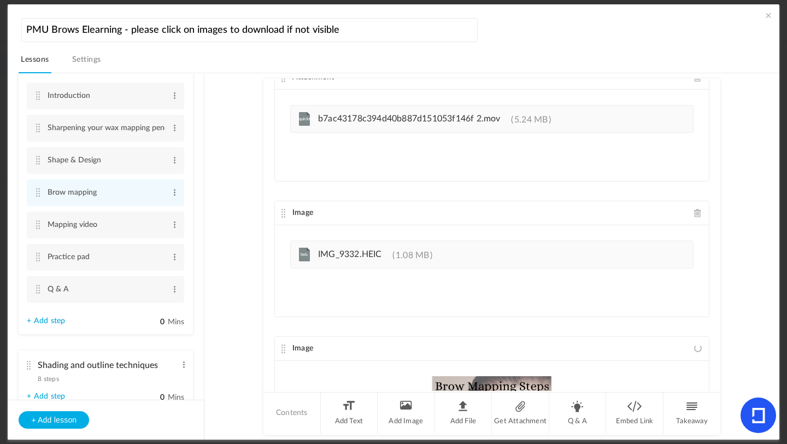
scroll to position [955, 0]
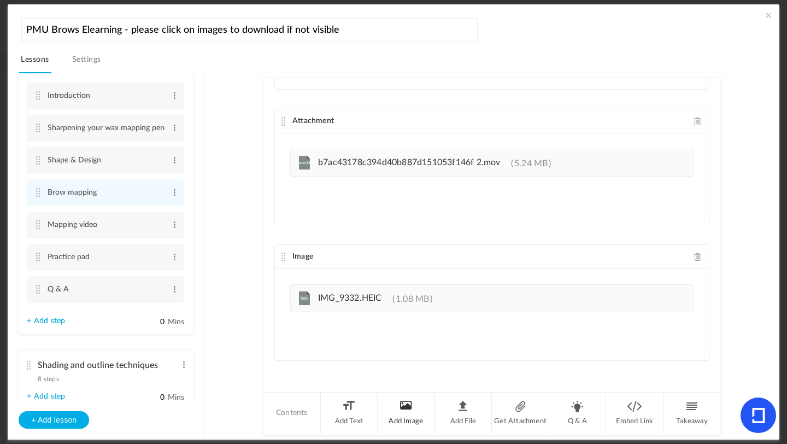
click at [414, 394] on li "Add Image" at bounding box center [406, 412] width 57 height 41
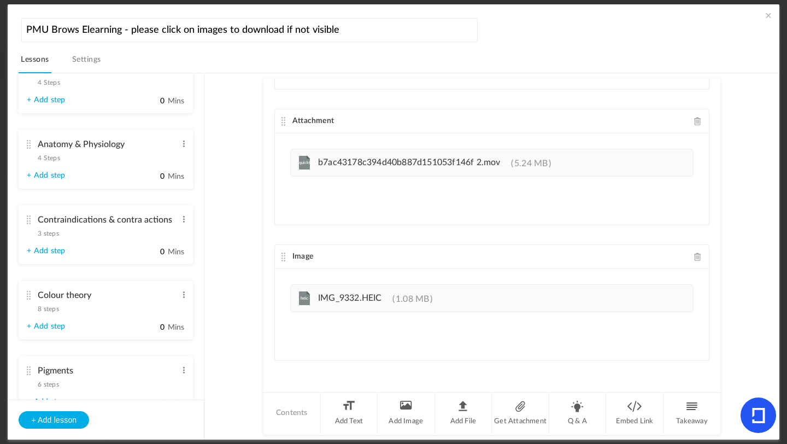
scroll to position [190, 0]
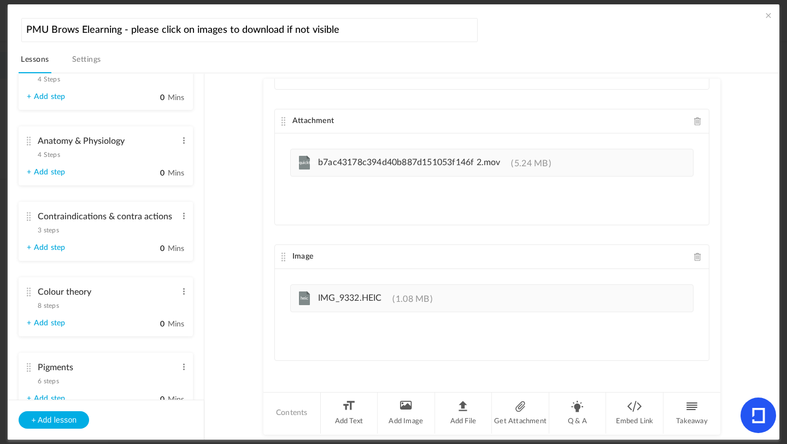
click at [57, 156] on span "4 Steps" at bounding box center [49, 154] width 22 height 7
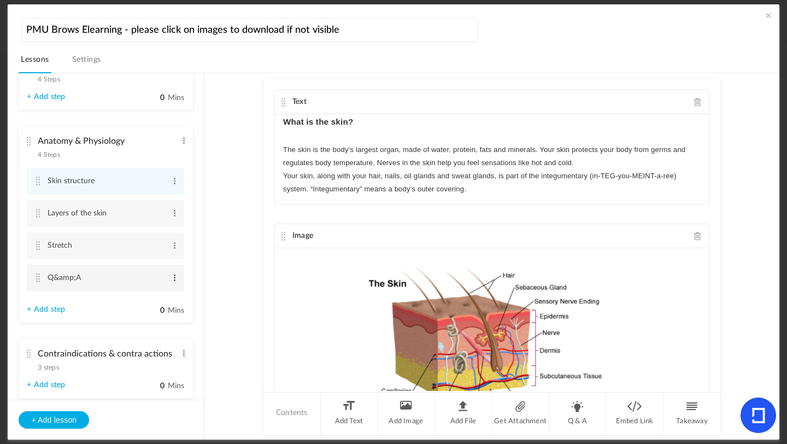
click at [171, 280] on span at bounding box center [175, 277] width 8 height 11
click at [147, 294] on link "Edit" at bounding box center [157, 295] width 43 height 13
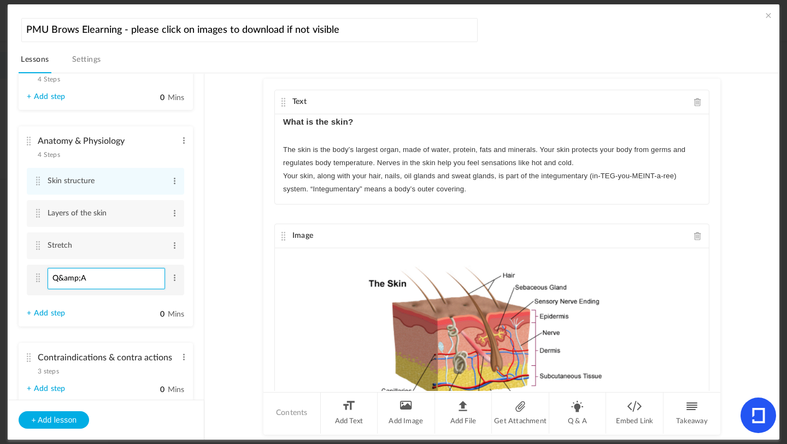
click at [79, 281] on input "Q&amp;A" at bounding box center [107, 278] width 118 height 21
type input "Q&;A"
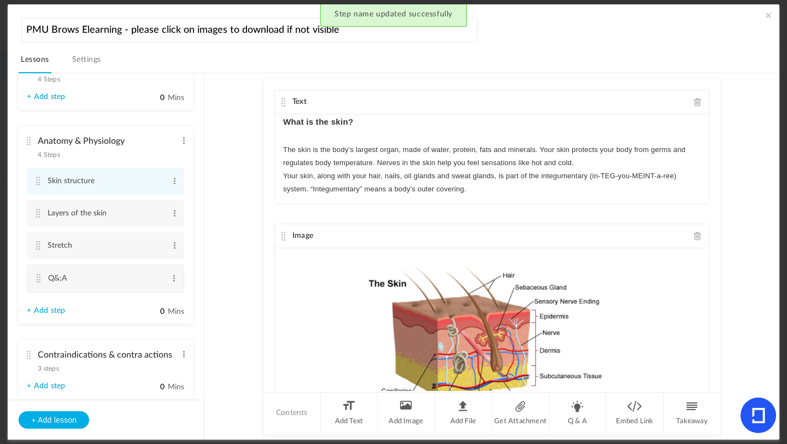
click at [52, 315] on link "+ Add step" at bounding box center [46, 310] width 38 height 9
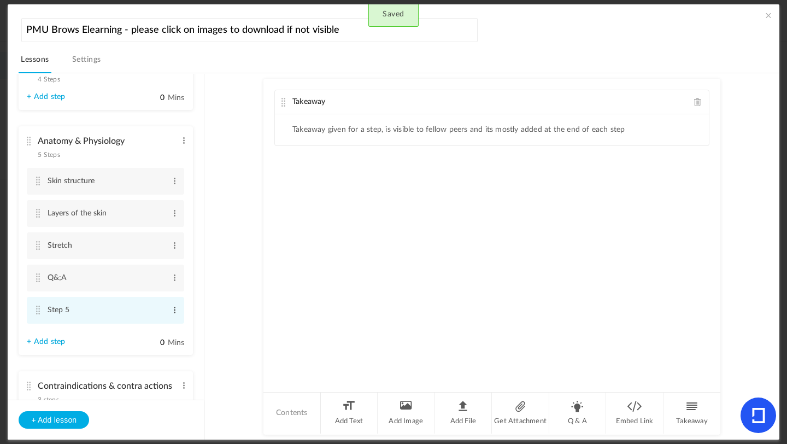
click at [171, 315] on span at bounding box center [175, 309] width 8 height 11
click at [150, 322] on div "Edit Delete" at bounding box center [157, 334] width 44 height 33
click at [138, 328] on link "Edit" at bounding box center [157, 327] width 43 height 13
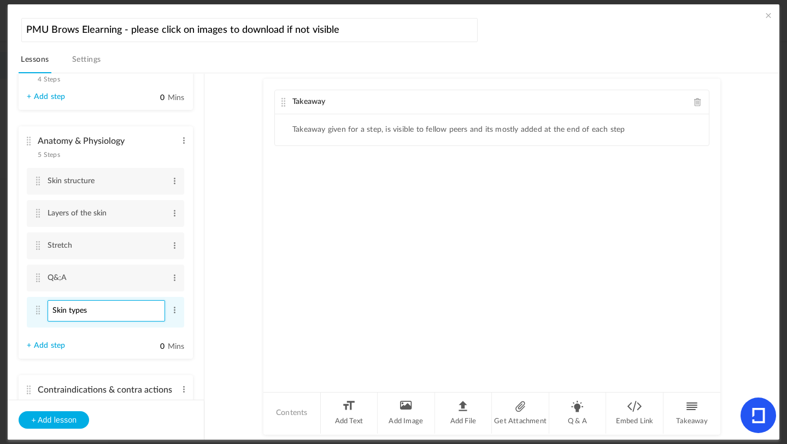
type input "Skin types"
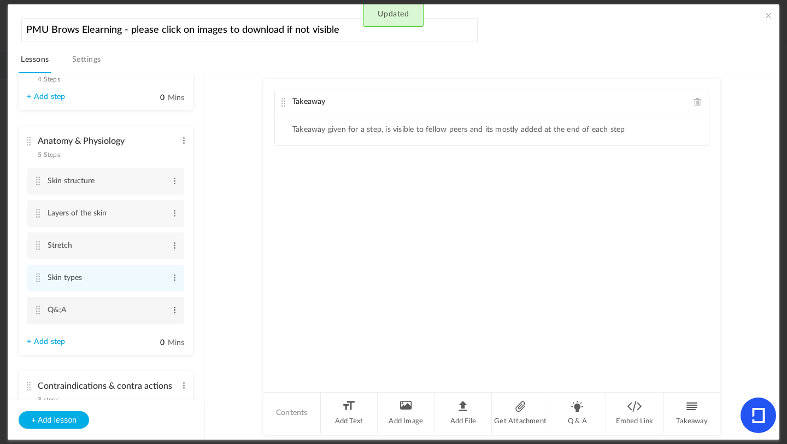
click at [172, 313] on span at bounding box center [175, 309] width 8 height 11
click at [162, 335] on link "Edit" at bounding box center [157, 327] width 43 height 13
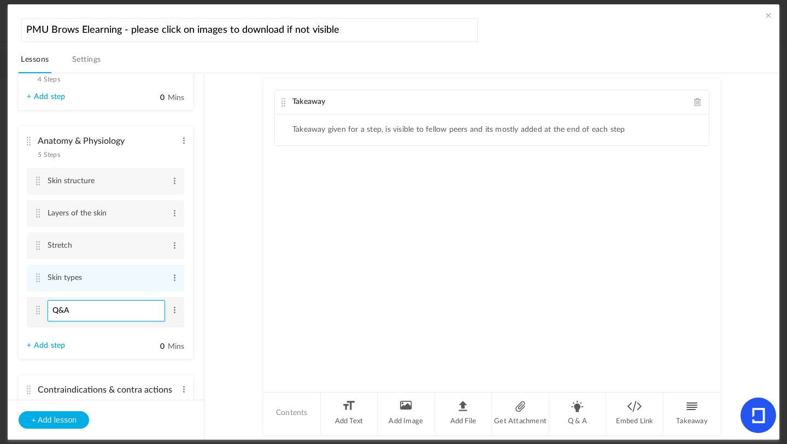
type input "Q&A"
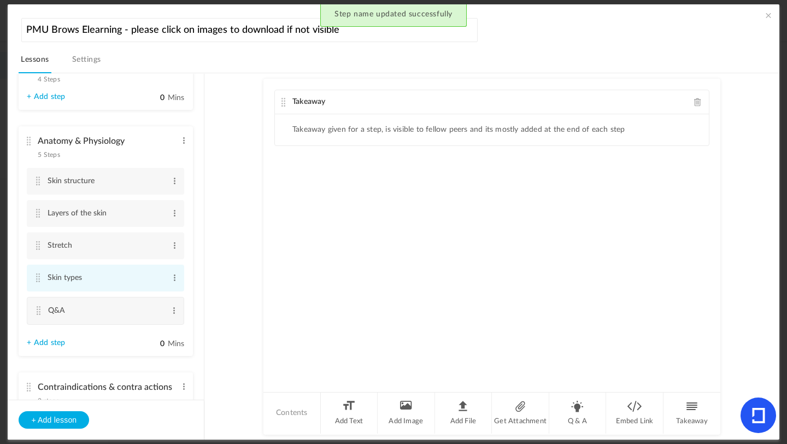
click at [30, 279] on li "Skin types Edit Delete" at bounding box center [105, 278] width 157 height 27
click at [39, 280] on cite at bounding box center [38, 277] width 8 height 9
click at [655, 100] on span at bounding box center [698, 102] width 8 height 8
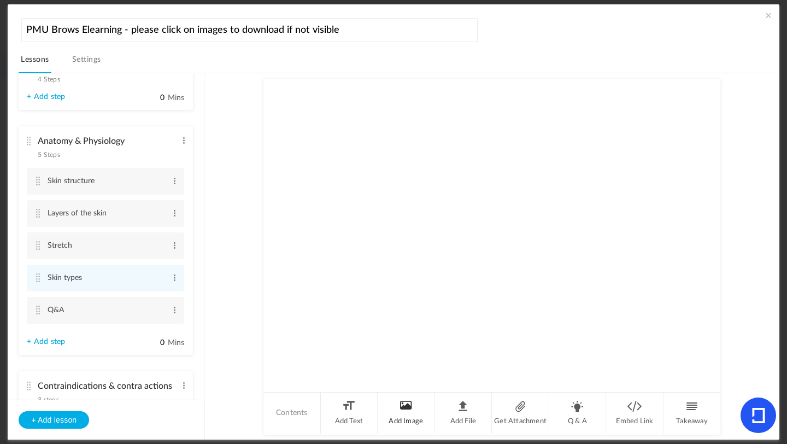
click at [411, 394] on li "Add Image" at bounding box center [406, 412] width 57 height 41
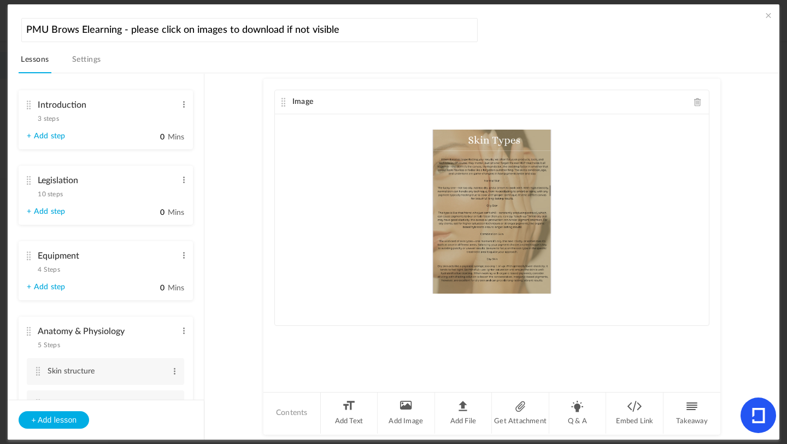
scroll to position [110, 0]
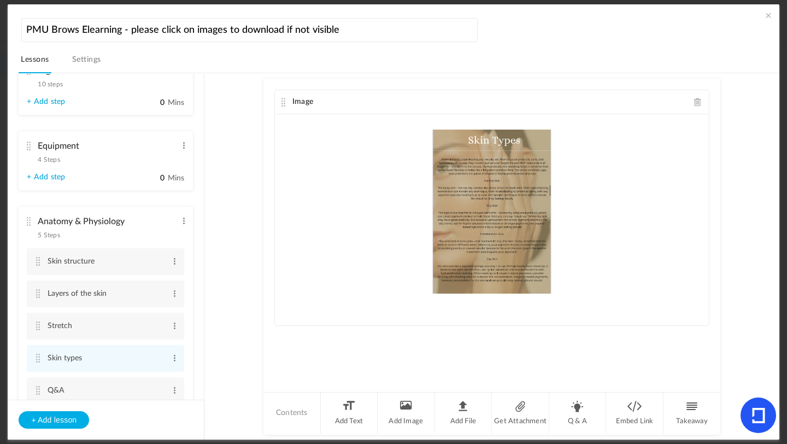
click at [48, 159] on span "4 Steps" at bounding box center [49, 159] width 22 height 7
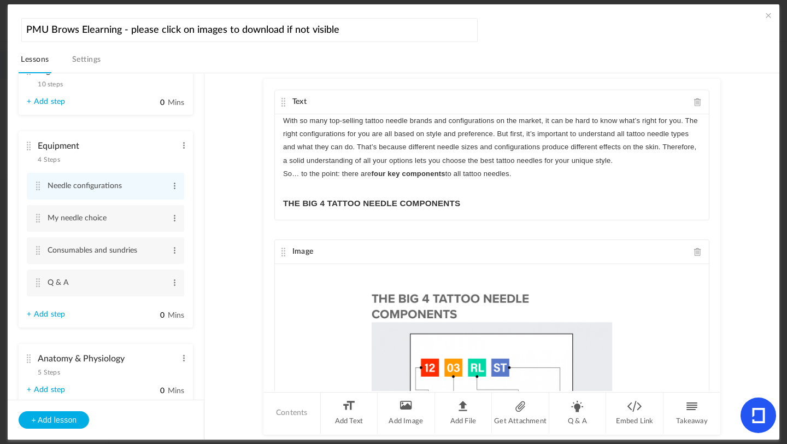
drag, startPoint x: 719, startPoint y: 129, endPoint x: 721, endPoint y: 169, distance: 40.5
click at [655, 169] on au-course-substep "Text With so many top-selling tattoo needle brands and configurations on the ma…" at bounding box center [492, 256] width 548 height 367
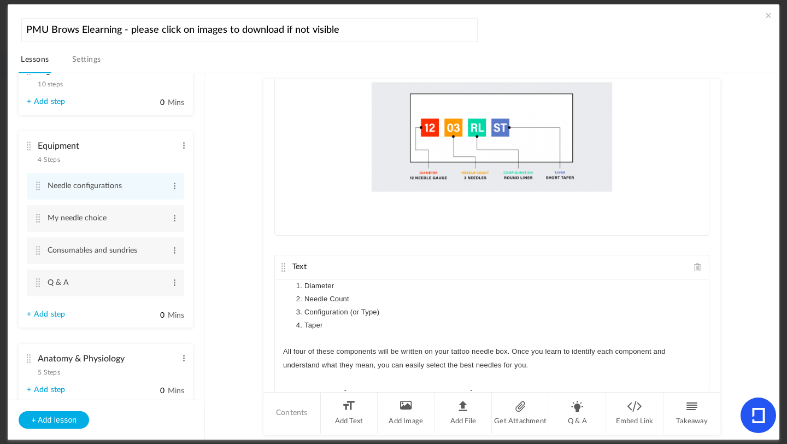
scroll to position [225, 0]
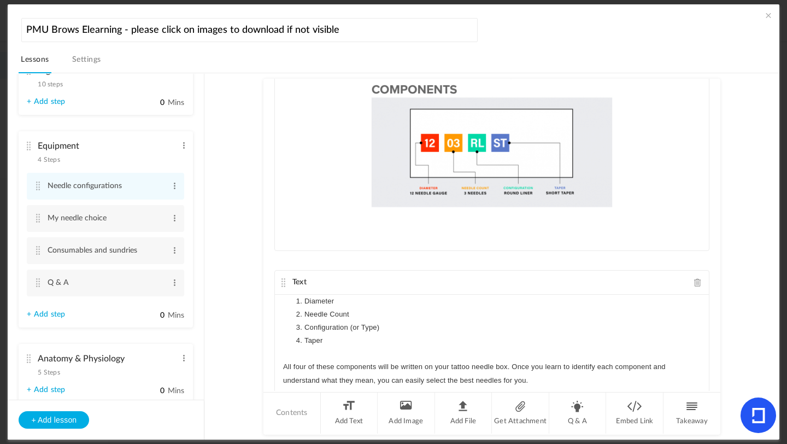
click at [59, 314] on link "+ Add step" at bounding box center [46, 314] width 38 height 9
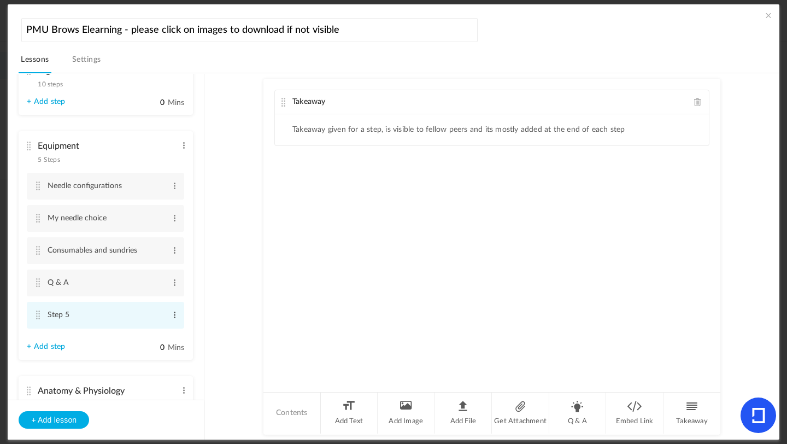
click at [174, 317] on span at bounding box center [175, 314] width 8 height 11
click at [159, 331] on link "Edit" at bounding box center [157, 332] width 43 height 13
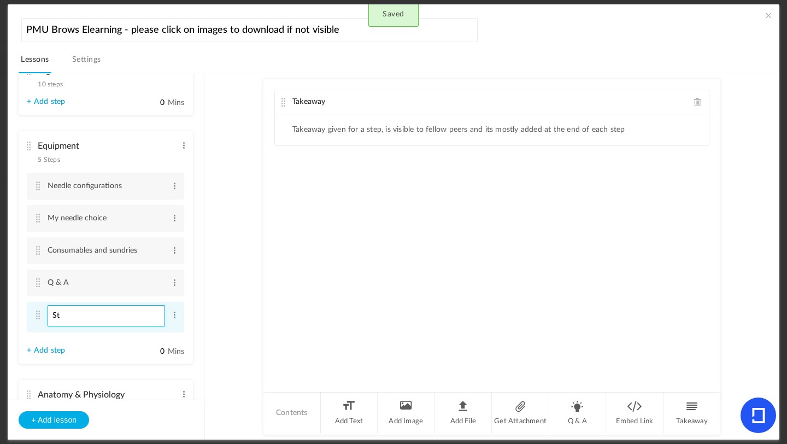
type input "S"
type input "Needle knowledge"
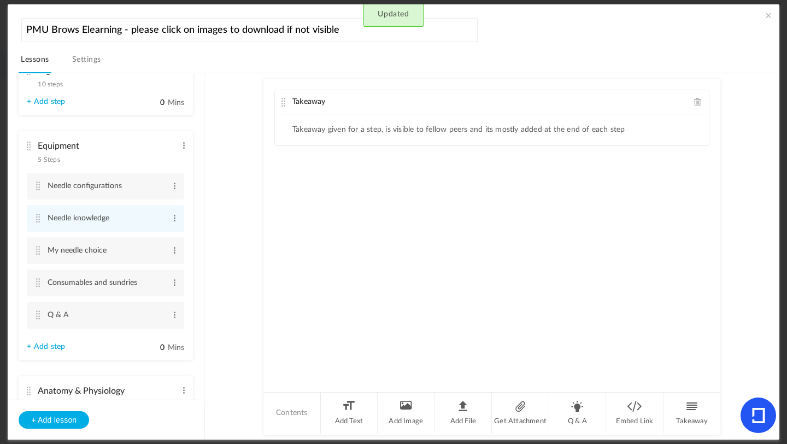
click at [56, 347] on link "+ Add step" at bounding box center [46, 346] width 38 height 9
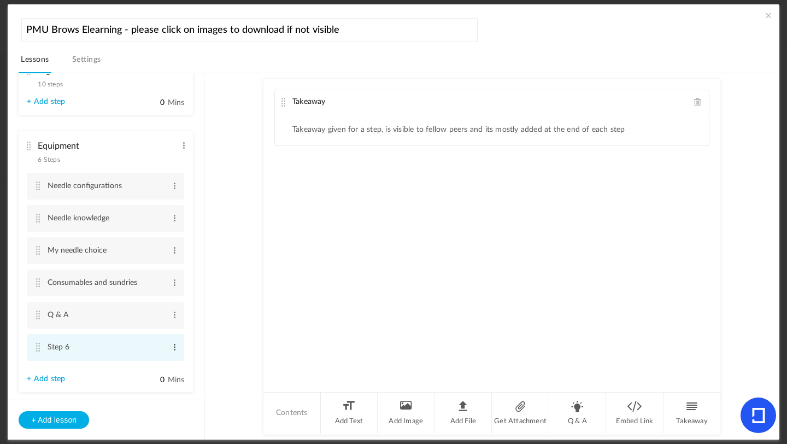
click at [175, 349] on span at bounding box center [175, 347] width 8 height 11
click at [147, 363] on link "Edit" at bounding box center [157, 365] width 43 height 13
type input "S"
type input "Needle size"
click at [38, 350] on cite at bounding box center [38, 347] width 8 height 9
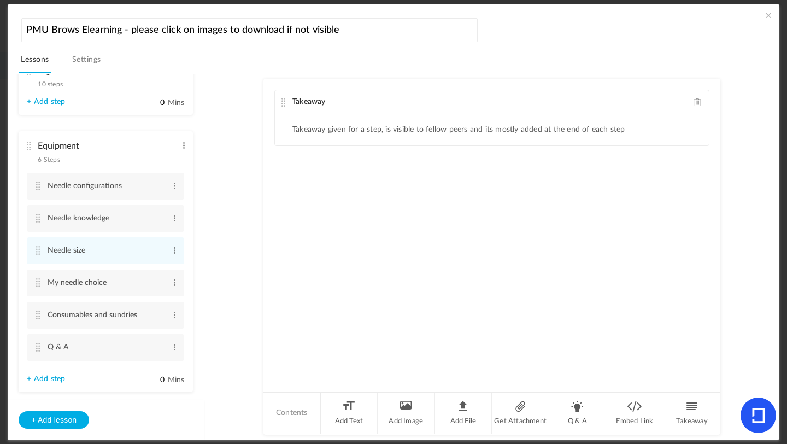
click at [63, 378] on link "+ Add step" at bounding box center [46, 378] width 38 height 9
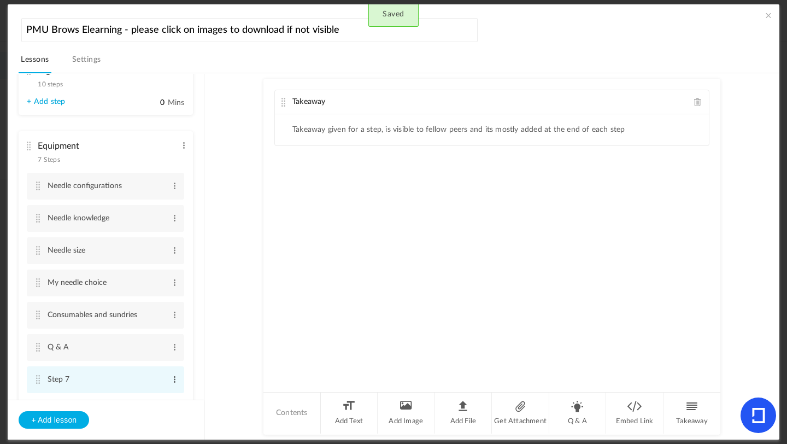
click at [172, 378] on span at bounding box center [175, 379] width 8 height 11
click at [151, 394] on link "Edit" at bounding box center [157, 397] width 43 height 13
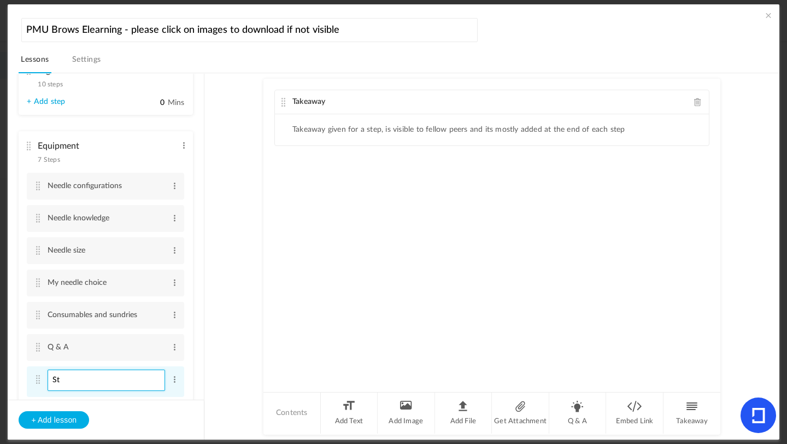
type input "S"
type input "Needle Taper"
click at [36, 382] on cite at bounding box center [38, 379] width 8 height 9
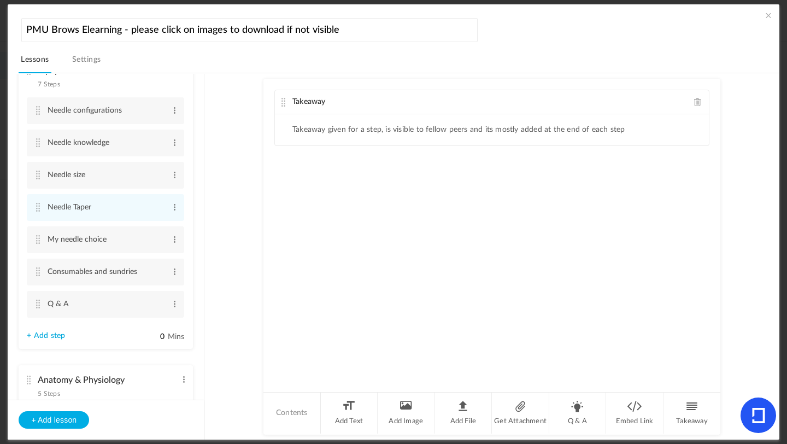
scroll to position [190, 0]
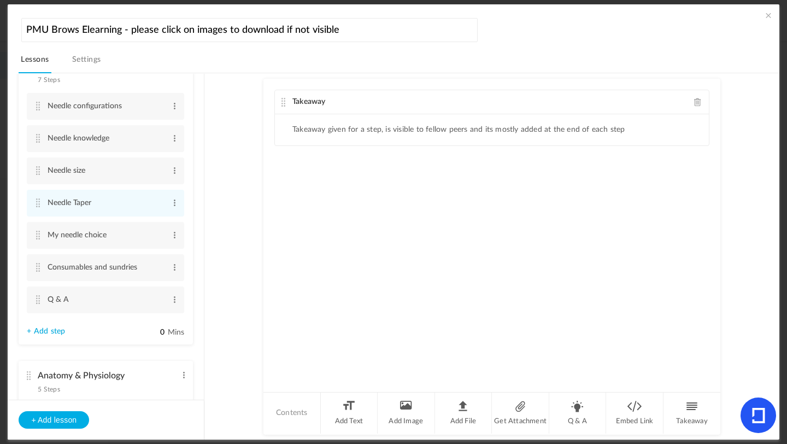
click at [44, 335] on link "+ Add step" at bounding box center [46, 331] width 38 height 9
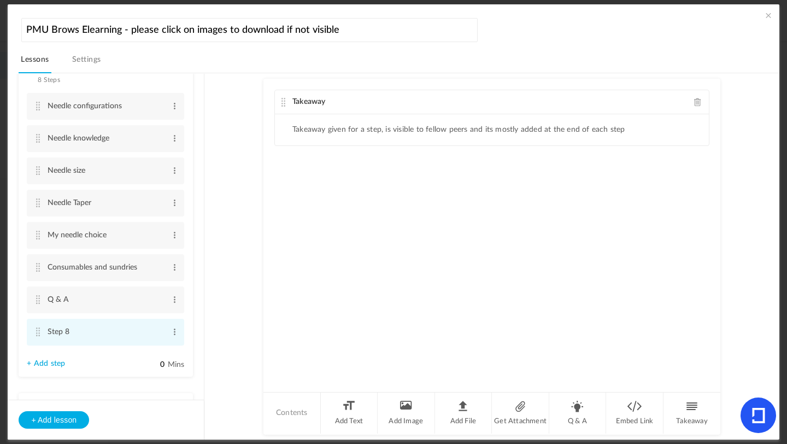
click at [176, 333] on li "Step 8 Edit Delete" at bounding box center [105, 332] width 157 height 27
click at [171, 332] on span at bounding box center [175, 331] width 8 height 11
click at [149, 350] on link "Edit" at bounding box center [157, 349] width 43 height 13
type input "S"
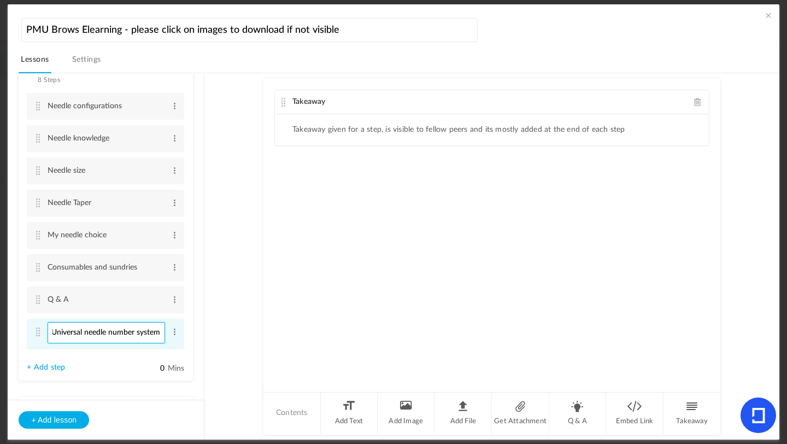
type input "Universal needle number system"
click at [655, 99] on span at bounding box center [698, 102] width 8 height 8
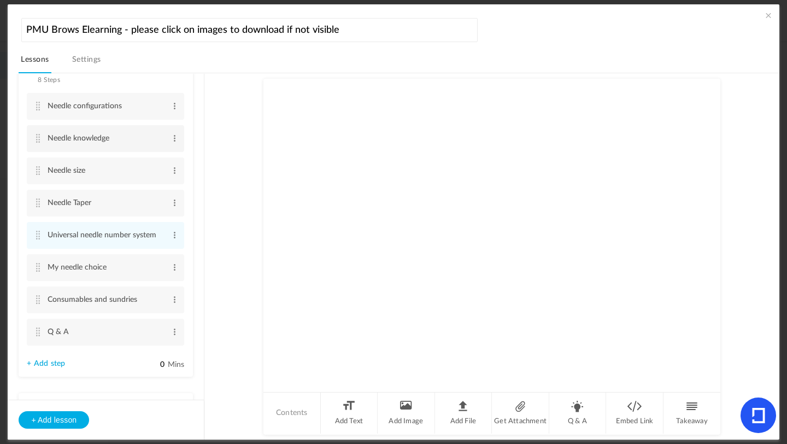
click at [38, 137] on cite at bounding box center [38, 138] width 8 height 9
click at [655, 101] on span at bounding box center [698, 102] width 8 height 8
click at [416, 394] on li "Add Image" at bounding box center [406, 412] width 57 height 41
click at [39, 170] on cite at bounding box center [38, 170] width 8 height 9
click at [655, 101] on span at bounding box center [698, 102] width 8 height 8
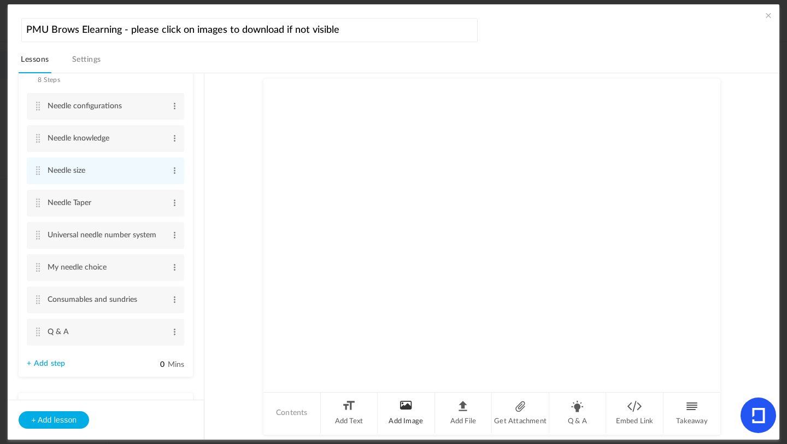
click at [416, 394] on li "Add Image" at bounding box center [406, 412] width 57 height 41
click at [37, 202] on cite at bounding box center [38, 202] width 8 height 9
click at [655, 103] on span at bounding box center [698, 102] width 8 height 8
click at [411, 394] on li "Add Image" at bounding box center [406, 412] width 57 height 41
click at [36, 234] on cite at bounding box center [38, 235] width 8 height 9
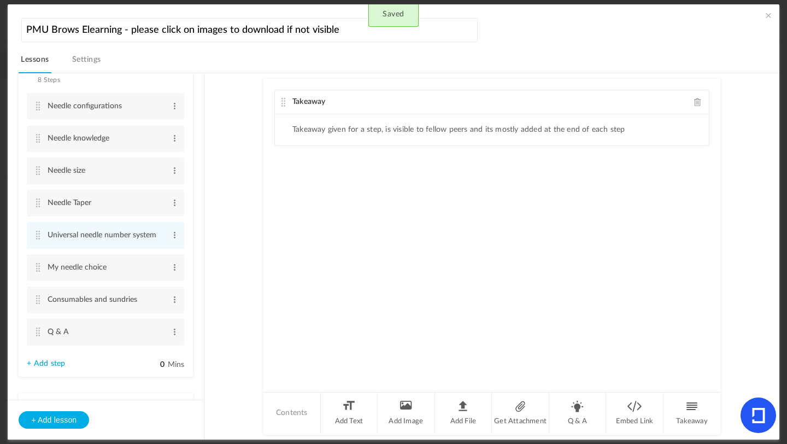
click at [655, 104] on div "Takeaway" at bounding box center [492, 102] width 434 height 24
click at [655, 105] on span at bounding box center [698, 102] width 8 height 8
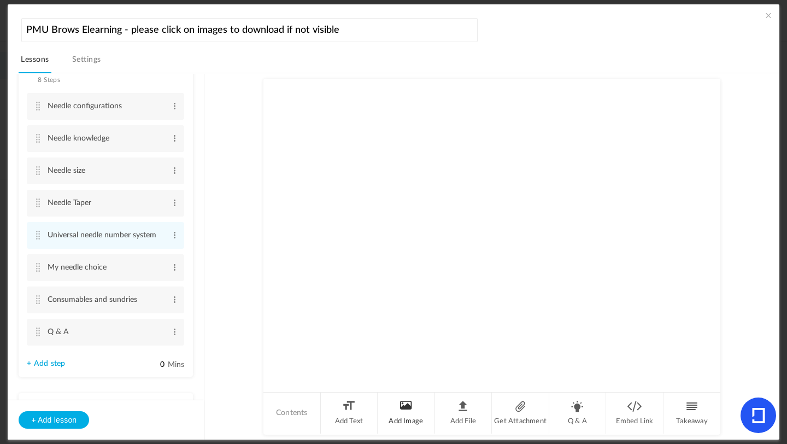
click at [404, 394] on li "Add Image" at bounding box center [406, 412] width 57 height 41
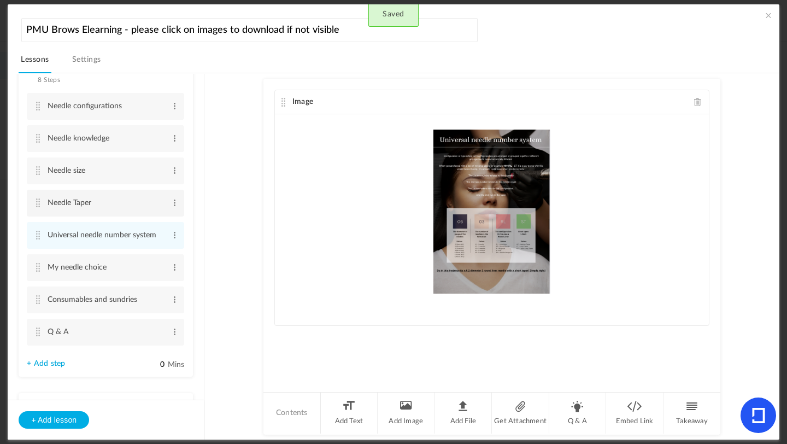
click at [37, 204] on cite at bounding box center [38, 202] width 8 height 9
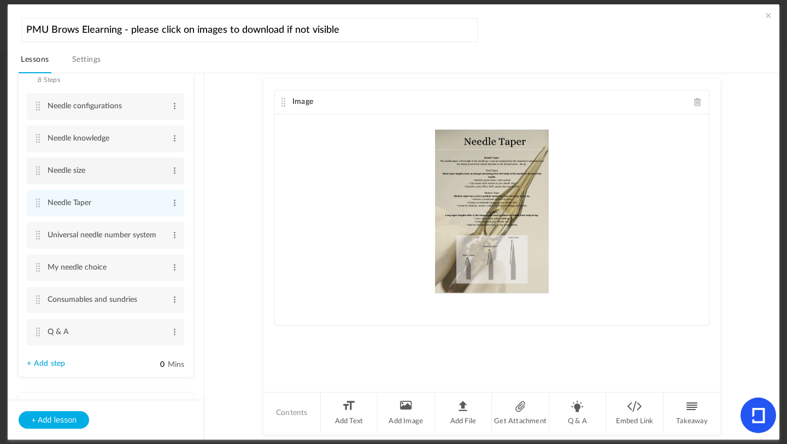
click at [40, 174] on cite at bounding box center [38, 170] width 8 height 9
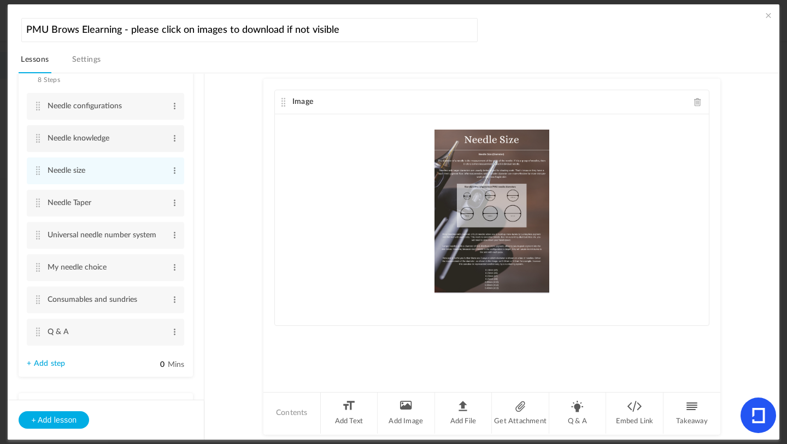
click at [39, 138] on cite at bounding box center [38, 138] width 8 height 9
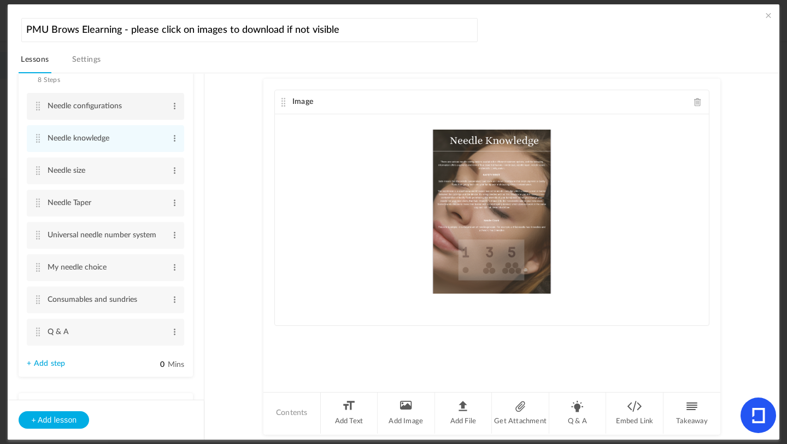
click at [42, 107] on li "Needle configurations Edit Delete" at bounding box center [105, 106] width 157 height 27
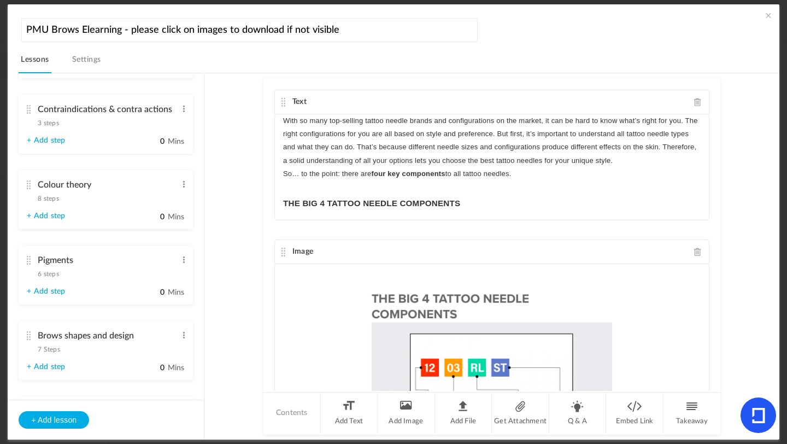
scroll to position [564, 0]
click at [50, 201] on span "8 steps" at bounding box center [48, 198] width 21 height 7
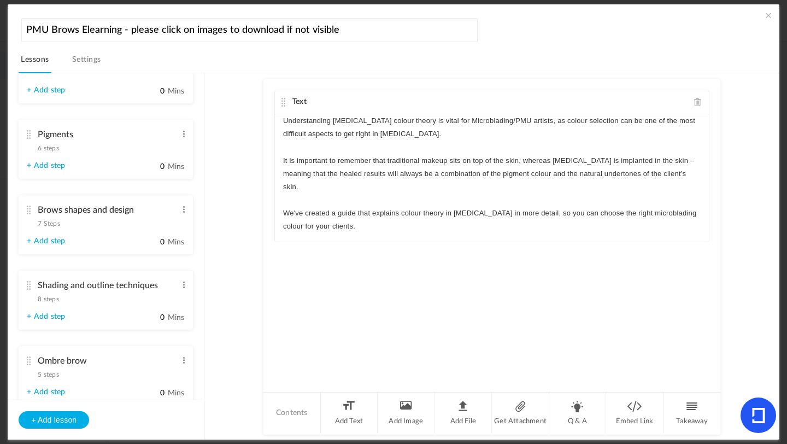
scroll to position [691, 0]
click at [48, 150] on span "6 steps" at bounding box center [48, 146] width 21 height 7
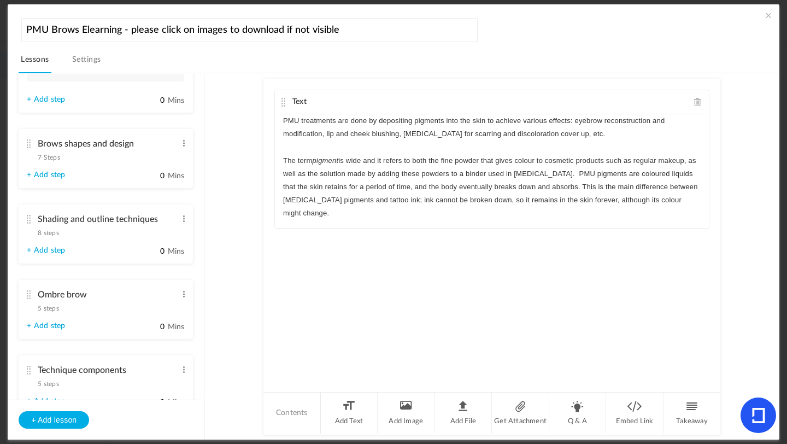
drag, startPoint x: 204, startPoint y: 225, endPoint x: 205, endPoint y: 201, distance: 24.1
click at [205, 201] on section "Introduction 3 steps Edit Delete Meet [PERSON_NAME] Edit Delete Edit Edit" at bounding box center [399, 256] width 734 height 367
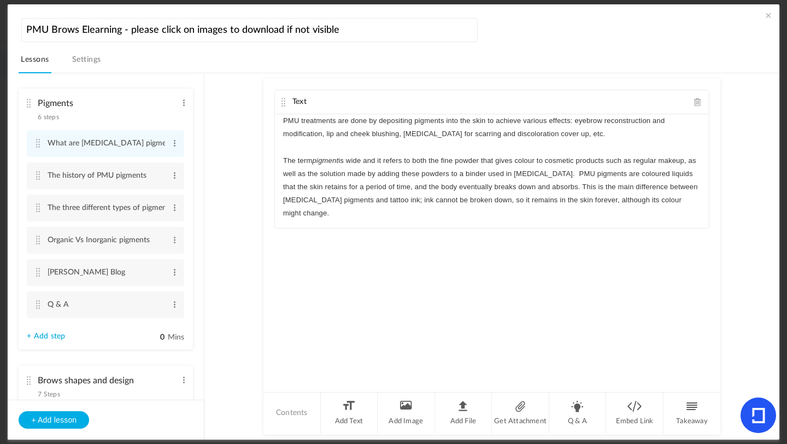
scroll to position [459, 0]
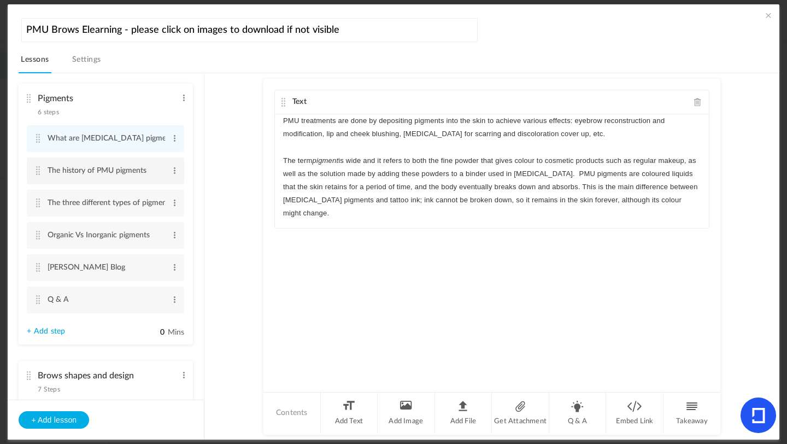
click at [35, 171] on cite at bounding box center [38, 170] width 8 height 9
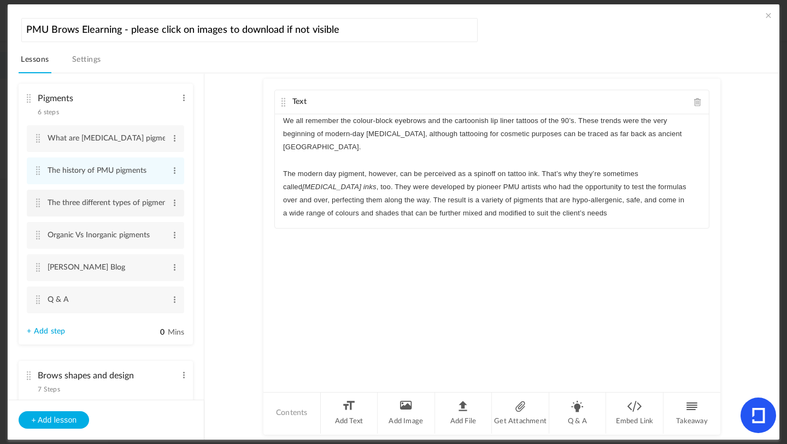
click at [40, 204] on cite at bounding box center [38, 202] width 8 height 9
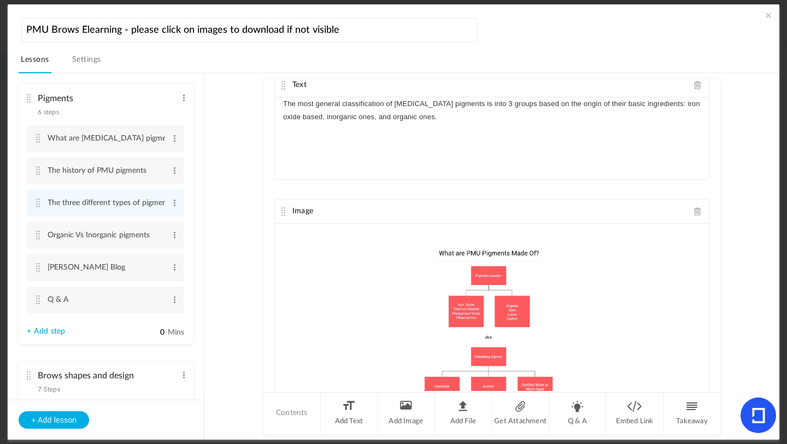
scroll to position [144, 0]
click at [36, 239] on cite at bounding box center [38, 235] width 8 height 9
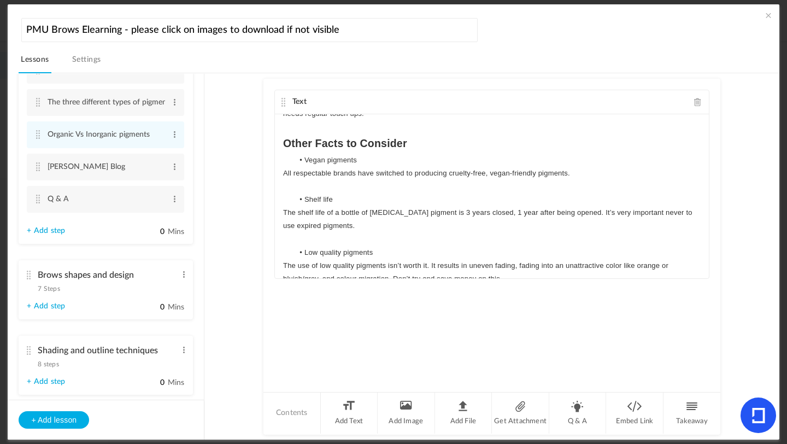
scroll to position [556, 0]
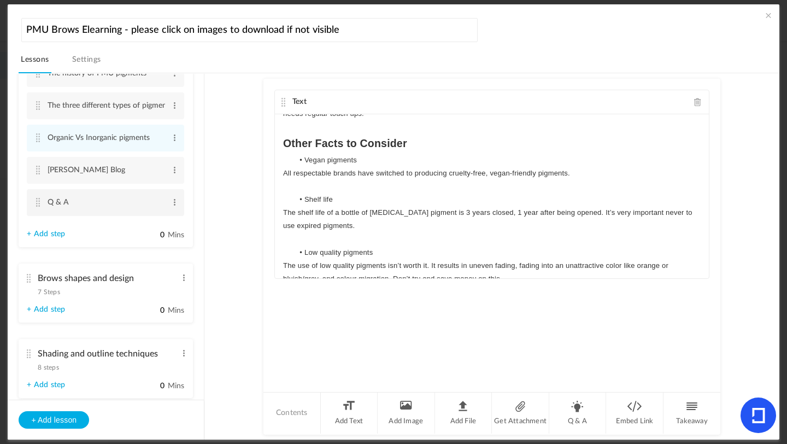
click at [41, 206] on cite at bounding box center [38, 202] width 8 height 9
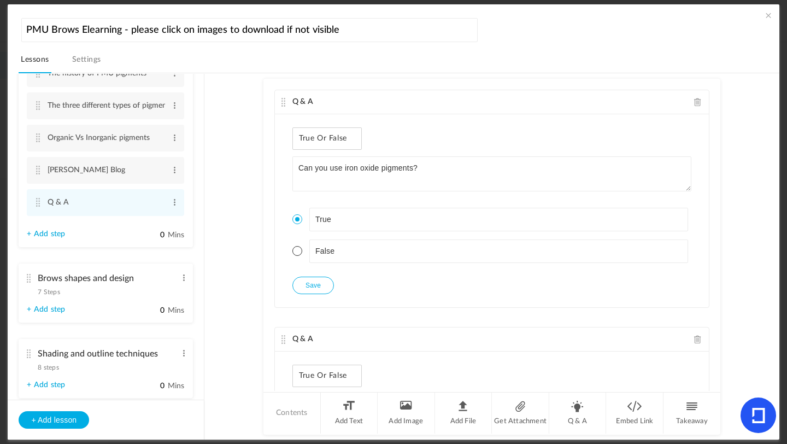
scroll to position [646, 0]
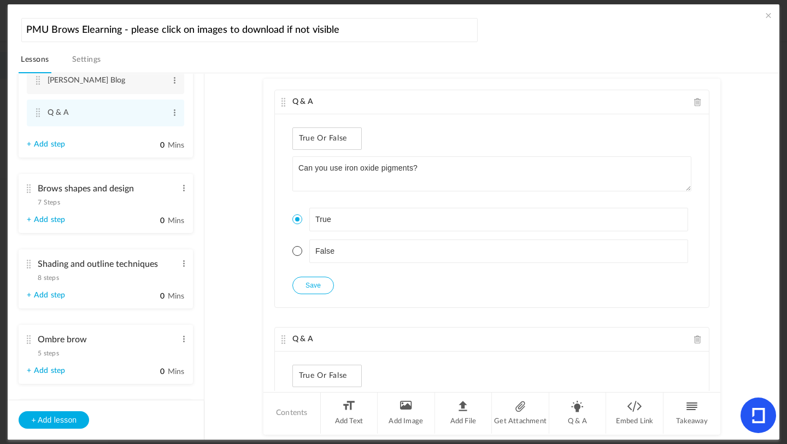
click at [58, 206] on span "7 Steps" at bounding box center [49, 202] width 22 height 7
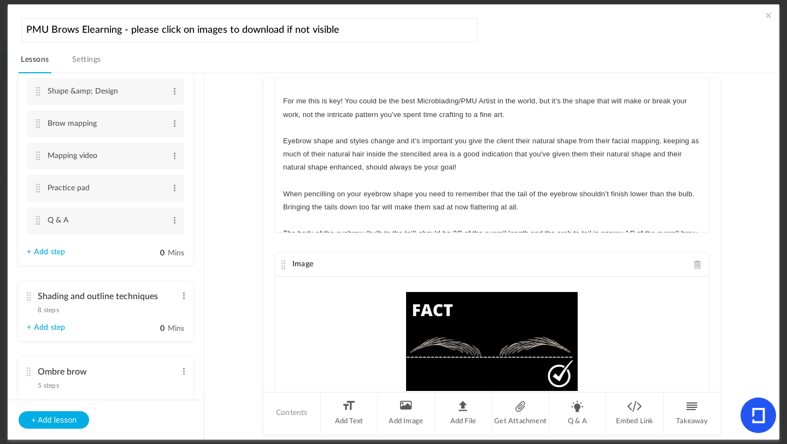
scroll to position [17, 0]
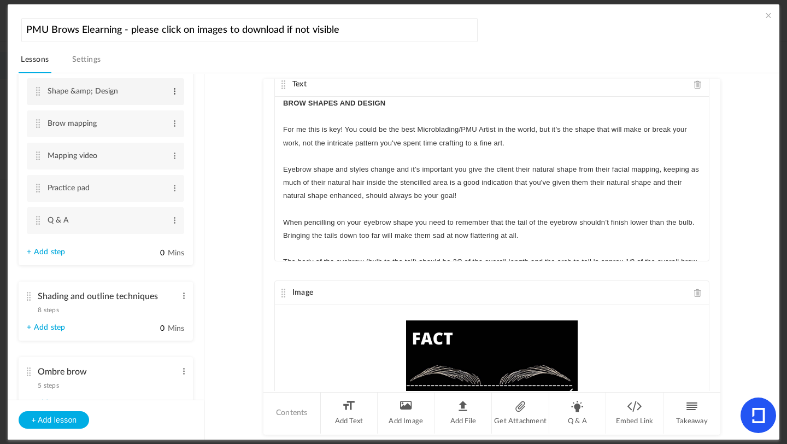
click at [172, 93] on span at bounding box center [175, 91] width 8 height 11
click at [157, 112] on link "Edit" at bounding box center [157, 109] width 43 height 13
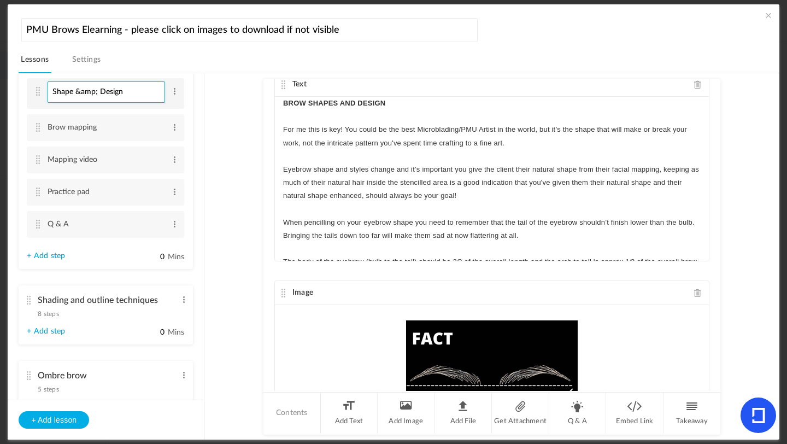
click at [95, 97] on input "Shape &amp; Design" at bounding box center [107, 91] width 118 height 21
type input "Shape & Design"
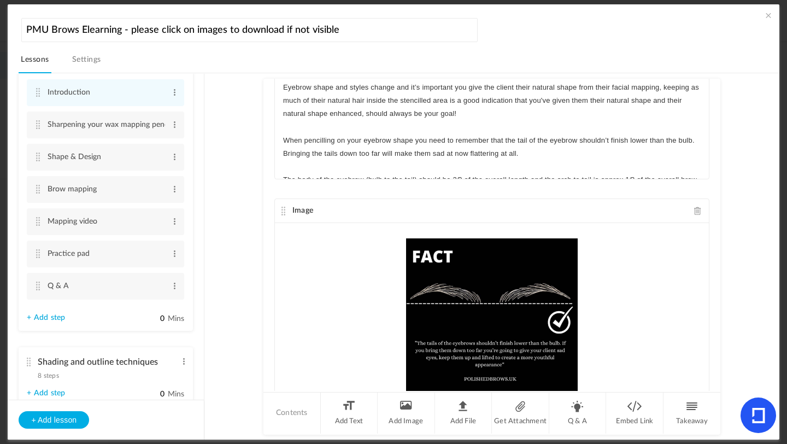
scroll to position [0, 0]
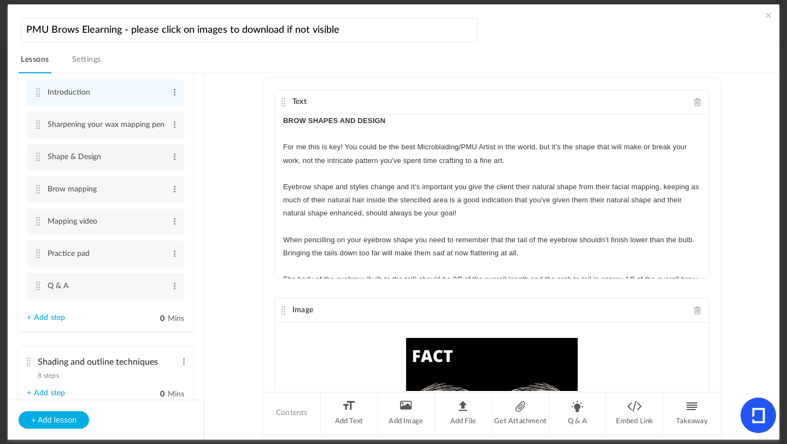
click at [39, 161] on cite at bounding box center [38, 156] width 8 height 9
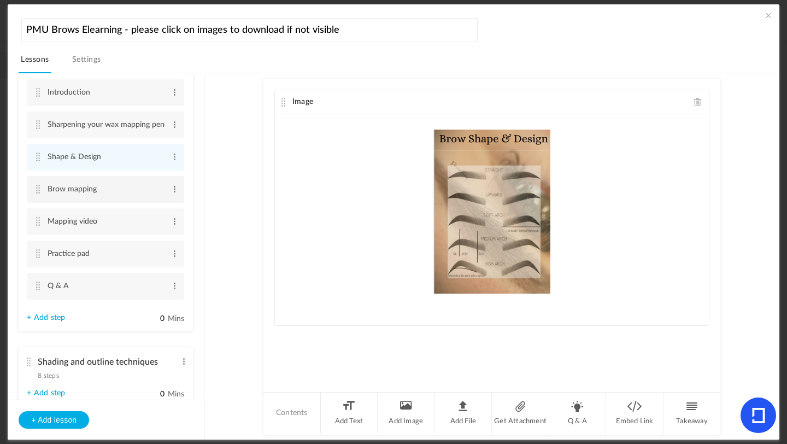
click at [40, 193] on cite at bounding box center [38, 189] width 8 height 9
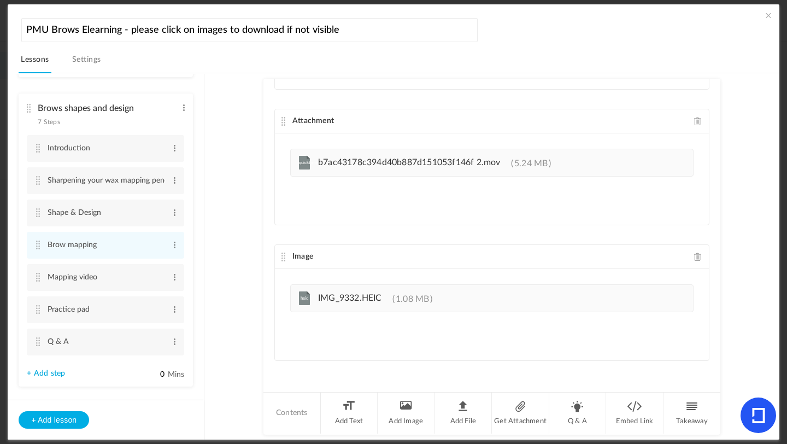
scroll to position [531, 0]
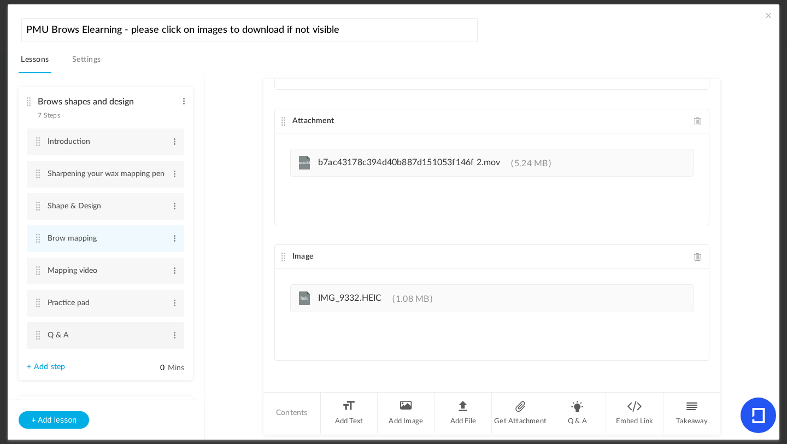
click at [36, 339] on cite at bounding box center [38, 335] width 8 height 9
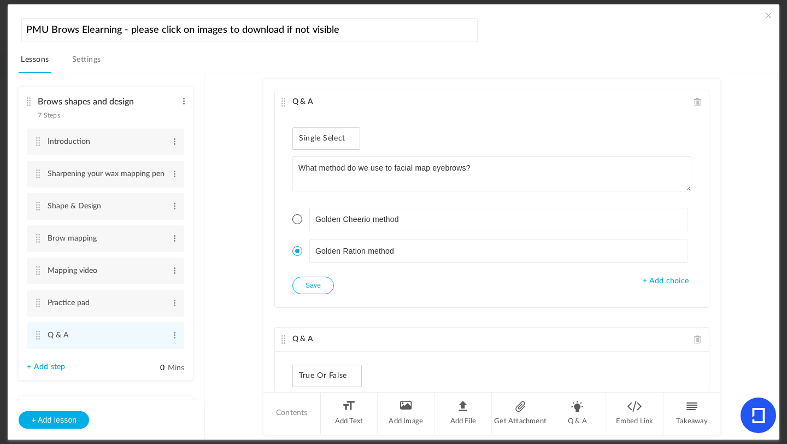
scroll to position [3, 0]
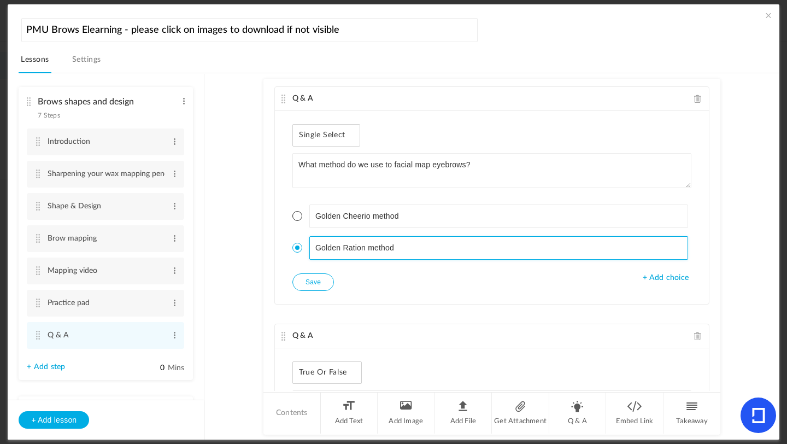
click at [364, 249] on input "Golden Ration method" at bounding box center [498, 248] width 379 height 24
type input "Golden Ratio method"
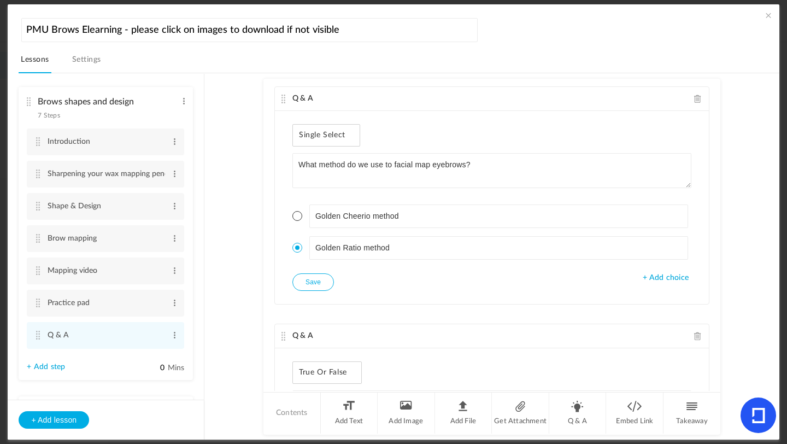
click at [313, 284] on button "Save" at bounding box center [313, 281] width 42 height 17
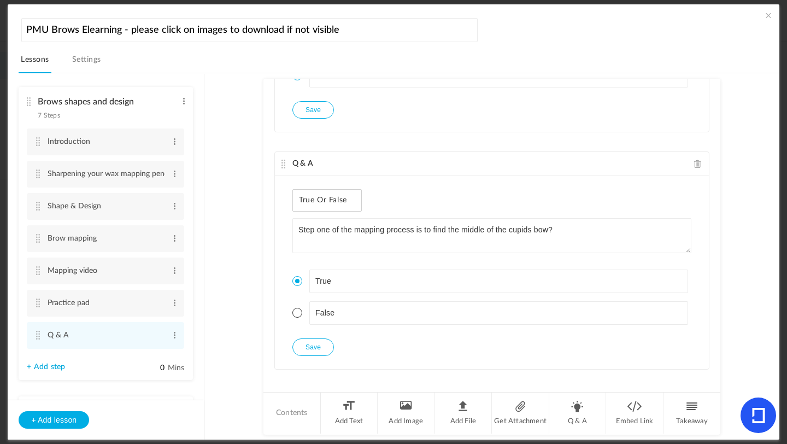
scroll to position [659, 0]
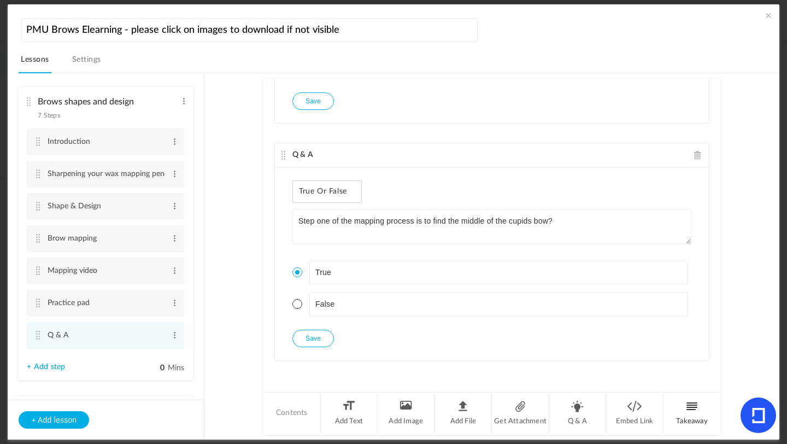
click at [570, 394] on li "Q & A" at bounding box center [577, 412] width 57 height 41
type textarea "Which face shape usually suits a soft angled brow?"
click at [655, 334] on span "+ Add choice" at bounding box center [666, 334] width 46 height 9
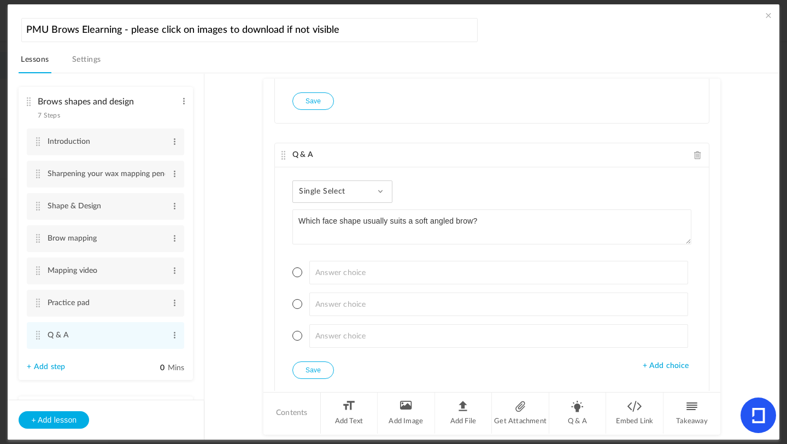
click at [655, 367] on span "+ Add choice" at bounding box center [666, 365] width 46 height 9
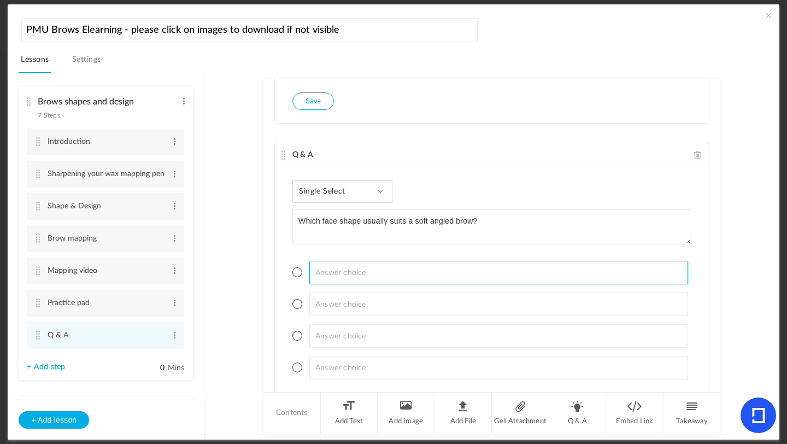
click at [351, 281] on input at bounding box center [498, 273] width 379 height 24
type input "Oval"
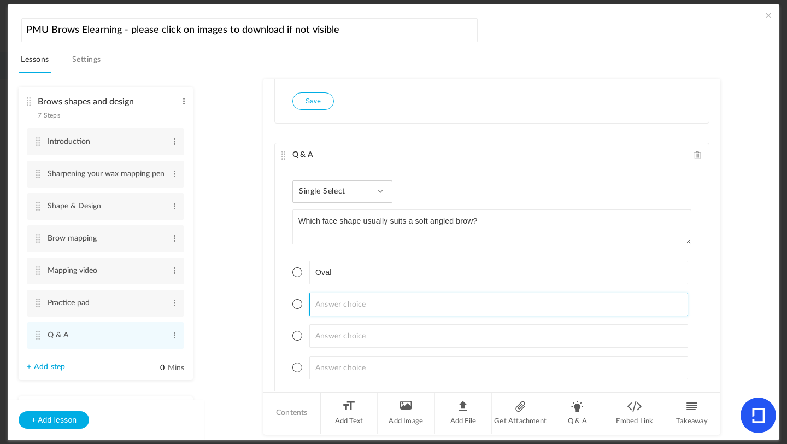
click at [326, 303] on input at bounding box center [498, 304] width 379 height 24
type input "Round"
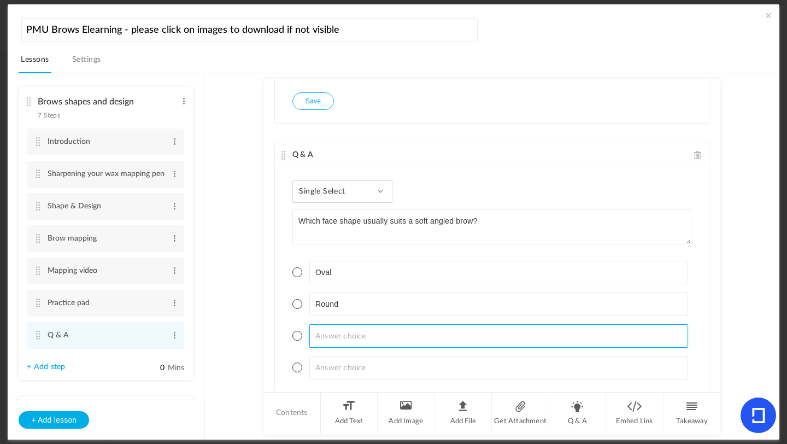
click at [322, 331] on input at bounding box center [498, 336] width 379 height 24
type input "Diamond"
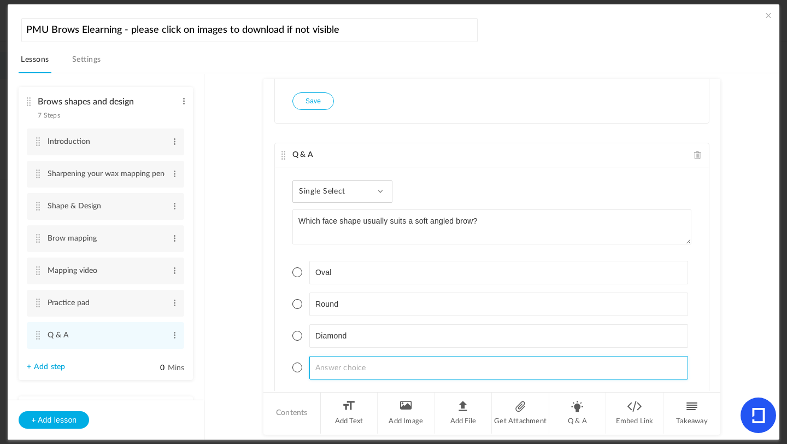
click at [322, 365] on input at bounding box center [498, 368] width 379 height 24
type input "Square"
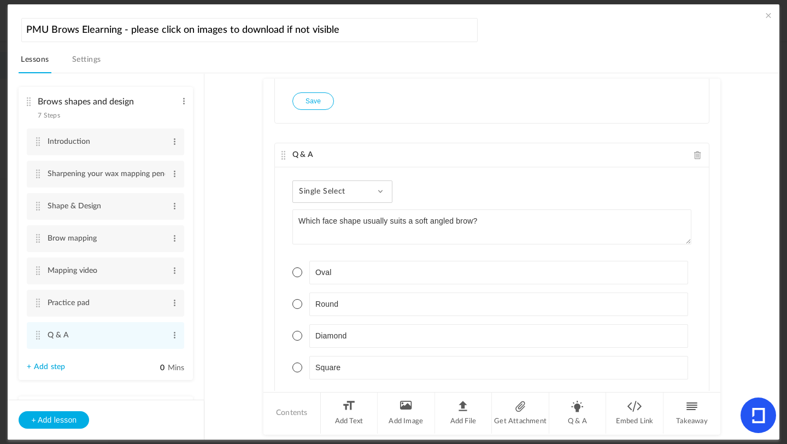
click at [293, 305] on span at bounding box center [297, 304] width 10 height 10
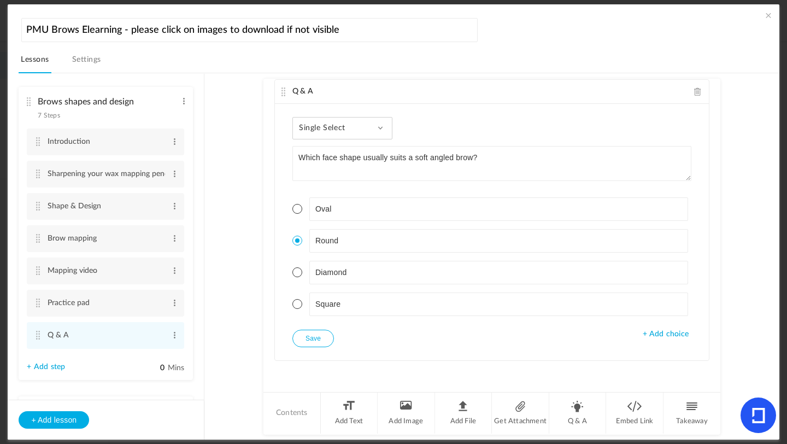
click at [313, 342] on button "Save" at bounding box center [313, 338] width 42 height 17
click at [322, 342] on button "Save" at bounding box center [313, 338] width 42 height 17
click at [572, 394] on li "Q & A" at bounding box center [577, 412] width 57 height 41
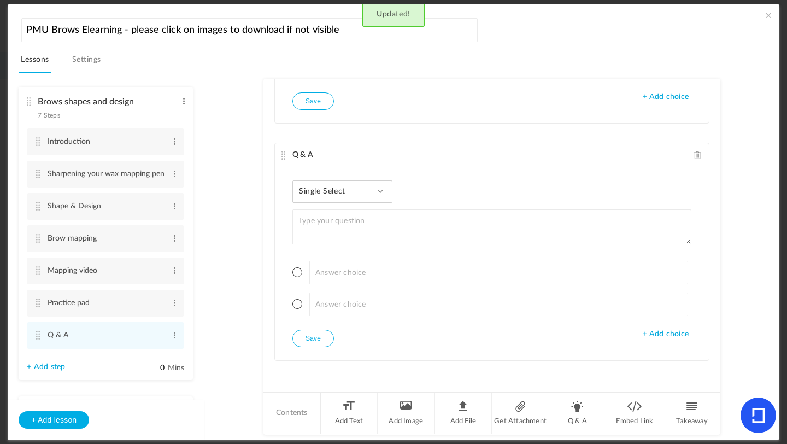
click at [349, 194] on span "Single Select" at bounding box center [326, 191] width 55 height 9
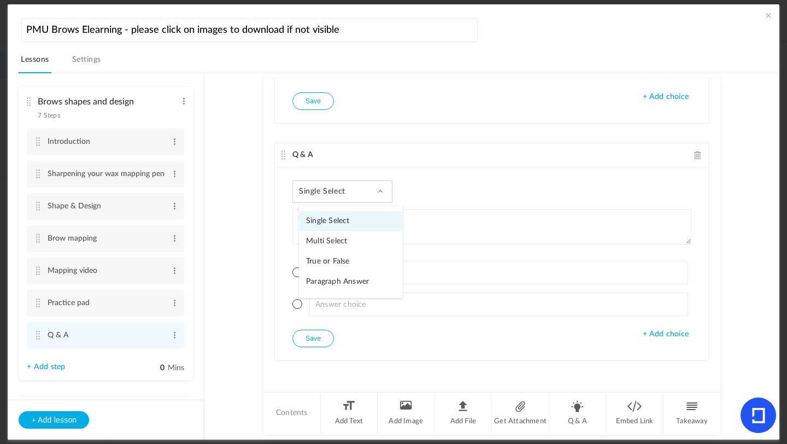
click at [334, 257] on link "True or False" at bounding box center [351, 261] width 103 height 20
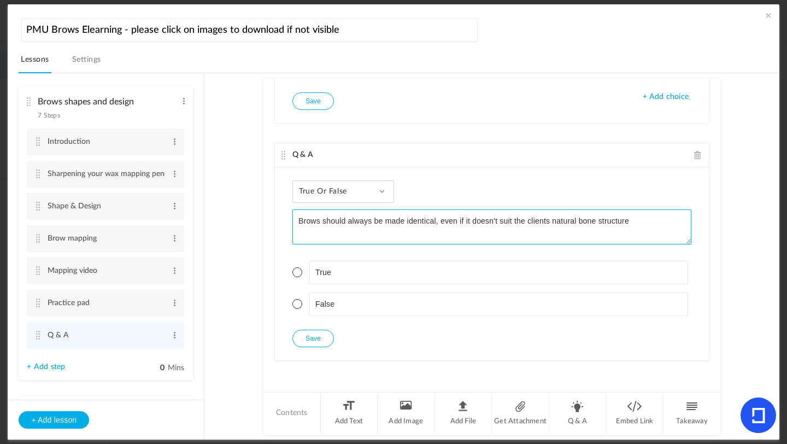
type textarea "Brows should always be made identical, even if it doesn't suit the clients natu…"
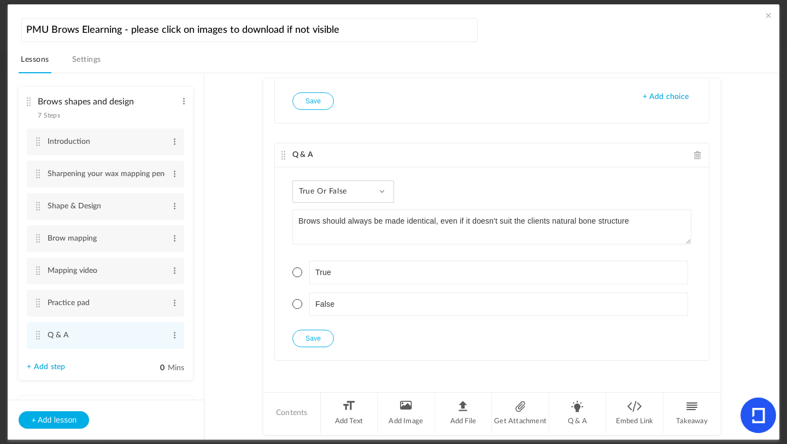
click at [301, 305] on li "False" at bounding box center [491, 304] width 399 height 24
click at [297, 303] on span at bounding box center [297, 304] width 10 height 10
click at [308, 343] on button "Save" at bounding box center [313, 338] width 42 height 17
click at [320, 336] on button "Save" at bounding box center [313, 338] width 42 height 17
click at [575, 394] on li "Q & A" at bounding box center [577, 412] width 57 height 41
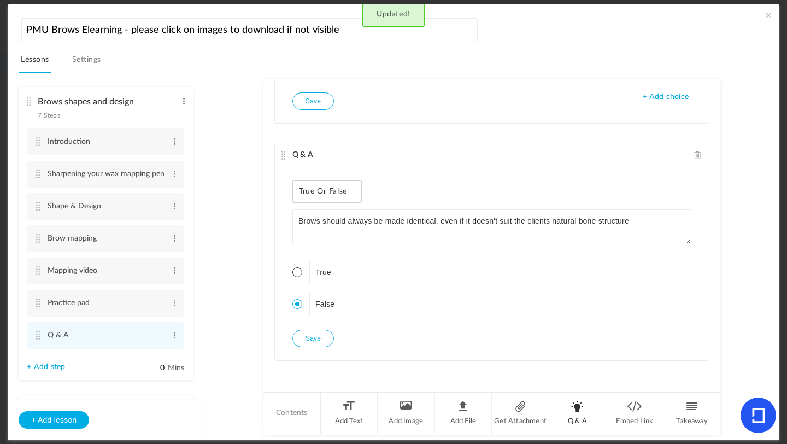
scroll to position [1434, 0]
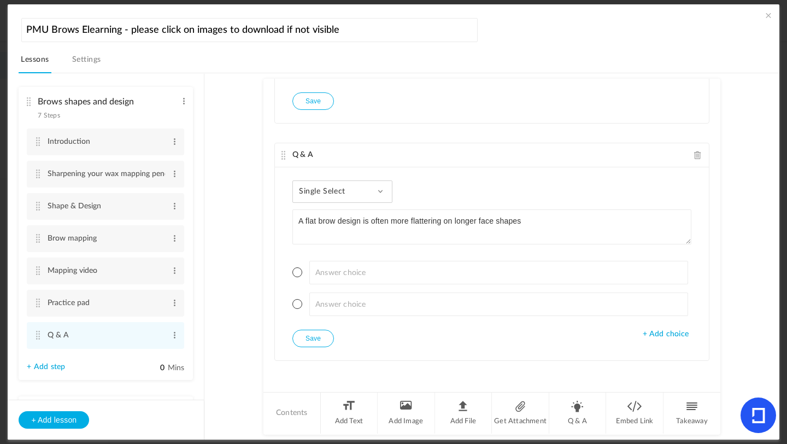
type textarea "A flat brow design is often more flattering on longer face shapes"
click at [356, 184] on div "Single Select Single Select Multi Select True or False Paragraph Answer" at bounding box center [342, 191] width 100 height 22
click at [345, 254] on link "True or False" at bounding box center [351, 261] width 103 height 20
click at [295, 272] on span at bounding box center [297, 272] width 10 height 10
click at [318, 338] on button "Save" at bounding box center [313, 338] width 42 height 17
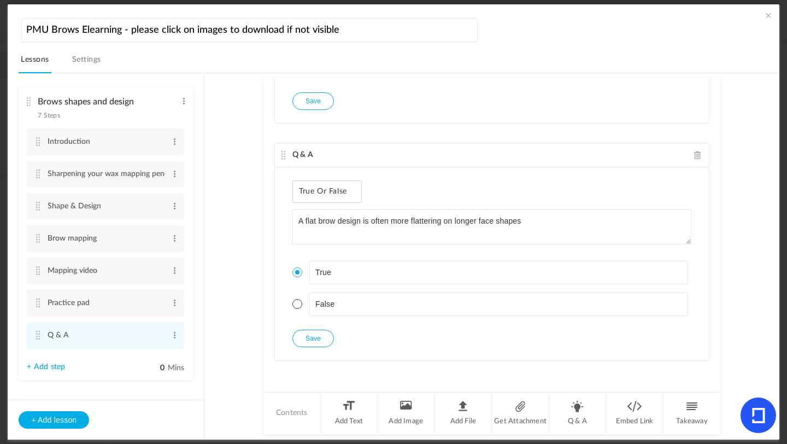
click at [320, 337] on button "Save" at bounding box center [313, 338] width 42 height 17
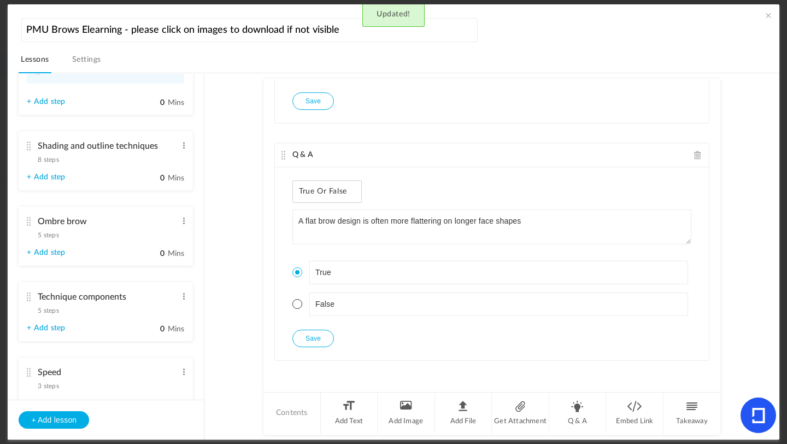
scroll to position [803, 0]
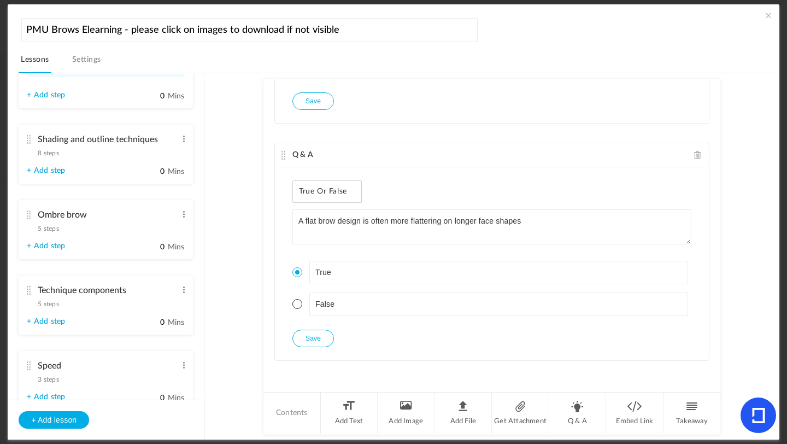
click at [54, 156] on span "8 steps" at bounding box center [48, 153] width 21 height 7
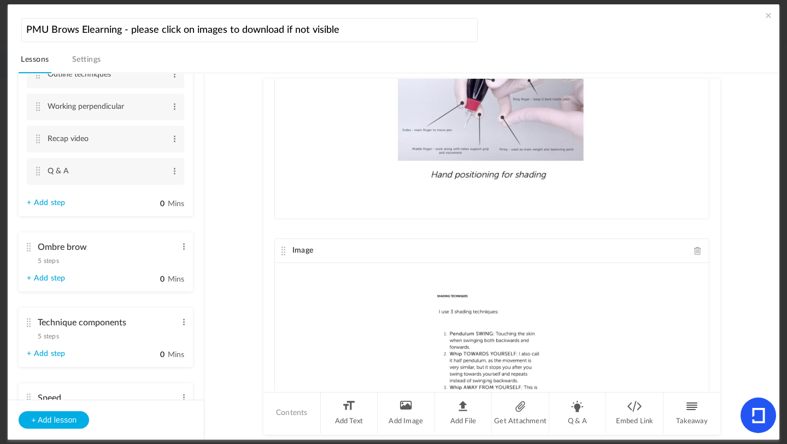
scroll to position [0, 0]
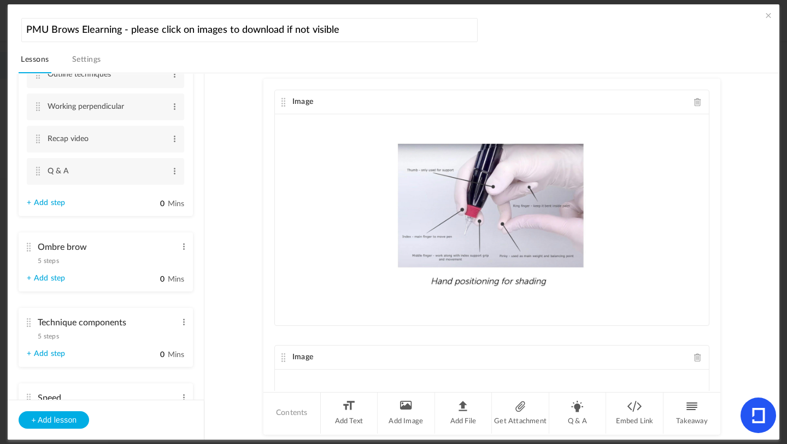
click at [204, 230] on aside "Introduction 3 steps Edit Delete Meet [PERSON_NAME] Edit Delete Edit Delete Edit" at bounding box center [106, 257] width 197 height 366
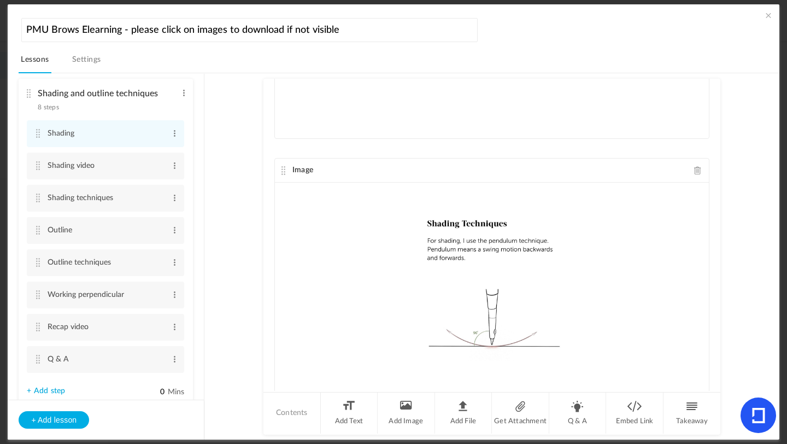
scroll to position [476, 0]
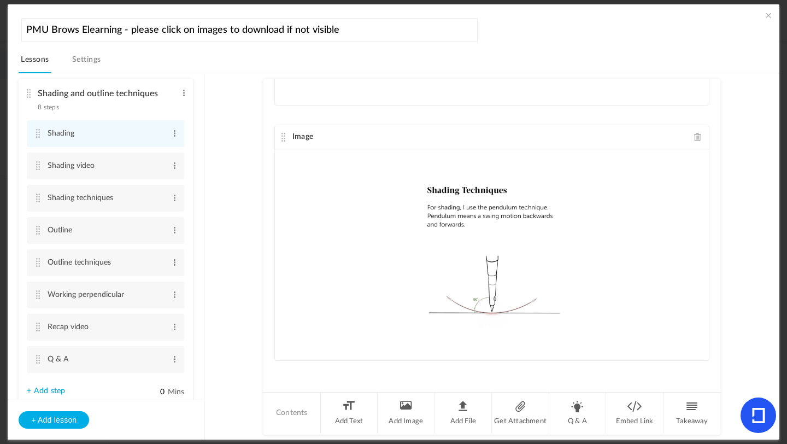
drag, startPoint x: 715, startPoint y: 351, endPoint x: 717, endPoint y: 307, distance: 44.8
click at [655, 307] on div "Image Image Image" at bounding box center [491, 235] width 457 height 312
click at [36, 170] on cite at bounding box center [38, 165] width 8 height 9
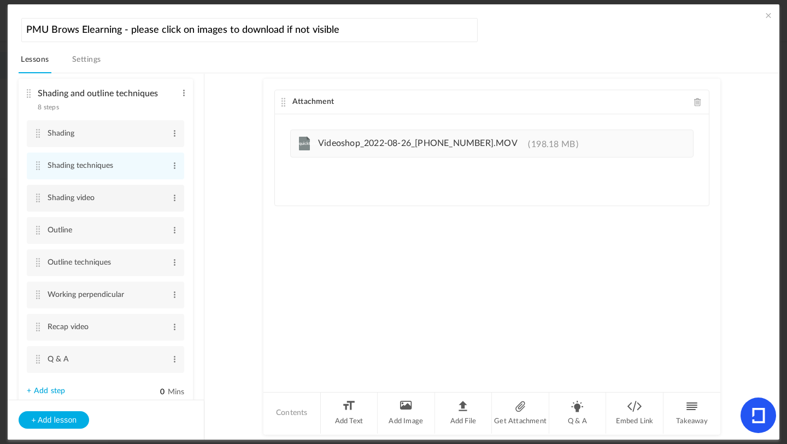
click at [37, 202] on cite at bounding box center [38, 197] width 8 height 9
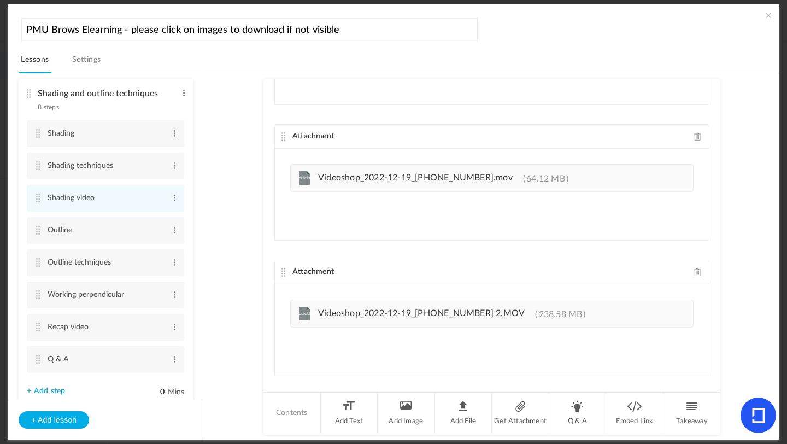
scroll to position [107, 0]
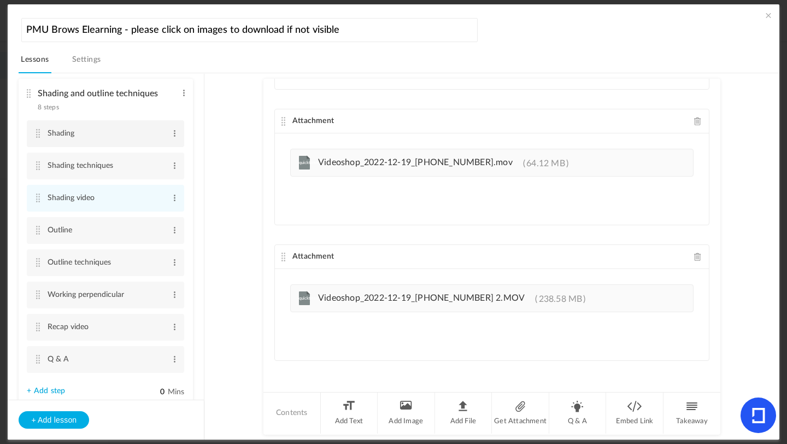
click at [37, 138] on cite at bounding box center [38, 133] width 8 height 9
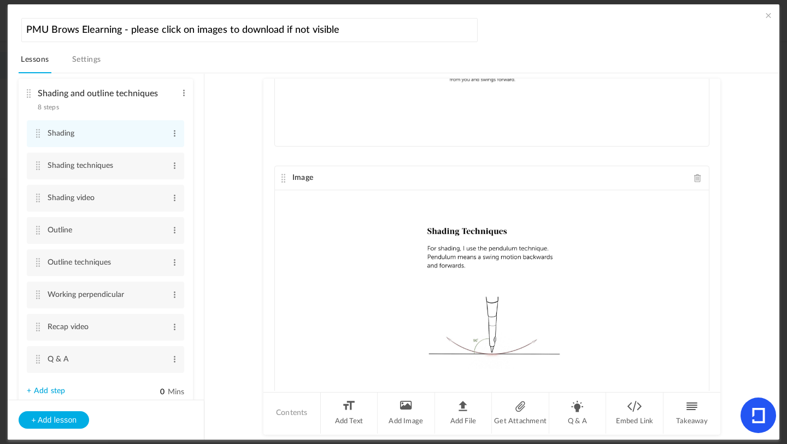
scroll to position [476, 0]
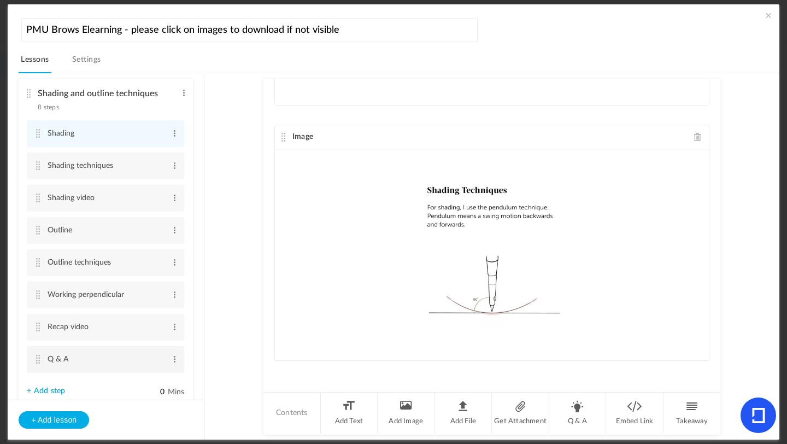
click at [37, 363] on cite at bounding box center [38, 359] width 8 height 9
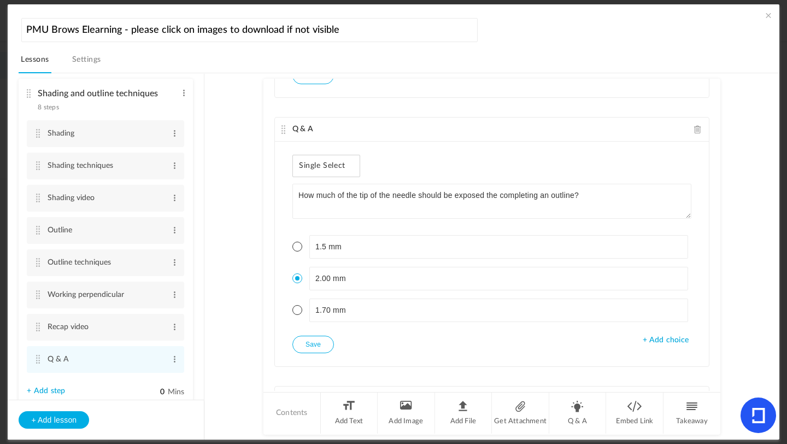
scroll to position [235, 0]
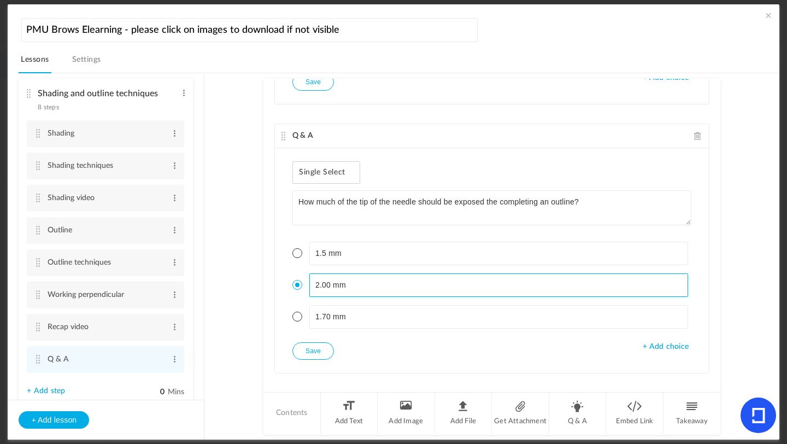
click at [313, 288] on input "2.00 mm" at bounding box center [498, 285] width 379 height 24
type input "1.5 - 2.00 mm"
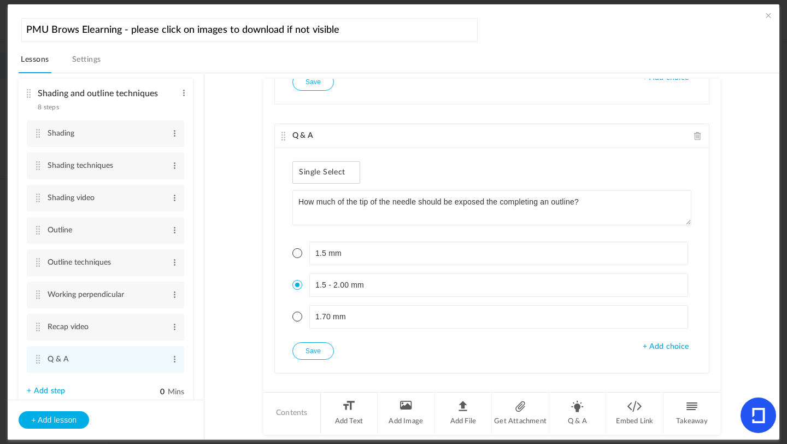
click at [301, 353] on button "Save" at bounding box center [313, 350] width 42 height 17
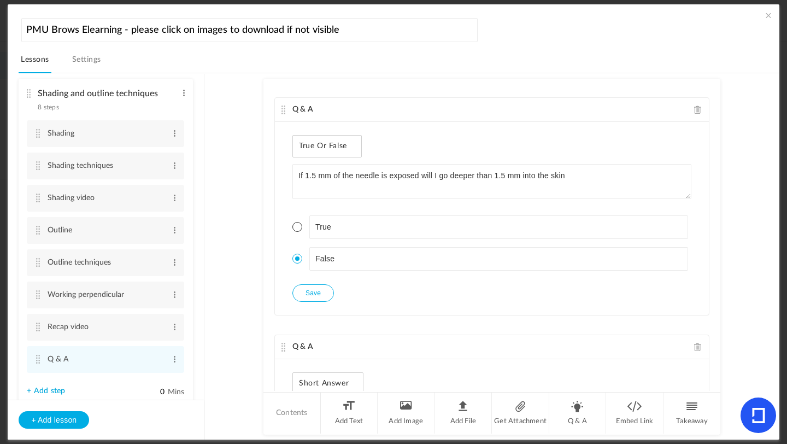
scroll to position [526, 0]
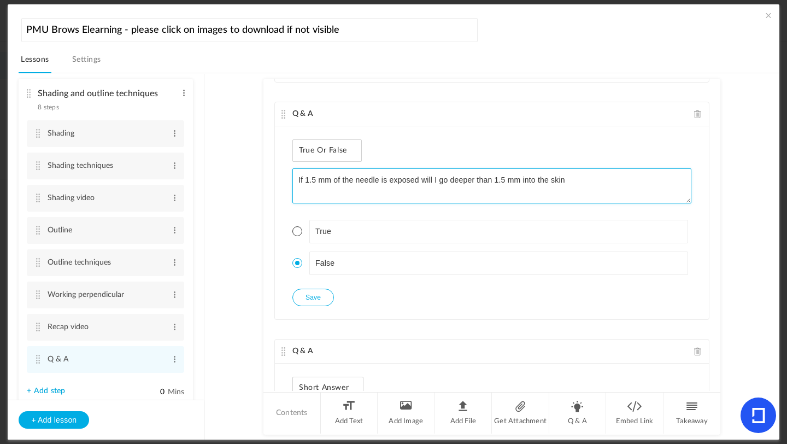
click at [446, 183] on textarea "If 1.5 mm of the needle is exposed will I go deeper than 1.5 mm into the skin" at bounding box center [491, 185] width 399 height 35
type textarea "If 1.5 mm of the needle is exposed I will go deeper than 1.5 mm into the skin"
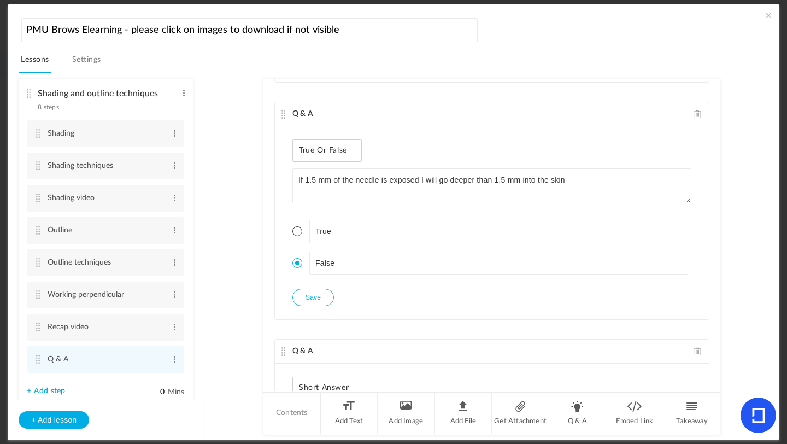
click at [306, 298] on button "Save" at bounding box center [313, 297] width 42 height 17
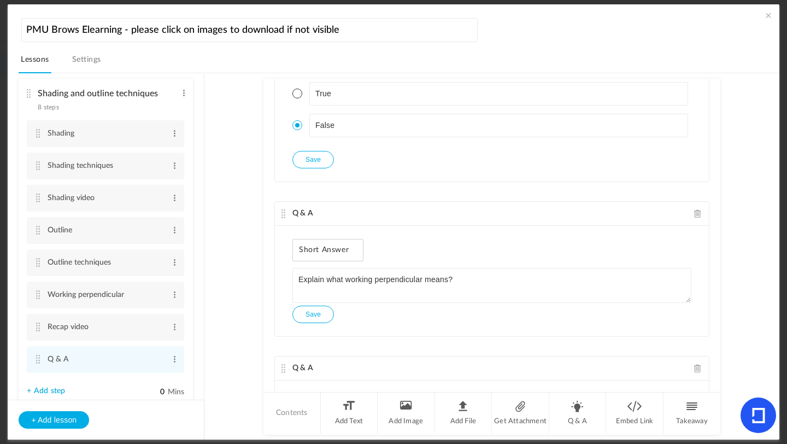
scroll to position [674, 0]
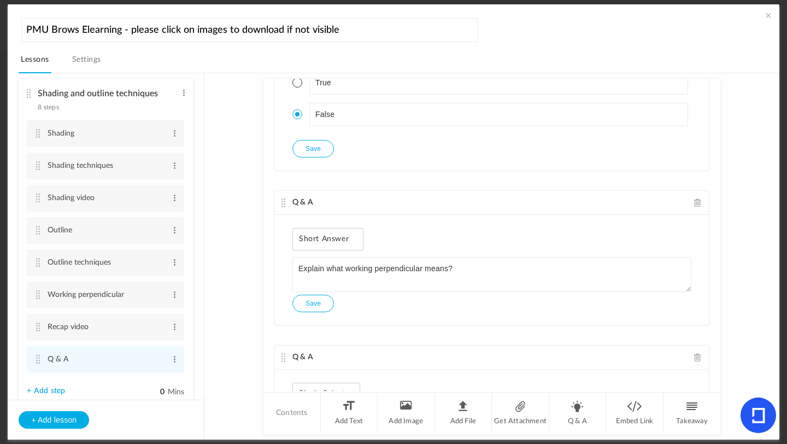
click at [655, 205] on span at bounding box center [698, 202] width 8 height 8
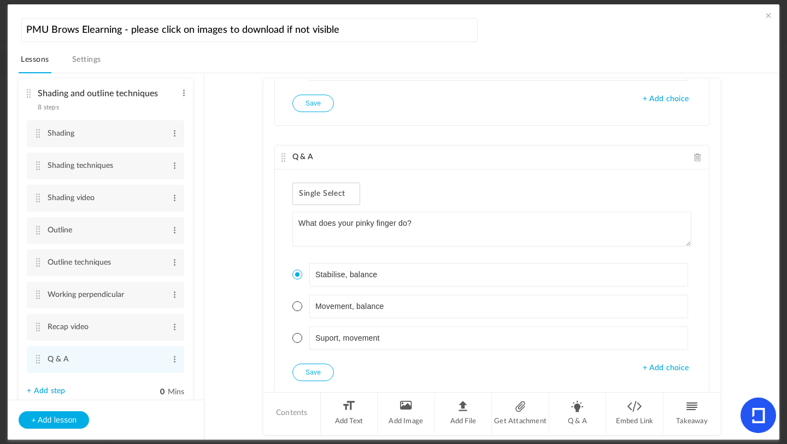
scroll to position [1527, 0]
drag, startPoint x: 719, startPoint y: 310, endPoint x: 717, endPoint y: 320, distance: 10.0
click at [655, 320] on au-course-substep "Q & A Single Select When whip shading to you, what finger is making the movemen…" at bounding box center [492, 256] width 548 height 367
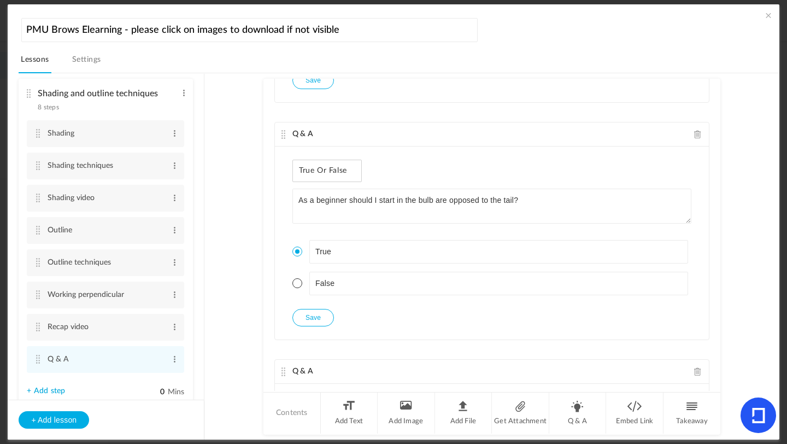
scroll to position [1823, 0]
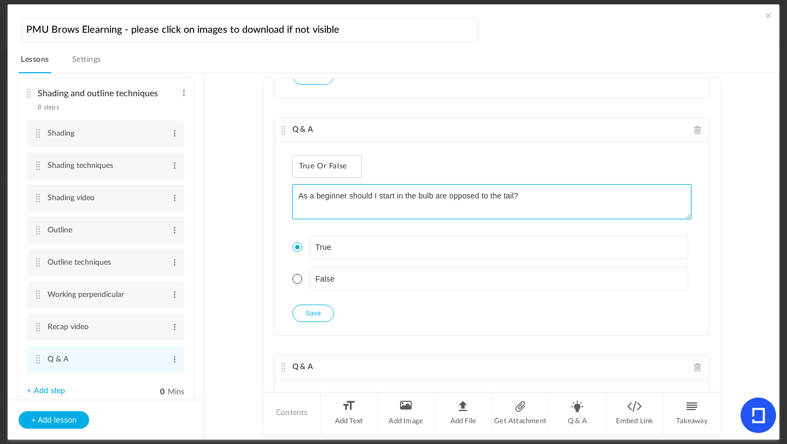
click at [446, 197] on textarea "As a beginner should I start in the bulb are opposed to the tail?" at bounding box center [491, 201] width 399 height 35
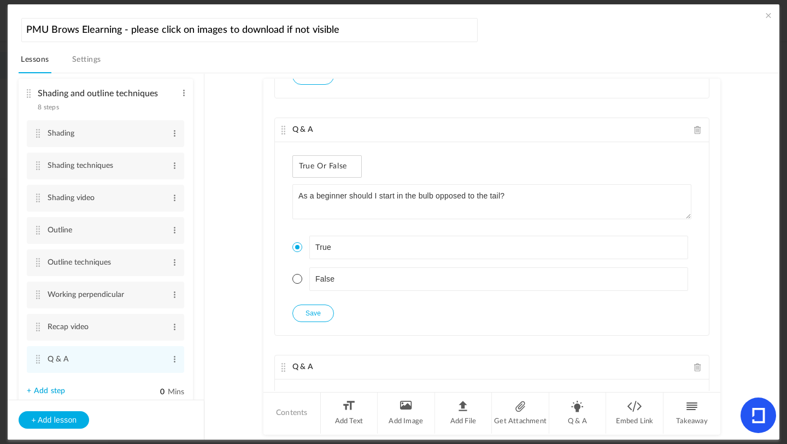
click at [293, 280] on span at bounding box center [297, 279] width 10 height 10
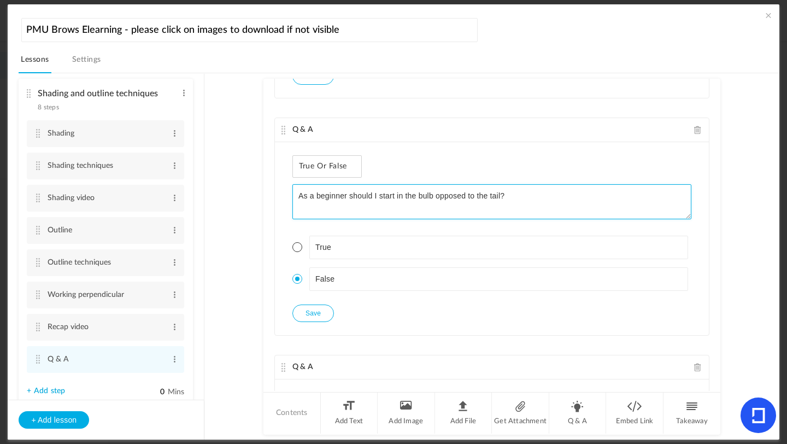
click at [515, 196] on textarea "As a beginner should I start in the bulb opposed to the tail?" at bounding box center [491, 201] width 399 height 35
type textarea "As a beginner should I start in the bulb opposed to the tail"
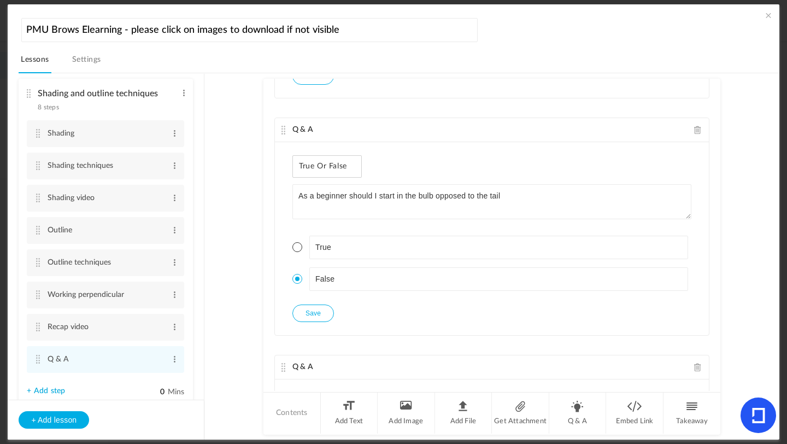
click at [323, 310] on button "Save" at bounding box center [313, 312] width 42 height 17
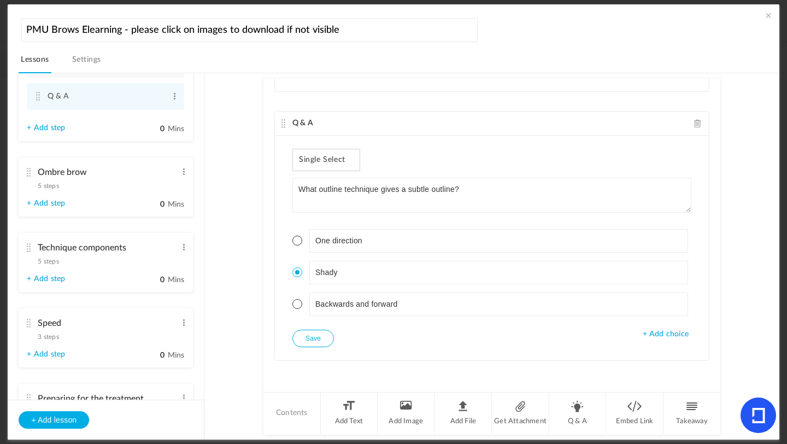
scroll to position [876, 0]
click at [53, 191] on span "5 steps" at bounding box center [48, 187] width 21 height 7
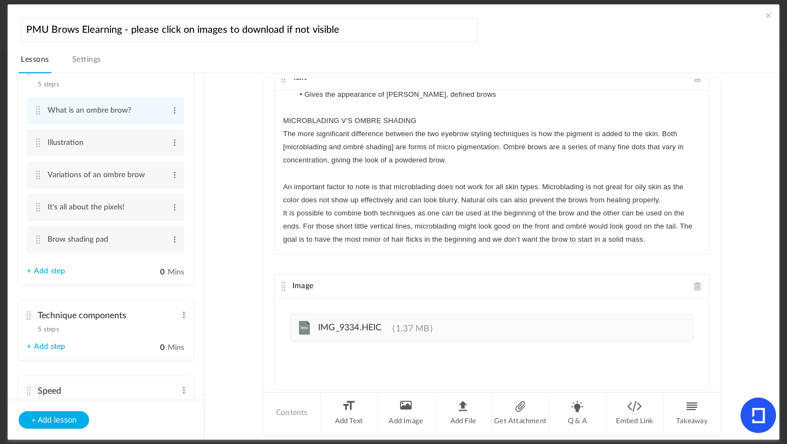
scroll to position [0, 0]
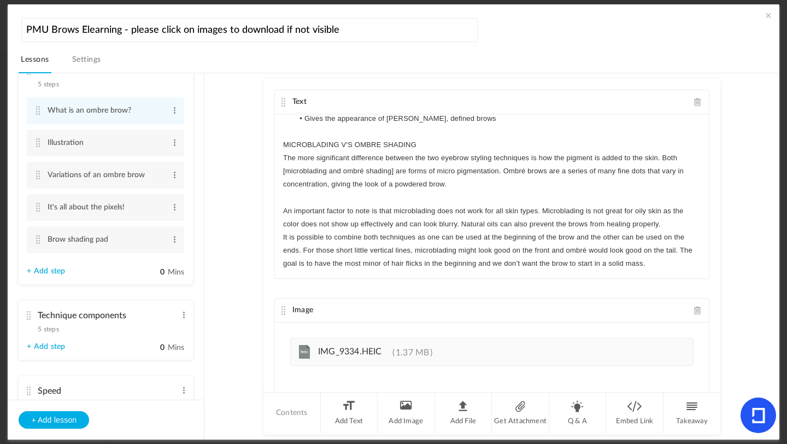
click at [655, 13] on span at bounding box center [768, 15] width 11 height 11
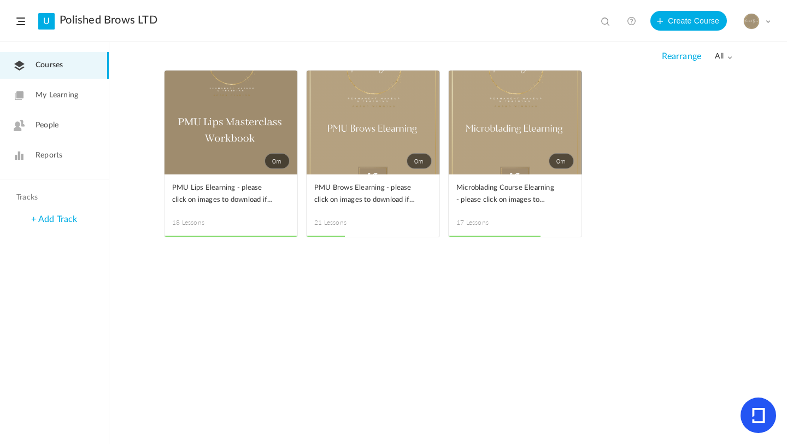
click at [408, 159] on span "0m" at bounding box center [419, 161] width 25 height 16
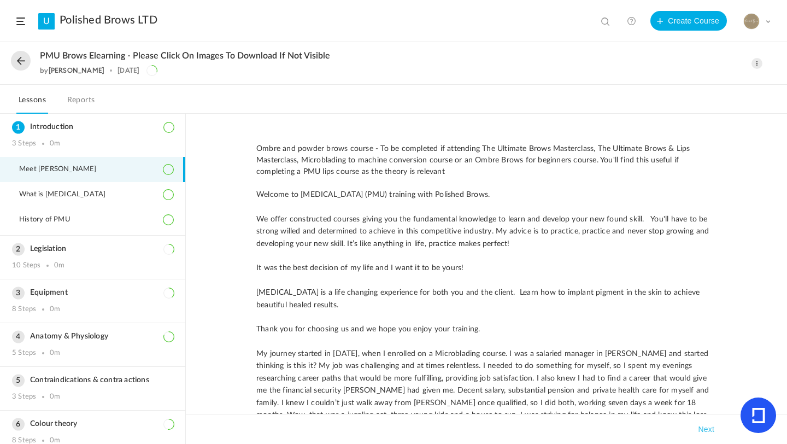
scroll to position [34, 0]
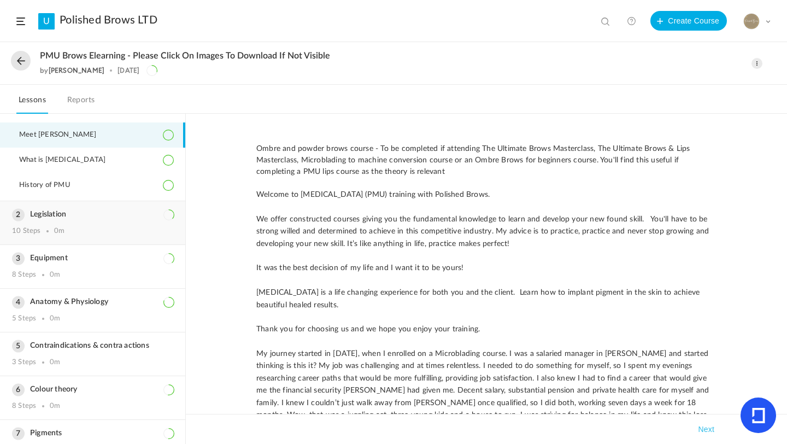
click at [58, 216] on h3 "Legislation" at bounding box center [92, 214] width 161 height 9
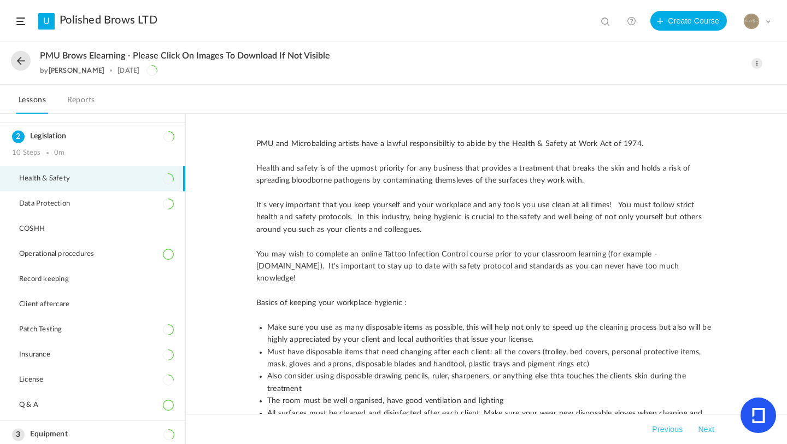
click at [655, 394] on button "Next" at bounding box center [706, 429] width 21 height 13
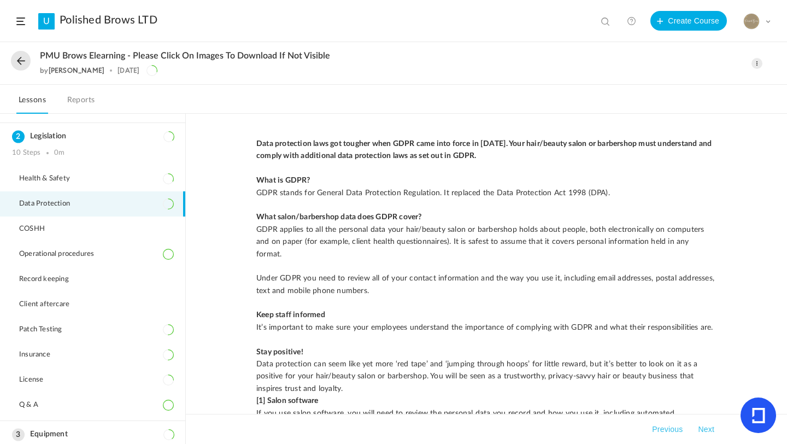
click at [655, 394] on button "Previous" at bounding box center [667, 429] width 35 height 13
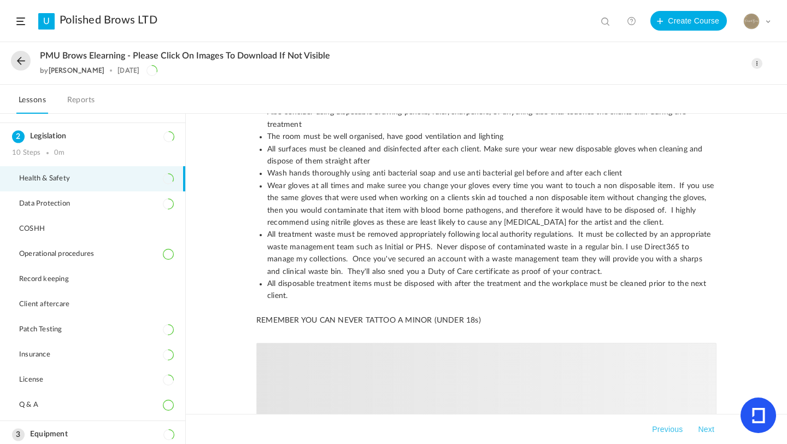
scroll to position [452, 0]
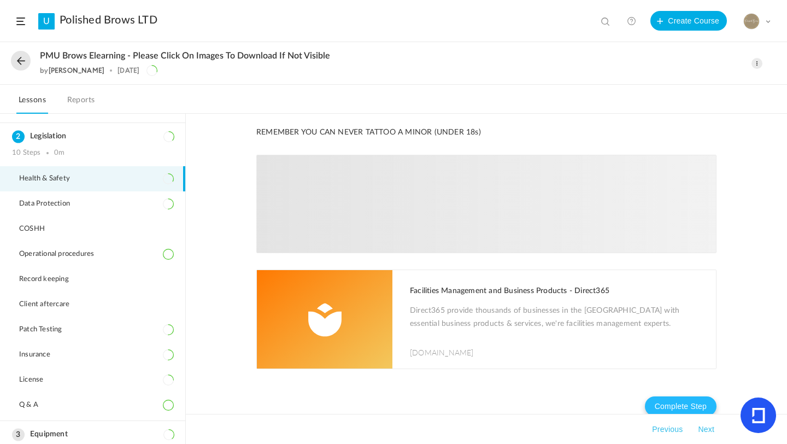
click at [655, 394] on button "Complete Step" at bounding box center [681, 406] width 72 height 20
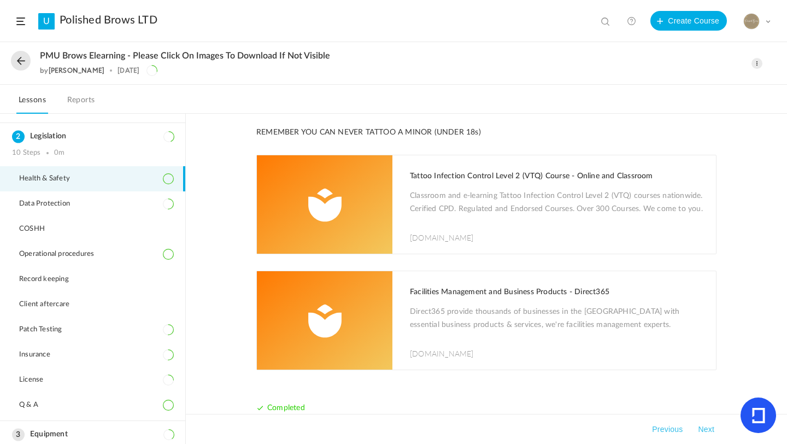
click at [655, 394] on button "Next" at bounding box center [706, 429] width 21 height 13
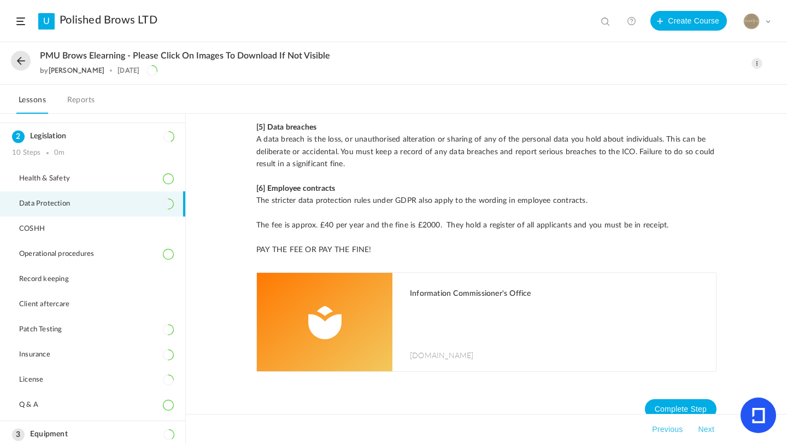
scroll to position [641, 0]
click at [655, 388] on nav "Complete Step" at bounding box center [486, 409] width 460 height 42
click at [655, 394] on button "Complete Step" at bounding box center [681, 409] width 72 height 20
click at [655, 394] on button "Next" at bounding box center [706, 429] width 21 height 13
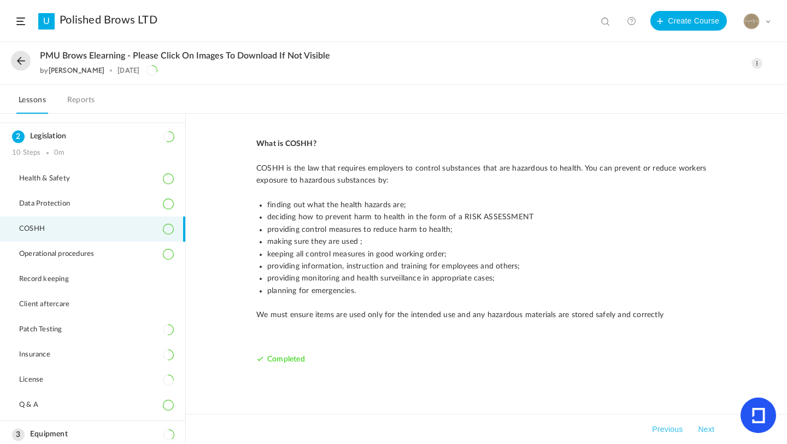
click at [655, 351] on div "What is COSHH? COSHH is the law that requires employers to control substances t…" at bounding box center [486, 259] width 460 height 243
click at [655, 394] on button "Next" at bounding box center [706, 429] width 21 height 13
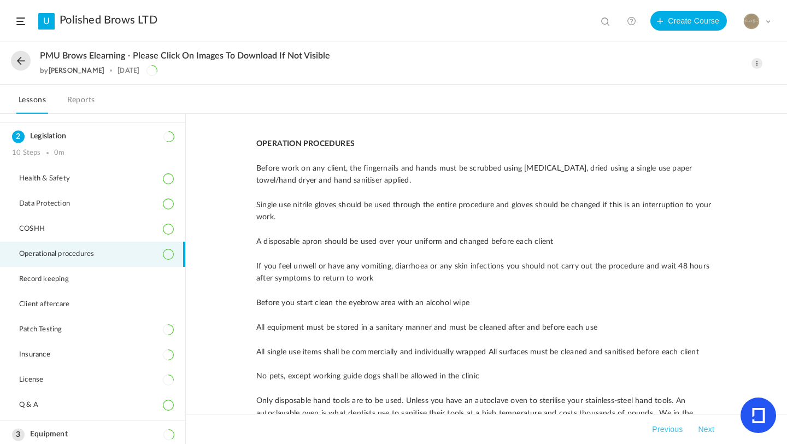
click at [655, 394] on button "Next" at bounding box center [706, 429] width 21 height 13
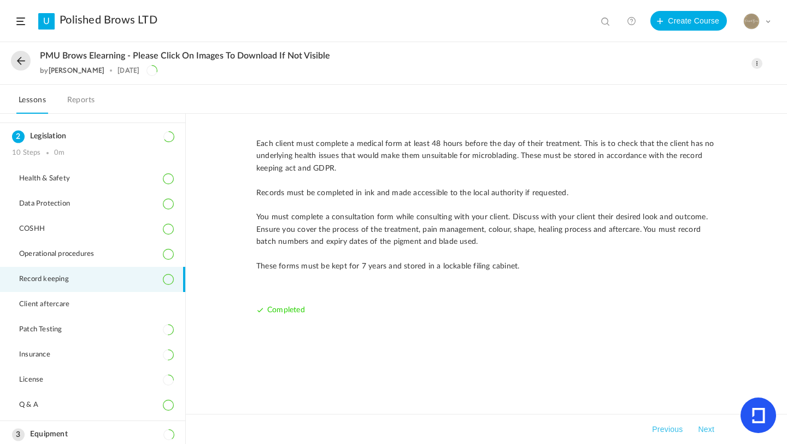
click at [655, 394] on button "Next" at bounding box center [706, 429] width 21 height 13
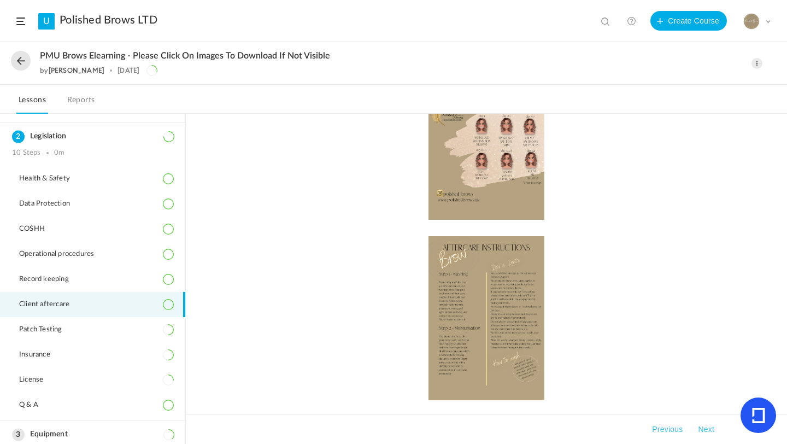
scroll to position [413, 0]
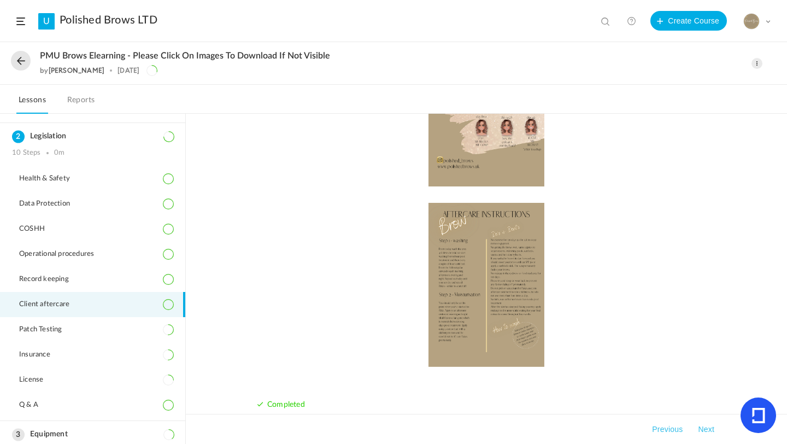
click at [655, 394] on button "Next" at bounding box center [706, 429] width 21 height 13
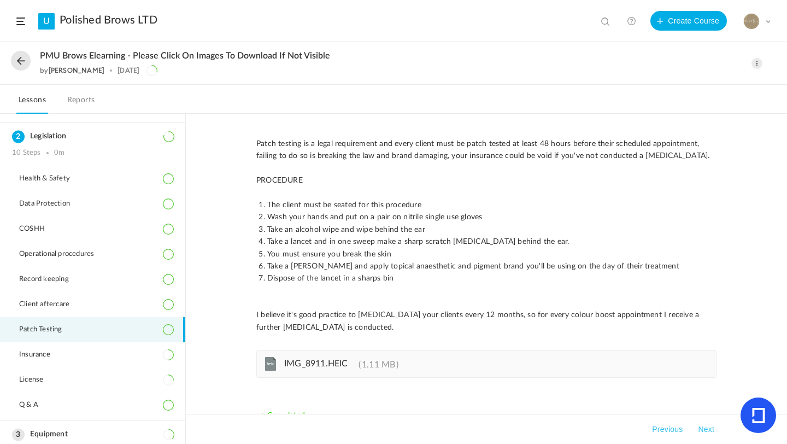
scroll to position [23, 0]
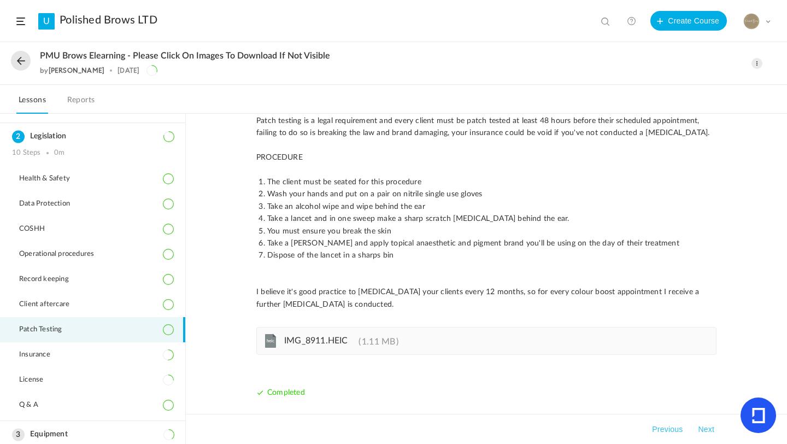
click at [655, 394] on button "Next" at bounding box center [706, 429] width 21 height 13
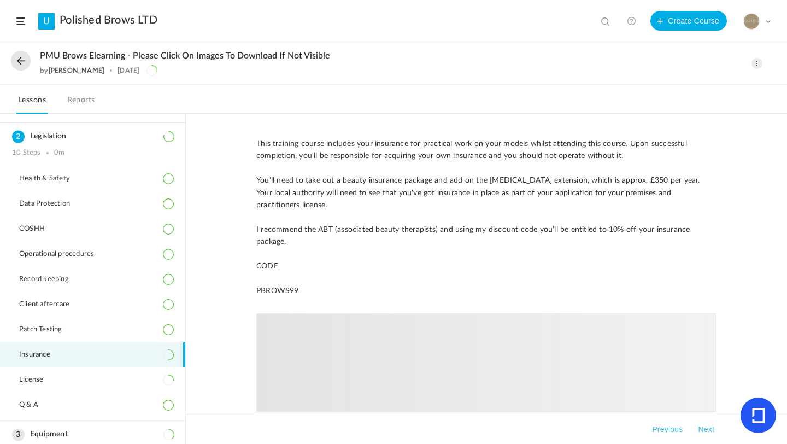
click at [655, 394] on button "Next" at bounding box center [706, 429] width 21 height 13
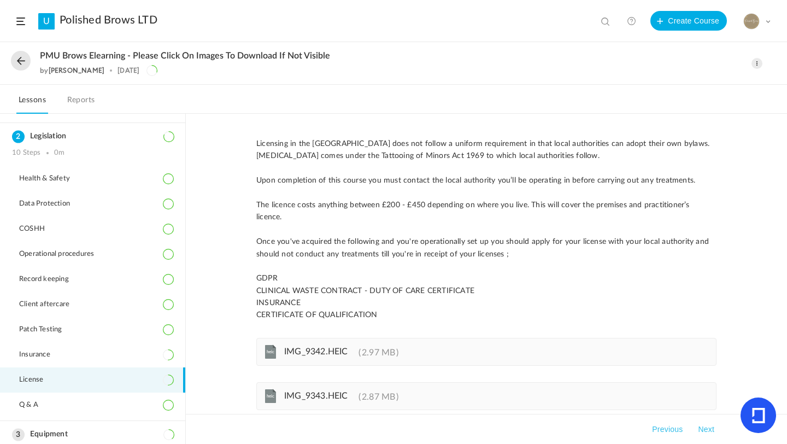
click at [655, 394] on button "Previous" at bounding box center [667, 429] width 35 height 13
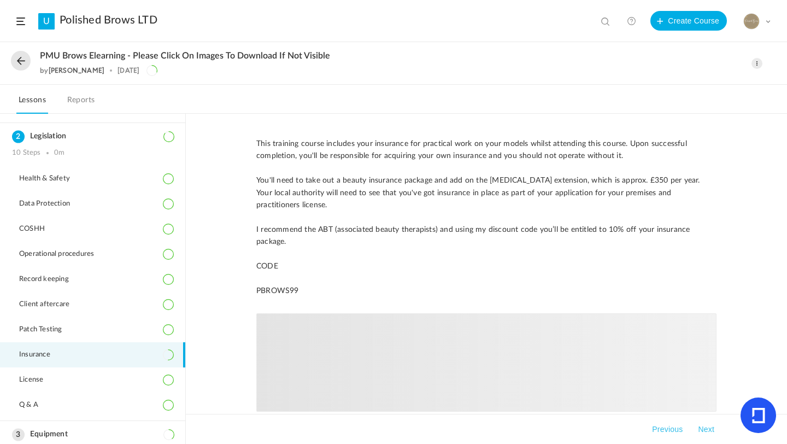
drag, startPoint x: 787, startPoint y: 189, endPoint x: 787, endPoint y: 280, distance: 91.3
click at [655, 280] on div "This training course includes your insurance for practical work on your models …" at bounding box center [486, 279] width 601 height 330
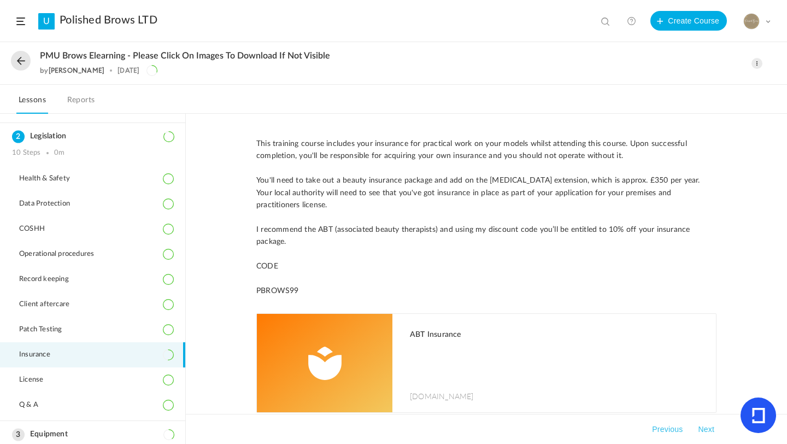
scroll to position [57, 0]
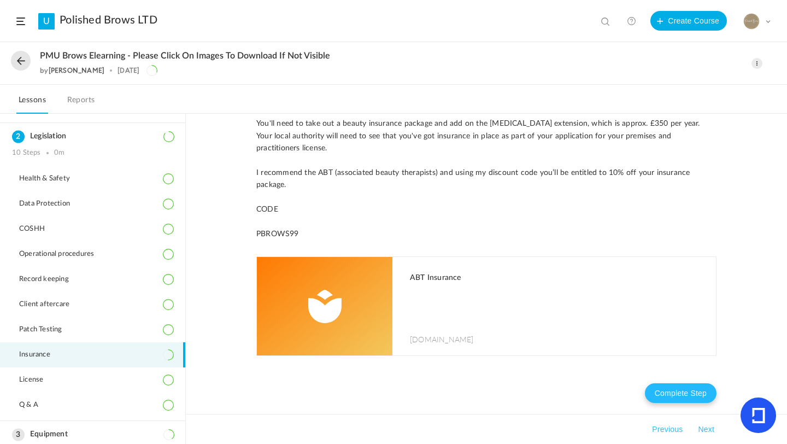
click at [655, 394] on button "Complete Step" at bounding box center [681, 393] width 72 height 20
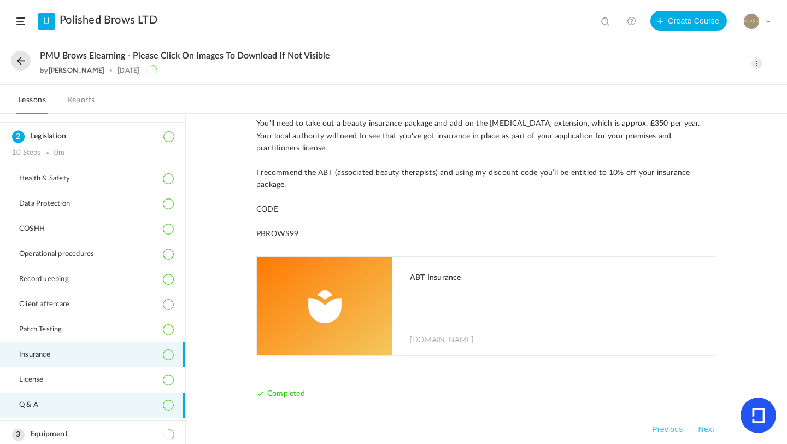
click at [28, 394] on li "Q & A" at bounding box center [92, 404] width 185 height 25
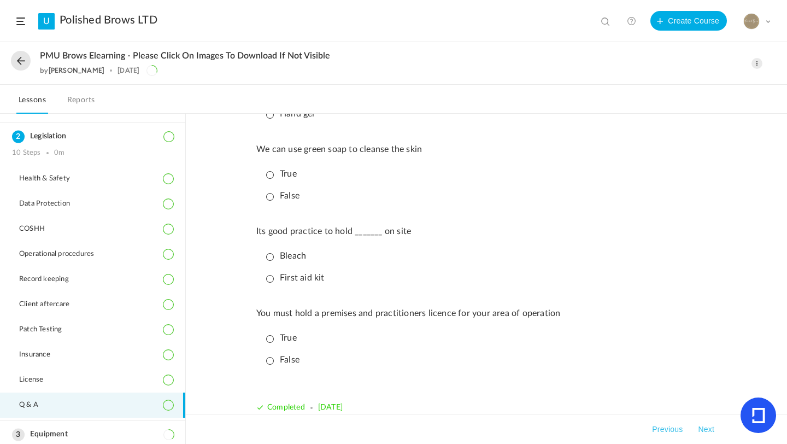
scroll to position [588, 0]
click at [270, 179] on p "True" at bounding box center [281, 174] width 31 height 10
click at [268, 283] on p "First aid kit" at bounding box center [295, 278] width 58 height 10
click at [269, 343] on p "True" at bounding box center [281, 338] width 31 height 10
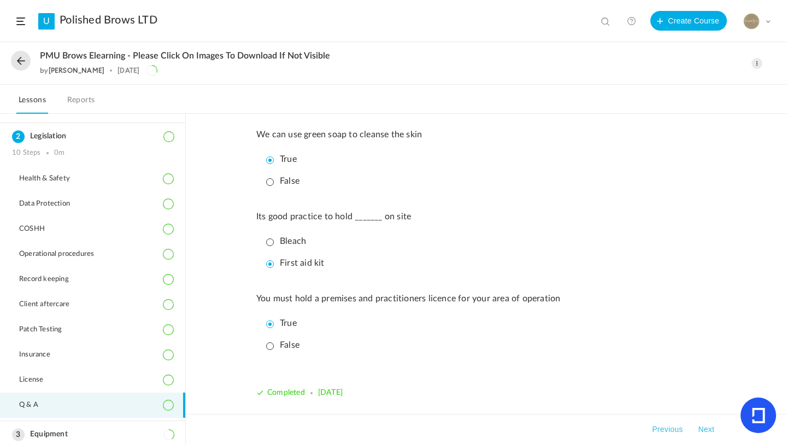
click at [655, 394] on button "Next" at bounding box center [706, 429] width 21 height 13
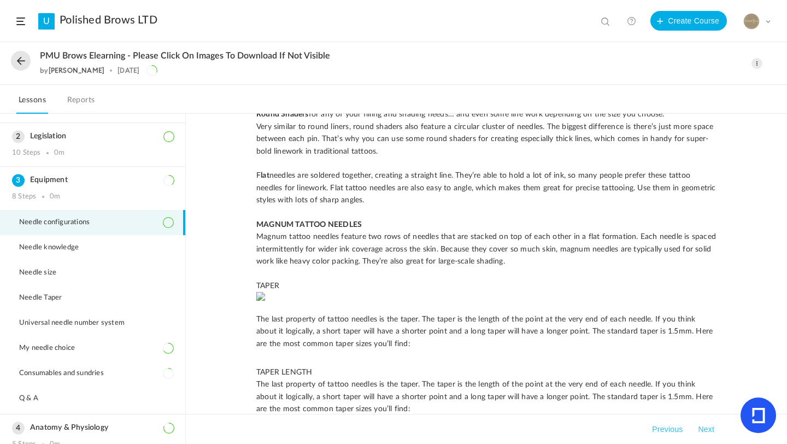
scroll to position [901, 0]
drag, startPoint x: 787, startPoint y: 277, endPoint x: 786, endPoint y: 301, distance: 23.5
click at [655, 301] on div "With so many top-selling tattoo needle brands and configurations on the market,…" at bounding box center [486, 279] width 601 height 330
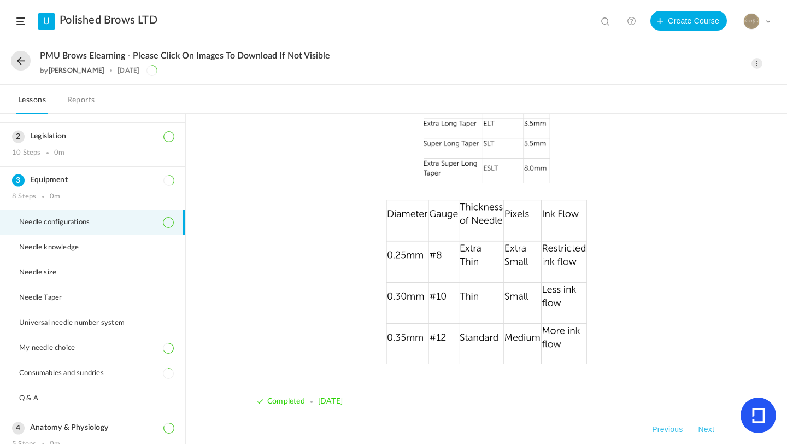
scroll to position [1860, 0]
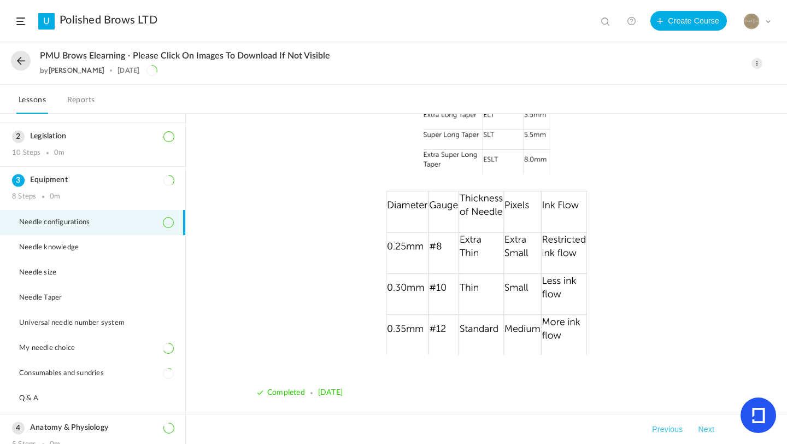
click at [655, 394] on button "Next" at bounding box center [706, 429] width 21 height 13
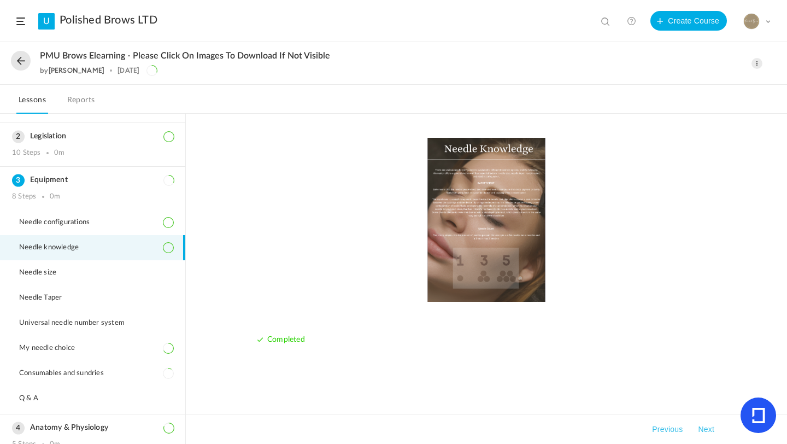
click at [655, 394] on button "Next" at bounding box center [706, 429] width 21 height 13
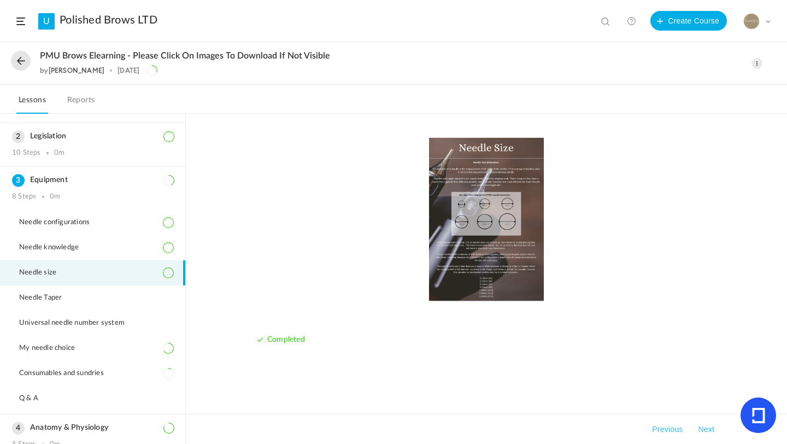
click at [655, 394] on button "Next" at bounding box center [706, 429] width 21 height 13
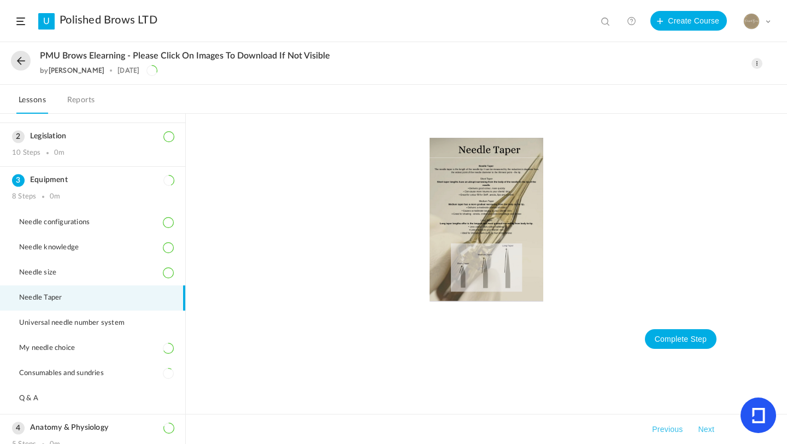
click at [655, 394] on button "Next" at bounding box center [706, 429] width 21 height 13
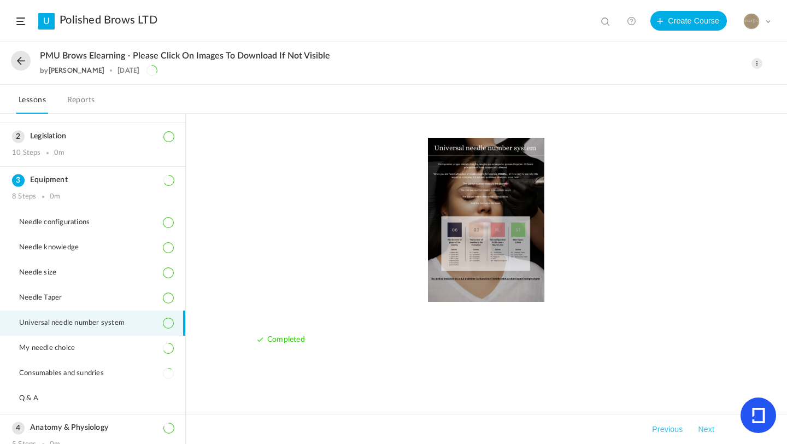
click at [655, 394] on button "Next" at bounding box center [706, 429] width 21 height 13
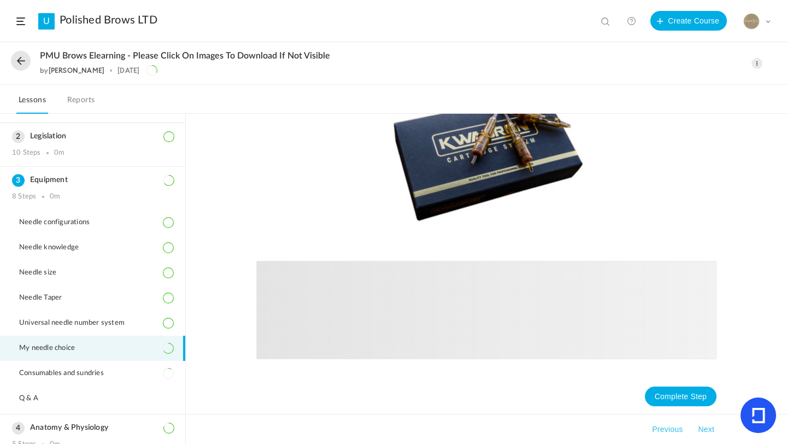
scroll to position [820, 0]
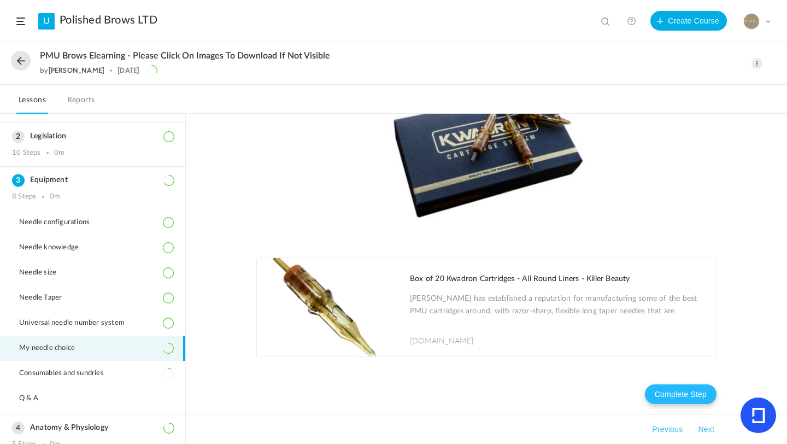
click at [655, 386] on button "Complete Step" at bounding box center [681, 394] width 72 height 20
click at [655, 394] on button "Next" at bounding box center [706, 429] width 21 height 13
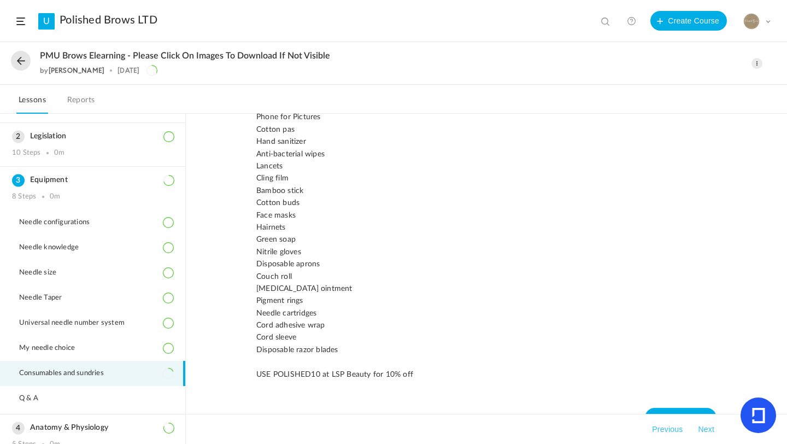
scroll to position [1442, 0]
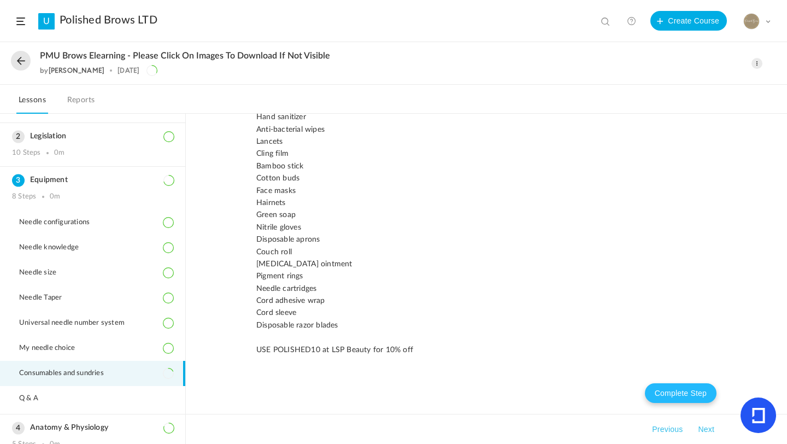
click at [655, 394] on button "Complete Step" at bounding box center [681, 393] width 72 height 20
click at [655, 394] on button "Next" at bounding box center [706, 429] width 21 height 13
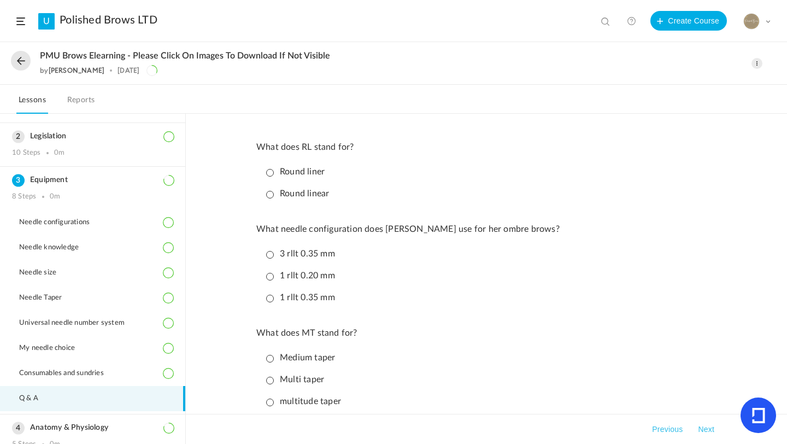
click at [269, 174] on p "Round liner" at bounding box center [295, 172] width 58 height 10
click at [272, 296] on p "1 rllt 0.35 mm" at bounding box center [300, 297] width 69 height 10
click at [272, 359] on p "Medium taper" at bounding box center [300, 358] width 69 height 10
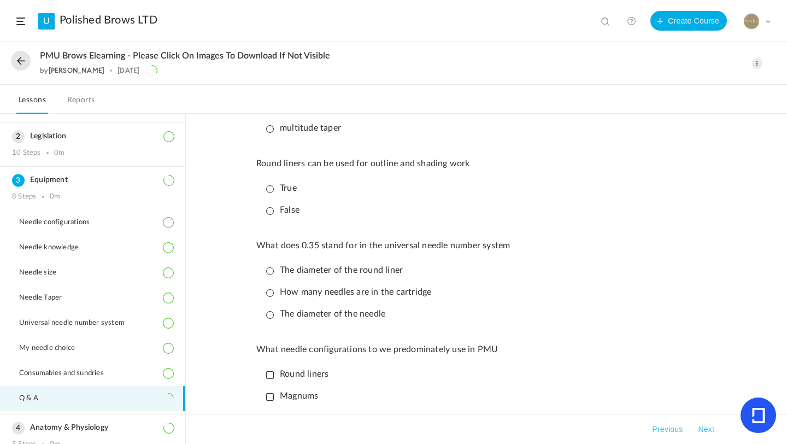
scroll to position [279, 0]
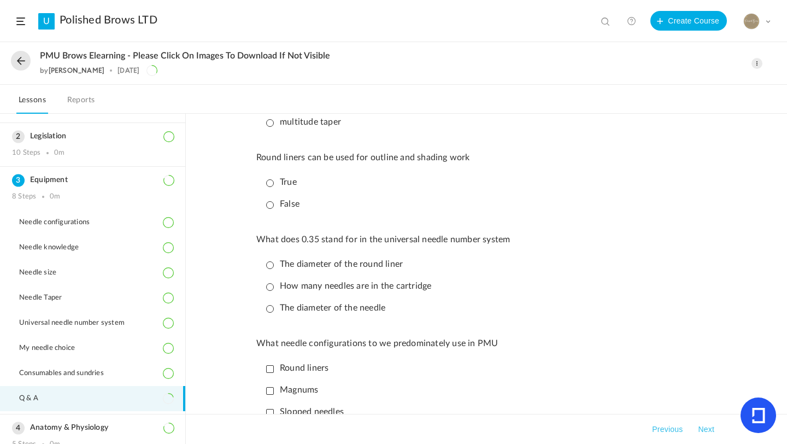
click at [268, 187] on p "True" at bounding box center [281, 182] width 31 height 10
click at [272, 313] on p "The diameter of the needle" at bounding box center [325, 308] width 119 height 10
click at [274, 373] on p "Round liners" at bounding box center [297, 368] width 62 height 10
drag, startPoint x: 787, startPoint y: 199, endPoint x: 786, endPoint y: 233, distance: 33.9
click at [655, 233] on div "What does RL stand for? Round liner Round linear What needle configuration does…" at bounding box center [486, 279] width 601 height 330
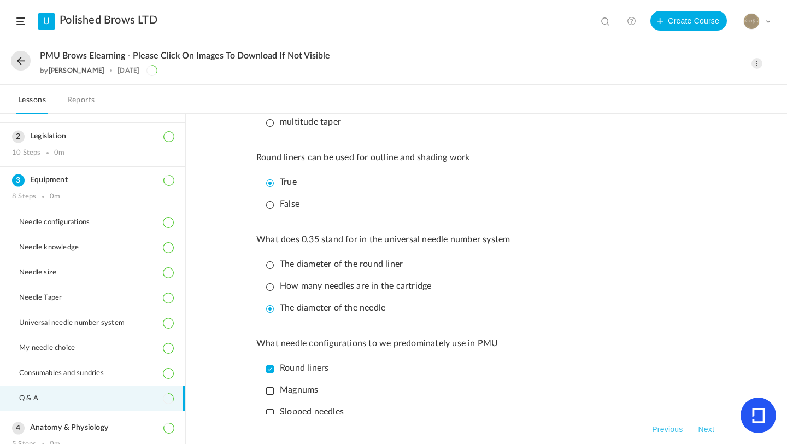
drag, startPoint x: 787, startPoint y: 229, endPoint x: 785, endPoint y: 252, distance: 23.0
click at [655, 253] on div "What does RL stand for? Round liner Round linear What needle configuration does…" at bounding box center [486, 279] width 601 height 330
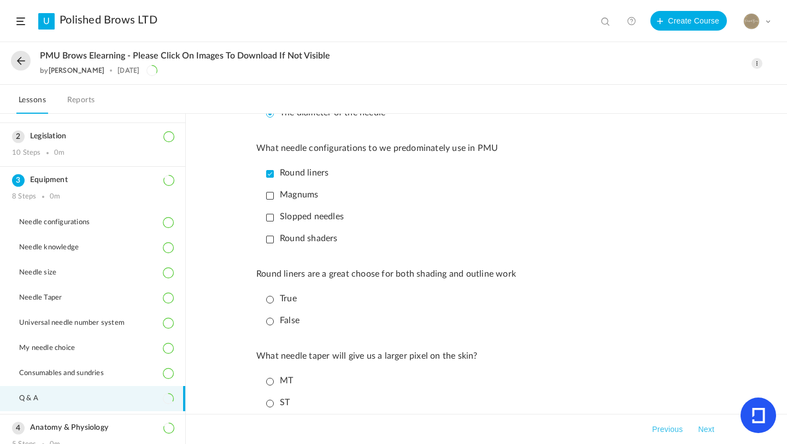
scroll to position [468, 0]
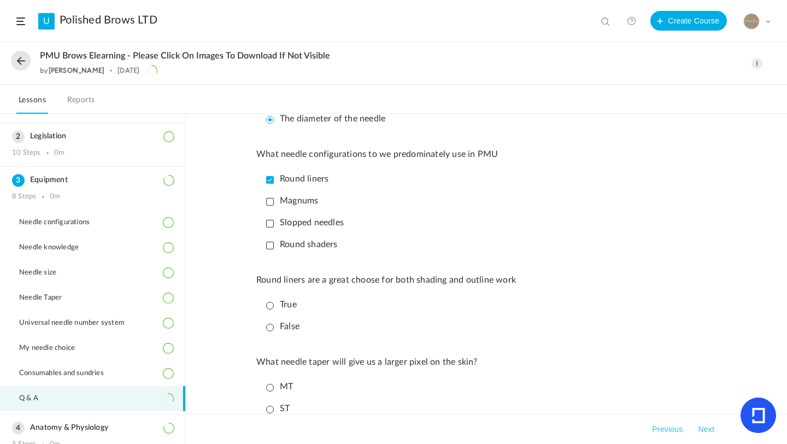
click at [269, 250] on p "Round shaders" at bounding box center [302, 244] width 72 height 10
click at [271, 309] on p "True" at bounding box center [281, 305] width 31 height 10
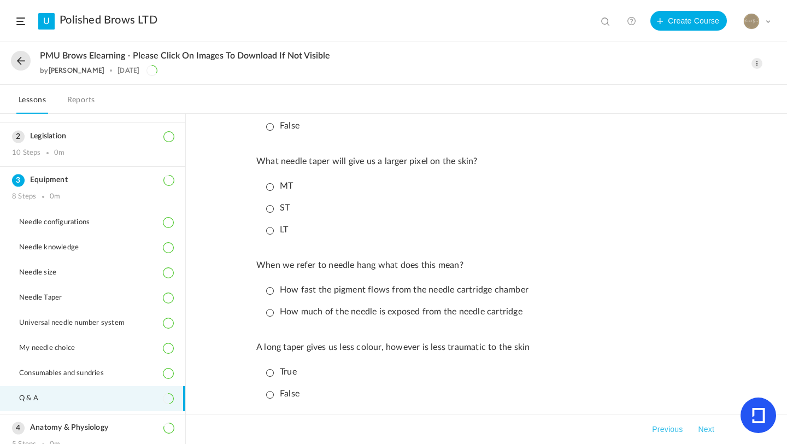
scroll to position [677, 0]
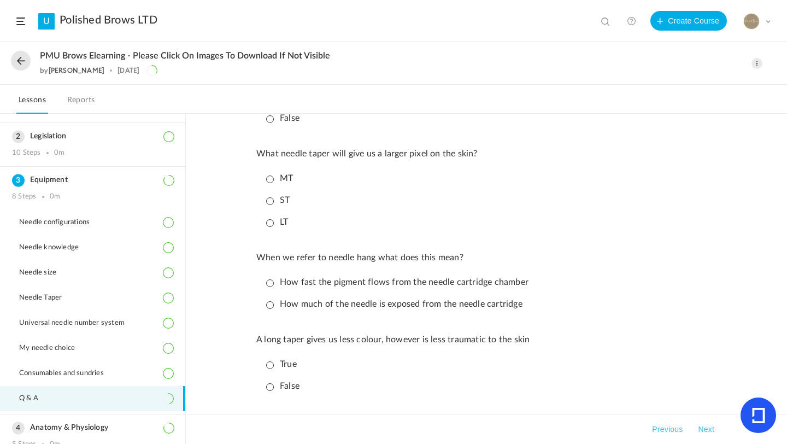
click at [269, 206] on p "ST" at bounding box center [278, 200] width 24 height 10
click at [269, 309] on p "How much of the needle is exposed from the needle cartridge" at bounding box center [394, 304] width 256 height 10
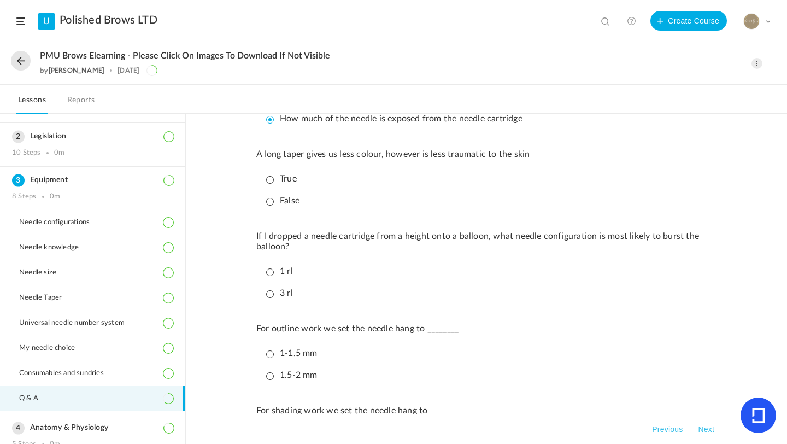
scroll to position [859, 0]
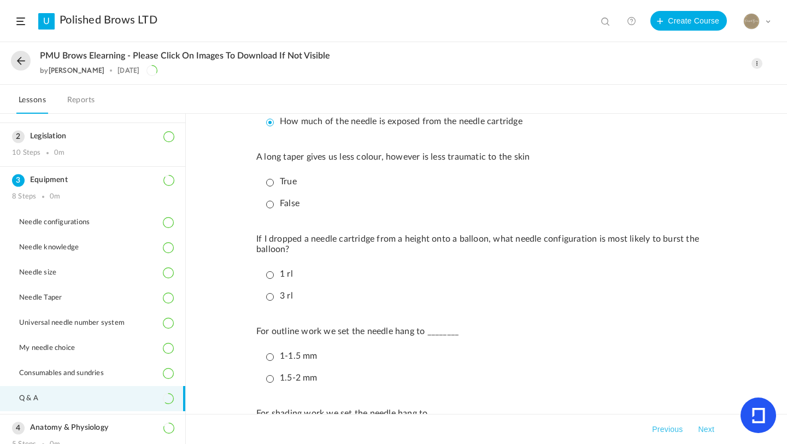
click at [276, 187] on p "True" at bounding box center [281, 182] width 31 height 10
click at [269, 279] on p "1 rl" at bounding box center [279, 274] width 27 height 10
click at [269, 383] on p "1.5-2 mm" at bounding box center [291, 378] width 51 height 10
drag, startPoint x: 787, startPoint y: 316, endPoint x: 787, endPoint y: 332, distance: 15.3
click at [655, 332] on div "What does RL stand for? Round liner Round linear What needle configuration does…" at bounding box center [486, 279] width 601 height 330
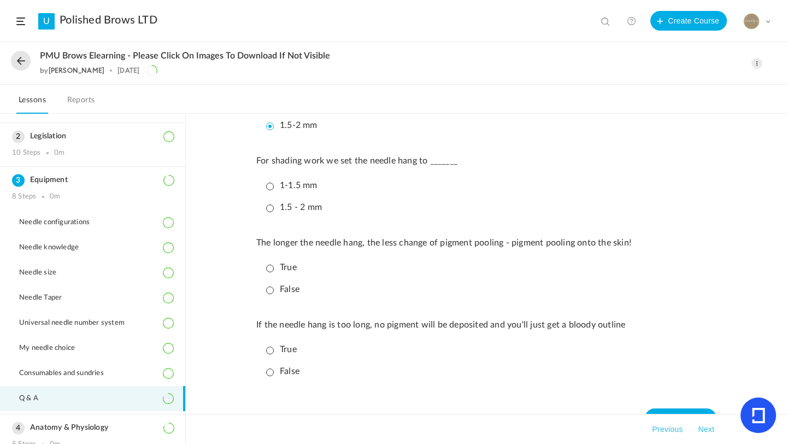
scroll to position [1117, 0]
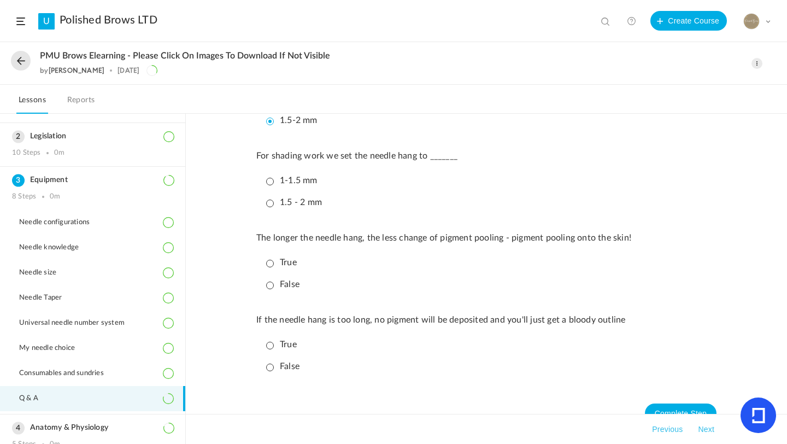
click at [273, 186] on p "1-1.5 mm" at bounding box center [291, 180] width 51 height 10
click at [271, 268] on p "True" at bounding box center [281, 262] width 31 height 10
click at [279, 350] on p "True" at bounding box center [281, 344] width 31 height 10
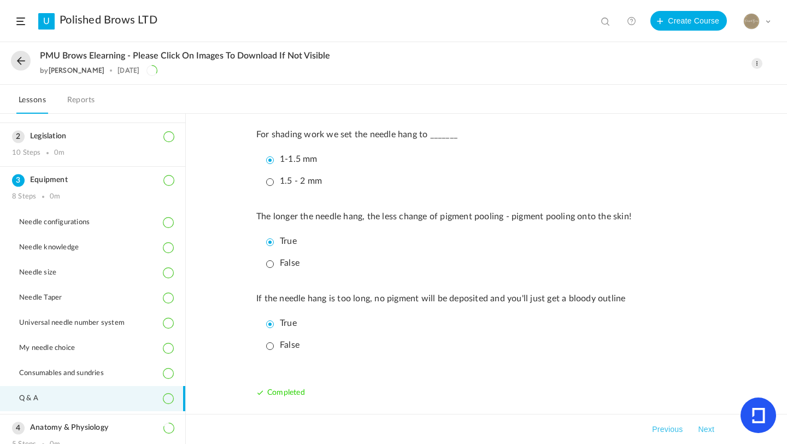
click at [655, 394] on button "Next" at bounding box center [706, 429] width 21 height 13
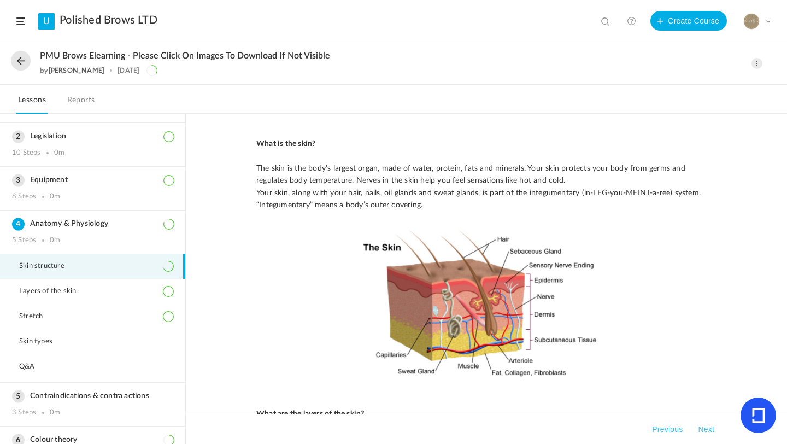
click at [16, 63] on button at bounding box center [21, 61] width 20 height 20
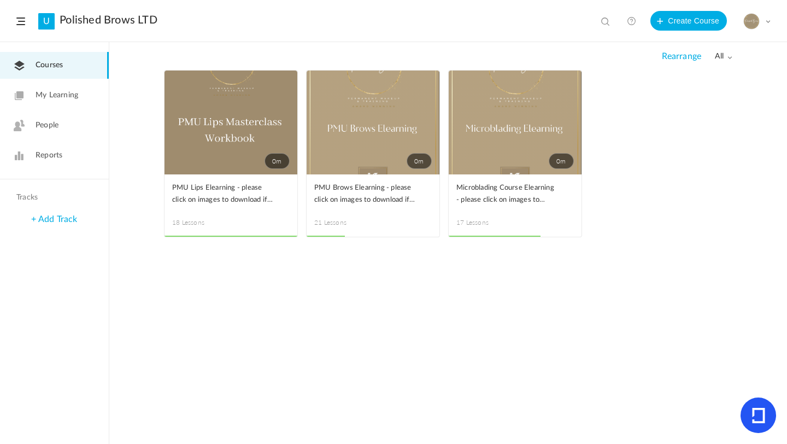
click at [0, 0] on span at bounding box center [0, 0] width 0 height 0
click at [0, 0] on link "Edit" at bounding box center [0, 0] width 0 height 0
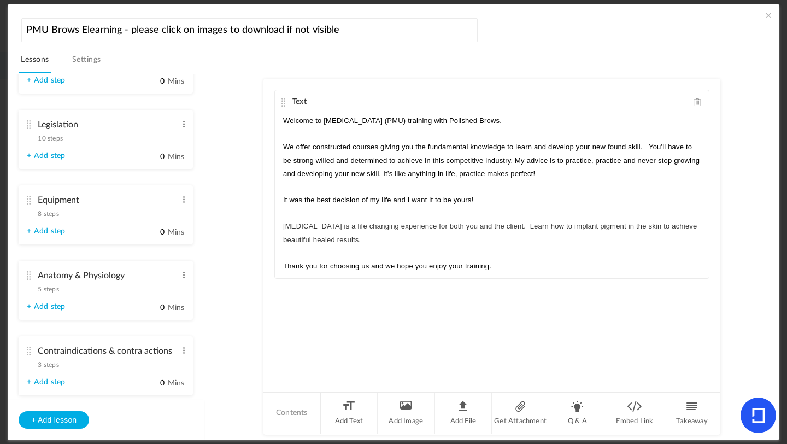
scroll to position [156, 0]
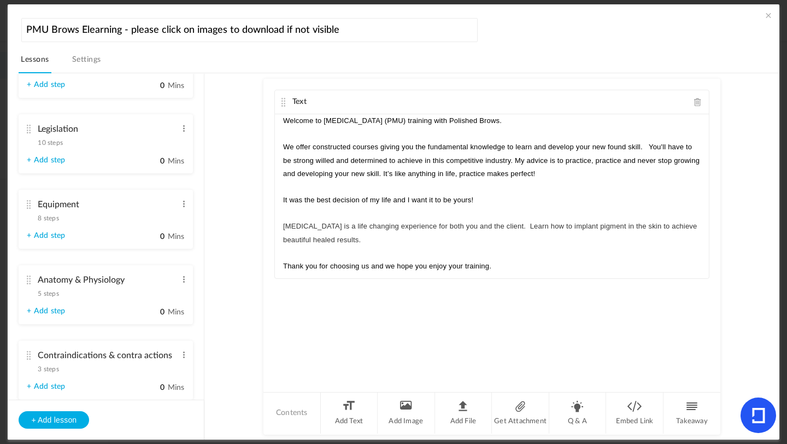
click at [48, 221] on span "8 steps" at bounding box center [48, 218] width 21 height 7
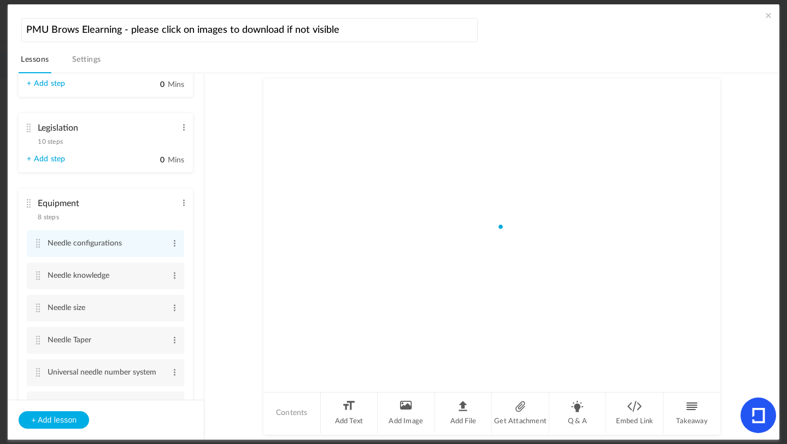
click at [52, 220] on span "8 steps" at bounding box center [48, 217] width 21 height 7
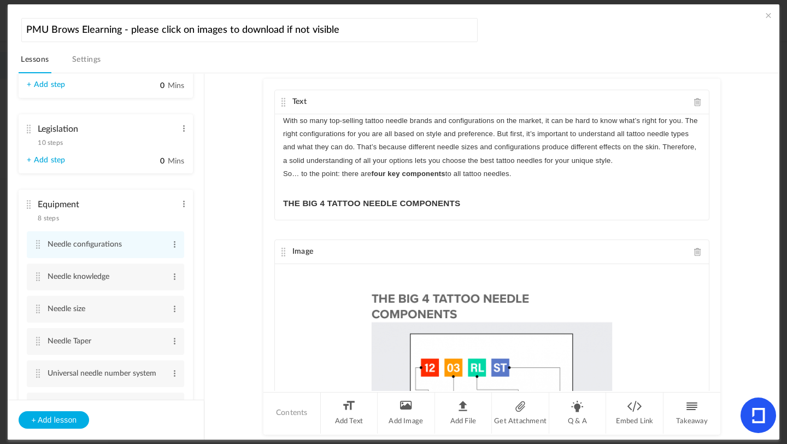
drag, startPoint x: 204, startPoint y: 132, endPoint x: 203, endPoint y: 155, distance: 22.4
click at [203, 155] on aside "Introduction 3 steps Edit Delete Meet [PERSON_NAME] Edit Delete Edit Delete Edit" at bounding box center [106, 257] width 197 height 366
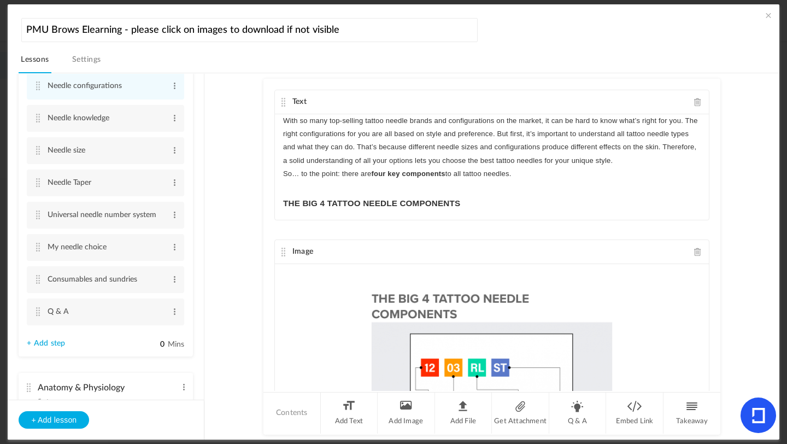
scroll to position [230, 0]
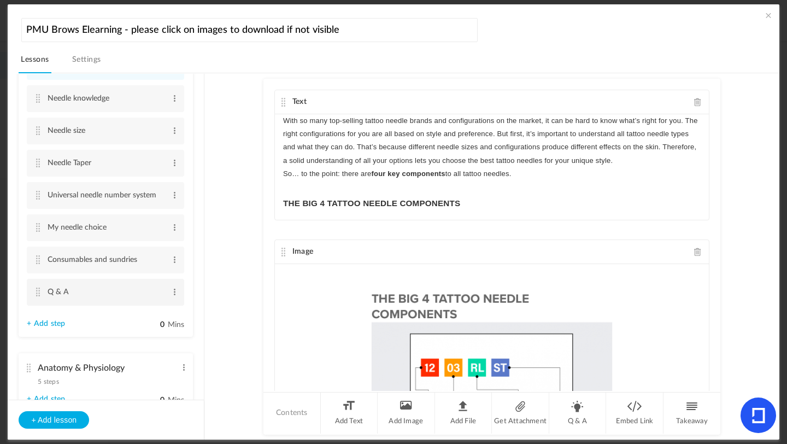
click at [37, 293] on cite at bounding box center [38, 291] width 8 height 9
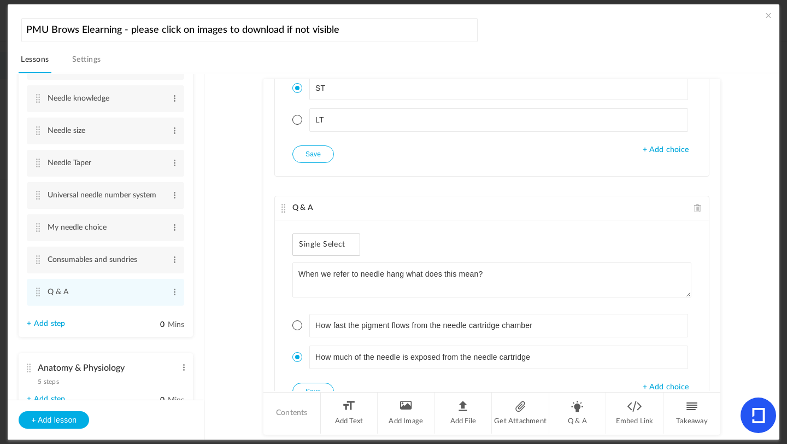
scroll to position [1995, 0]
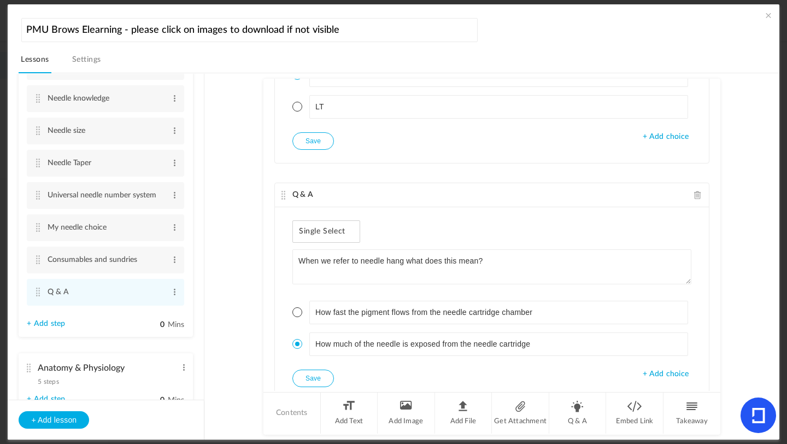
drag, startPoint x: 719, startPoint y: 263, endPoint x: 717, endPoint y: 273, distance: 10.1
click at [655, 274] on au-course-substep "Q & A Single Select What does RL stand for? Round liner Round linear + Add choi…" at bounding box center [492, 256] width 548 height 367
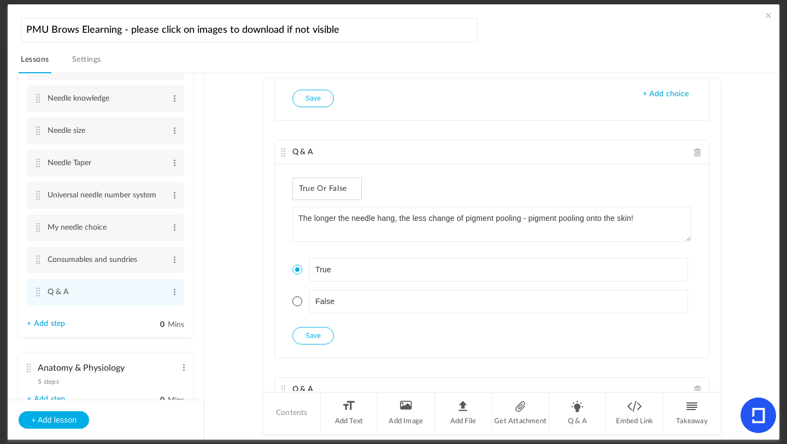
scroll to position [3227, 0]
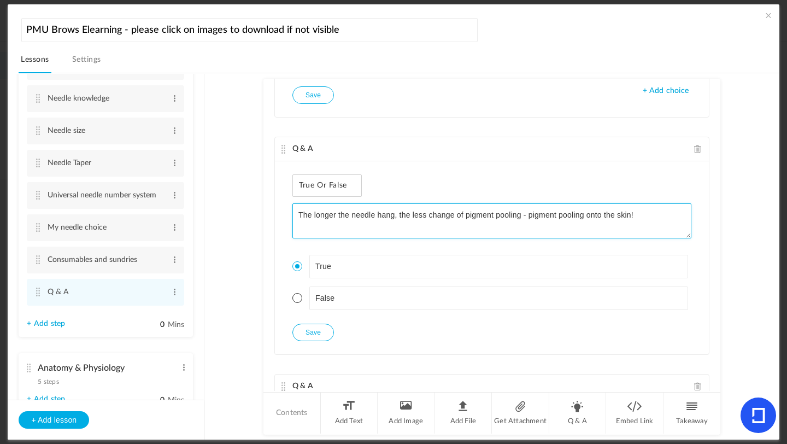
click at [447, 213] on textarea "The longer the needle hang, the less change of pigment pooling - pigment poolin…" at bounding box center [491, 220] width 399 height 35
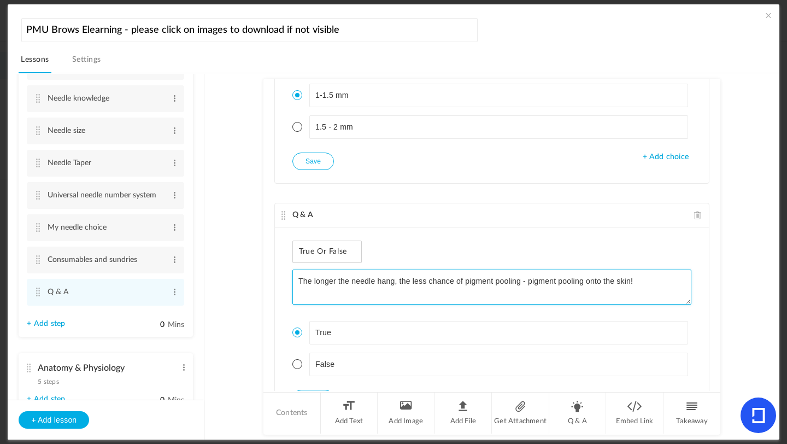
scroll to position [3243, 0]
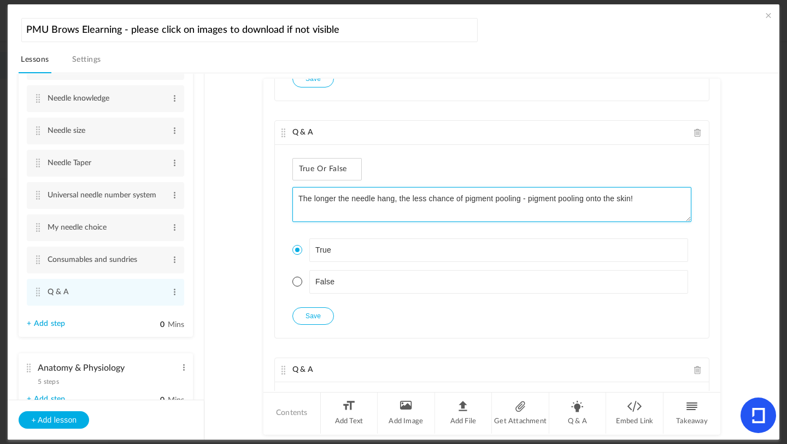
type textarea "The longer the needle hang, the less chance of pigment pooling - pigment poolin…"
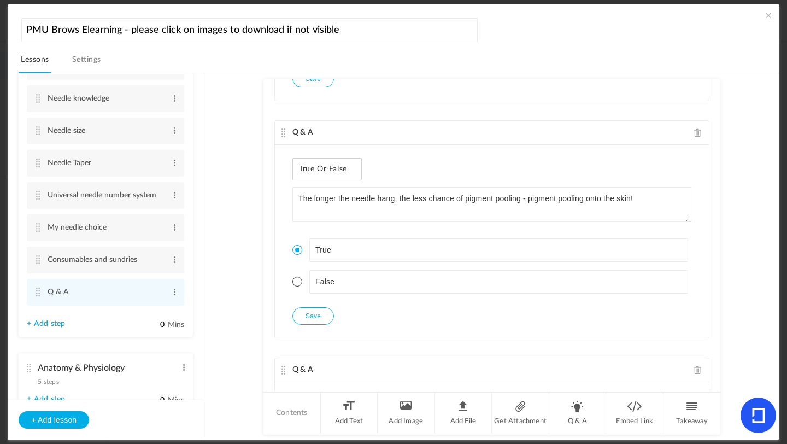
click at [315, 318] on button "Save" at bounding box center [313, 315] width 42 height 17
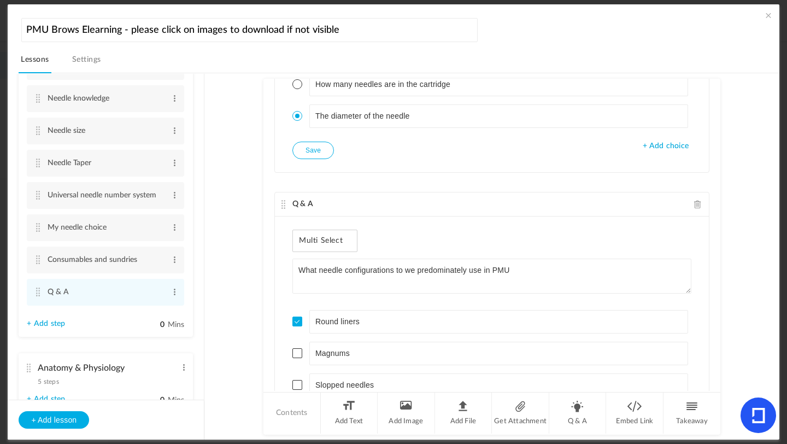
scroll to position [1149, 0]
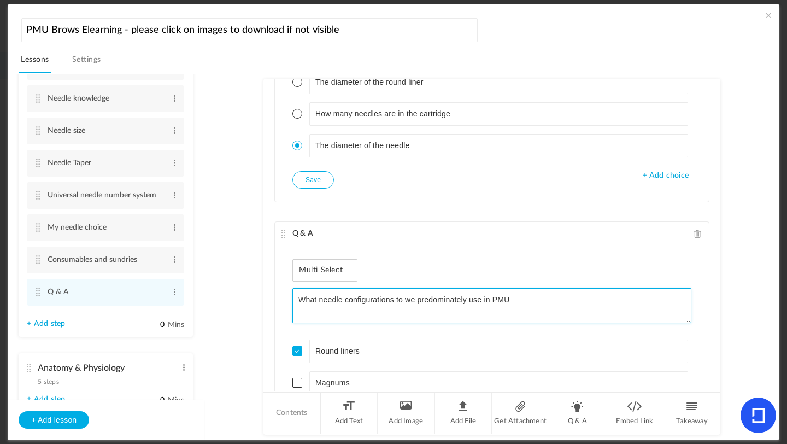
click at [542, 301] on textarea "What needle configurations to we predominately use in PMU" at bounding box center [491, 305] width 399 height 35
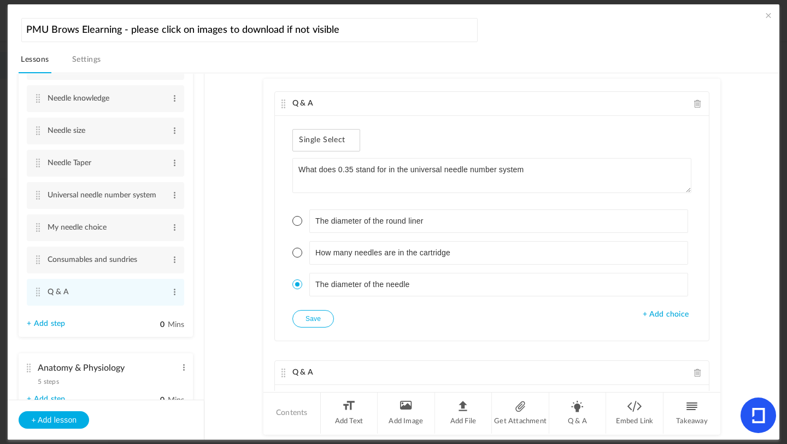
scroll to position [1011, 0]
type textarea "What needle configurations to we predominately use in PMU?"
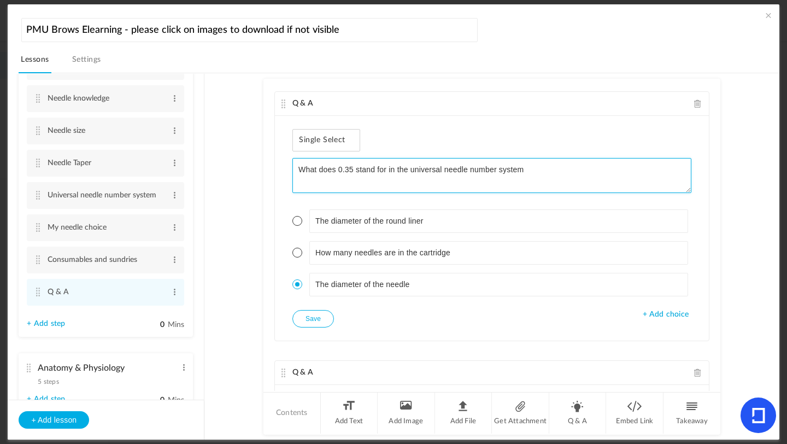
click at [592, 170] on textarea "What does 0.35 stand for in the universal needle number system" at bounding box center [491, 175] width 399 height 35
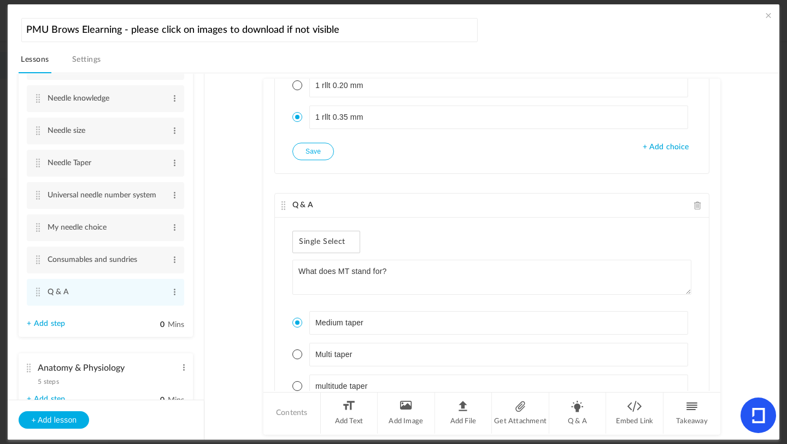
scroll to position [386, 0]
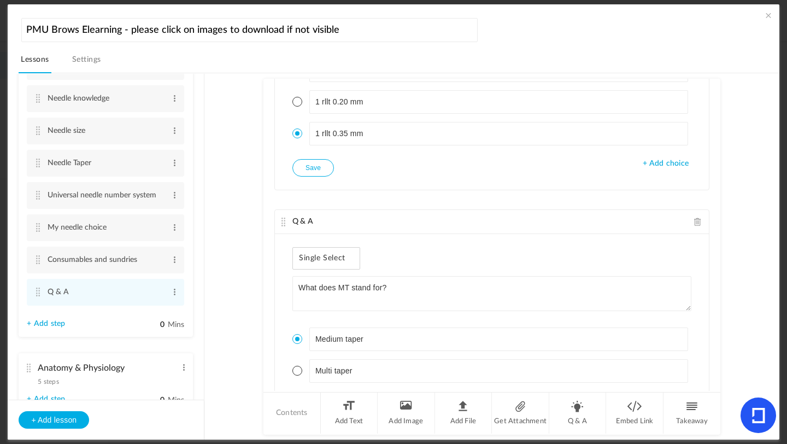
type textarea "What does 0.35 stand for in the universal needle number system?"
drag, startPoint x: 719, startPoint y: 118, endPoint x: 717, endPoint y: 112, distance: 5.7
click at [655, 112] on au-course-substep "Q & A Single Select What does RL stand for? Round liner Round linear + Add choi…" at bounding box center [492, 256] width 548 height 367
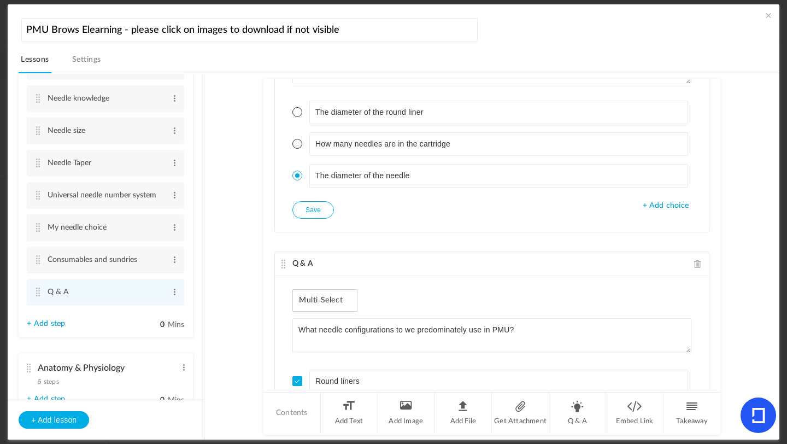
scroll to position [1113, 0]
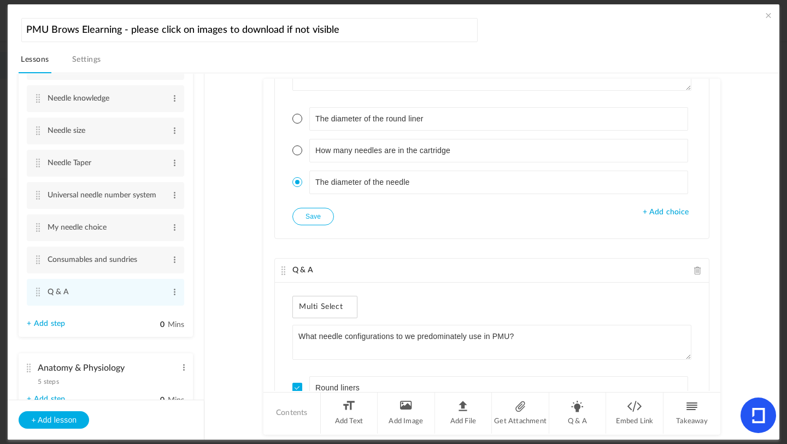
click at [311, 218] on button "Save" at bounding box center [313, 216] width 42 height 17
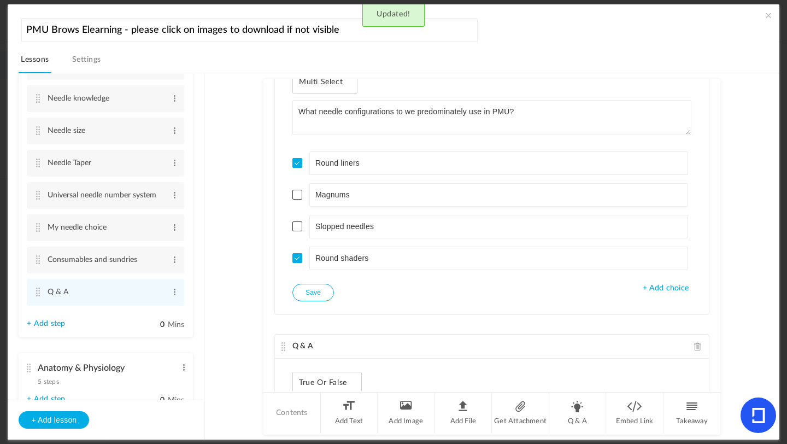
scroll to position [1344, 0]
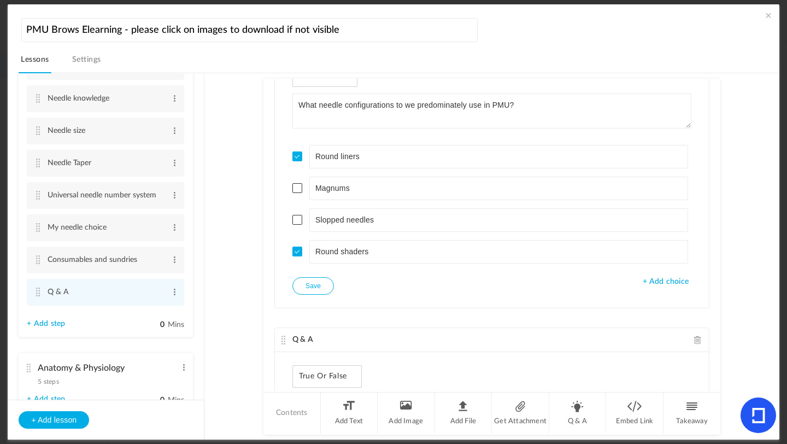
click at [315, 280] on button "Save" at bounding box center [313, 285] width 42 height 17
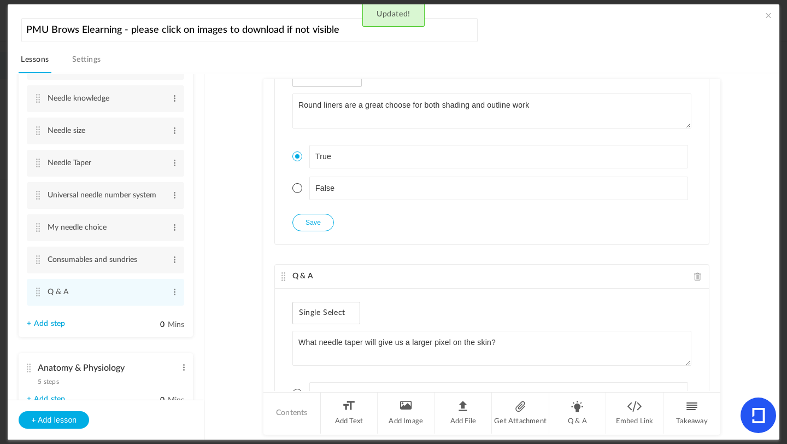
scroll to position [1635, 0]
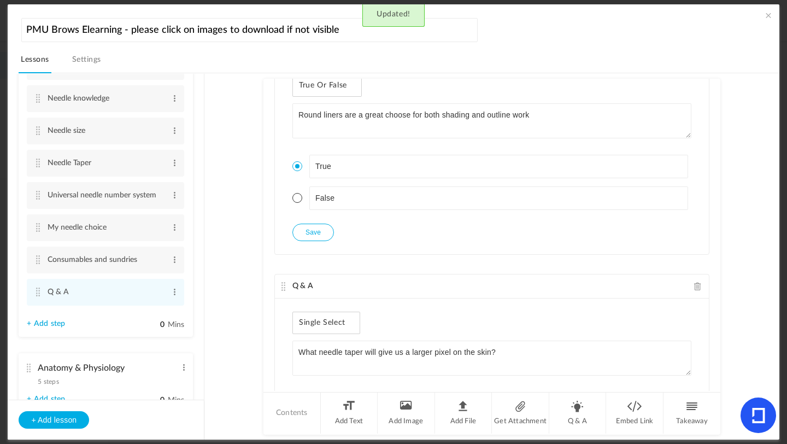
click at [324, 236] on button "Save" at bounding box center [313, 232] width 42 height 17
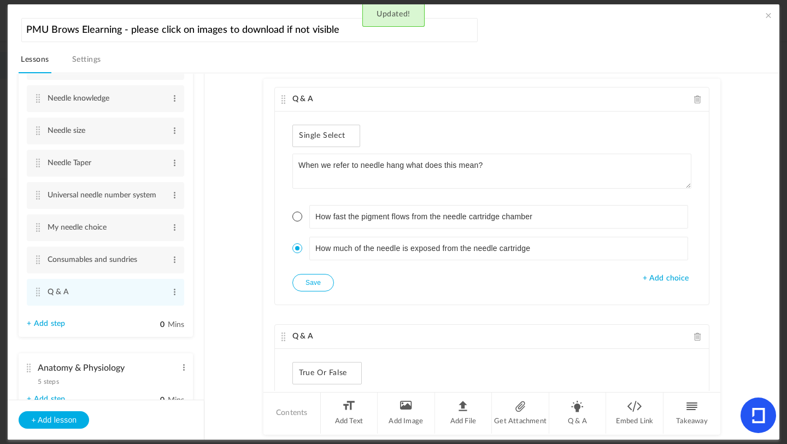
scroll to position [2081, 0]
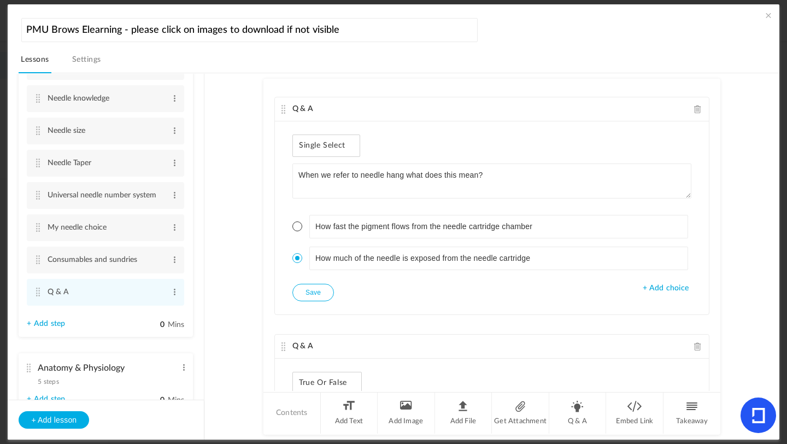
click at [306, 291] on button "Save" at bounding box center [313, 292] width 42 height 17
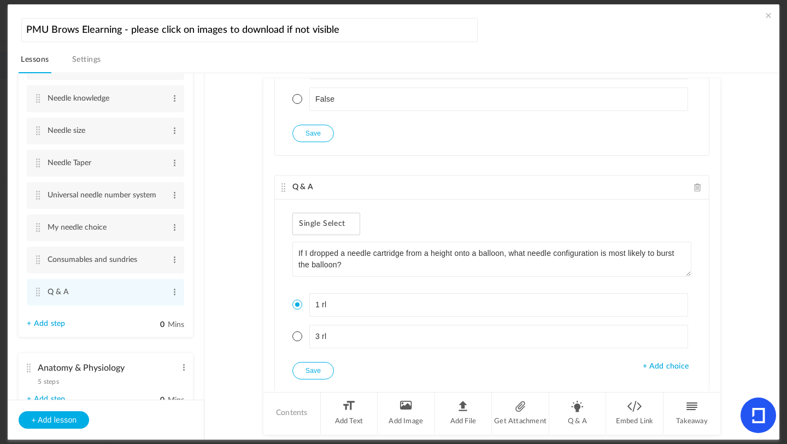
scroll to position [2484, 0]
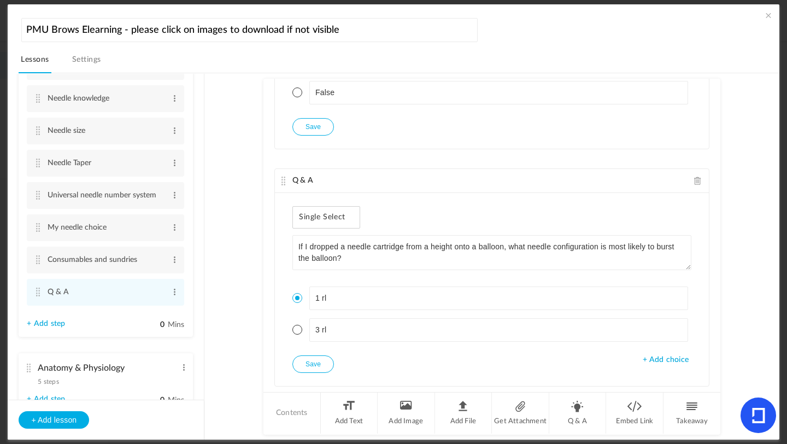
click at [327, 132] on button "Save" at bounding box center [313, 126] width 42 height 17
click at [314, 371] on button "Save" at bounding box center [313, 363] width 42 height 17
drag, startPoint x: 719, startPoint y: 299, endPoint x: 718, endPoint y: 314, distance: 15.3
click at [655, 314] on au-course-substep "Q & A Single Select What does RL stand for? Round liner Round linear + Add choi…" at bounding box center [492, 256] width 548 height 367
drag, startPoint x: 718, startPoint y: 308, endPoint x: 718, endPoint y: 318, distance: 9.9
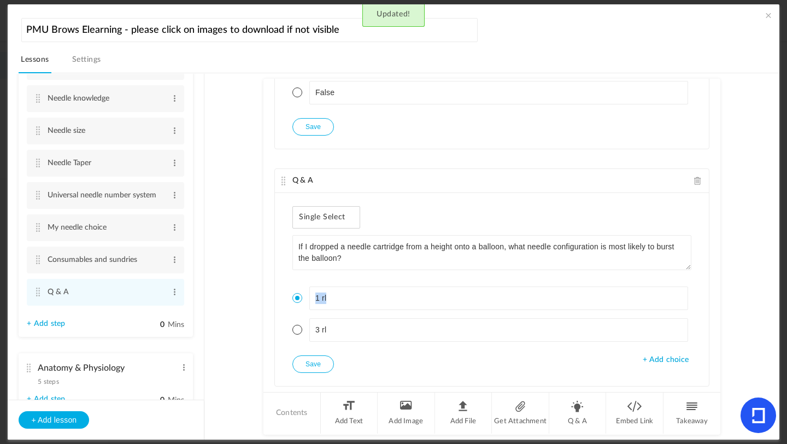
click at [655, 320] on au-course-substep "Q & A Single Select What does RL stand for? Round liner Round linear + Add choi…" at bounding box center [492, 256] width 548 height 367
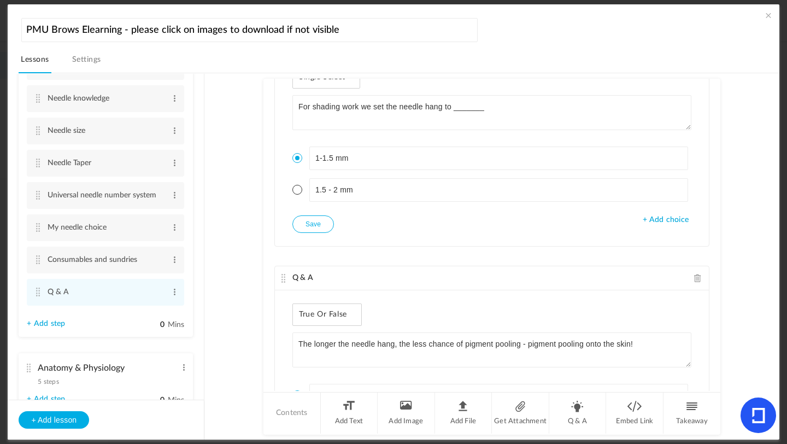
scroll to position [3118, 0]
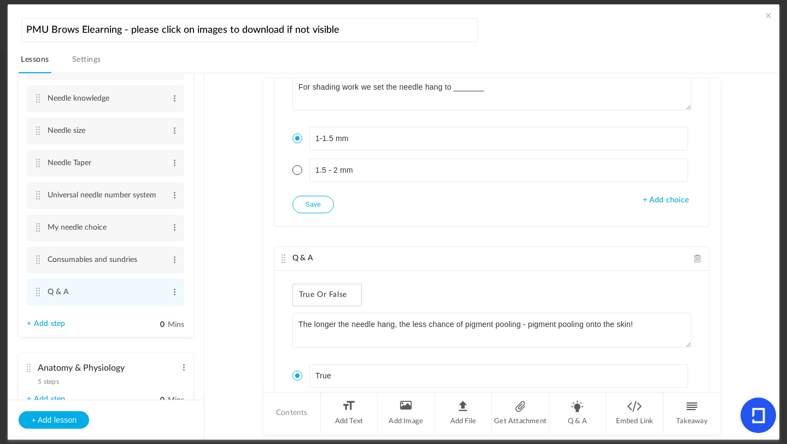
click at [655, 14] on span at bounding box center [768, 15] width 11 height 11
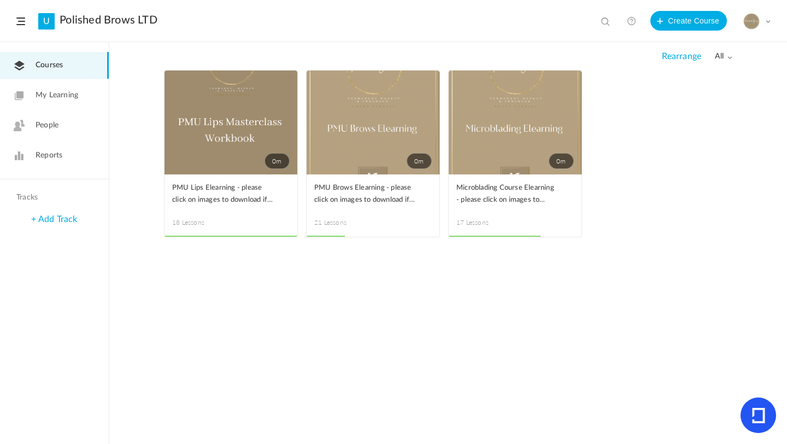
click at [48, 130] on span "People" at bounding box center [47, 125] width 23 height 11
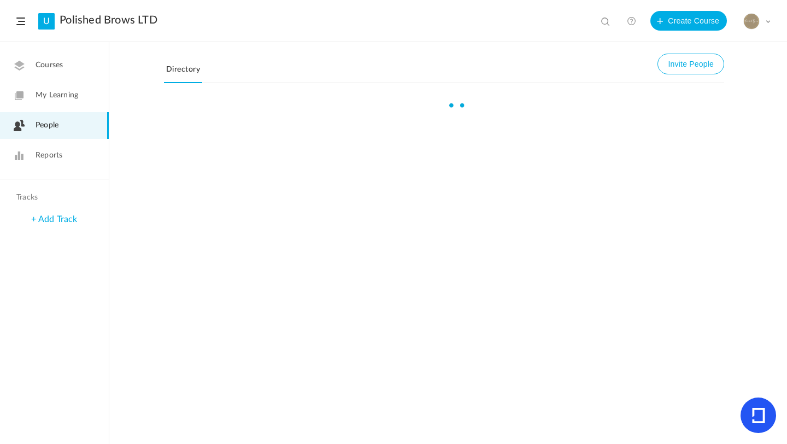
click at [45, 162] on link "Reports" at bounding box center [54, 155] width 109 height 27
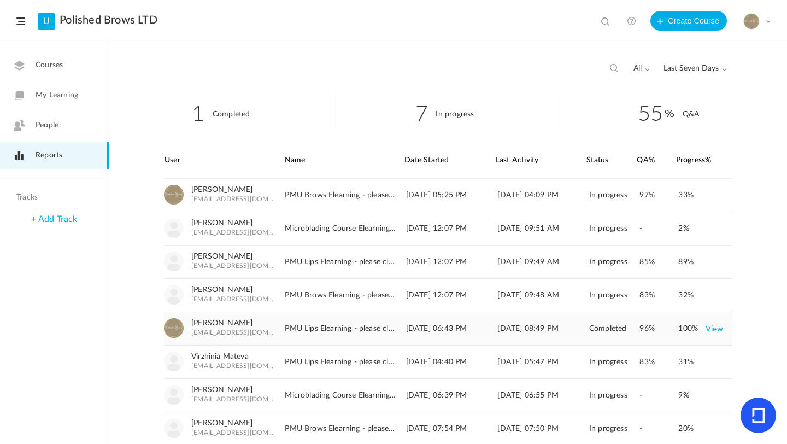
click at [655, 332] on link "View" at bounding box center [715, 329] width 18 height 20
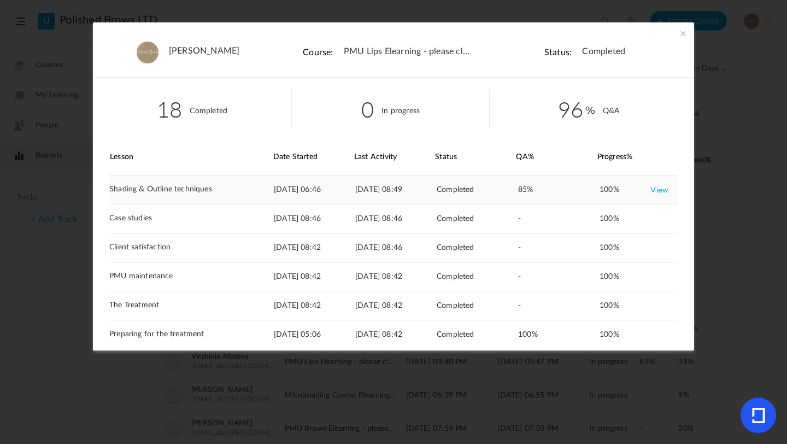
click at [655, 194] on link "View" at bounding box center [659, 190] width 18 height 20
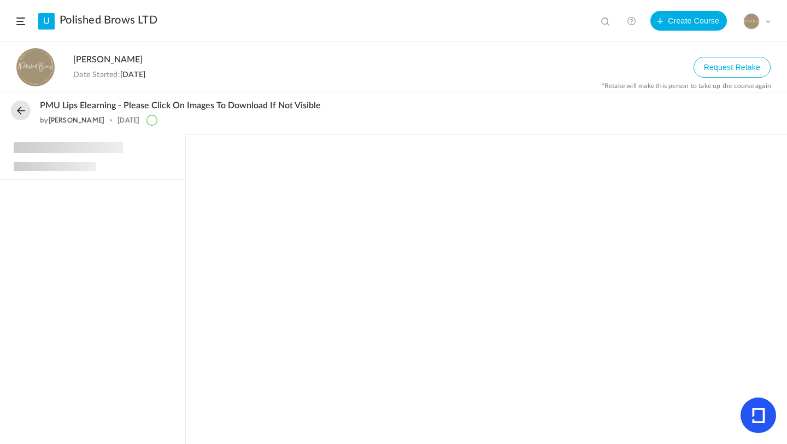
scroll to position [514, 0]
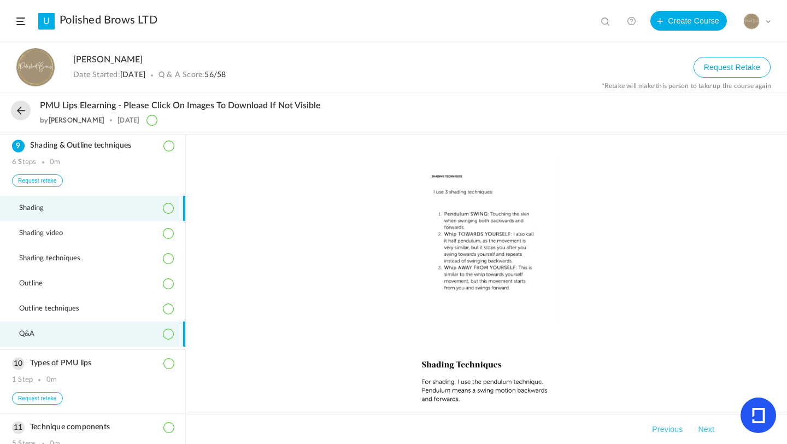
click at [42, 336] on span "Q&A" at bounding box center [34, 334] width 30 height 9
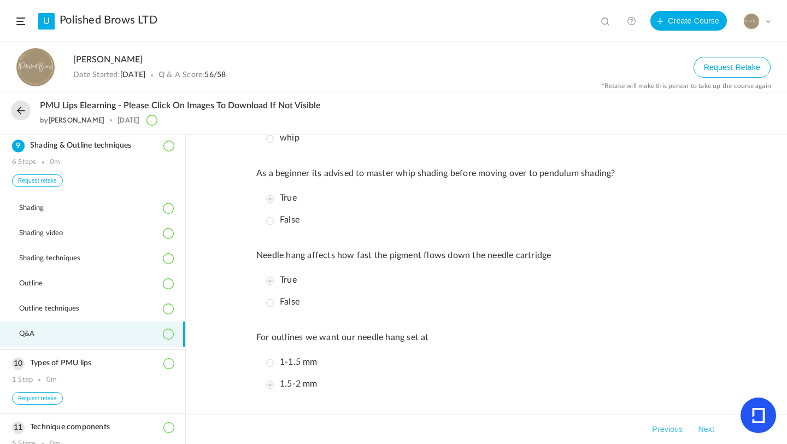
scroll to position [179, 0]
click at [21, 104] on button at bounding box center [21, 111] width 20 height 20
click at [24, 110] on button at bounding box center [21, 111] width 20 height 20
click at [23, 21] on span at bounding box center [20, 21] width 9 height 8
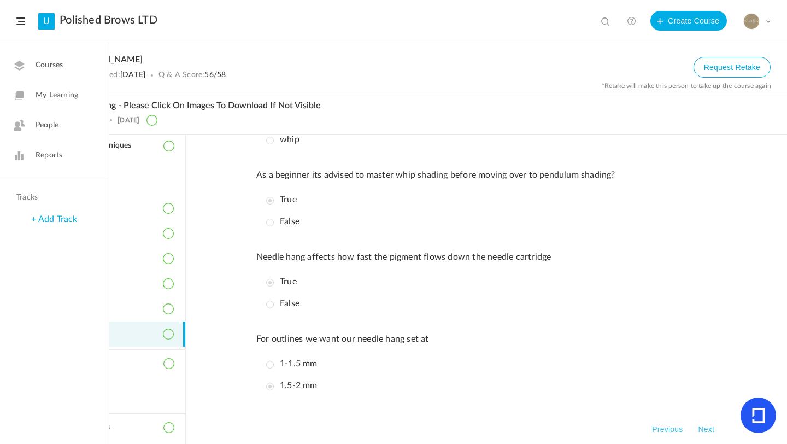
click at [45, 64] on span "Courses" at bounding box center [49, 65] width 27 height 11
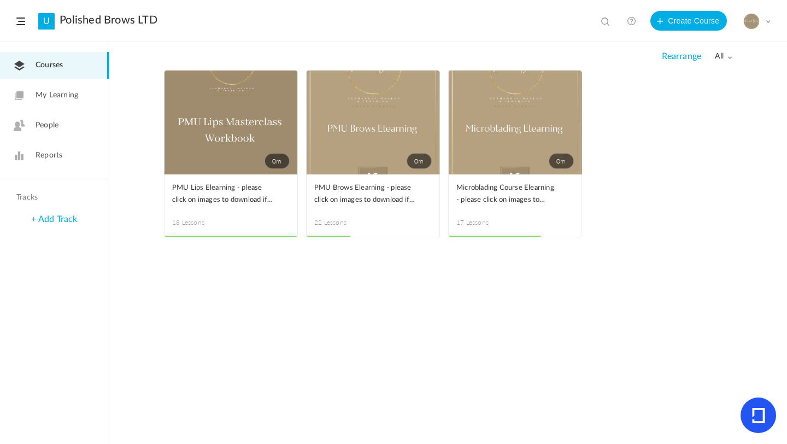
click at [0, 0] on span at bounding box center [0, 0] width 0 height 0
click at [0, 0] on link "Edit" at bounding box center [0, 0] width 0 height 0
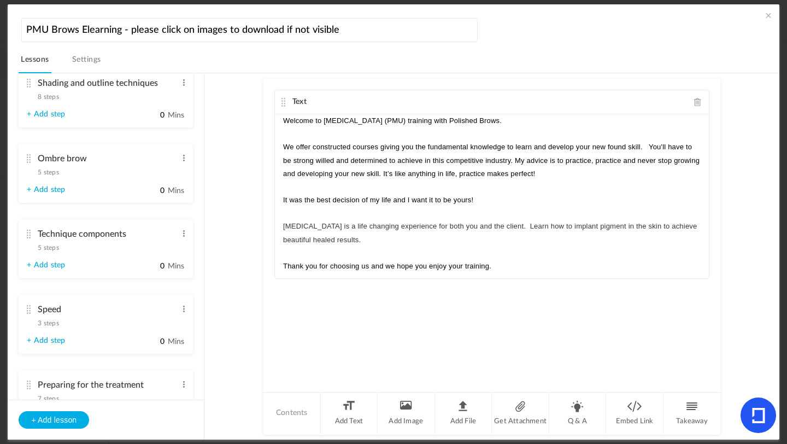
scroll to position [697, 0]
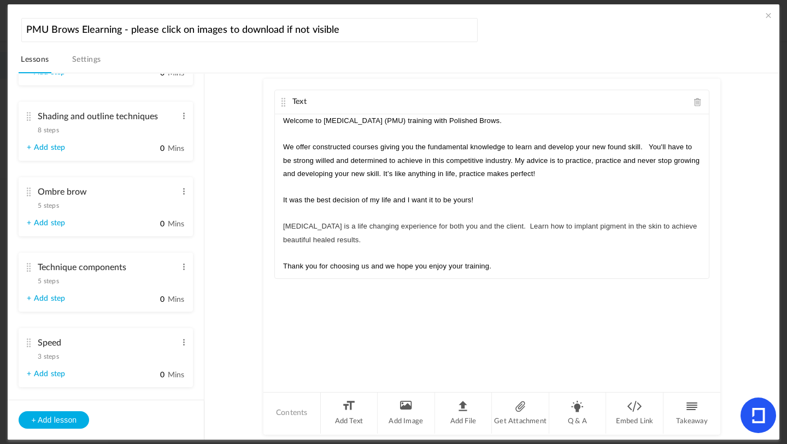
click at [45, 209] on span "5 steps" at bounding box center [48, 205] width 21 height 7
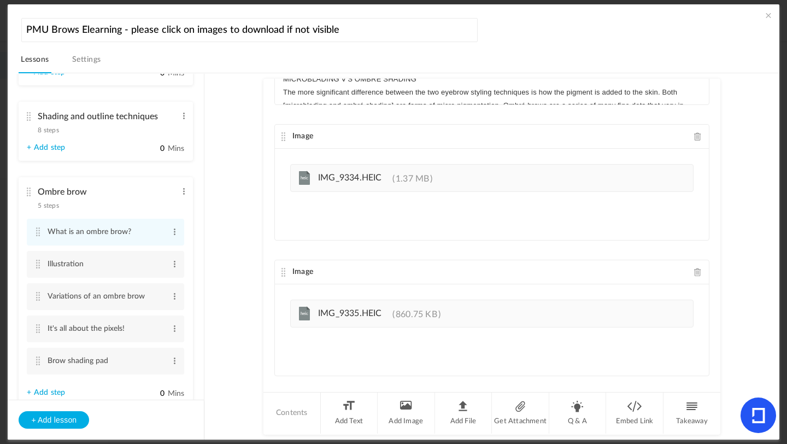
scroll to position [189, 0]
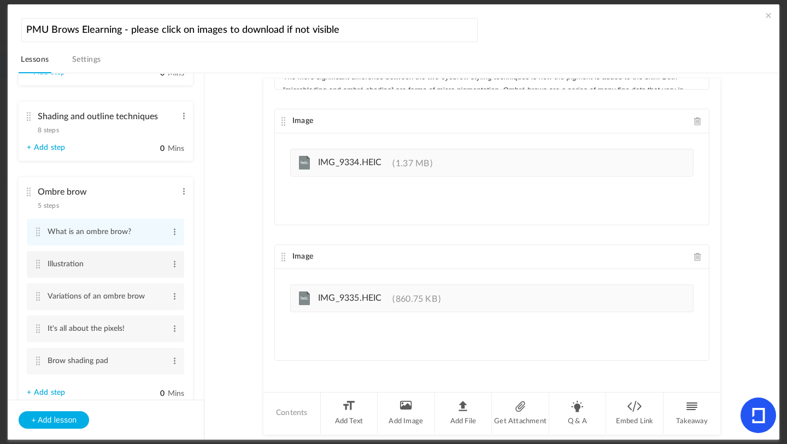
click at [39, 268] on cite at bounding box center [38, 264] width 8 height 9
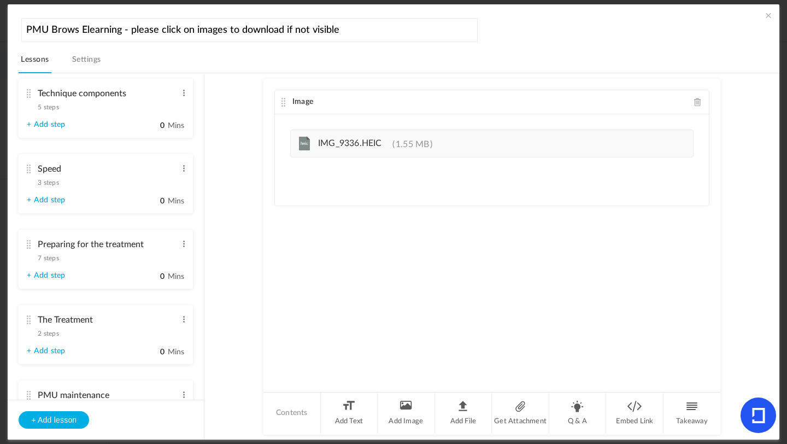
scroll to position [936, 0]
click at [33, 249] on div "Preparing for the treatment 7 steps Edit Delete" at bounding box center [102, 247] width 150 height 29
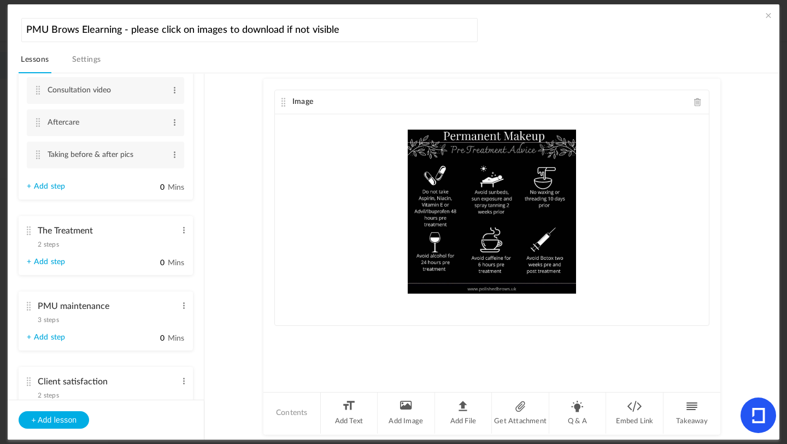
scroll to position [1086, 0]
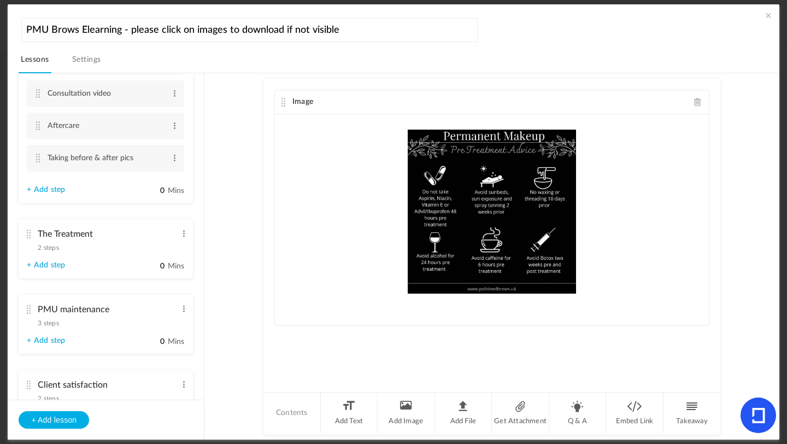
click at [28, 238] on cite at bounding box center [29, 234] width 8 height 9
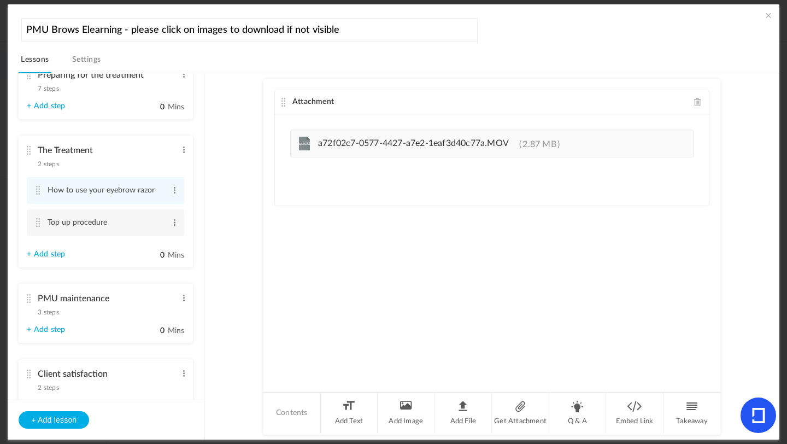
scroll to position [928, 0]
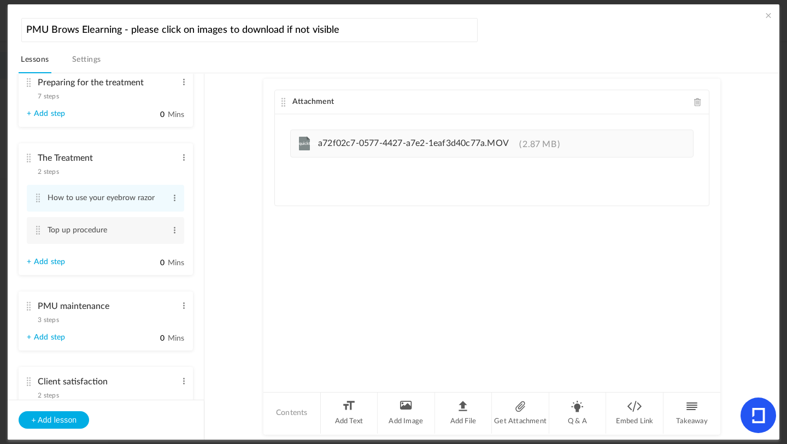
click at [42, 267] on link "+ Add step" at bounding box center [46, 261] width 38 height 9
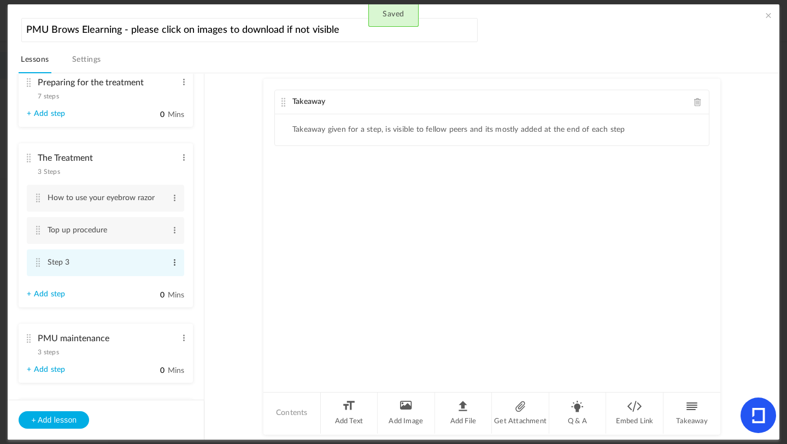
click at [173, 268] on span at bounding box center [175, 262] width 8 height 11
click at [142, 287] on link "Edit" at bounding box center [157, 280] width 43 height 13
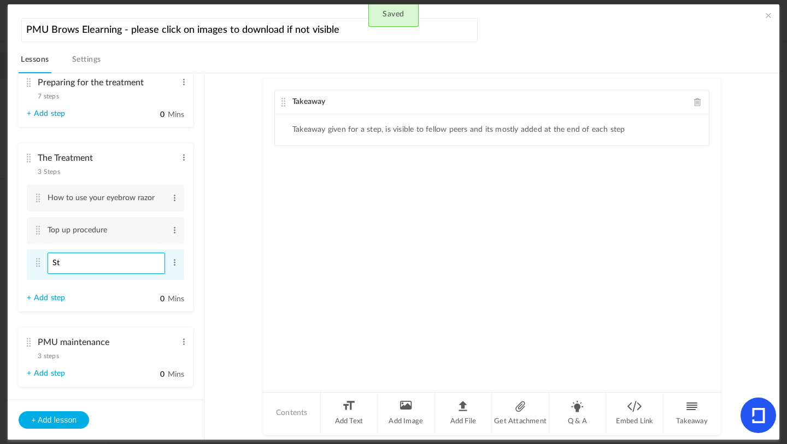
type input "S"
type input "Step by Step"
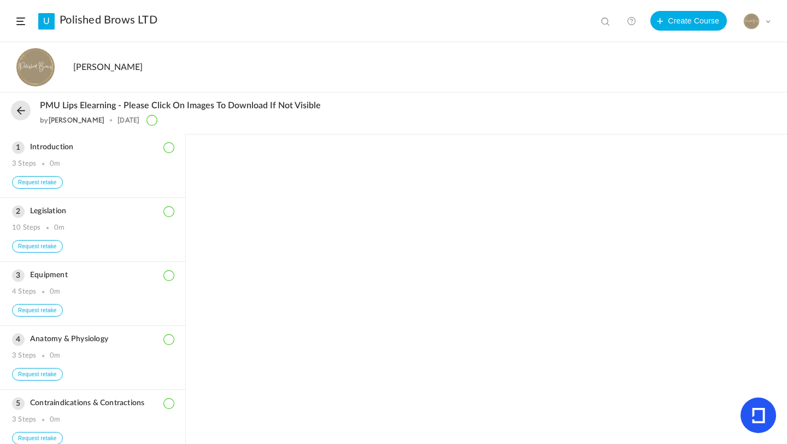
scroll to position [514, 0]
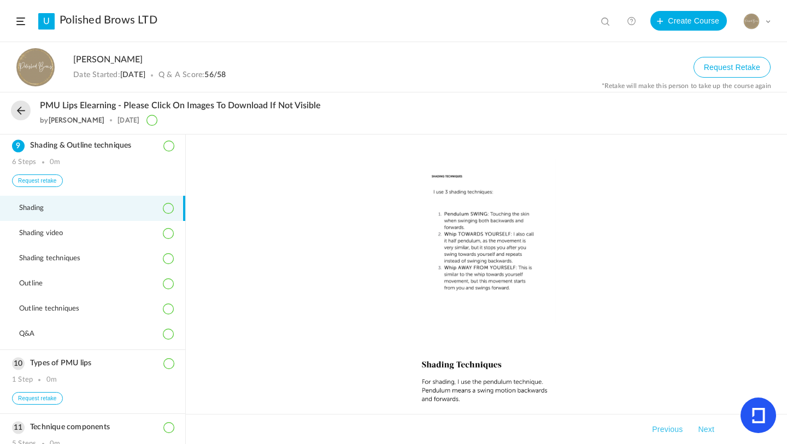
click at [24, 21] on span at bounding box center [20, 21] width 9 height 8
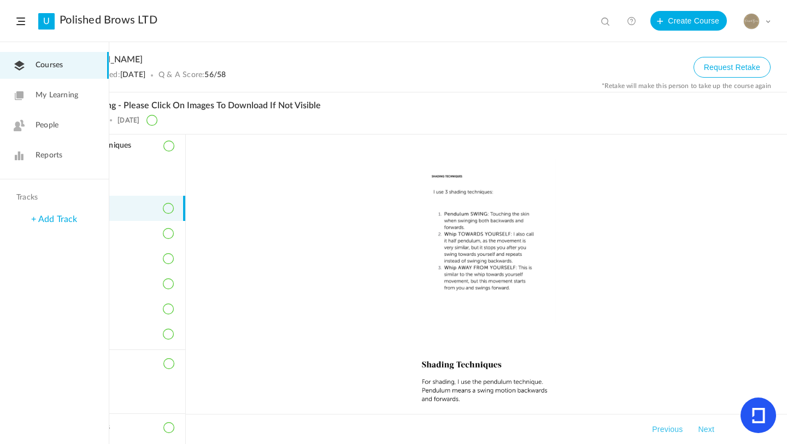
click at [46, 64] on span "Courses" at bounding box center [49, 65] width 27 height 11
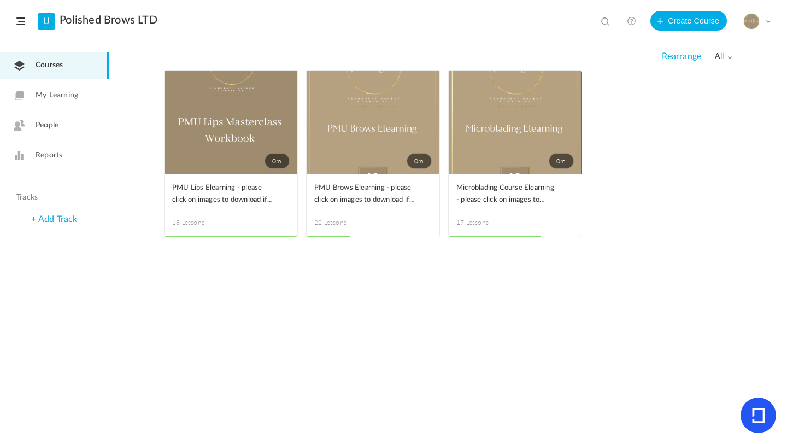
click at [0, 0] on span at bounding box center [0, 0] width 0 height 0
click at [0, 0] on link "Edit" at bounding box center [0, 0] width 0 height 0
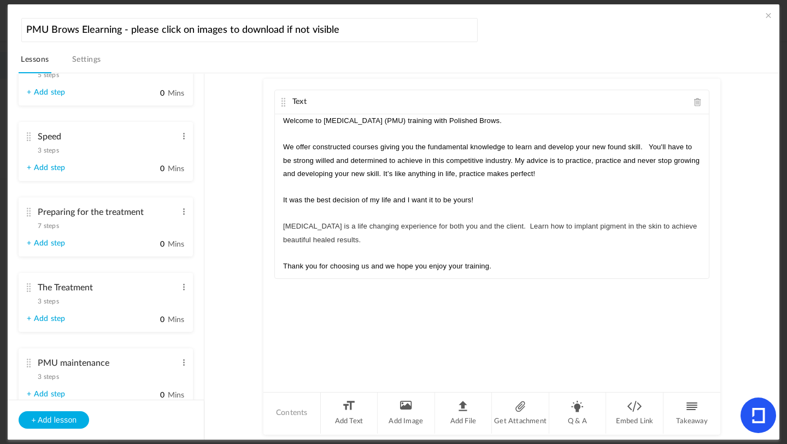
scroll to position [928, 0]
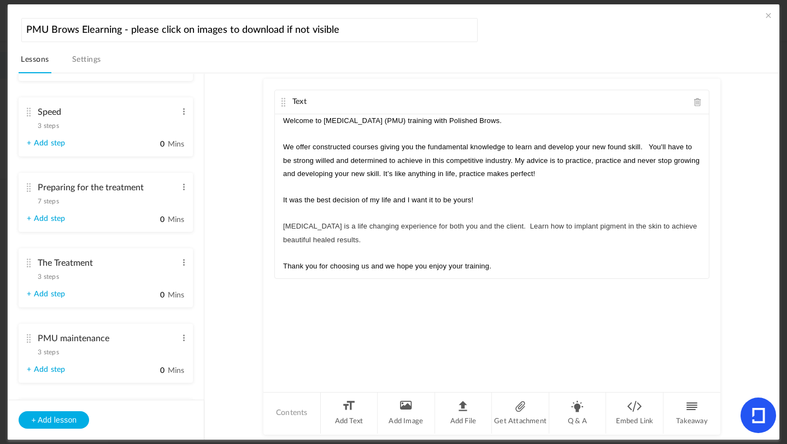
click at [55, 280] on span "3 steps" at bounding box center [48, 276] width 21 height 7
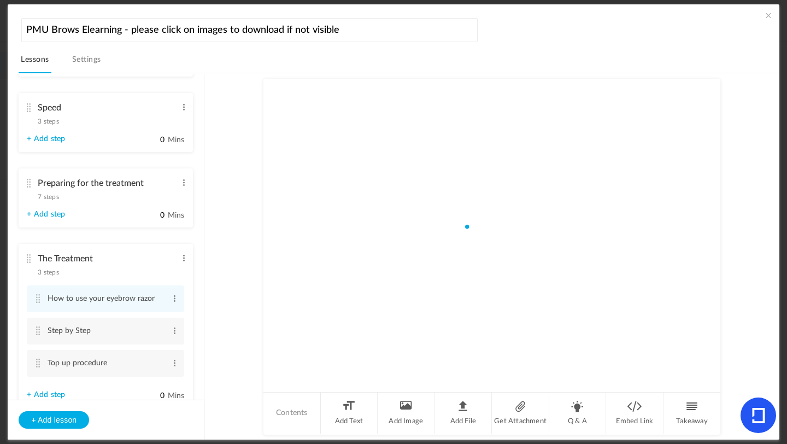
scroll to position [823, 0]
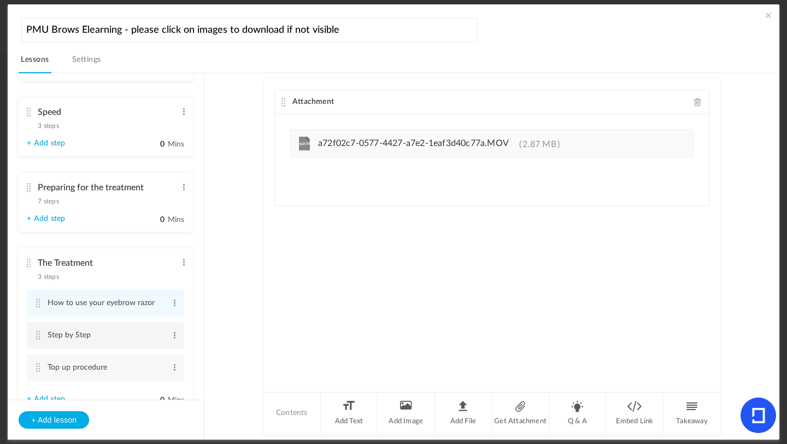
click at [35, 339] on cite at bounding box center [38, 335] width 8 height 9
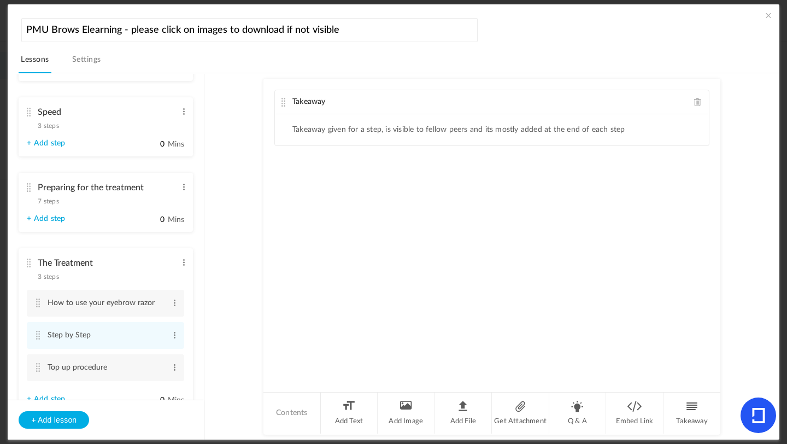
click at [691, 98] on div "Takeaway" at bounding box center [492, 102] width 434 height 24
click at [697, 107] on div "Takeaway" at bounding box center [492, 102] width 434 height 24
click at [696, 103] on span at bounding box center [698, 102] width 8 height 8
click at [405, 400] on li "Add Image" at bounding box center [406, 412] width 57 height 41
click at [410, 411] on li "Add Image" at bounding box center [406, 412] width 57 height 41
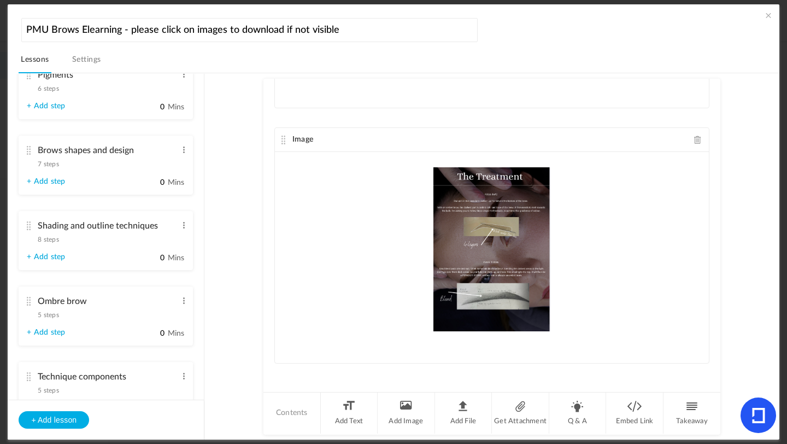
scroll to position [488, 0]
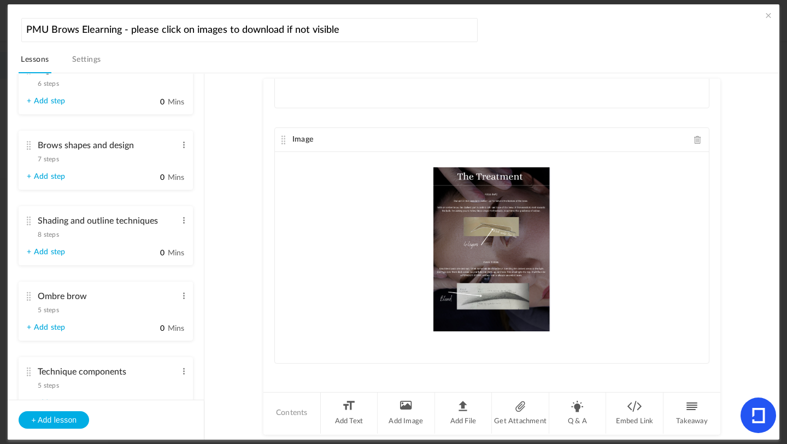
click at [51, 238] on span "8 steps" at bounding box center [48, 234] width 21 height 7
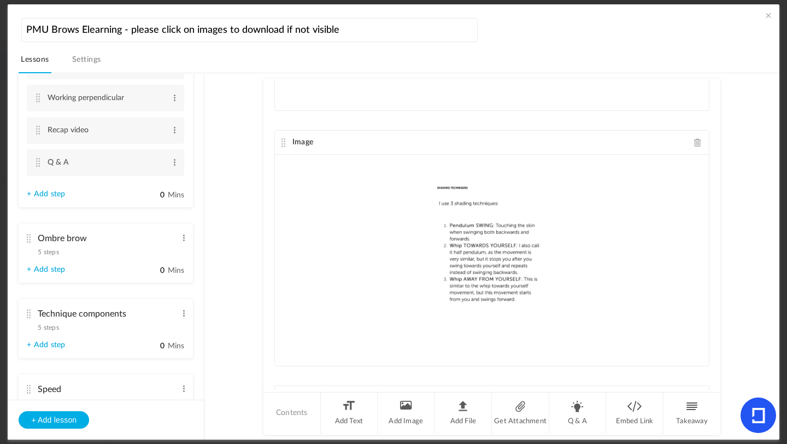
scroll to position [816, 0]
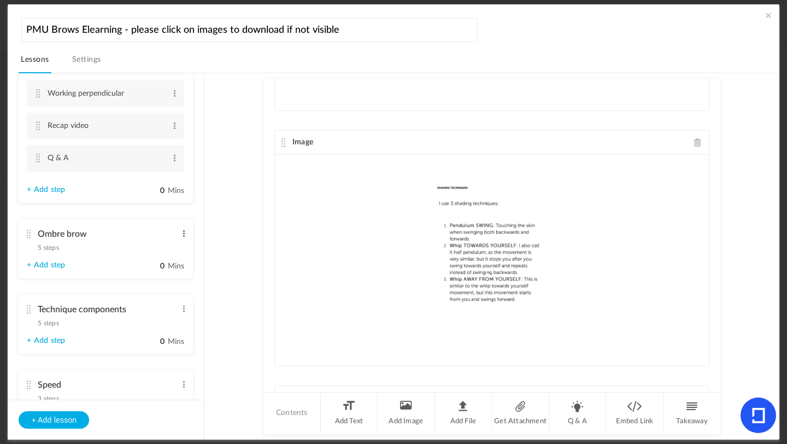
click at [180, 234] on span at bounding box center [184, 233] width 8 height 11
click at [162, 257] on link "Edit" at bounding box center [166, 251] width 43 height 13
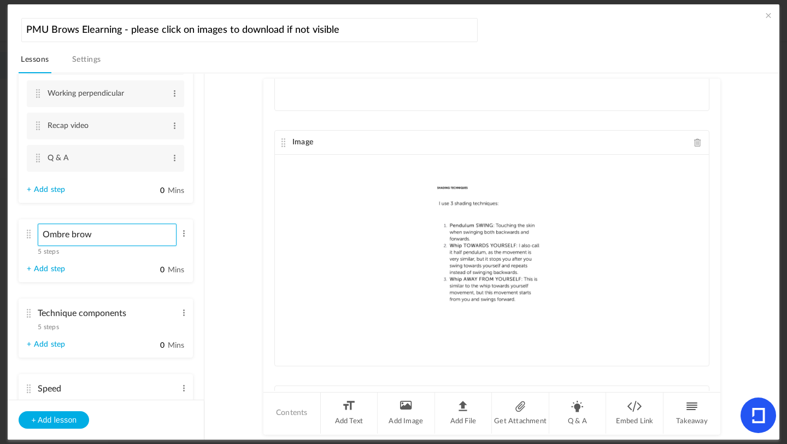
click at [68, 238] on input "Ombre brow" at bounding box center [107, 235] width 139 height 22
type input "b"
type input "PMU Brows"
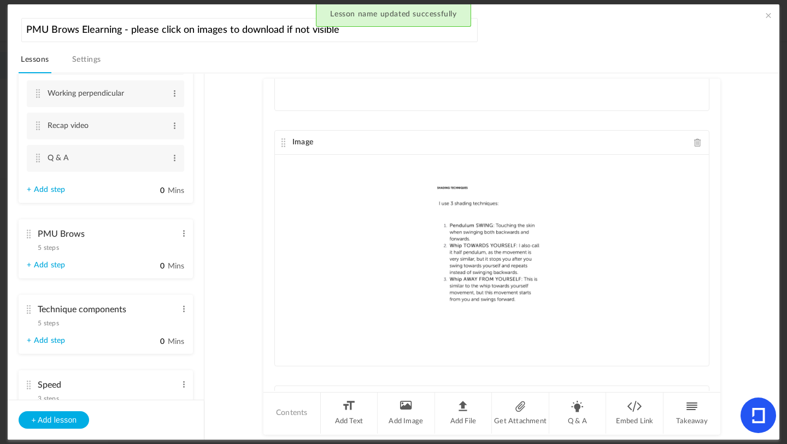
click at [61, 251] on div "PMU Brows 5 steps Edit Delete" at bounding box center [102, 238] width 150 height 29
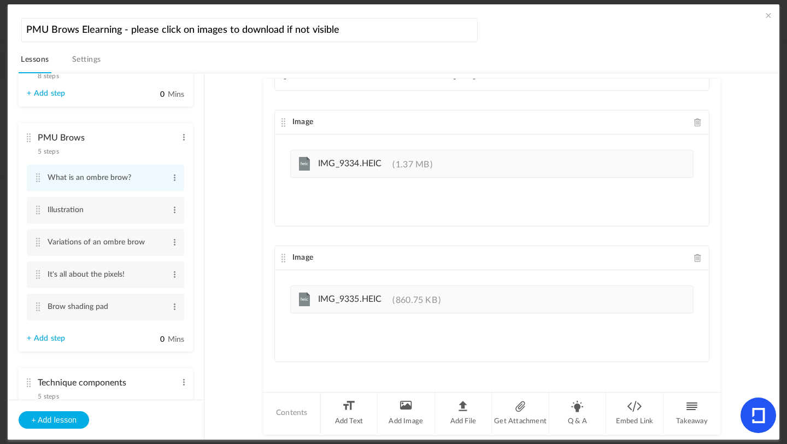
scroll to position [189, 0]
click at [409, 407] on li "Add Image" at bounding box center [406, 412] width 57 height 41
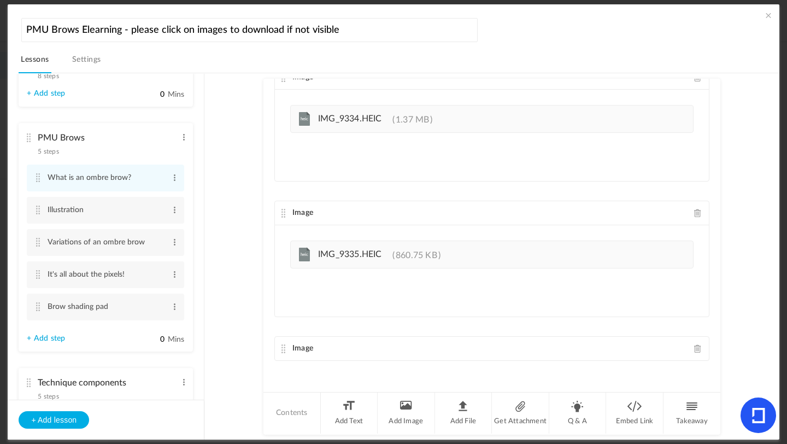
scroll to position [233, 0]
drag, startPoint x: 282, startPoint y: 277, endPoint x: 284, endPoint y: 177, distance: 100.6
click at [284, 177] on div "Text What Are Ombré Brows? Ombré brows is a brow style that uses ombré shading,…" at bounding box center [491, 235] width 457 height 312
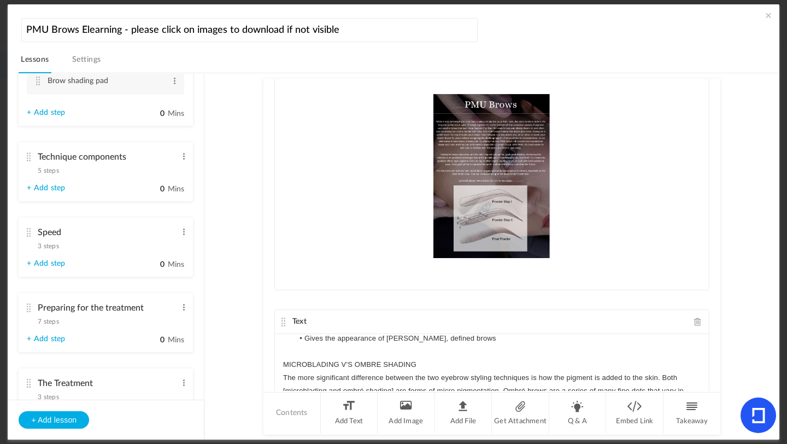
scroll to position [872, 0]
click at [55, 173] on span "5 steps" at bounding box center [48, 170] width 21 height 7
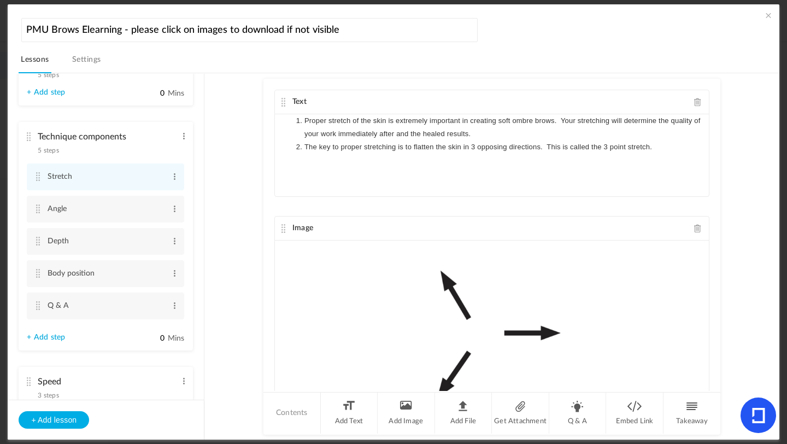
scroll to position [724, 0]
click at [38, 307] on cite at bounding box center [38, 304] width 8 height 9
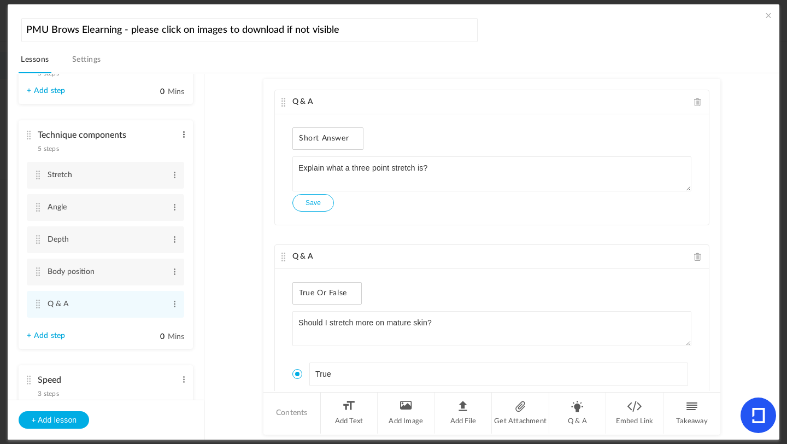
click at [180, 140] on span at bounding box center [184, 134] width 8 height 11
click at [156, 156] on link "Edit" at bounding box center [166, 152] width 43 height 13
type input "Technical Components"
click at [574, 416] on li "Q & A" at bounding box center [577, 412] width 57 height 41
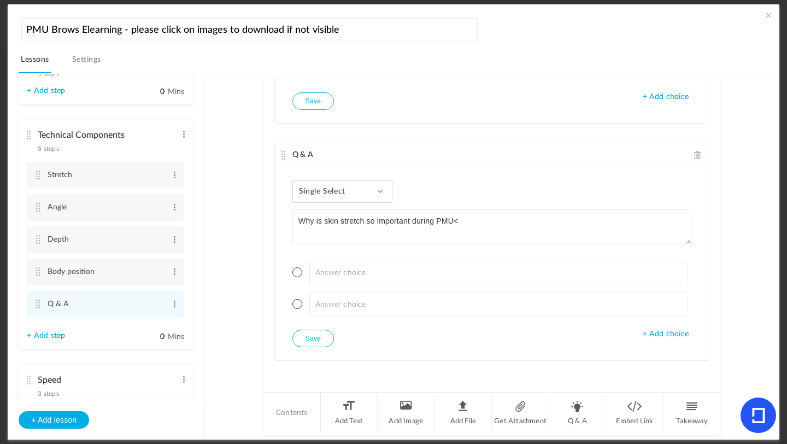
type textarea "Why is skin stretch so important during PMU<"
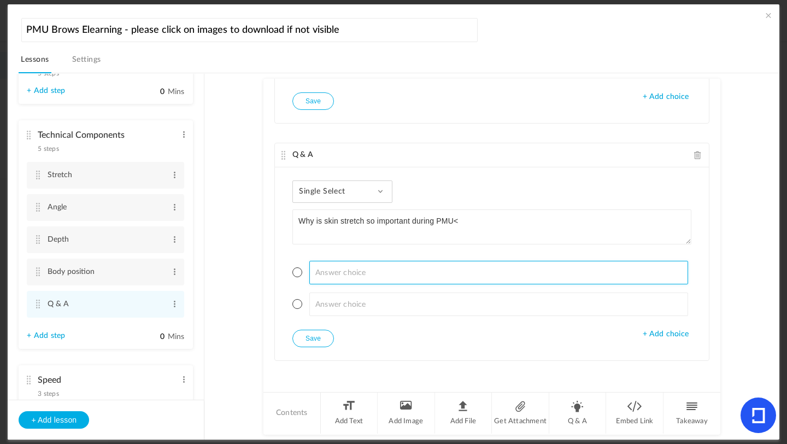
click at [359, 272] on input at bounding box center [498, 273] width 379 height 24
type input "It reduces pigment retention"
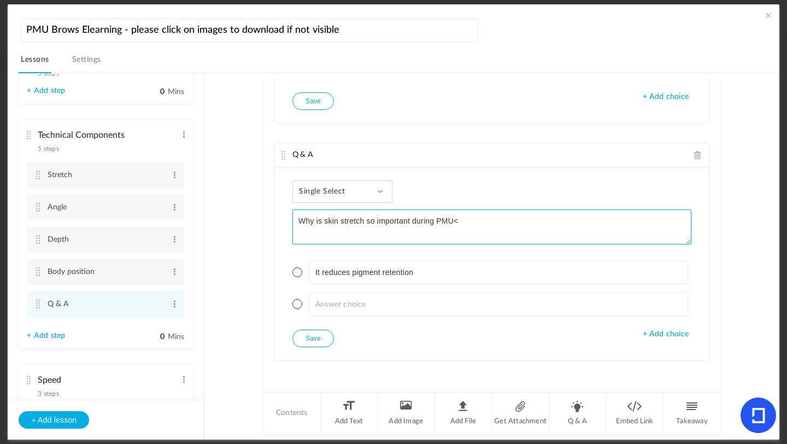
click at [462, 222] on textarea "Why is skin stretch so important during PMU<" at bounding box center [491, 226] width 399 height 35
type textarea "Why is skin stretch so important during PMU?"
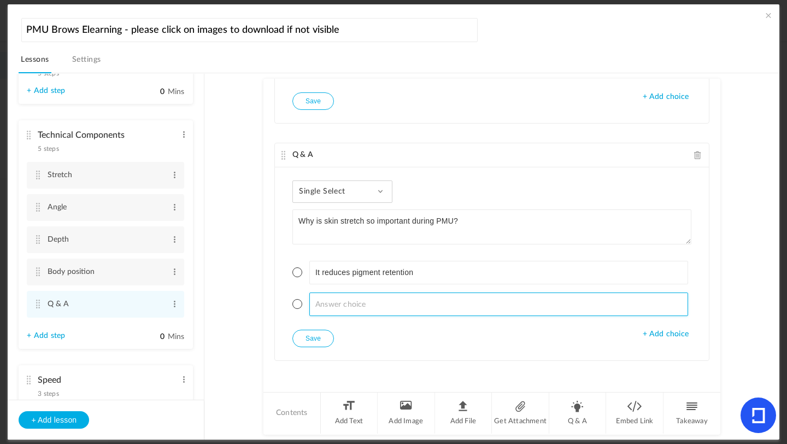
click at [326, 305] on input at bounding box center [498, 304] width 379 height 24
type input "i"
type input "It prevents trauma and helps the needle implant pigment clearly"
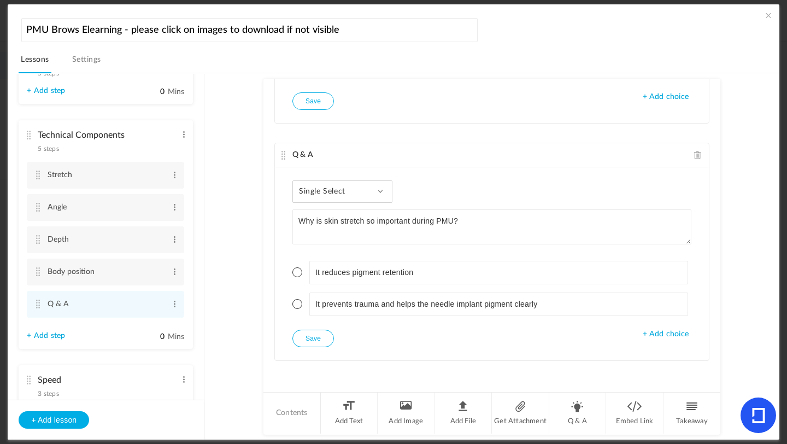
click at [650, 338] on span "+ Add choice" at bounding box center [666, 334] width 46 height 9
click at [652, 361] on span "+ Add choice" at bounding box center [666, 365] width 46 height 9
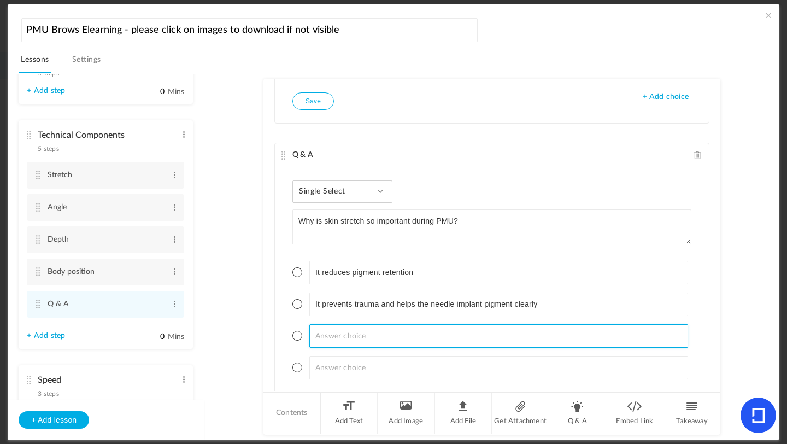
click at [375, 331] on input at bounding box center [498, 336] width 379 height 24
type input "It makes the skin tighter and harder to work on"
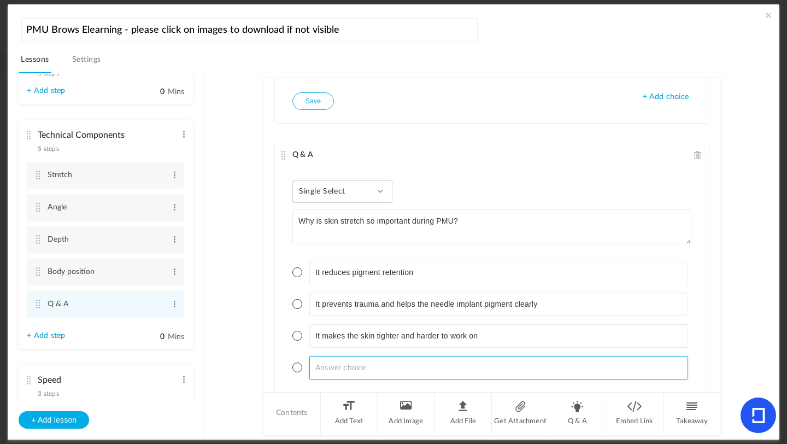
click at [324, 367] on input at bounding box center [498, 368] width 379 height 24
type input "It only matters for lips and not brows"
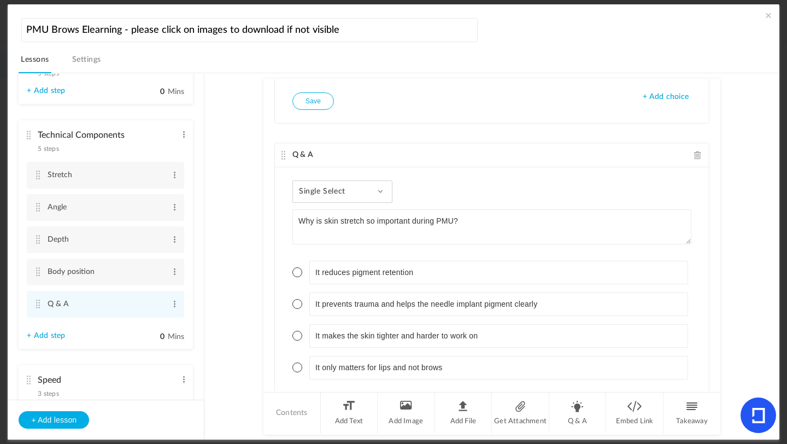
click at [298, 305] on span at bounding box center [297, 304] width 10 height 10
drag, startPoint x: 714, startPoint y: 352, endPoint x: 714, endPoint y: 383, distance: 30.6
click at [714, 384] on div "Q & A Short Answer Explain what a three point stretch is? + Add choice Save Q &…" at bounding box center [491, 235] width 457 height 312
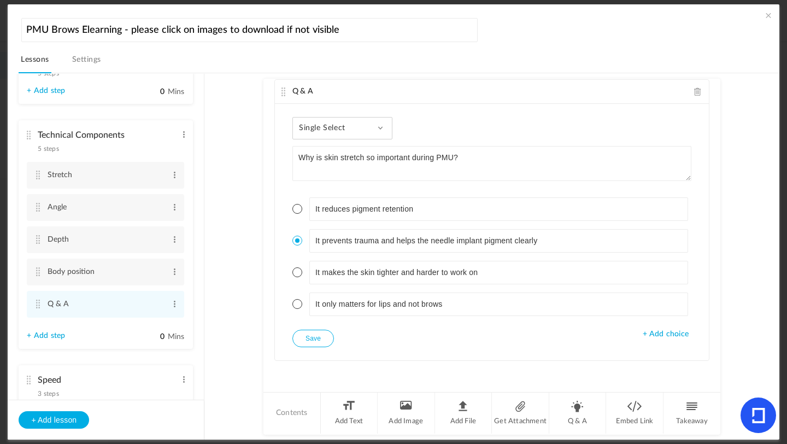
click at [312, 337] on button "Save" at bounding box center [313, 338] width 42 height 17
click at [325, 336] on button "Save" at bounding box center [313, 338] width 42 height 17
click at [571, 410] on li "Q & A" at bounding box center [577, 412] width 57 height 41
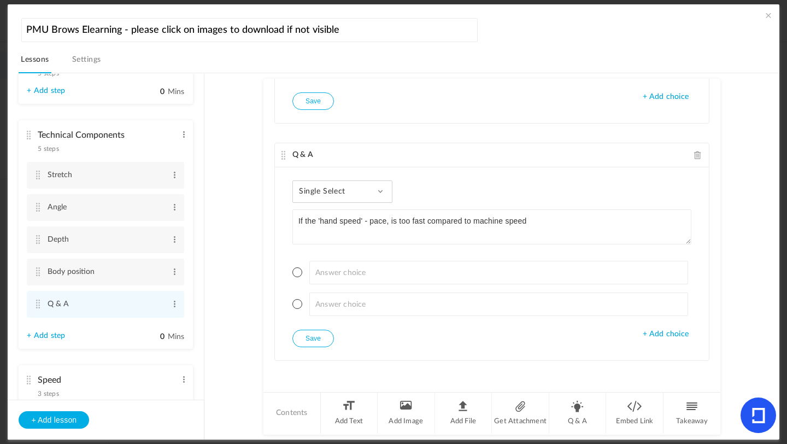
type textarea "If the 'hand speed' - pace, is too fast compared to machine speed"
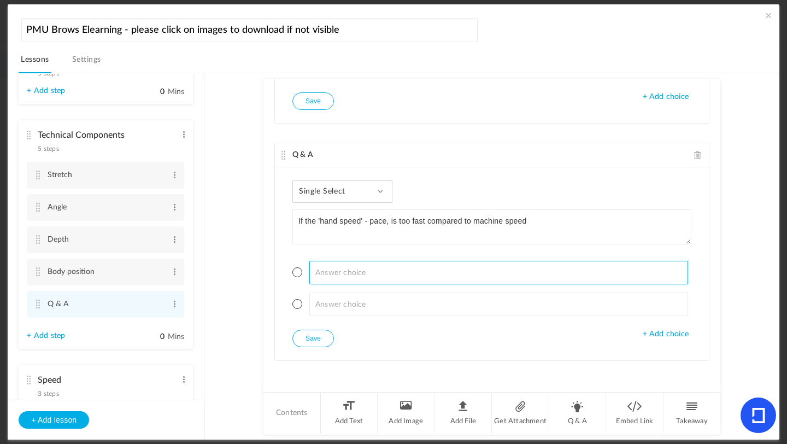
click at [372, 277] on input at bounding box center [498, 273] width 379 height 24
type input "Pigment may implant too deeply"
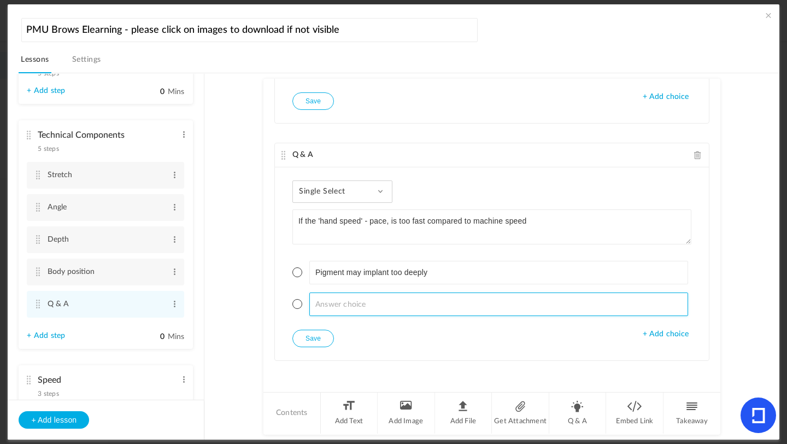
click at [299, 318] on ul "Pigment may implant too deeply" at bounding box center [491, 288] width 399 height 83
type input "Strokes/lines may heal too deepy"
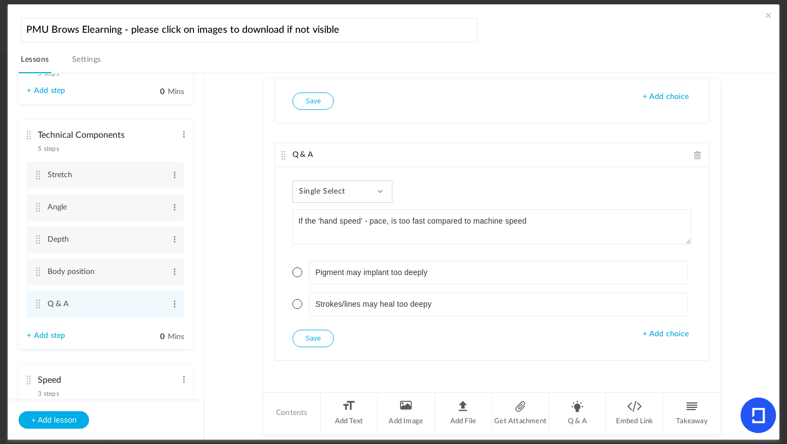
click at [656, 324] on ul "Pigment may implant too deeply Strokes/lines may heal too deepy" at bounding box center [491, 288] width 399 height 83
click at [659, 336] on span "+ Add choice" at bounding box center [666, 334] width 46 height 9
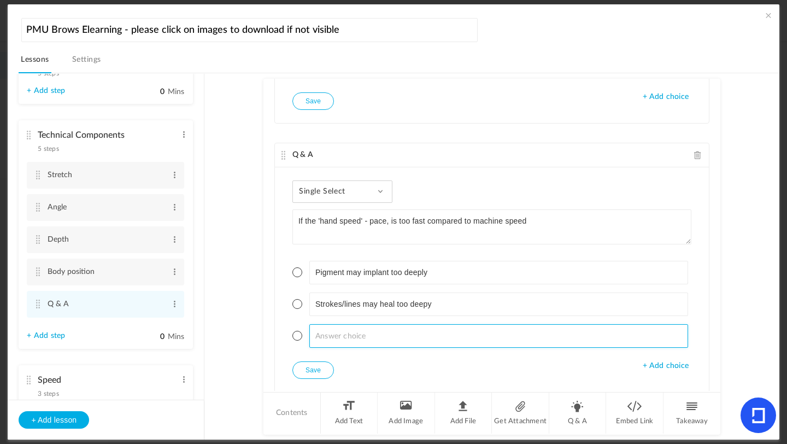
click at [430, 337] on input at bounding box center [498, 336] width 379 height 24
type input "t"
type input "The pigment will spread evenly"
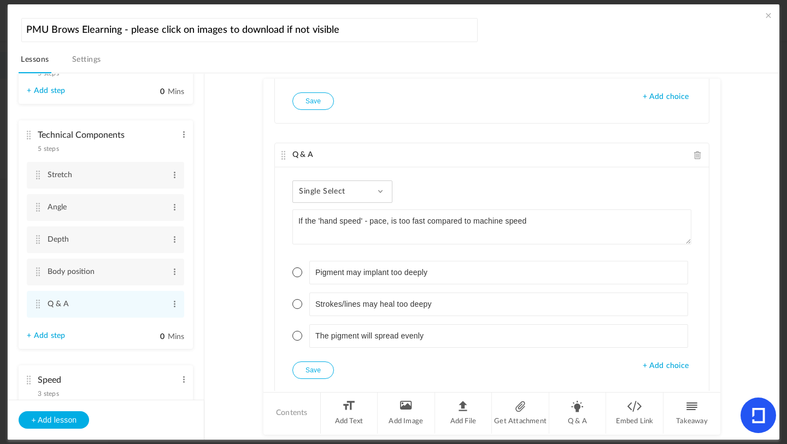
click at [672, 367] on span "+ Add choice" at bounding box center [666, 365] width 46 height 9
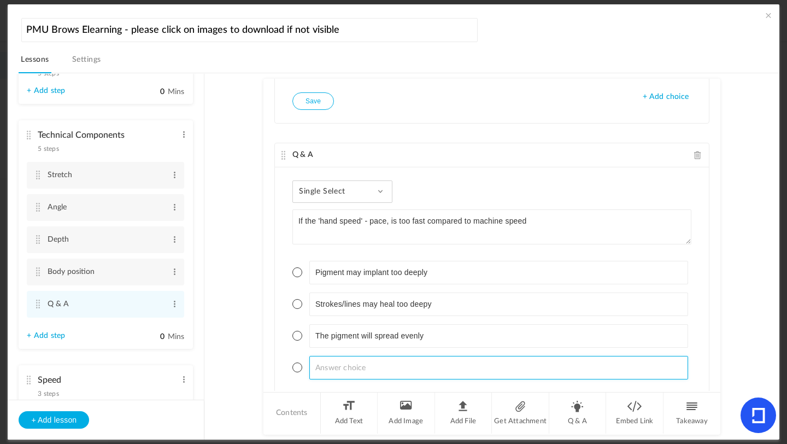
click at [414, 366] on input at bounding box center [498, 368] width 379 height 24
type input "It causes too much trauma"
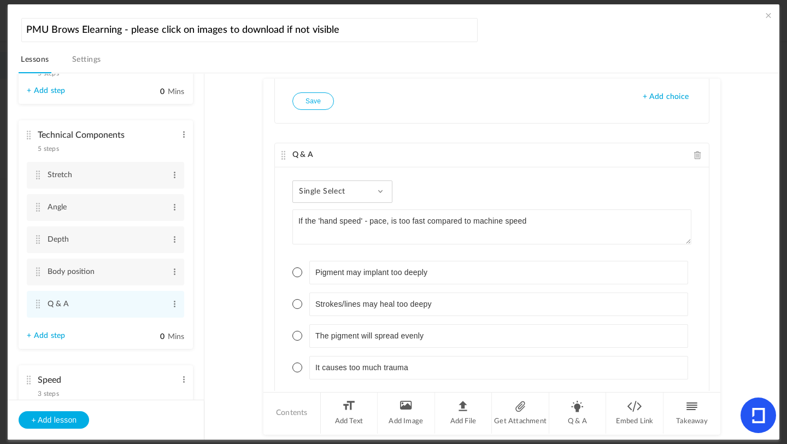
click at [298, 308] on span at bounding box center [297, 304] width 10 height 10
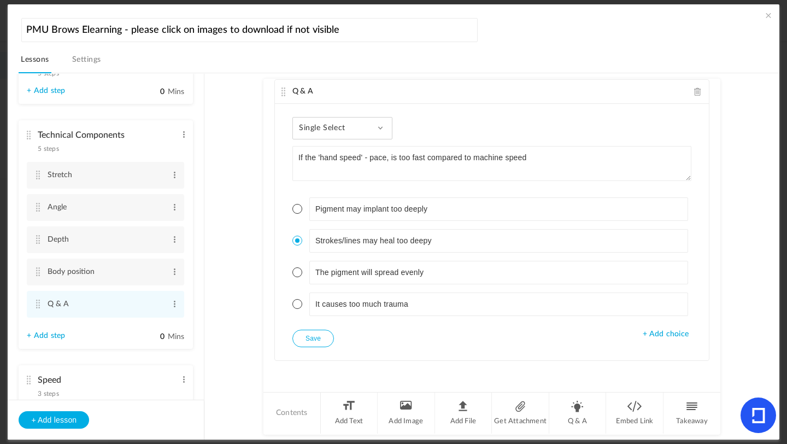
click at [328, 342] on button "Save" at bounding box center [313, 338] width 42 height 17
click at [584, 412] on li "Q & A" at bounding box center [577, 412] width 57 height 41
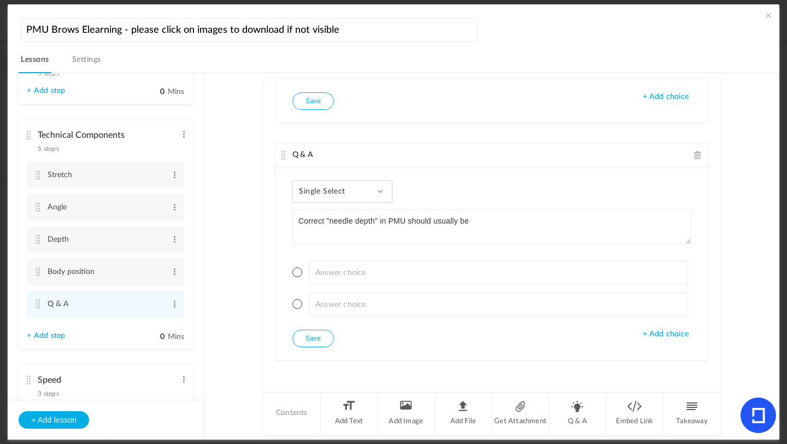
type textarea "Correct "needle depth" in PMU should usually be"
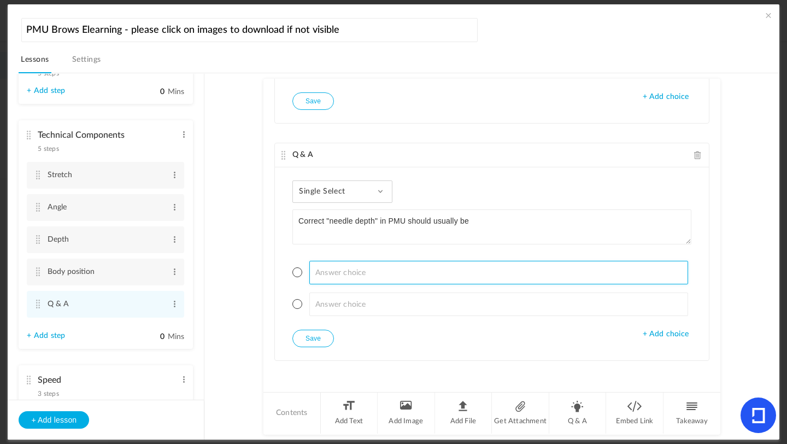
click at [337, 271] on input at bounding box center [498, 273] width 379 height 24
type input "within the upper dermis around 1-2mm"
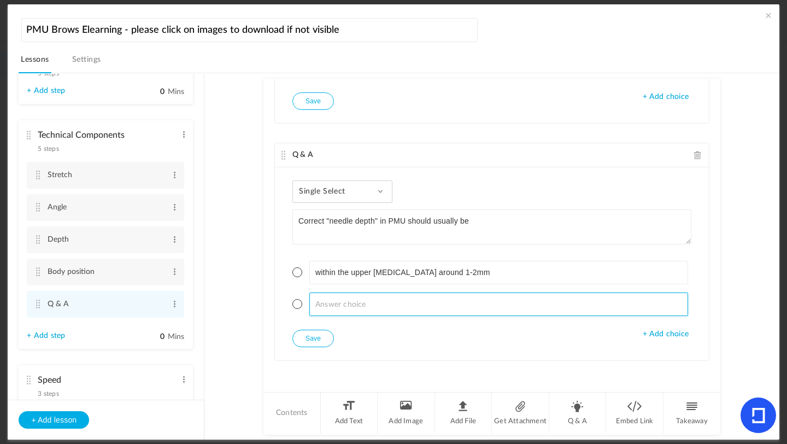
click at [312, 306] on input at bounding box center [498, 304] width 379 height 24
type input "into the hypodermis"
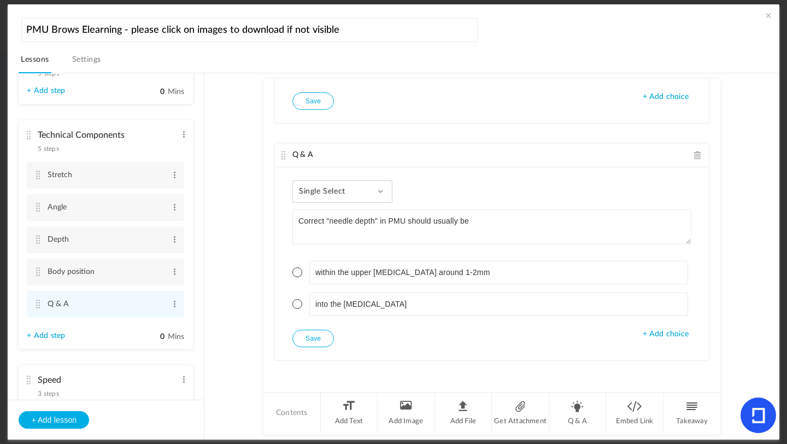
click at [655, 336] on span "+ Add choice" at bounding box center [666, 334] width 46 height 9
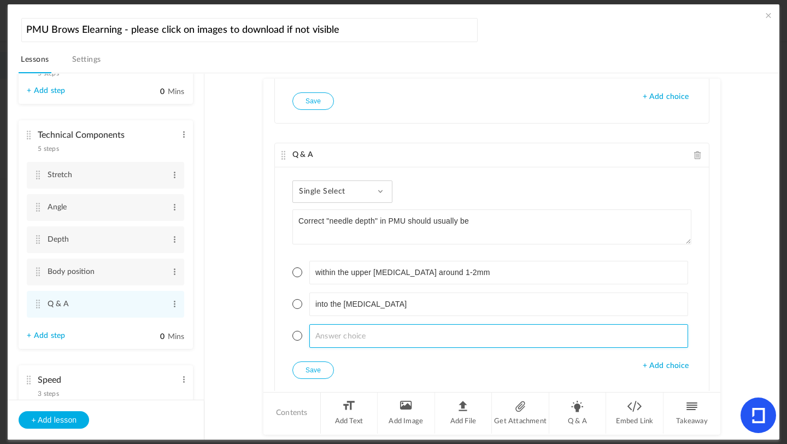
click at [434, 326] on input at bounding box center [498, 336] width 379 height 24
type input "just resting on the skins surface"
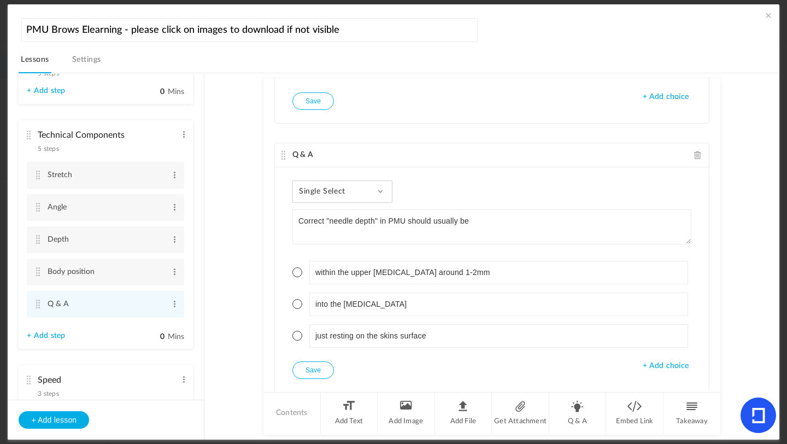
click at [655, 369] on span "+ Add choice" at bounding box center [666, 365] width 46 height 9
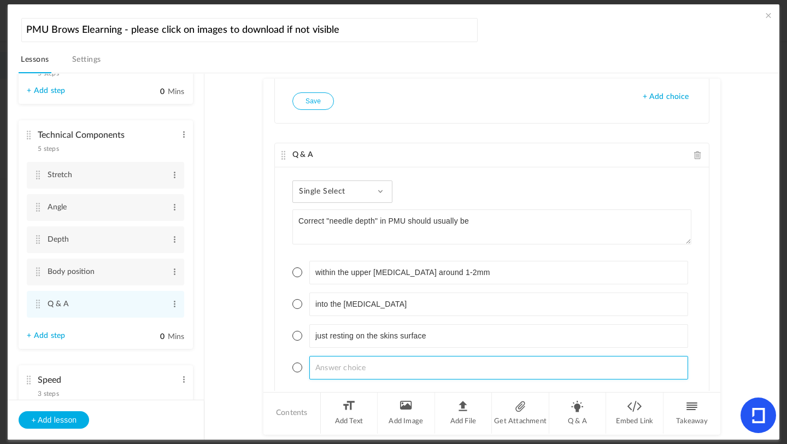
click at [479, 369] on input at bounding box center [498, 368] width 379 height 24
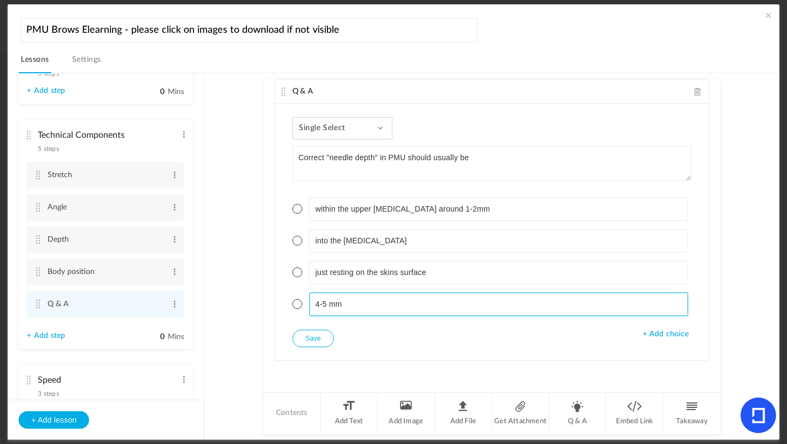
type input "4-5 mm"
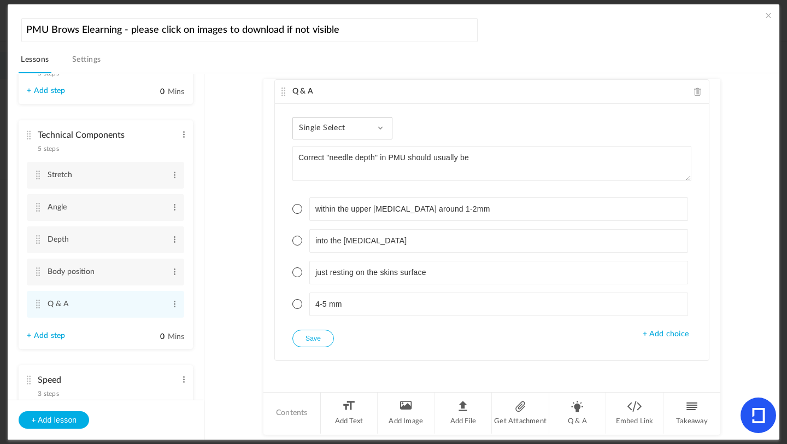
click at [649, 333] on span "+ Add choice" at bounding box center [666, 334] width 46 height 9
click at [324, 340] on button "Save" at bounding box center [313, 338] width 42 height 17
click at [319, 339] on button "Save" at bounding box center [313, 338] width 42 height 17
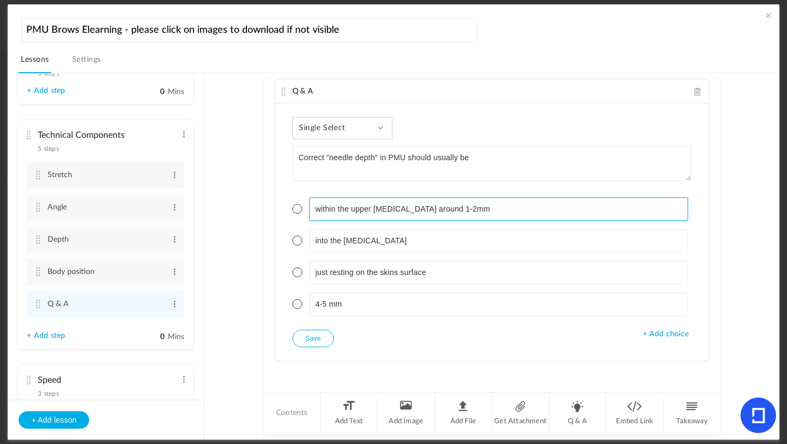
click at [290, 211] on div "Single Select Single Select Multi Select True or False Paragraph Answer Correct…" at bounding box center [492, 232] width 434 height 256
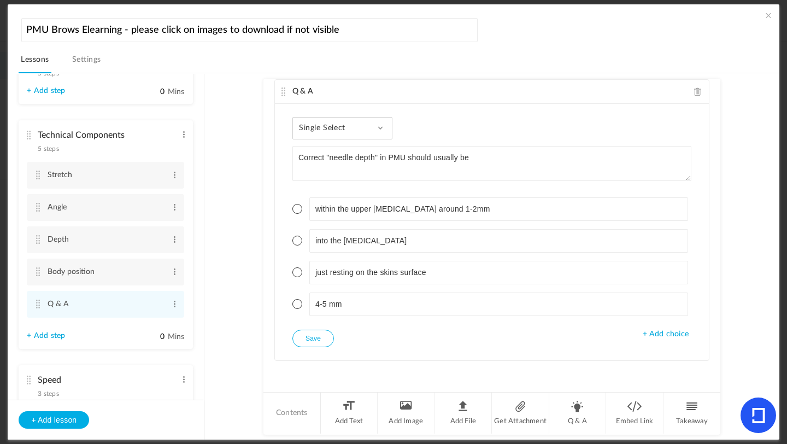
click at [294, 213] on span at bounding box center [297, 209] width 10 height 10
click at [307, 340] on button "Save" at bounding box center [313, 338] width 42 height 17
click at [564, 413] on li "Q & A" at bounding box center [577, 412] width 57 height 41
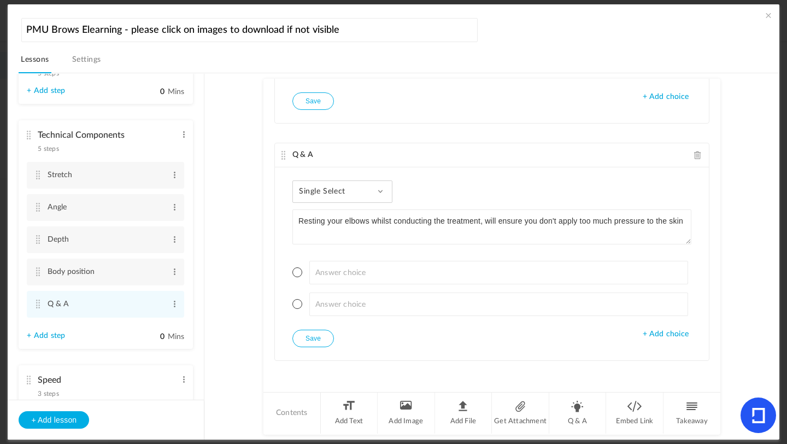
type textarea "Resting your elbows whilst conducting the treatment, will ensure you don't appl…"
click at [356, 186] on div "Single Select Single Select Multi Select True or False Paragraph Answer" at bounding box center [342, 191] width 100 height 22
click at [337, 258] on link "True or False" at bounding box center [351, 261] width 103 height 20
click at [297, 273] on span at bounding box center [297, 272] width 10 height 10
click at [307, 333] on button "Save" at bounding box center [313, 338] width 42 height 17
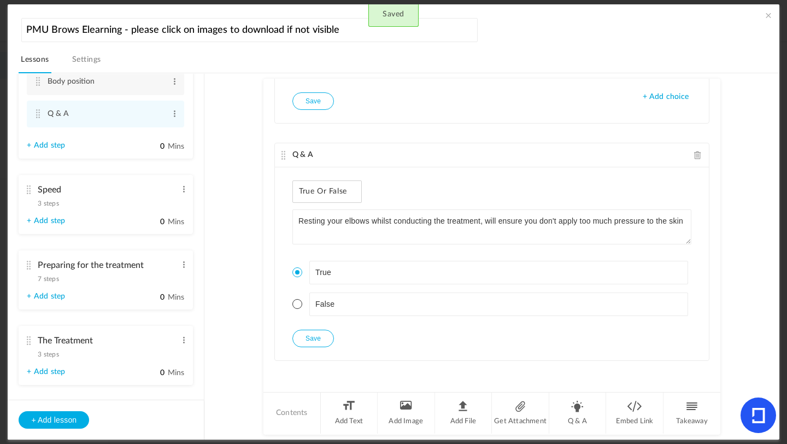
scroll to position [911, 0]
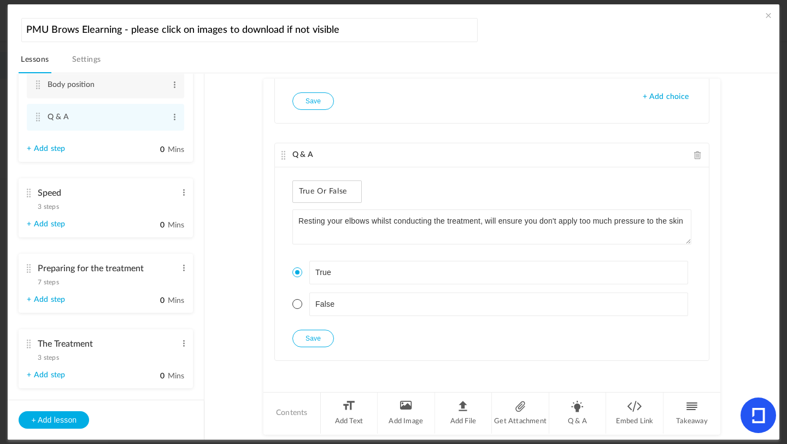
click at [56, 210] on span "3 steps" at bounding box center [48, 206] width 21 height 7
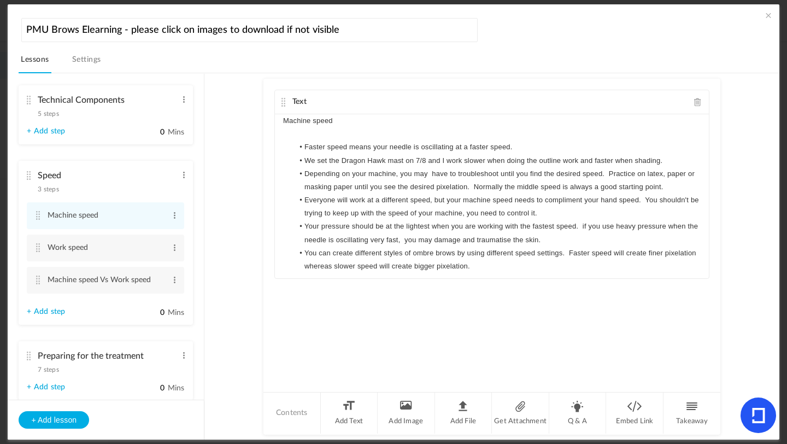
scroll to position [765, 0]
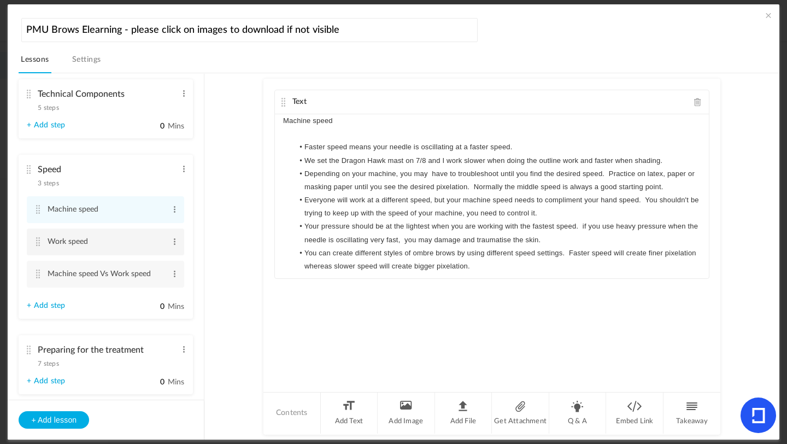
click at [45, 244] on li "Work speed Edit Delete" at bounding box center [105, 241] width 157 height 27
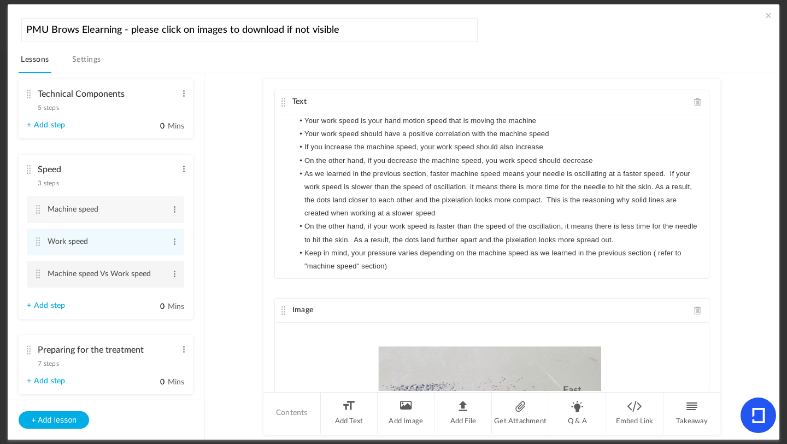
click at [38, 277] on cite at bounding box center [38, 273] width 8 height 9
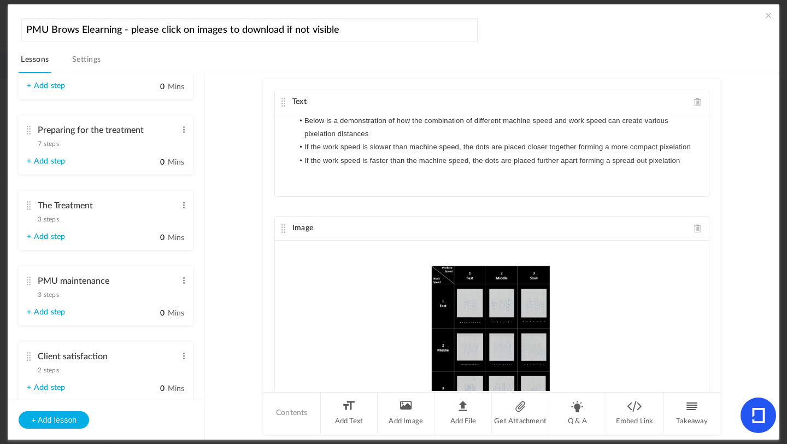
scroll to position [984, 0]
click at [53, 148] on span "7 steps" at bounding box center [48, 145] width 21 height 7
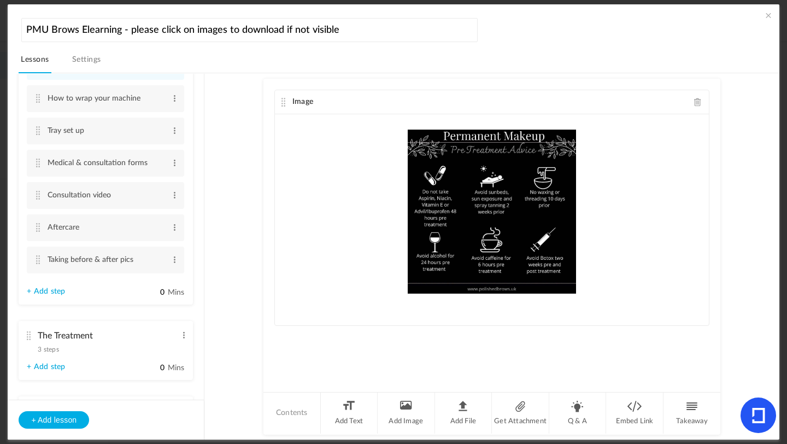
click at [203, 255] on ul "Introduction 3 steps Edit Delete Meet [PERSON_NAME] Edit Delete What is [MEDICA…" at bounding box center [106, 237] width 196 height 326
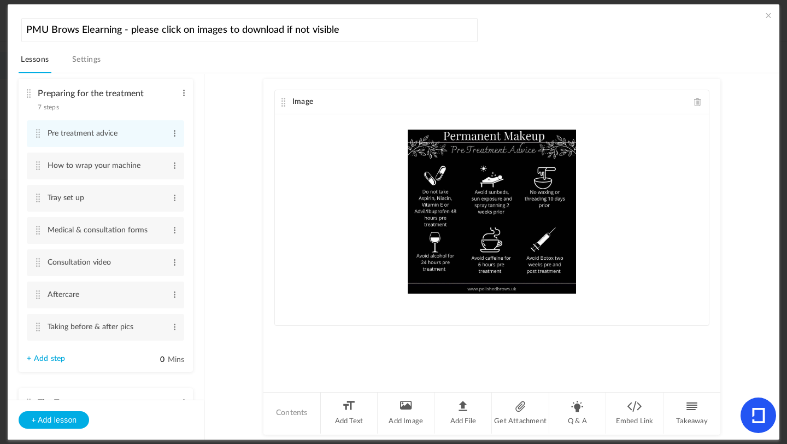
scroll to position [920, 0]
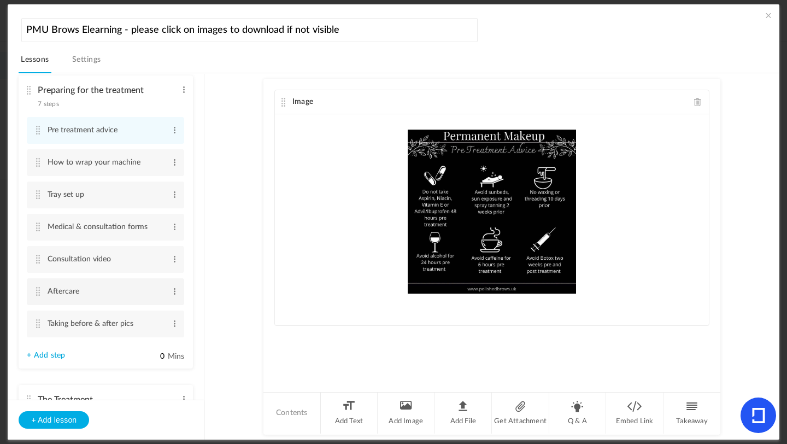
click at [38, 296] on cite at bounding box center [38, 291] width 8 height 9
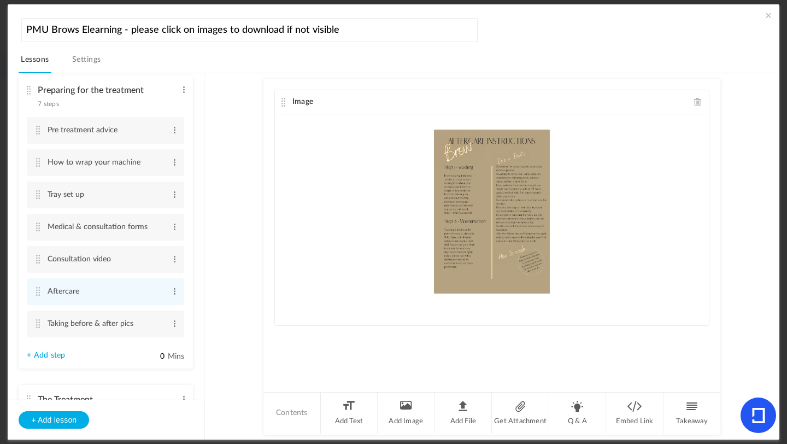
click at [695, 101] on span at bounding box center [698, 102] width 8 height 8
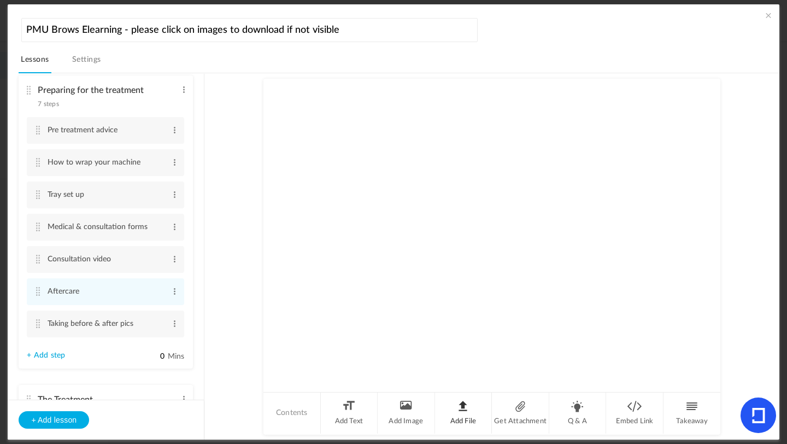
click at [453, 412] on li "Add File" at bounding box center [463, 412] width 57 height 41
click at [694, 100] on span at bounding box center [698, 102] width 8 height 8
click at [400, 426] on li "Add Image" at bounding box center [406, 412] width 57 height 41
click at [406, 413] on li "Add Image" at bounding box center [406, 412] width 57 height 41
click at [698, 148] on span at bounding box center [698, 146] width 8 height 8
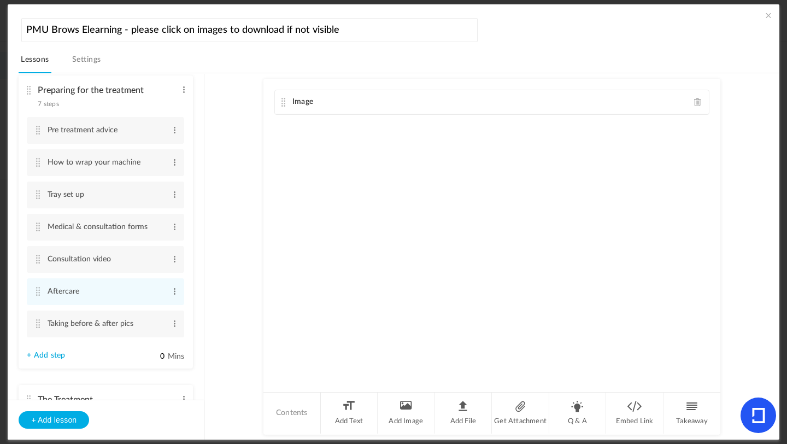
click at [698, 102] on span at bounding box center [698, 102] width 8 height 8
click at [457, 405] on li "Add File" at bounding box center [463, 412] width 57 height 41
click at [503, 413] on li "Get Attachment" at bounding box center [520, 412] width 57 height 41
click at [467, 410] on li "Add File" at bounding box center [463, 412] width 57 height 41
click at [696, 102] on span at bounding box center [698, 102] width 8 height 8
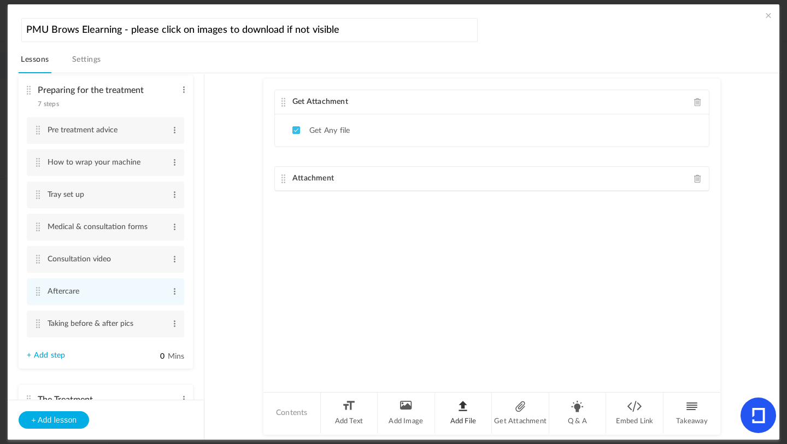
click at [476, 415] on li "Add File" at bounding box center [463, 412] width 57 height 41
click at [696, 222] on span at bounding box center [698, 223] width 8 height 8
click at [699, 174] on span at bounding box center [698, 178] width 8 height 8
click at [694, 104] on span at bounding box center [698, 102] width 8 height 8
click at [524, 420] on li "Get Attachment" at bounding box center [520, 412] width 57 height 41
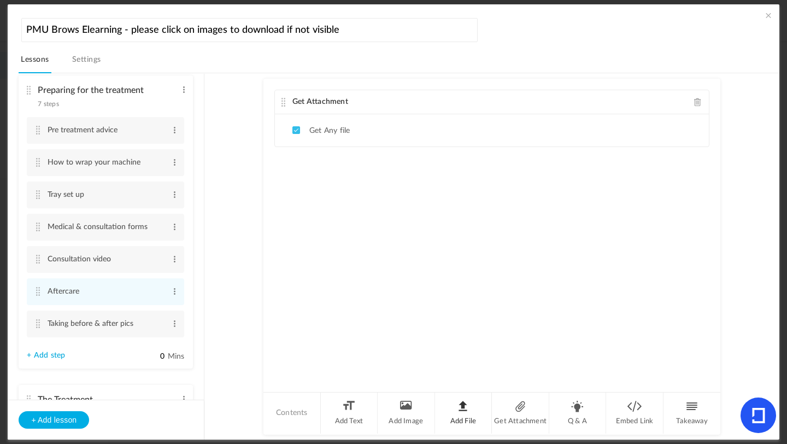
click at [457, 414] on li "Add File" at bounding box center [463, 412] width 57 height 41
click at [695, 175] on span at bounding box center [698, 178] width 8 height 8
click at [696, 101] on span at bounding box center [698, 102] width 8 height 8
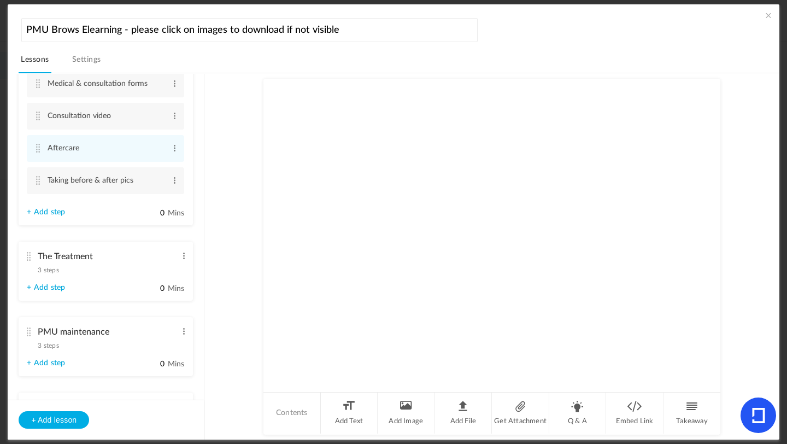
scroll to position [1060, 0]
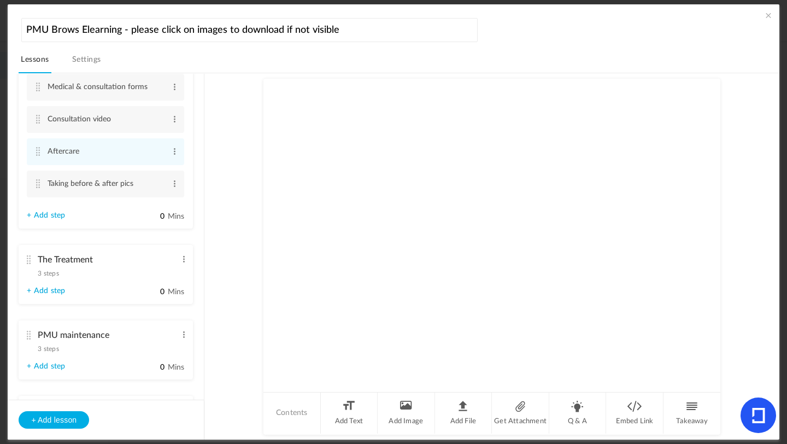
click at [44, 277] on span "3 steps" at bounding box center [48, 273] width 21 height 7
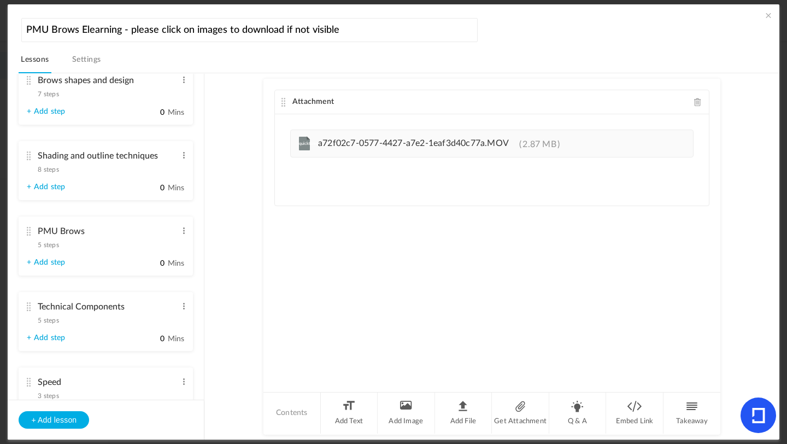
scroll to position [484, 0]
